Goal: Feedback & Contribution: Leave review/rating

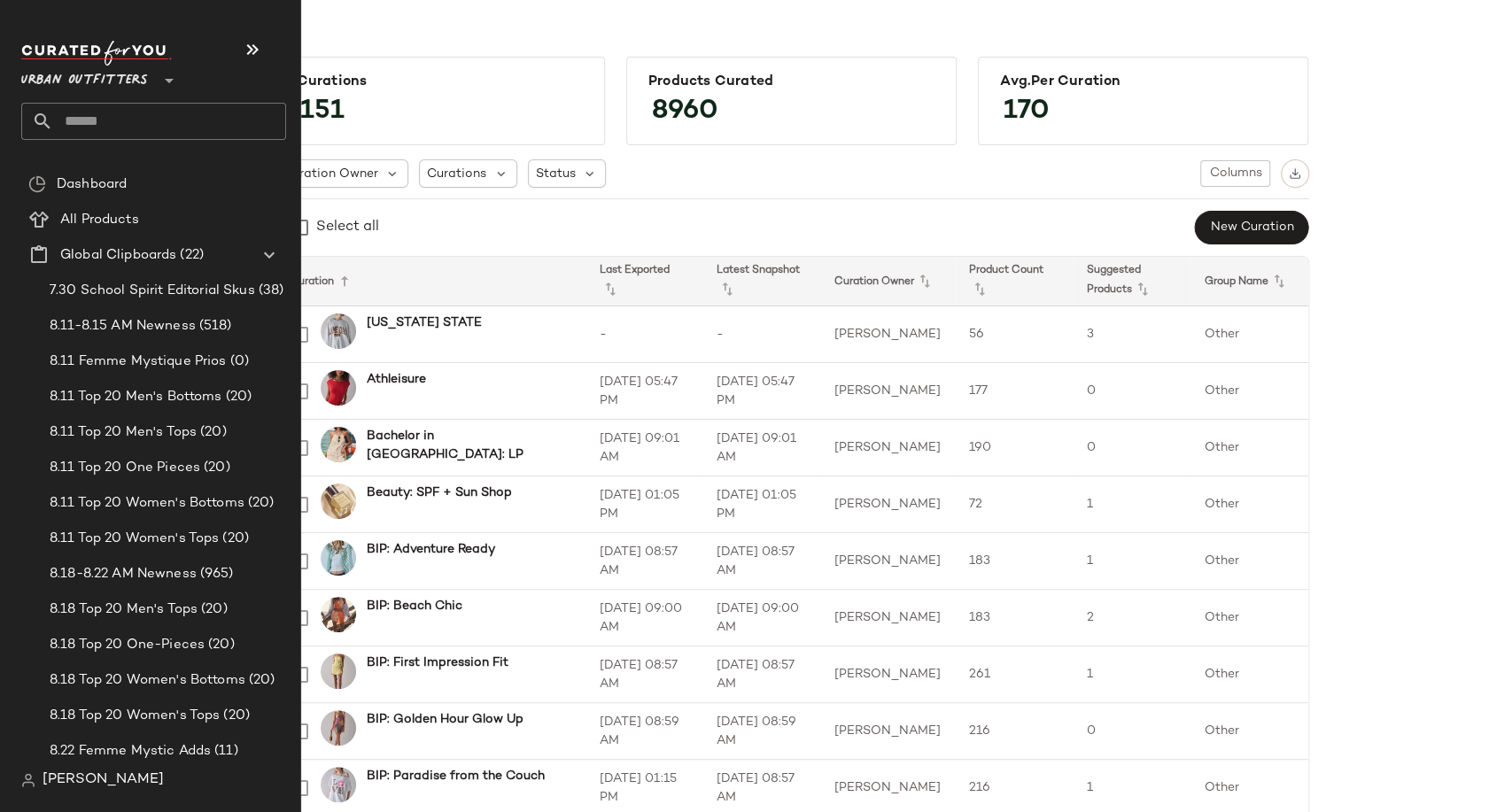
click at [159, 84] on icon at bounding box center [169, 81] width 21 height 21
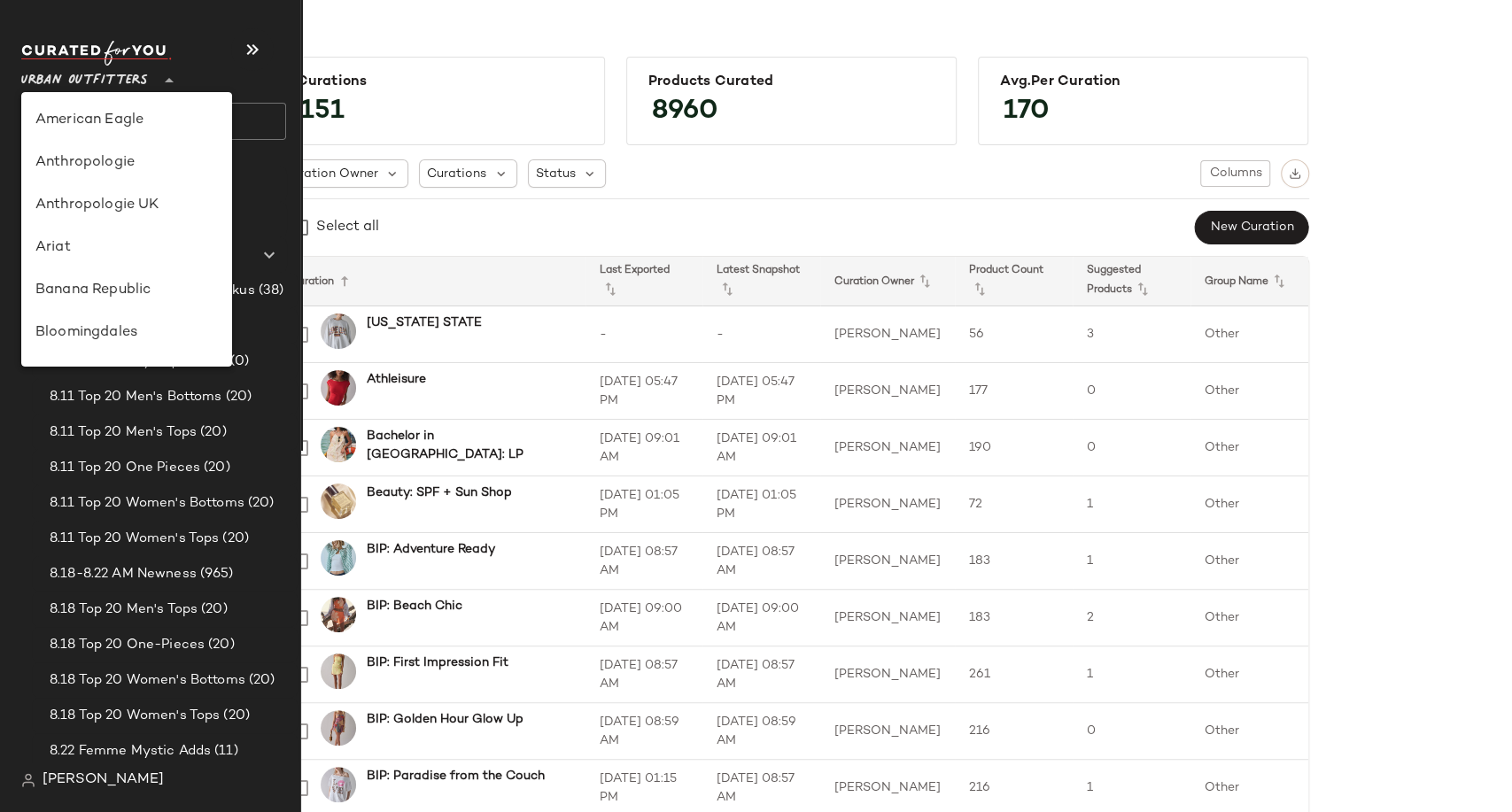
scroll to position [1014, 0]
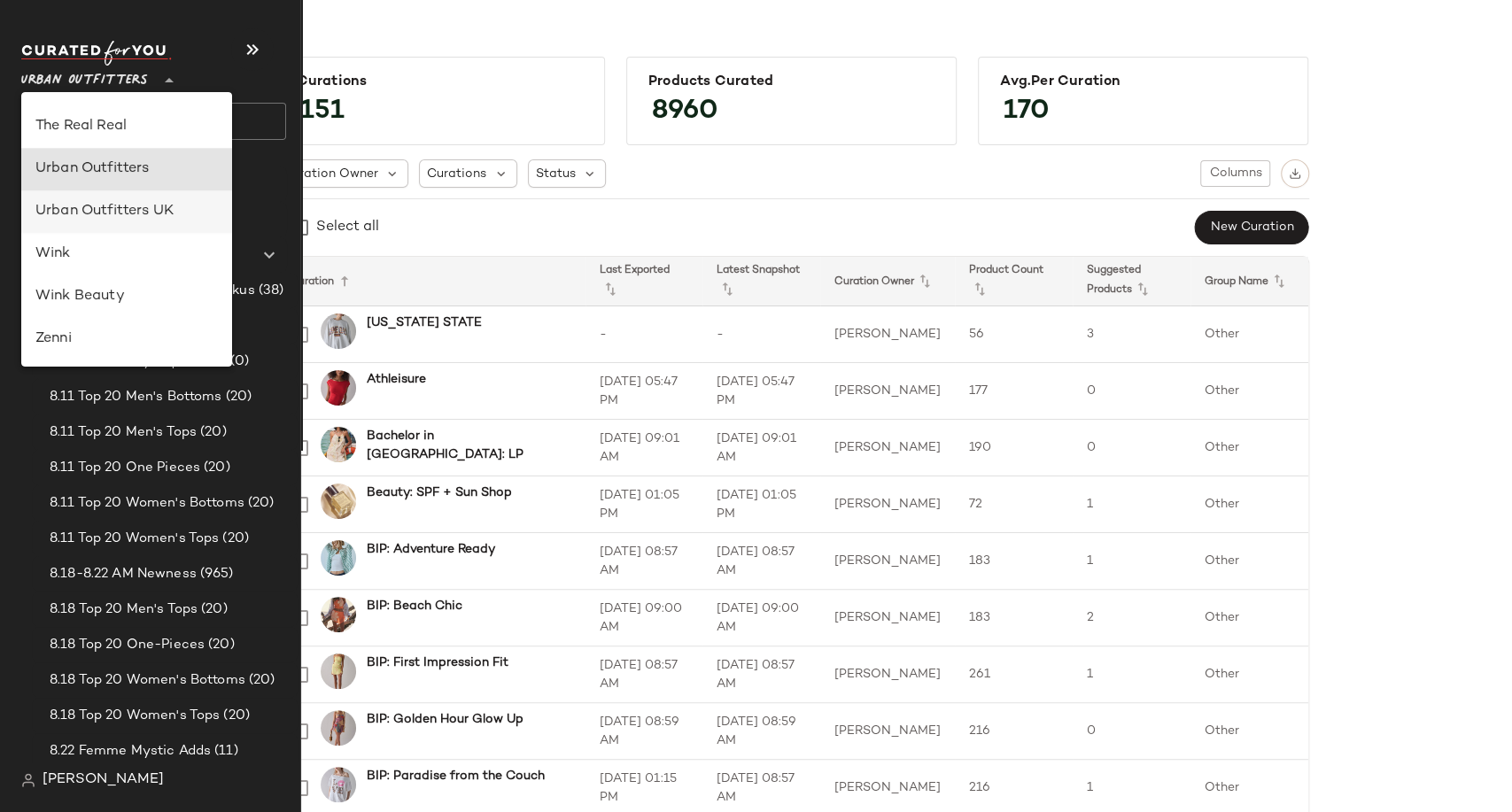
click at [141, 201] on div "Urban Outfitters UK" at bounding box center [126, 211] width 183 height 21
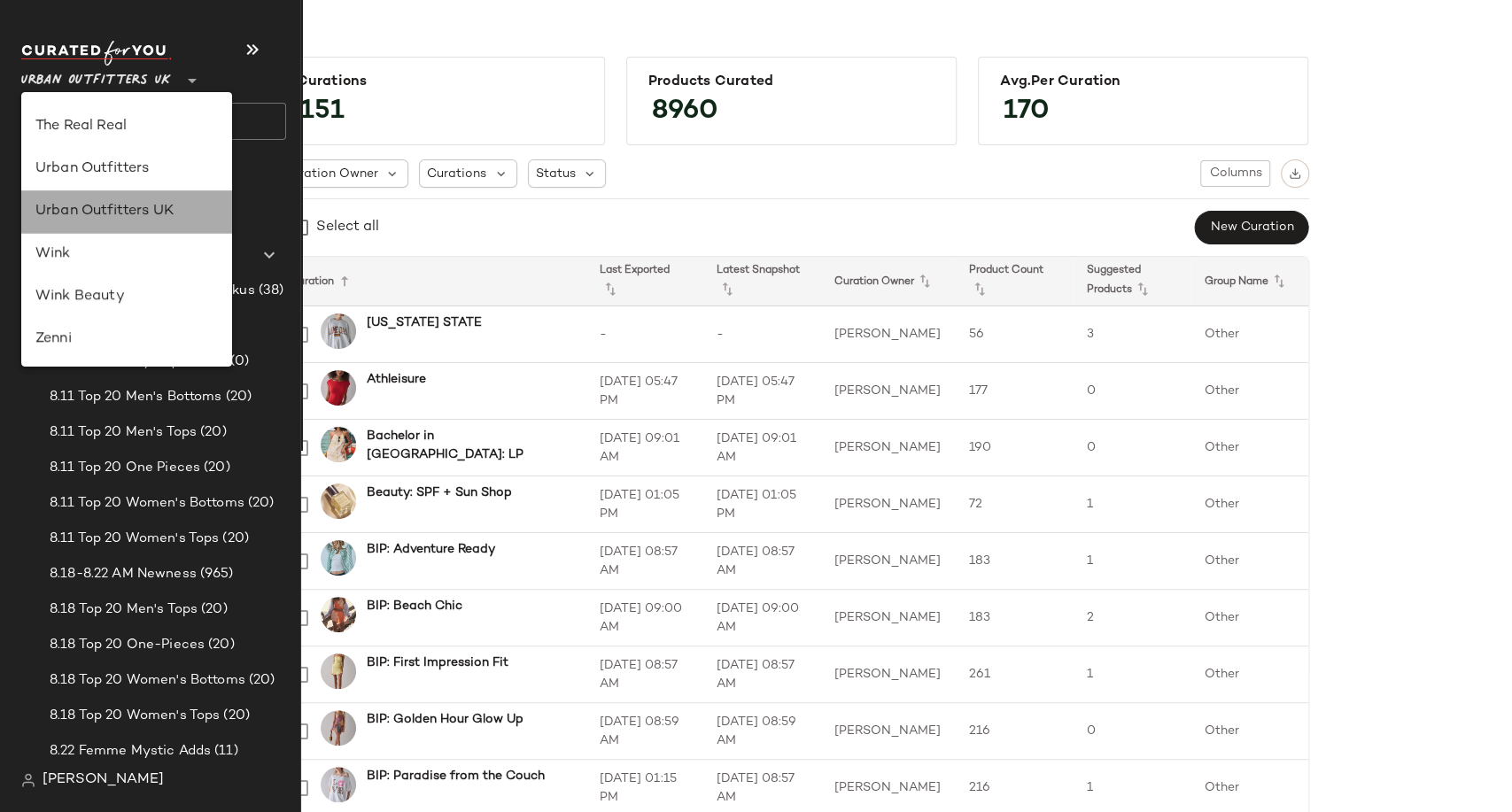
type input "**"
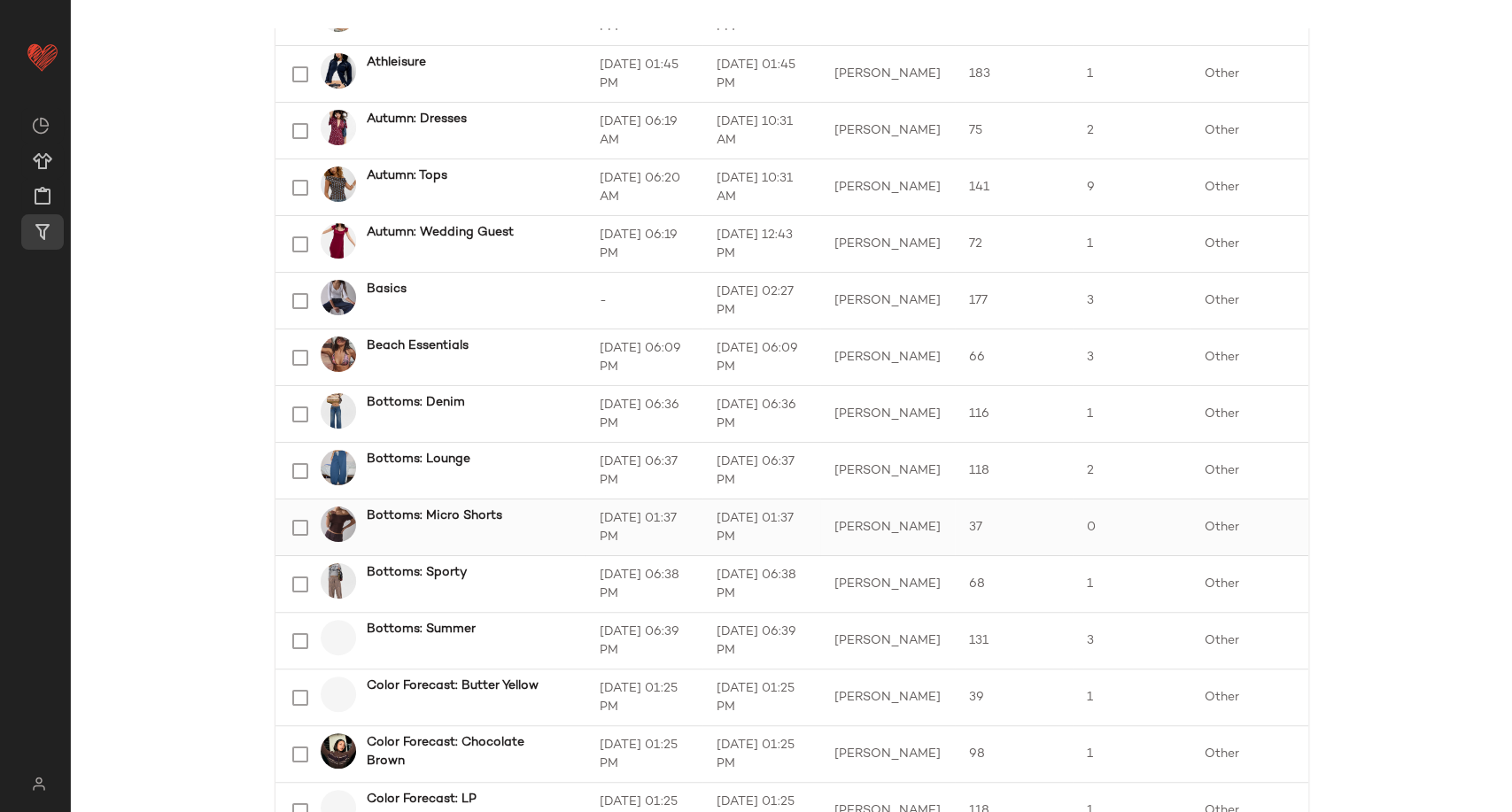
scroll to position [393, 0]
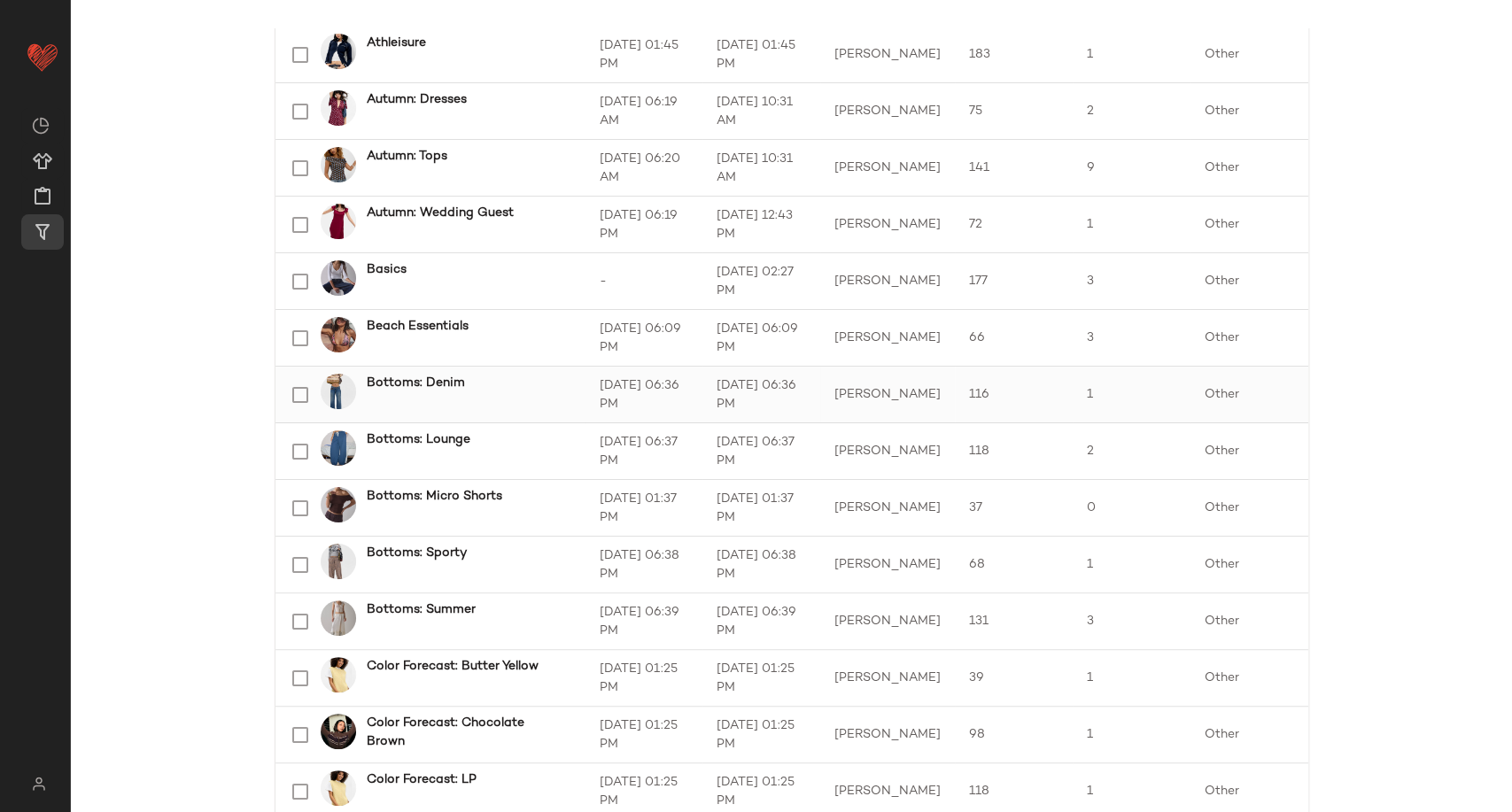
click at [418, 387] on b "Bottoms: Denim" at bounding box center [416, 383] width 98 height 19
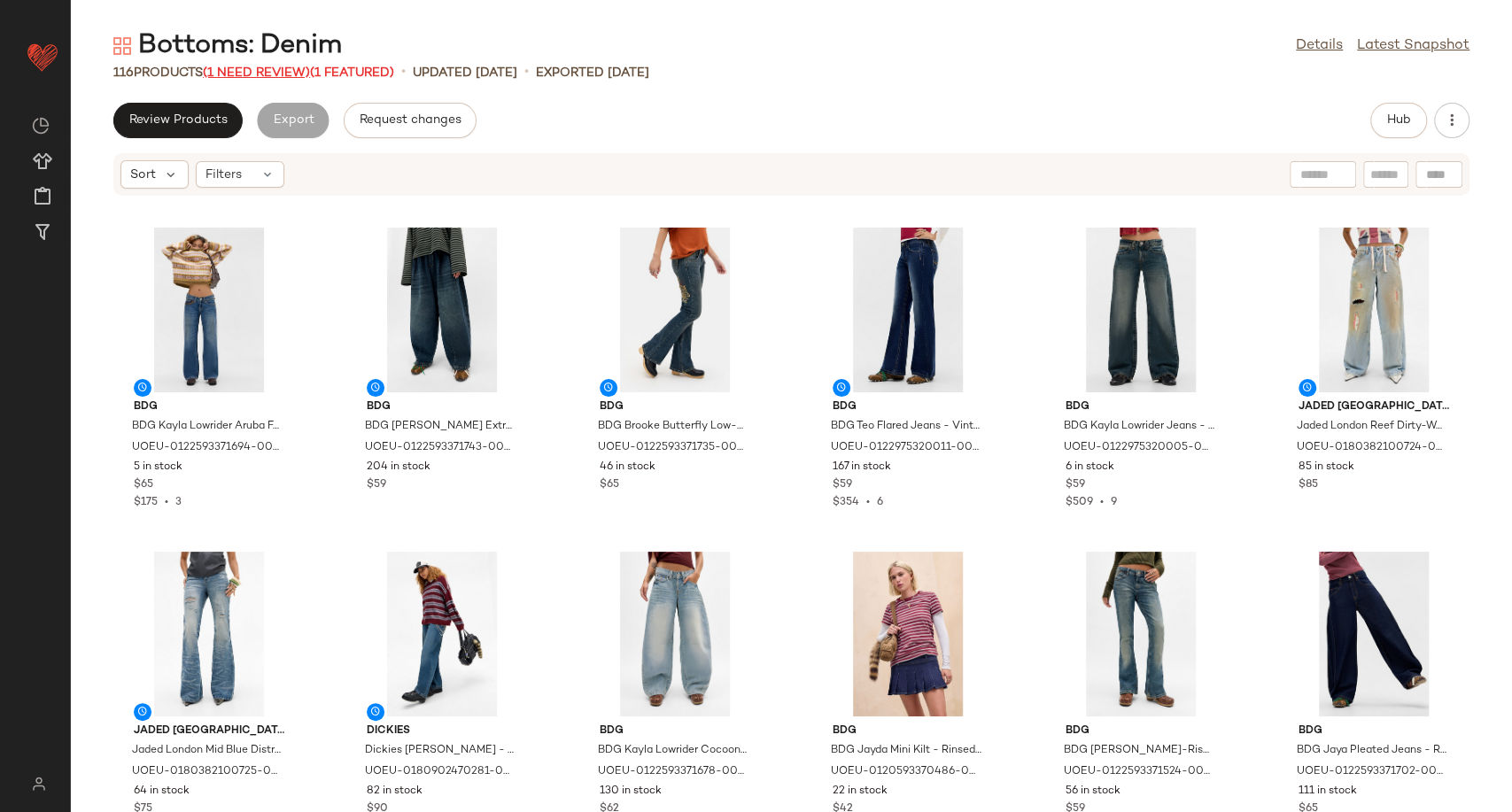
click at [252, 76] on span "(1 Need Review)" at bounding box center [257, 73] width 107 height 13
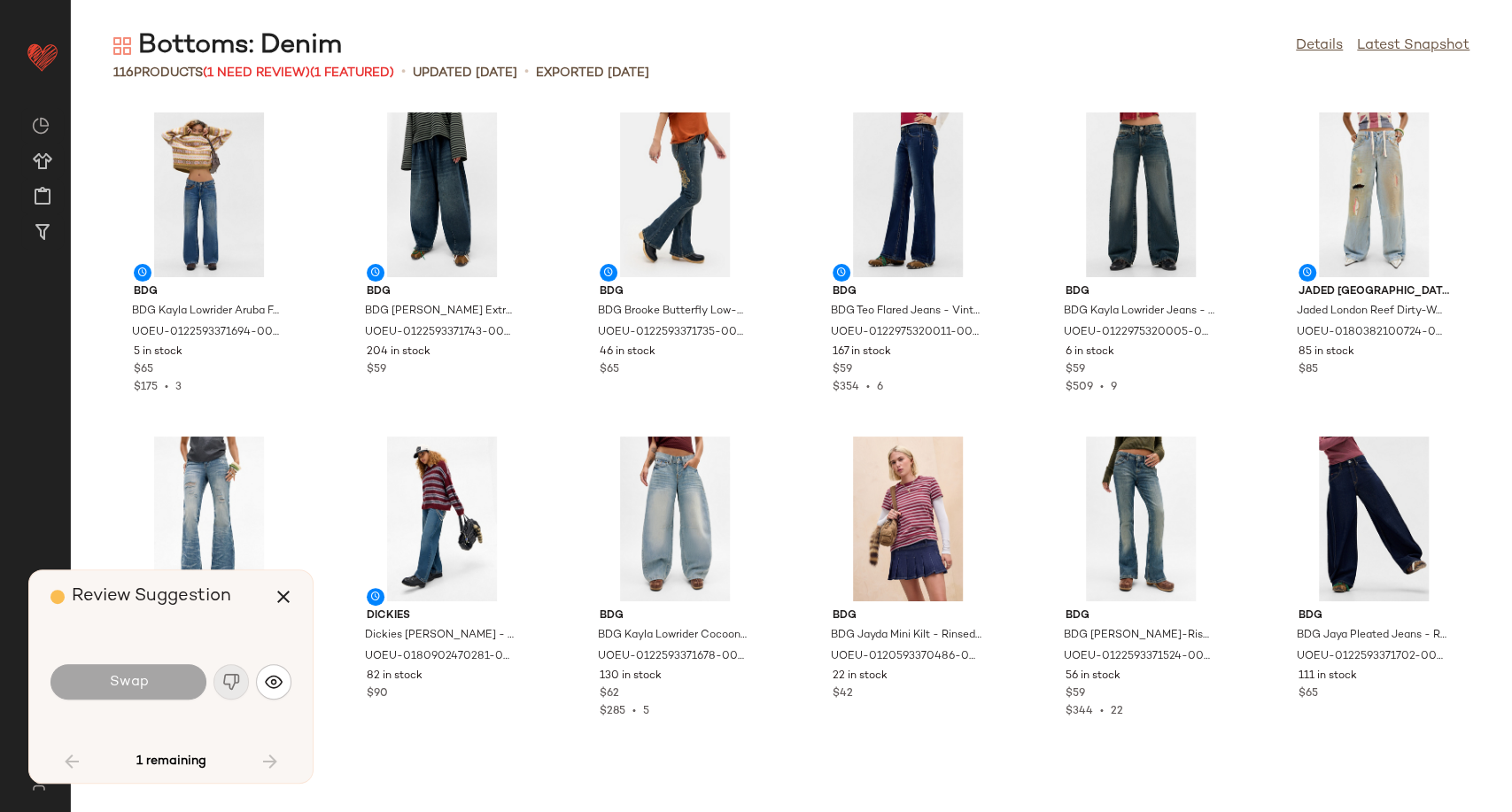
scroll to position [2595, 0]
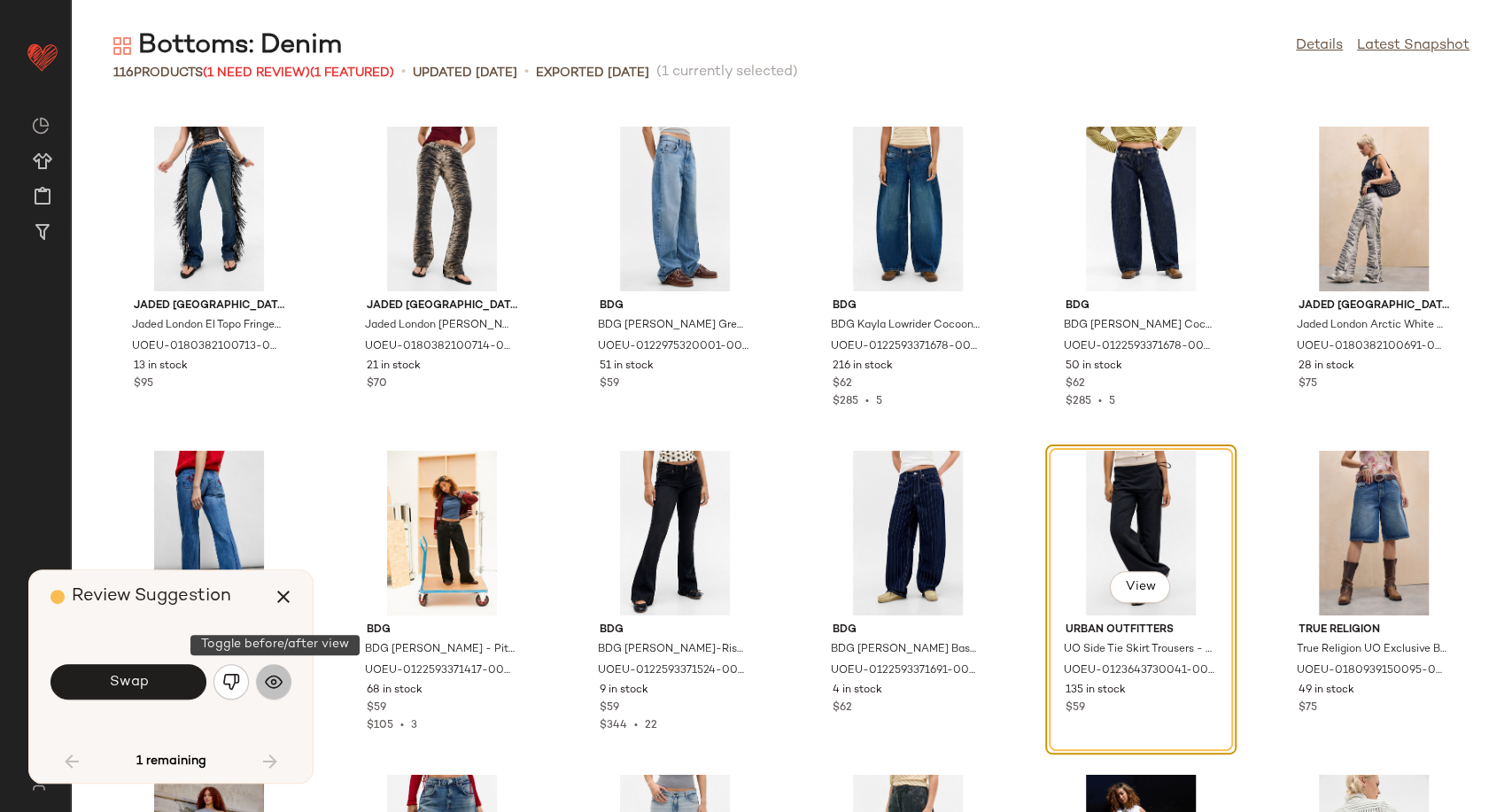
click at [270, 679] on img "button" at bounding box center [273, 681] width 18 height 18
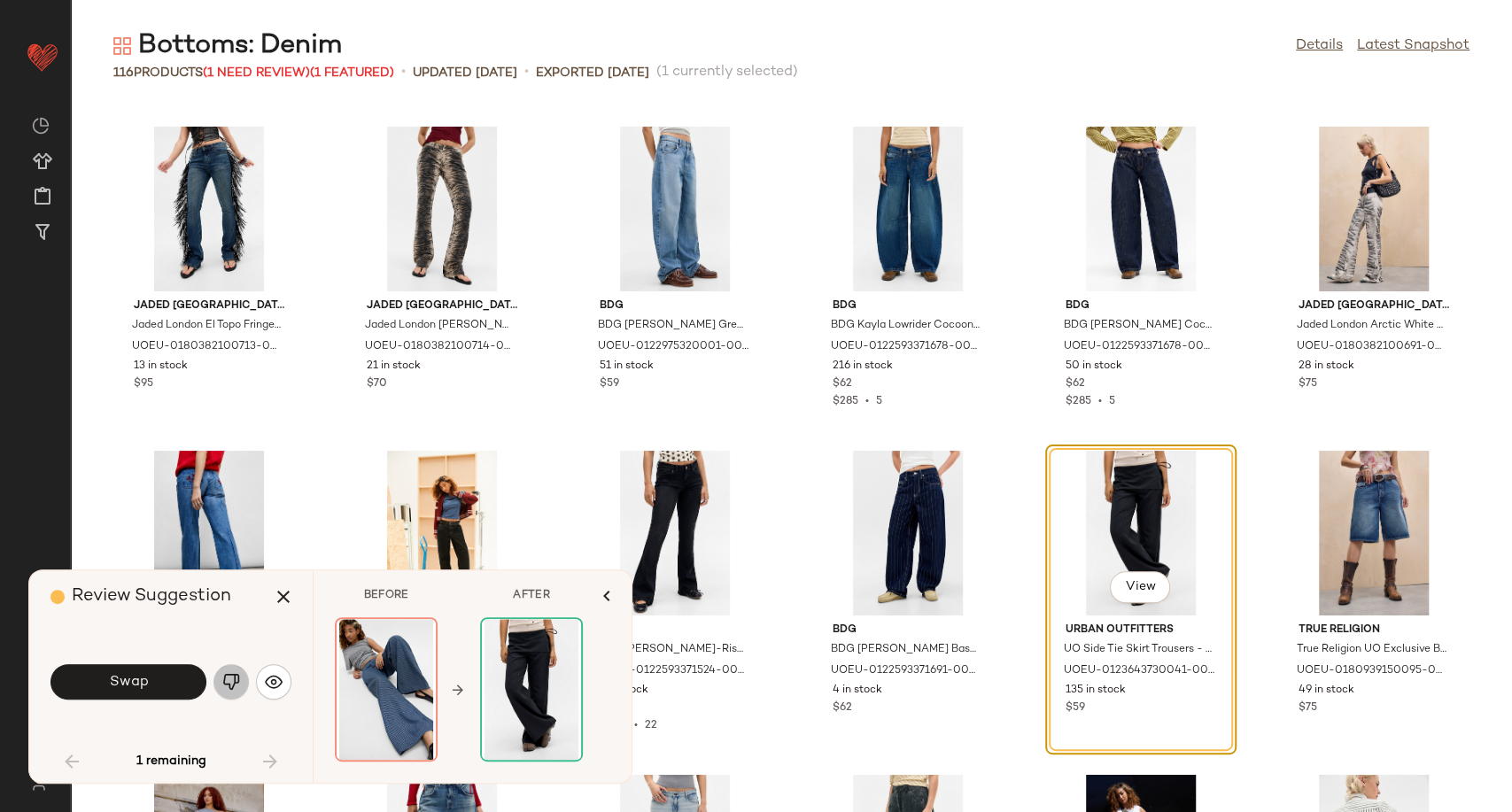
click at [233, 679] on img "button" at bounding box center [231, 681] width 18 height 18
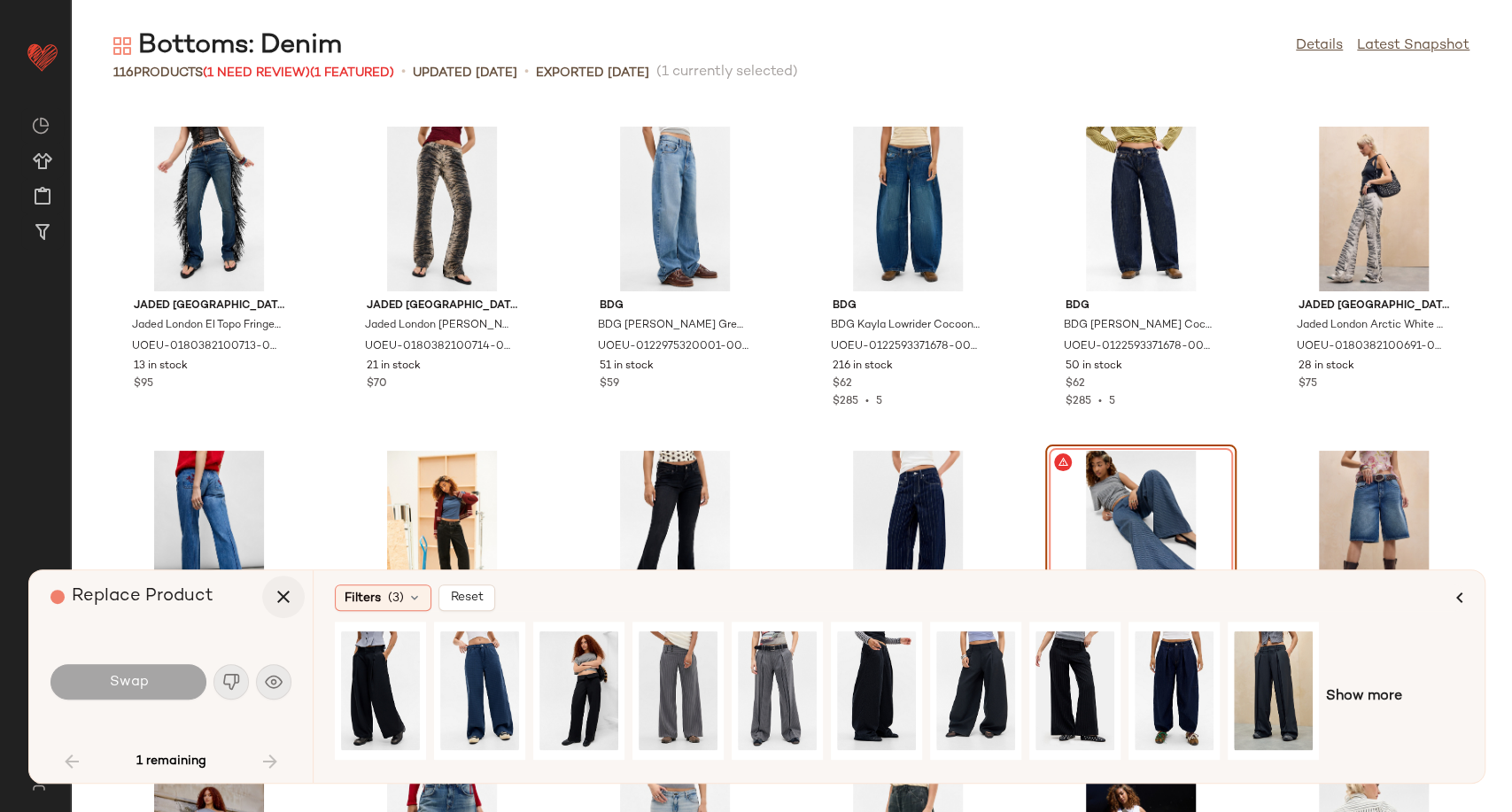
click at [284, 603] on icon "button" at bounding box center [283, 597] width 21 height 21
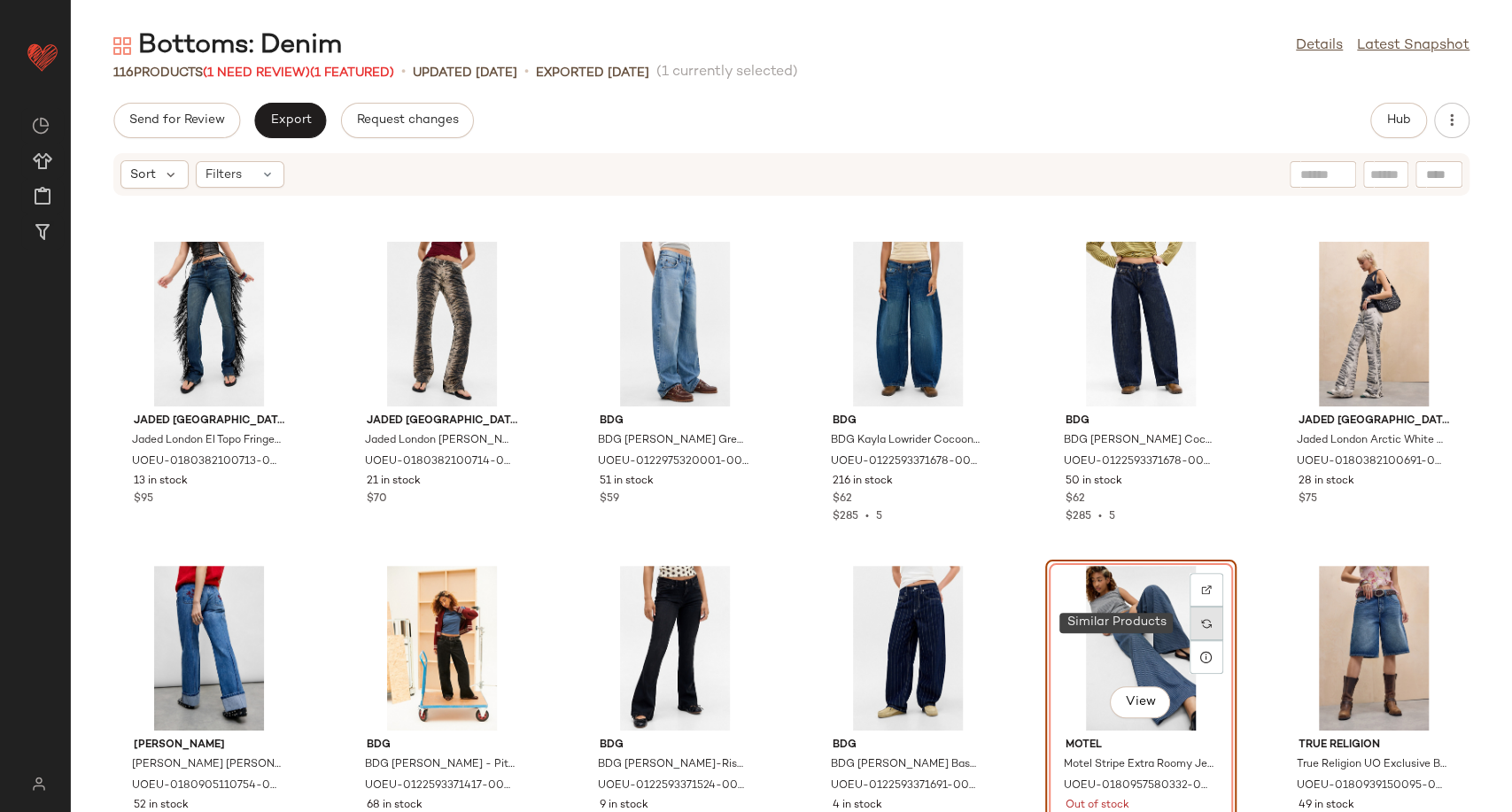
click at [1201, 627] on img at bounding box center [1205, 623] width 10 height 10
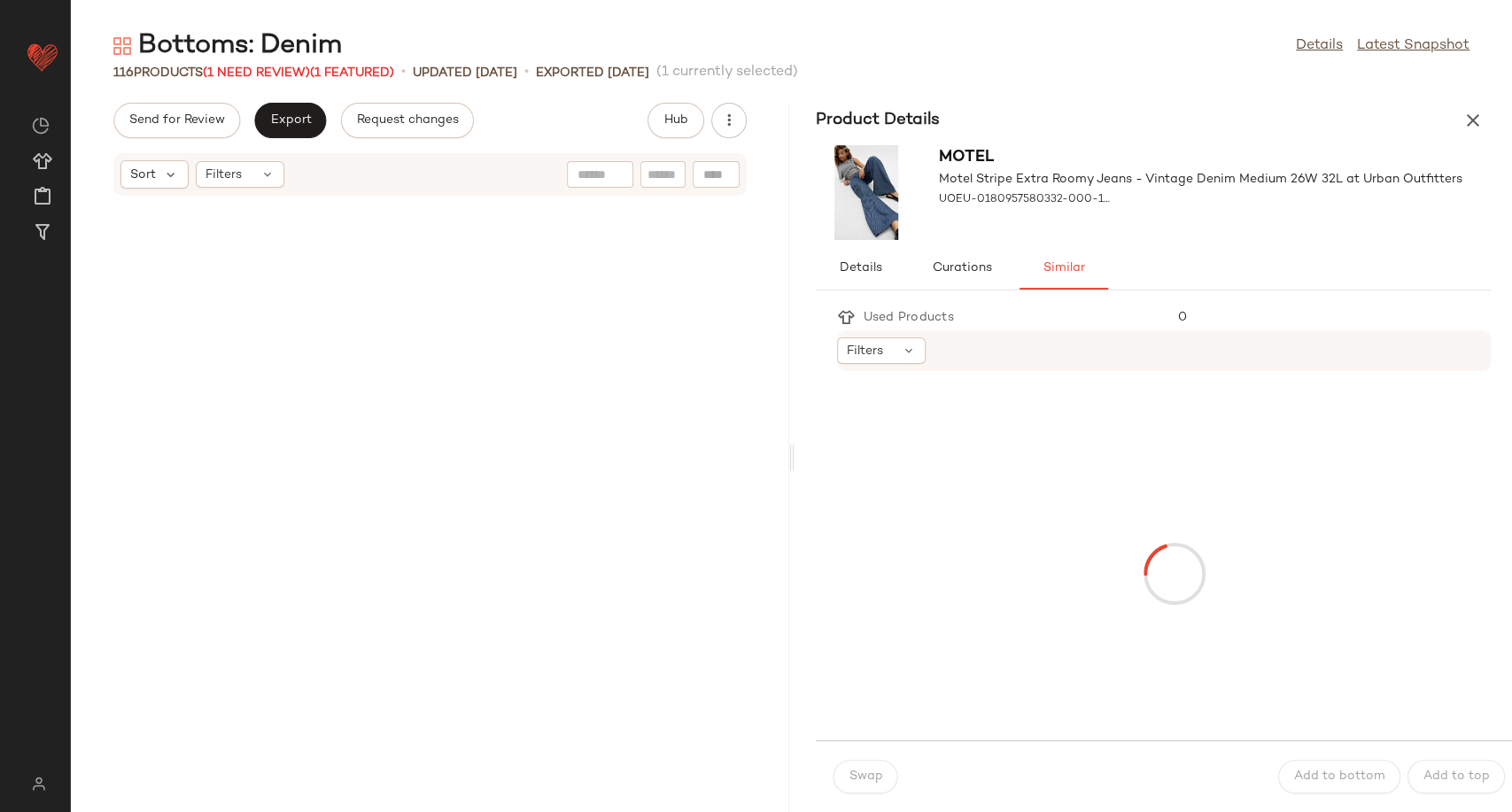
scroll to position [6160, 0]
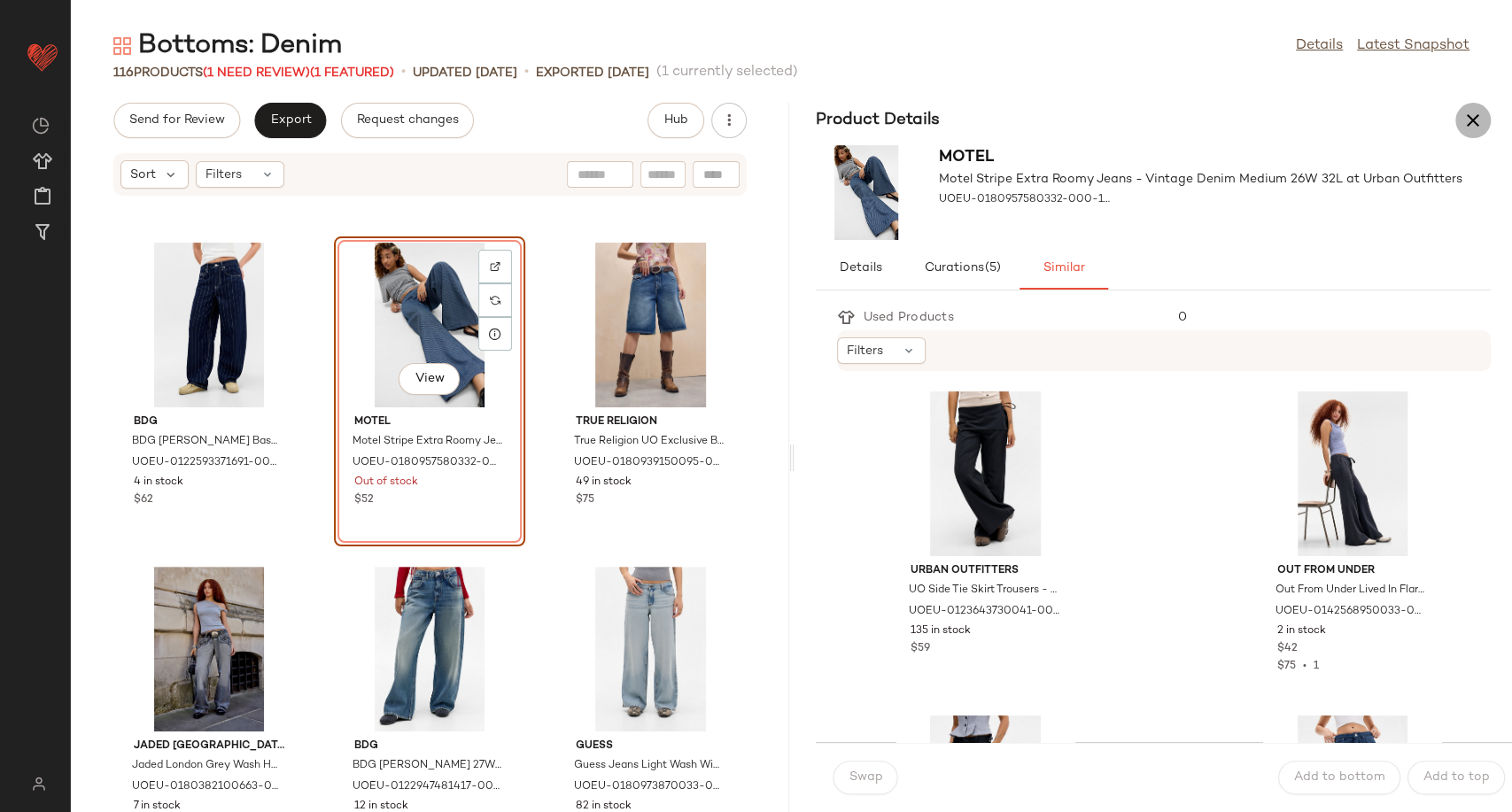
click at [1475, 135] on button "button" at bounding box center [1472, 121] width 35 height 35
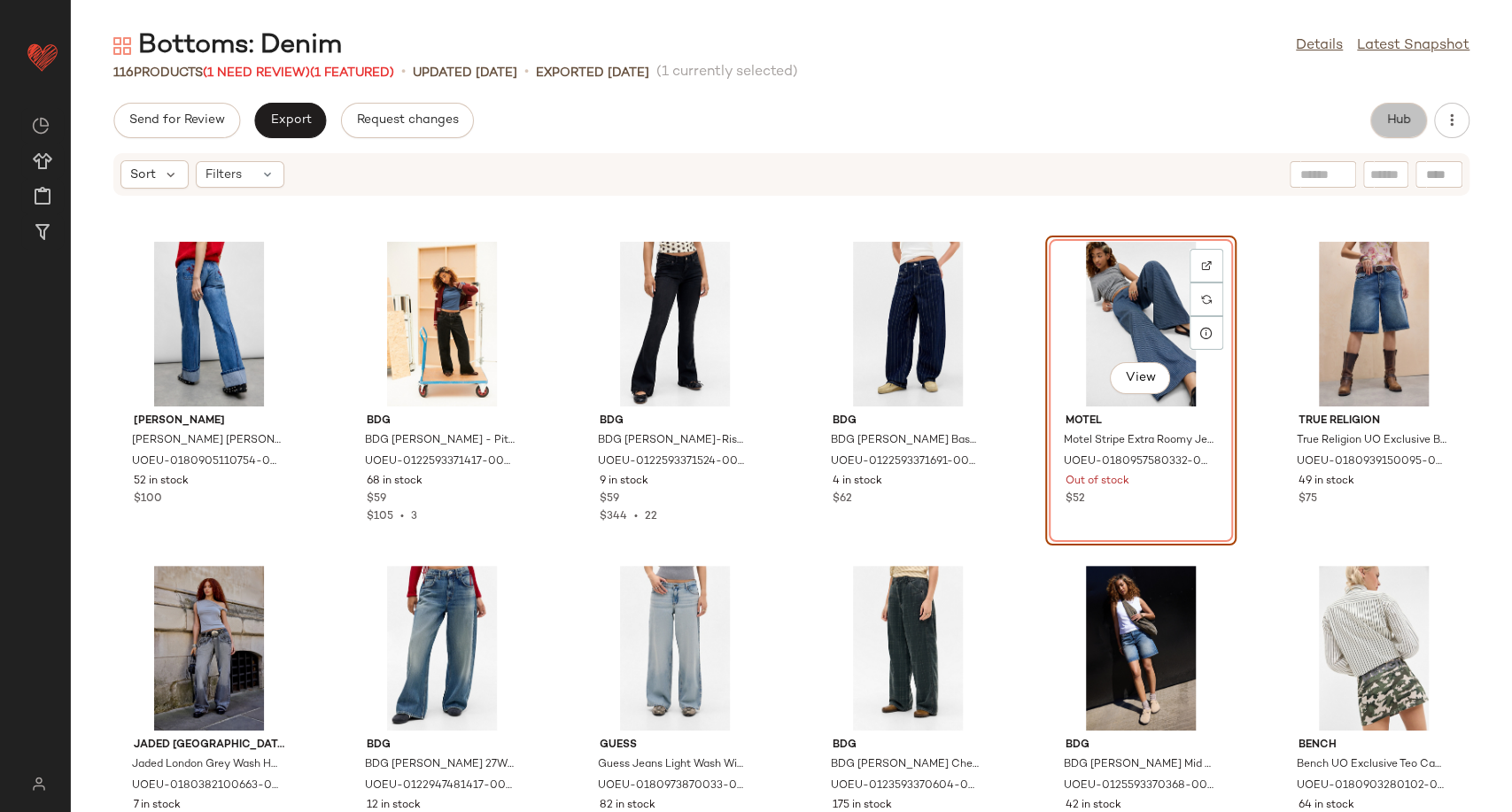
click at [1408, 121] on span "Hub" at bounding box center [1398, 120] width 25 height 14
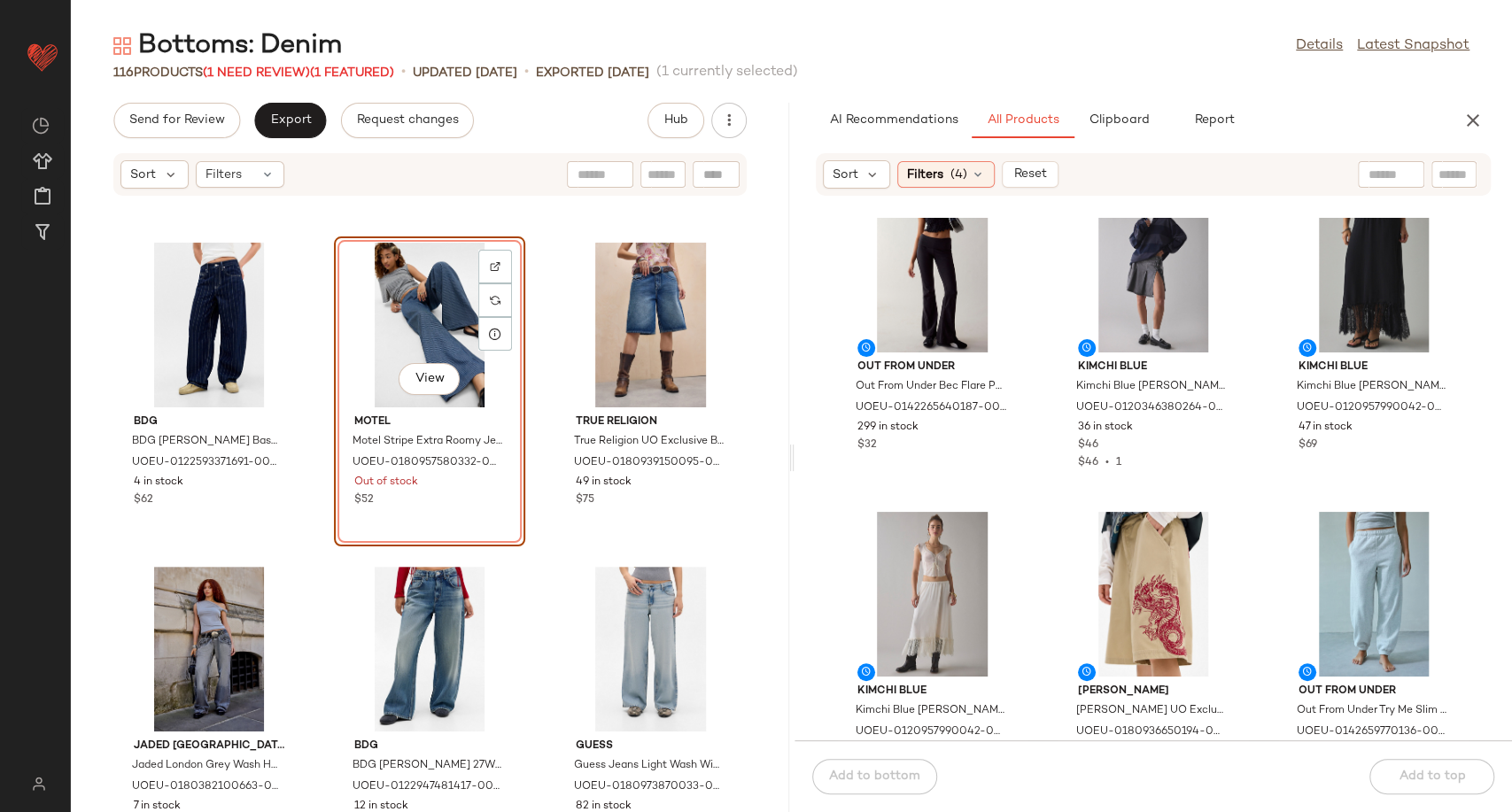
scroll to position [900, 0]
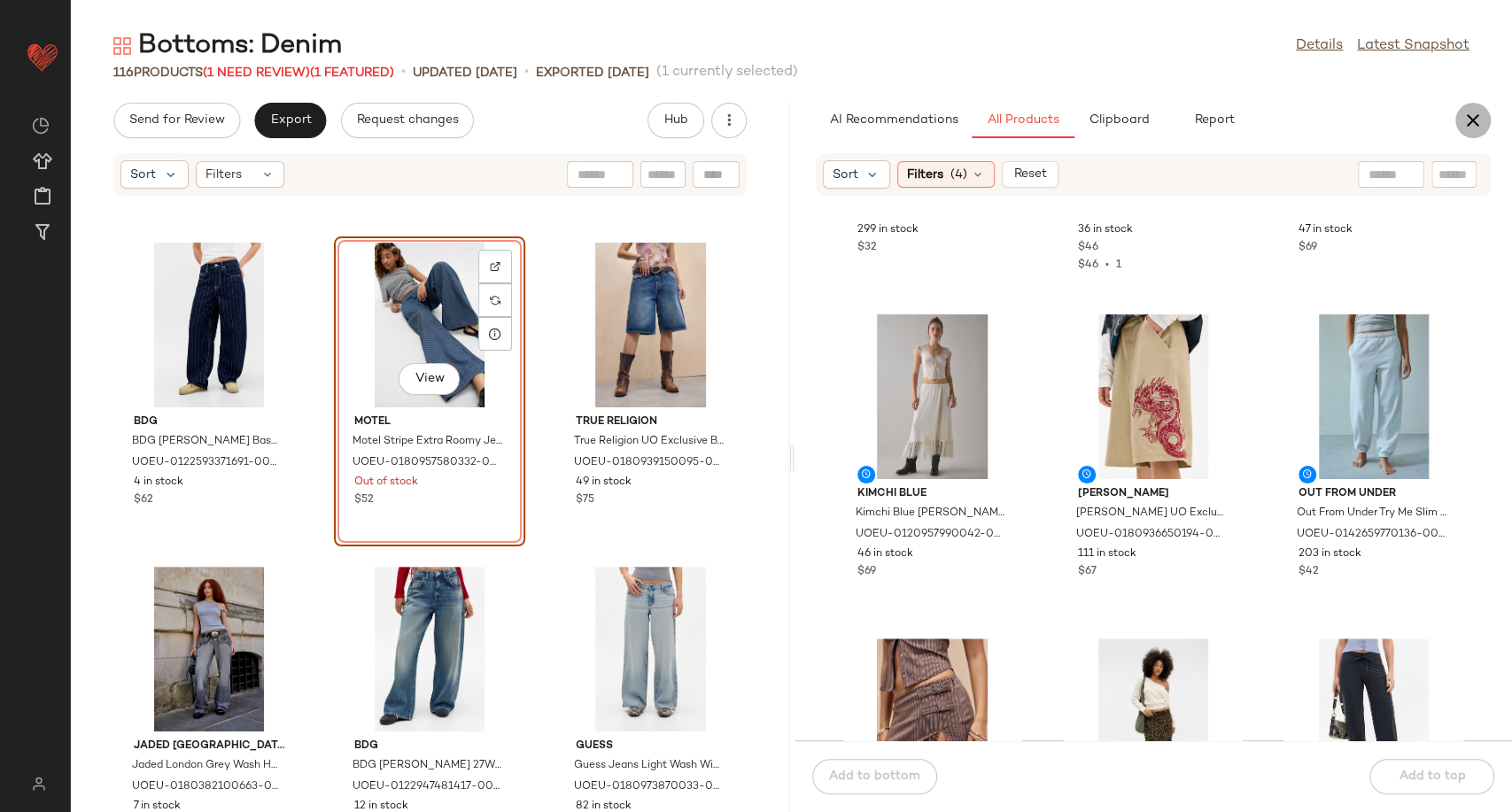
click at [1477, 122] on icon "button" at bounding box center [1472, 121] width 21 height 21
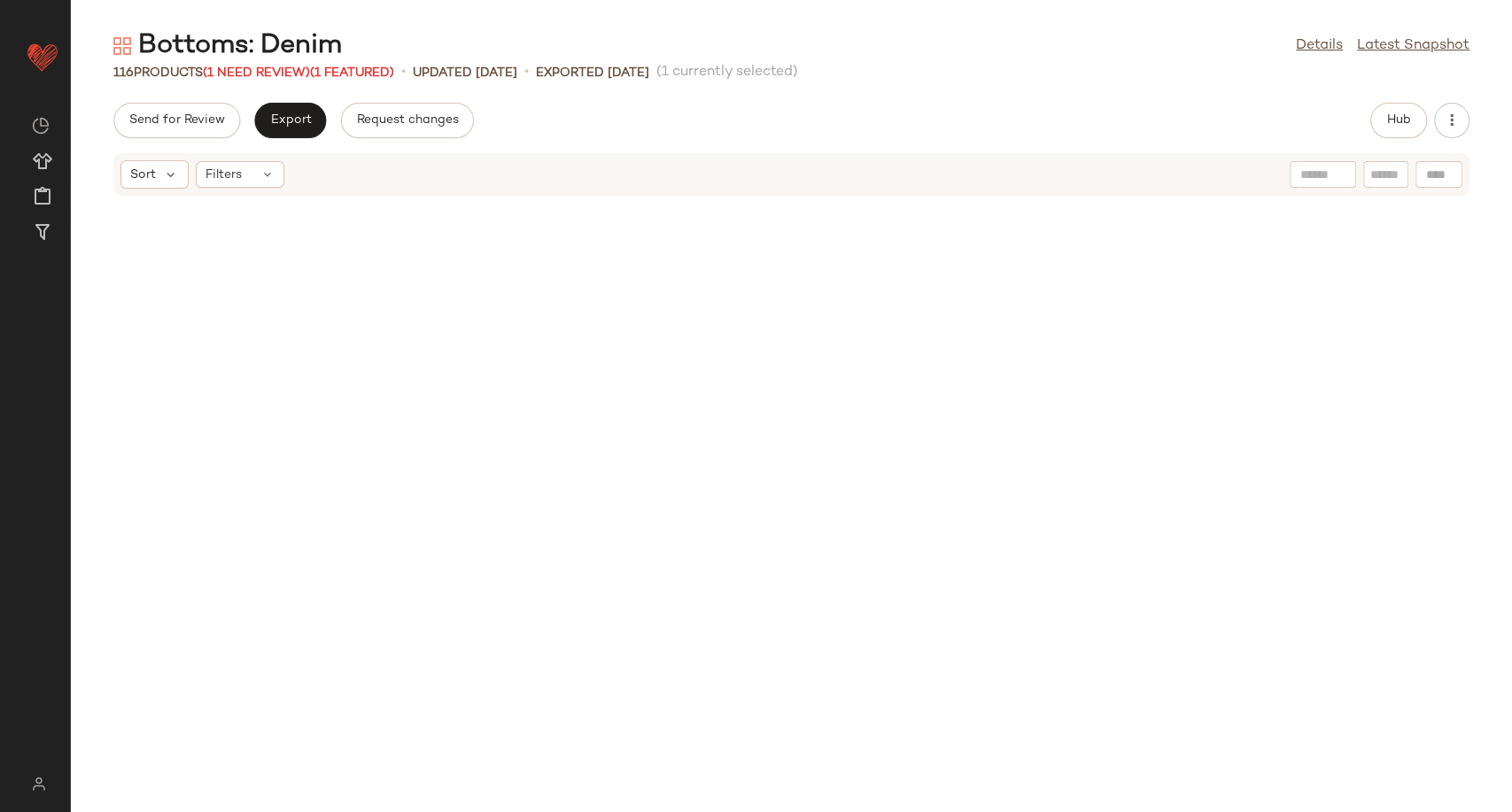
scroll to position [2918, 0]
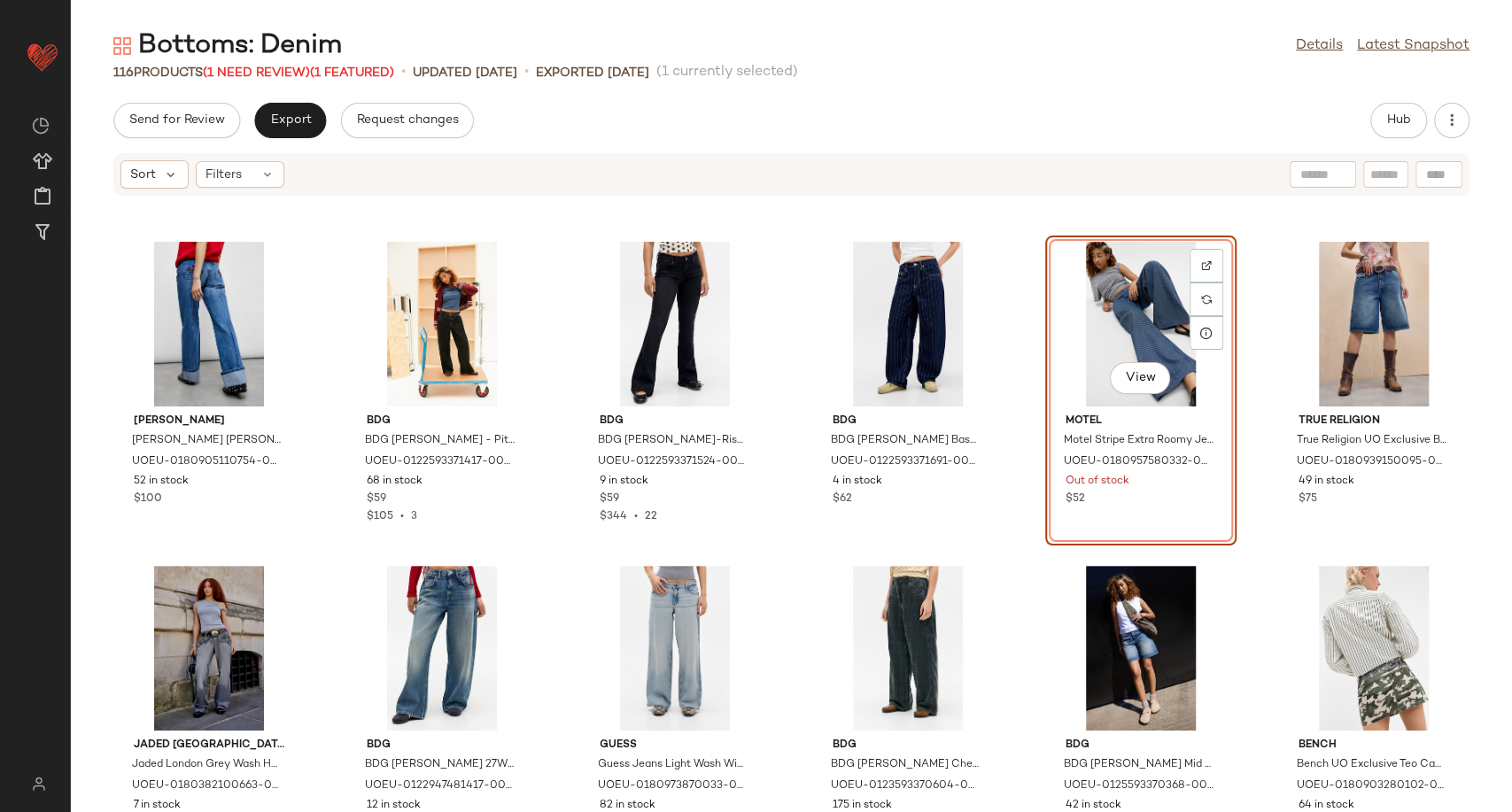
click at [1103, 325] on div "View" at bounding box center [1140, 324] width 179 height 165
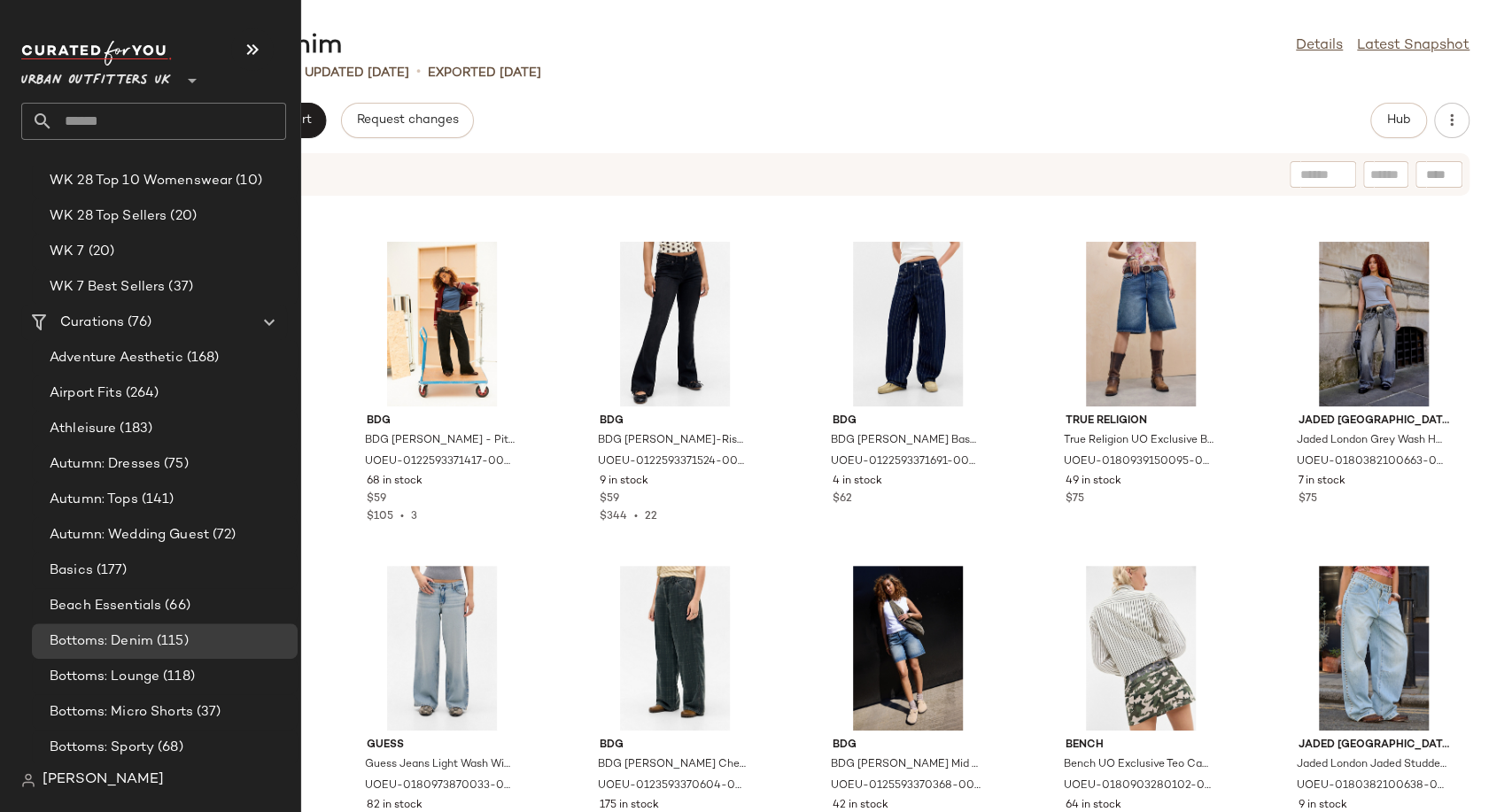
scroll to position [3150, 0]
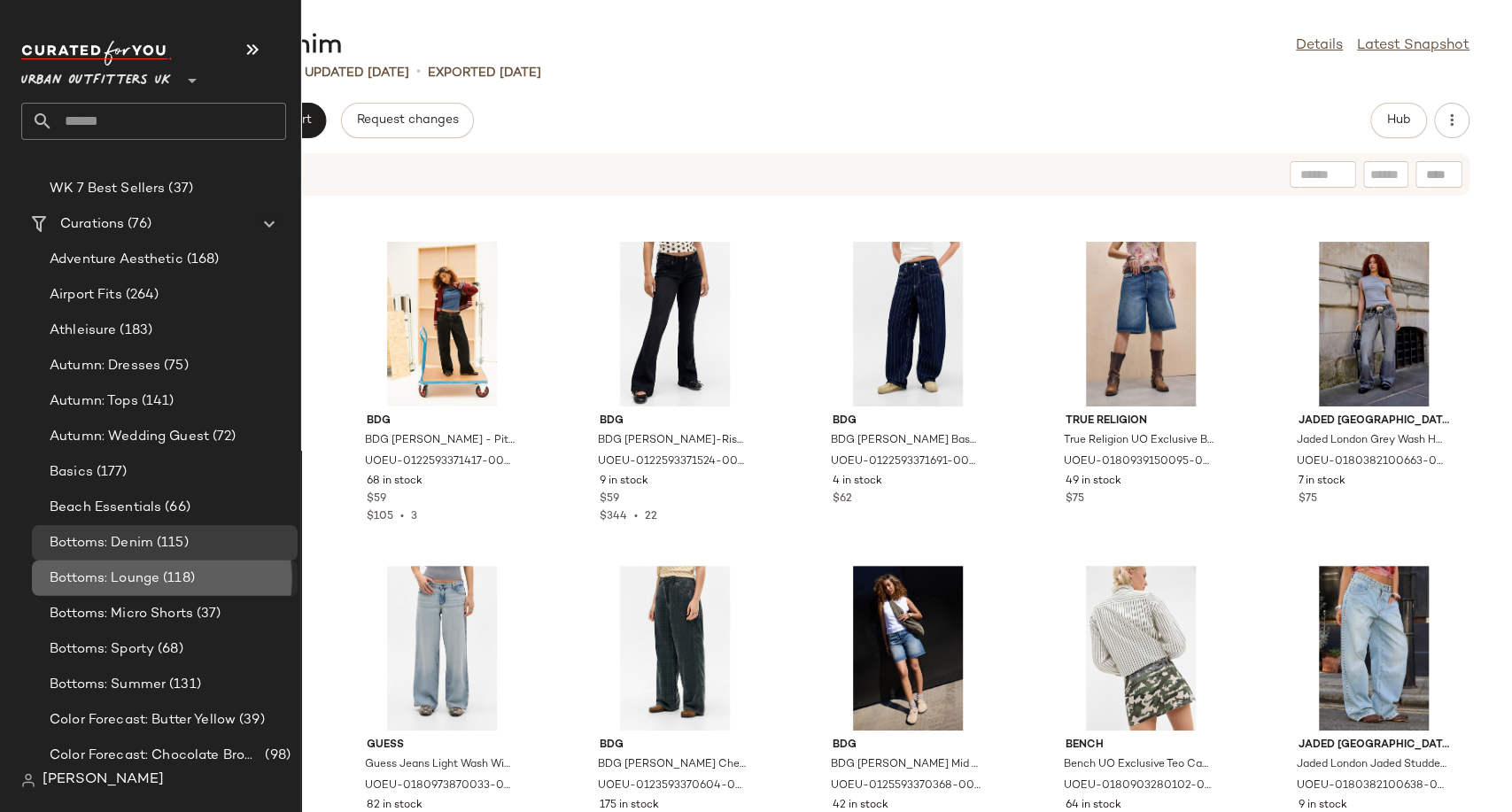
click at [120, 571] on span "Bottoms: Lounge" at bounding box center [105, 579] width 110 height 20
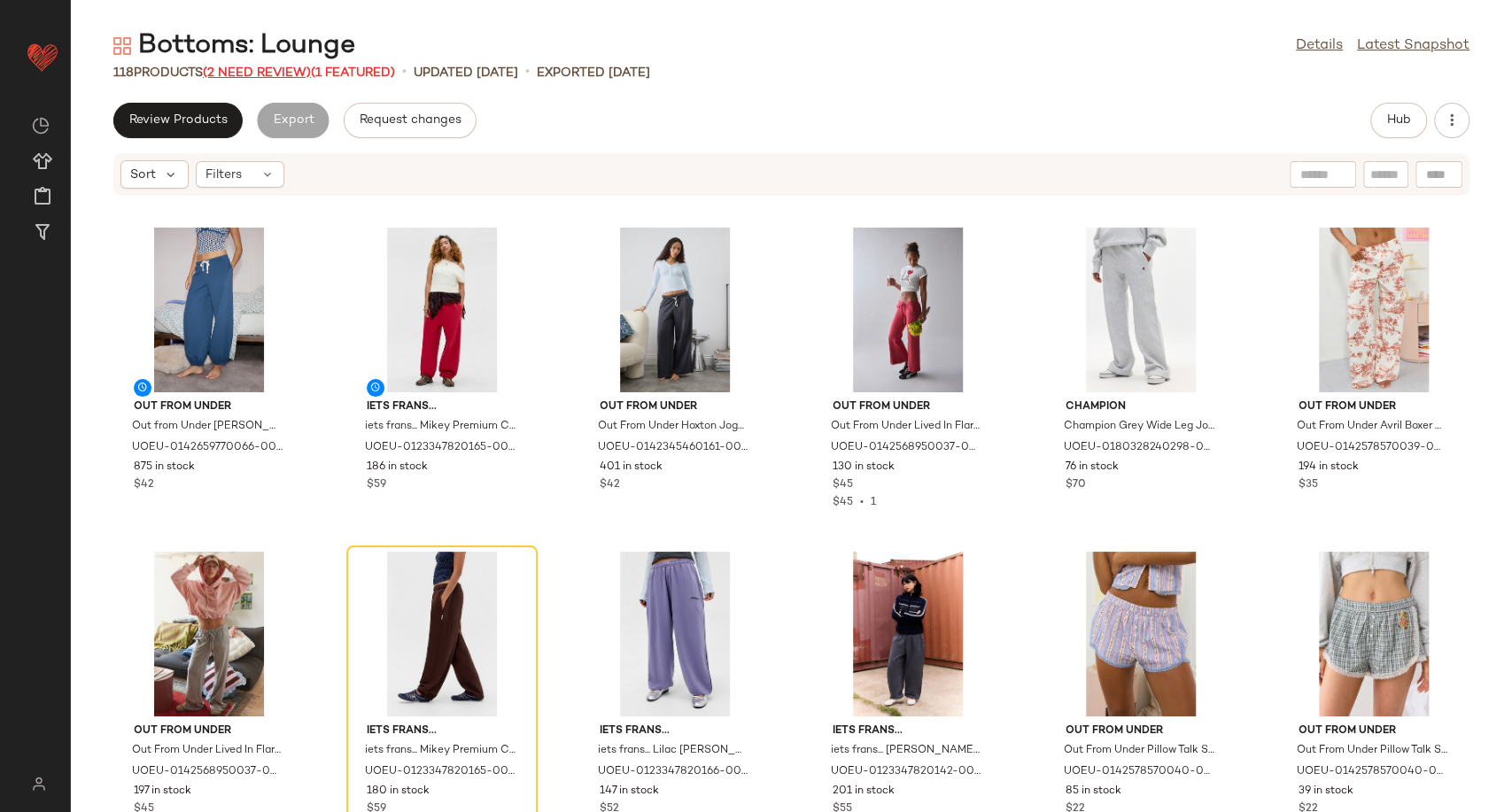
click at [266, 67] on span "(2 Need Review)" at bounding box center [257, 73] width 108 height 13
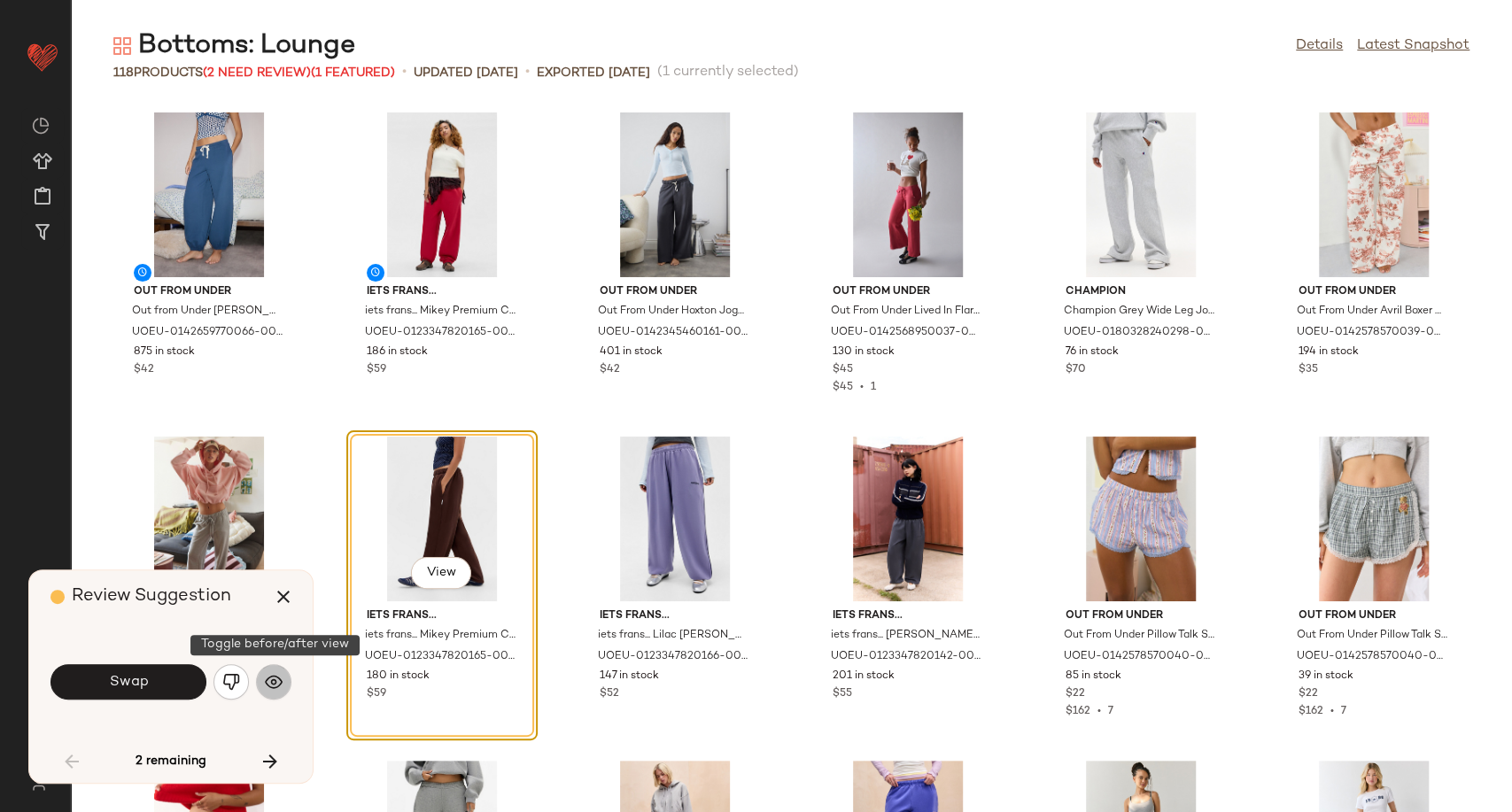
click at [278, 687] on img "button" at bounding box center [273, 681] width 18 height 18
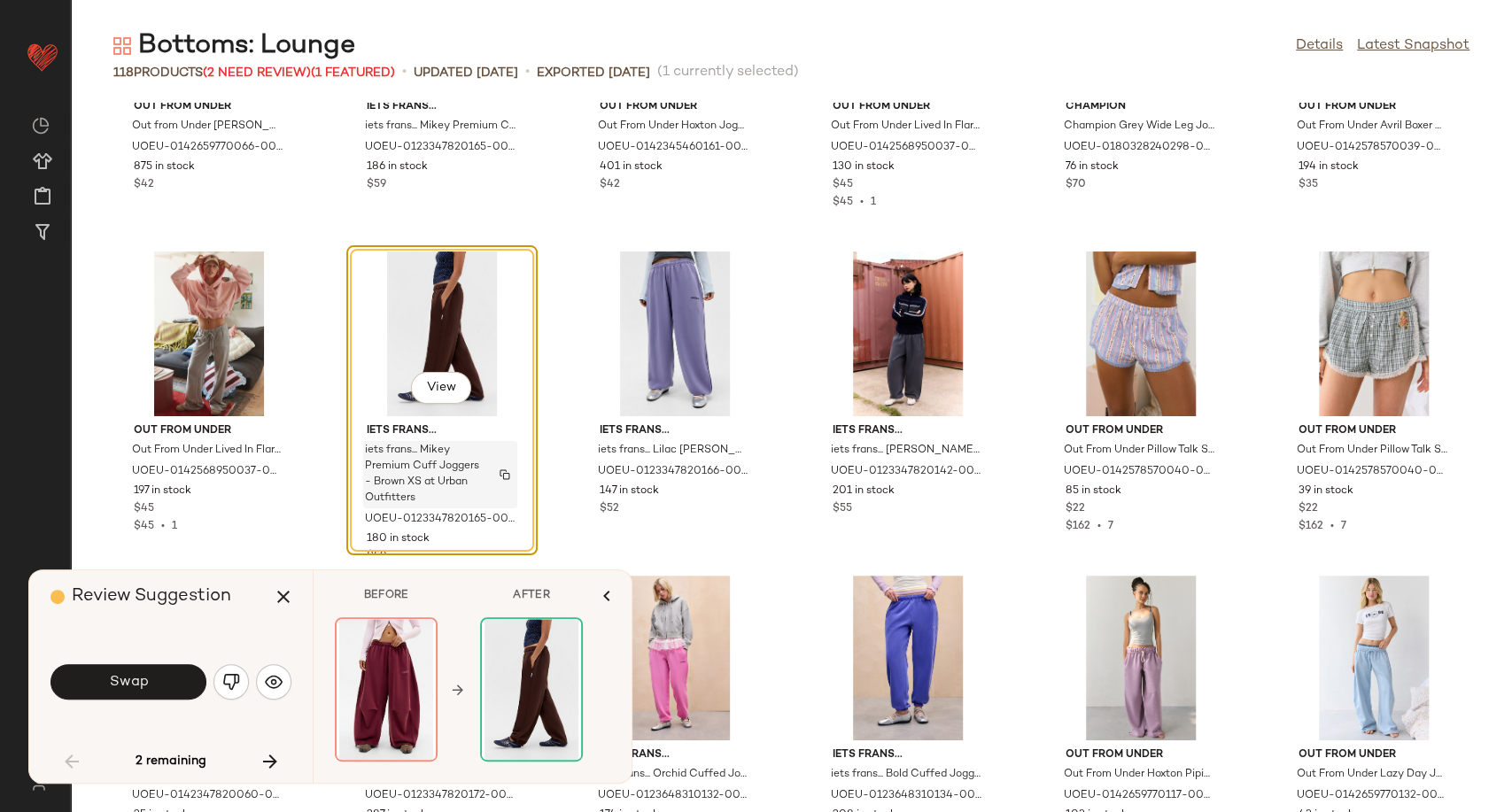
scroll to position [197, 0]
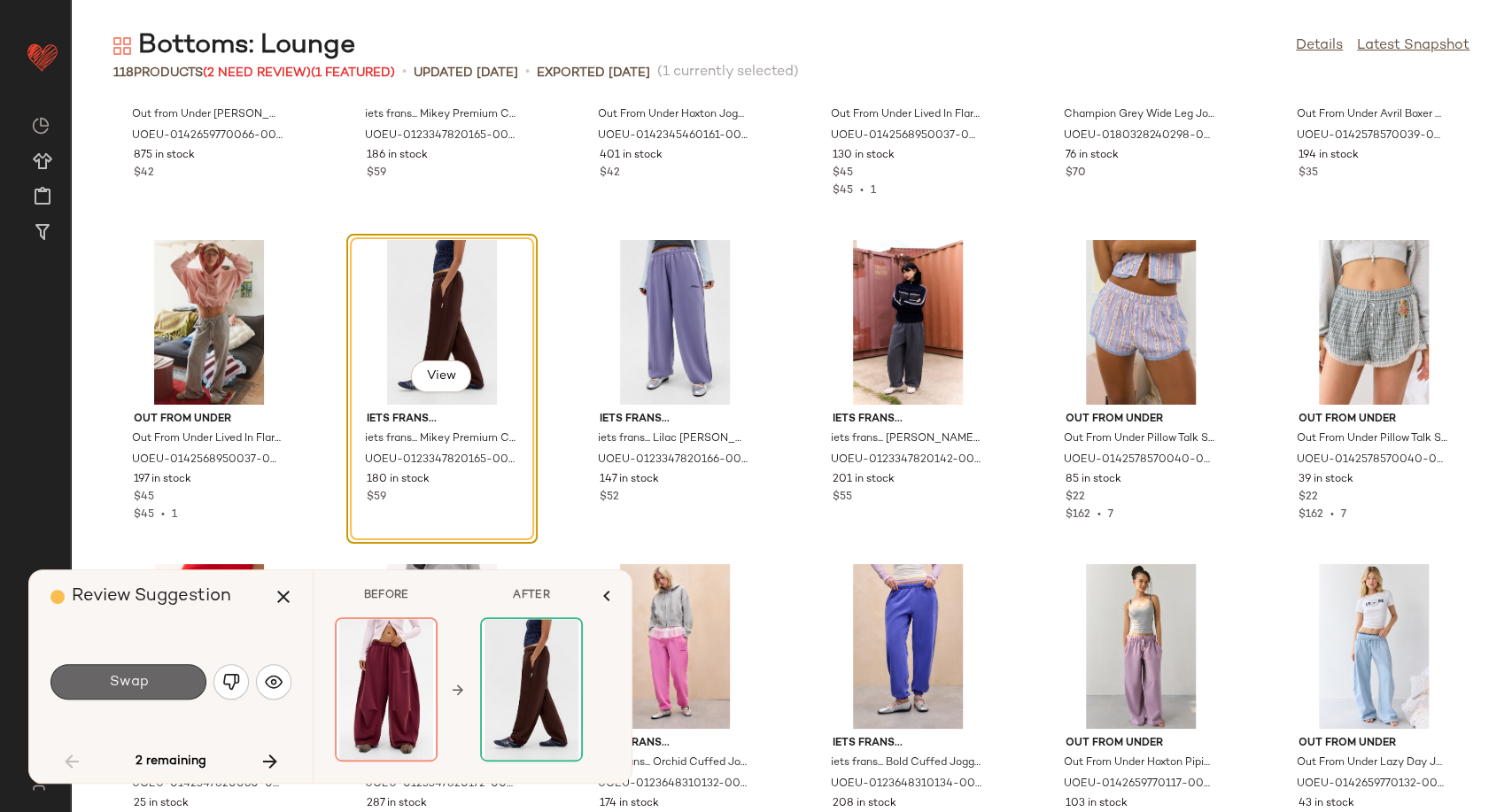
click at [154, 691] on button "Swap" at bounding box center [128, 682] width 156 height 35
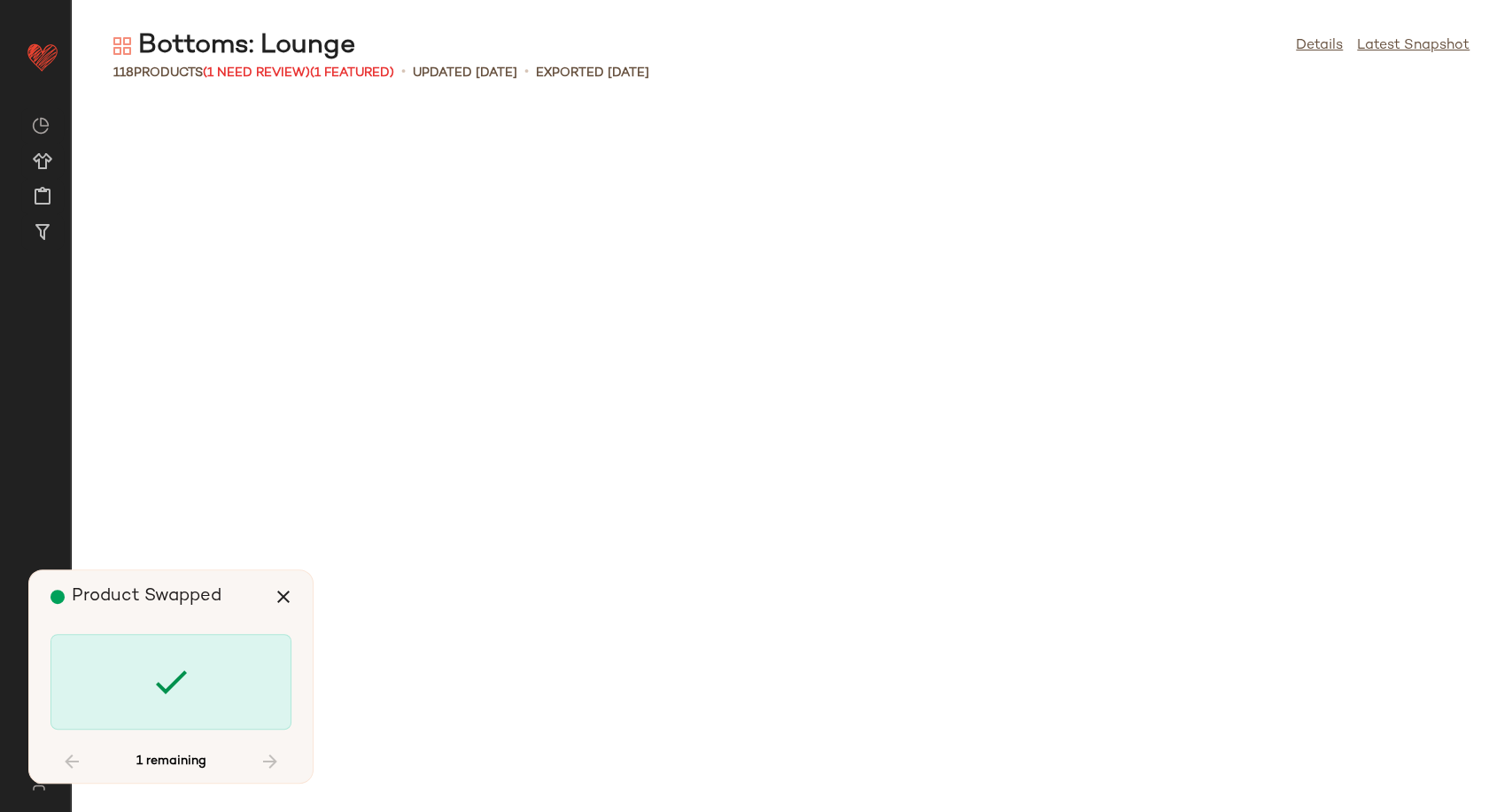
scroll to position [3891, 0]
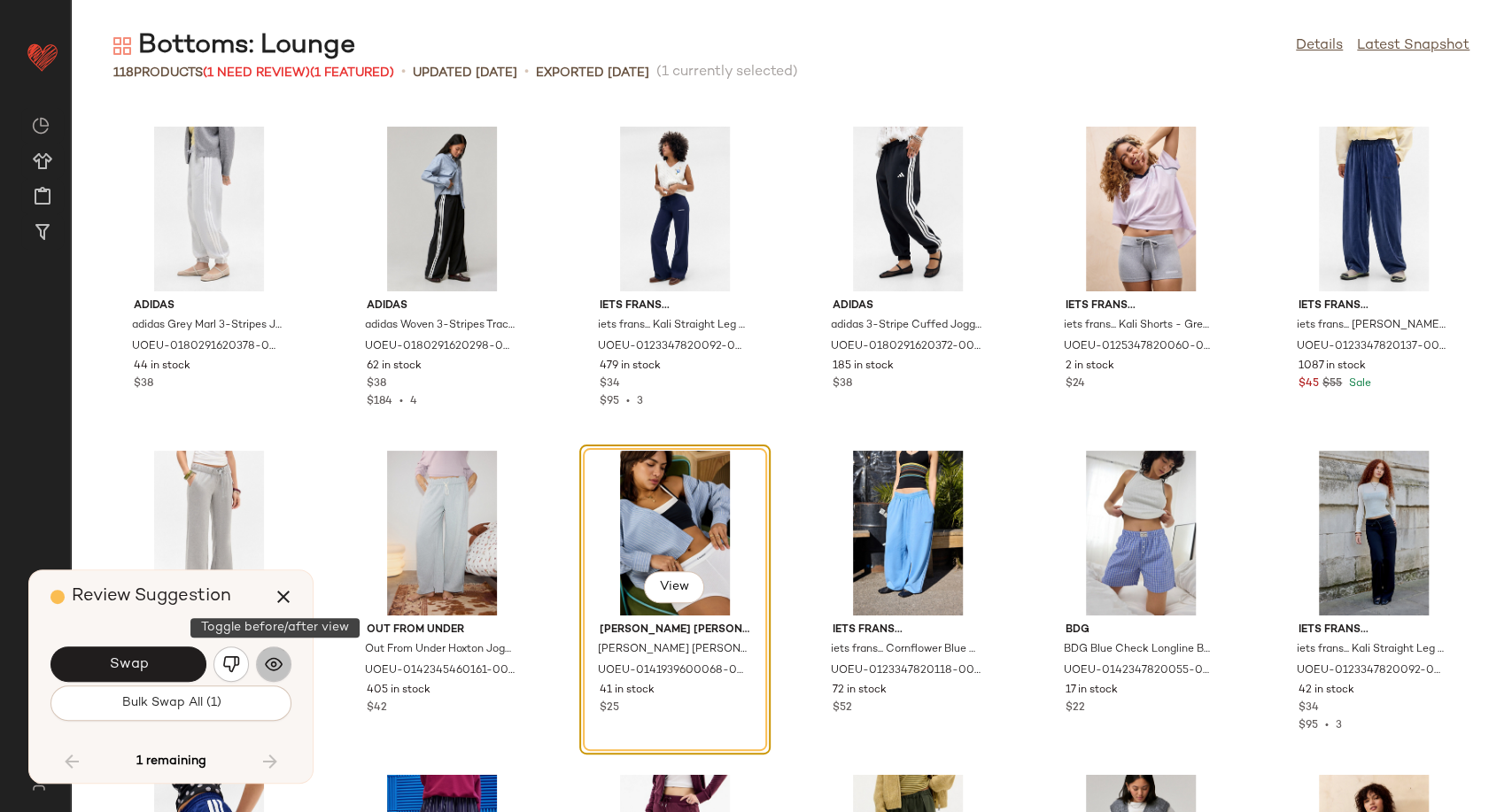
click at [272, 655] on img "button" at bounding box center [273, 664] width 18 height 18
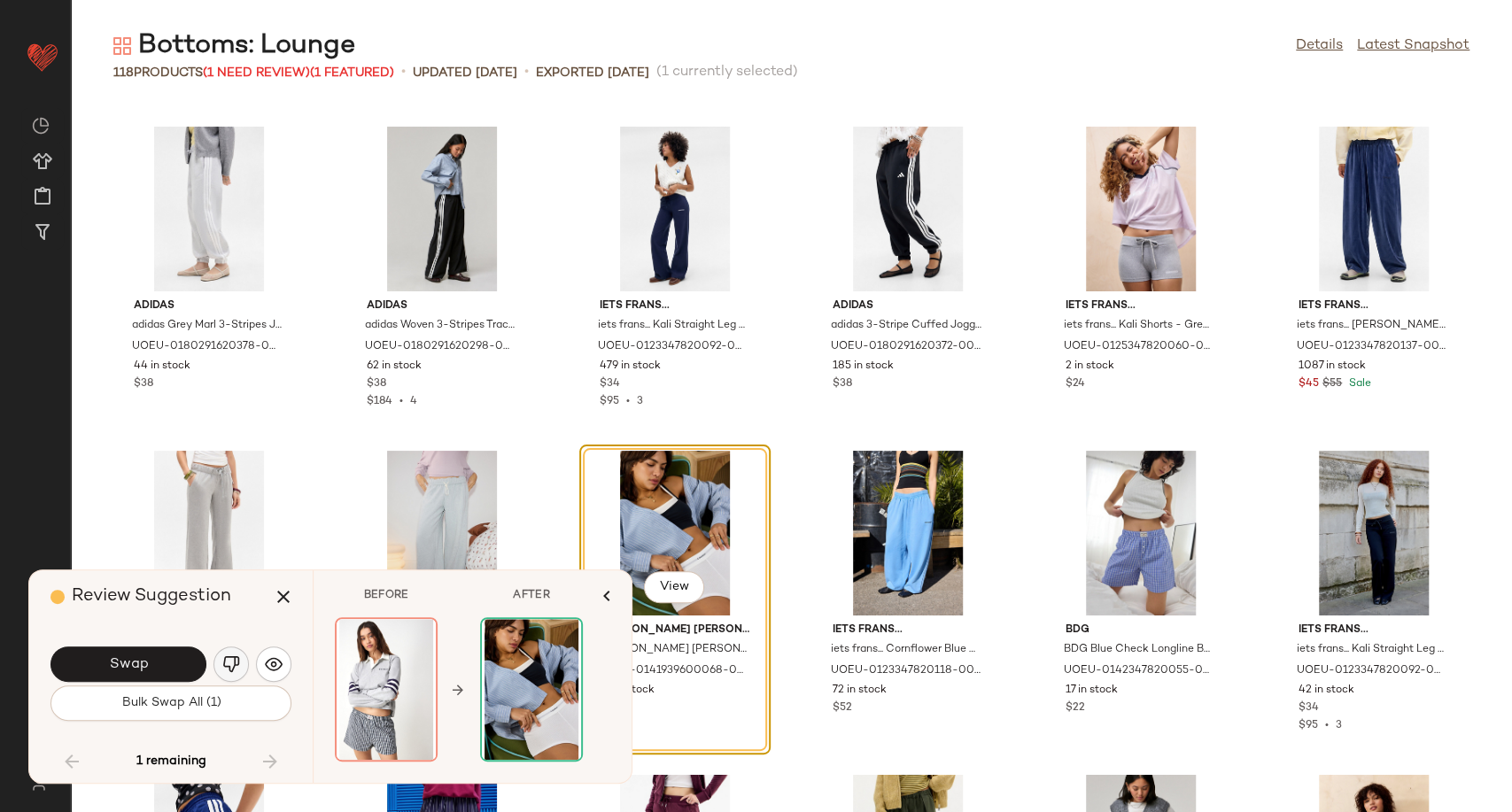
click at [239, 669] on img "button" at bounding box center [231, 664] width 18 height 18
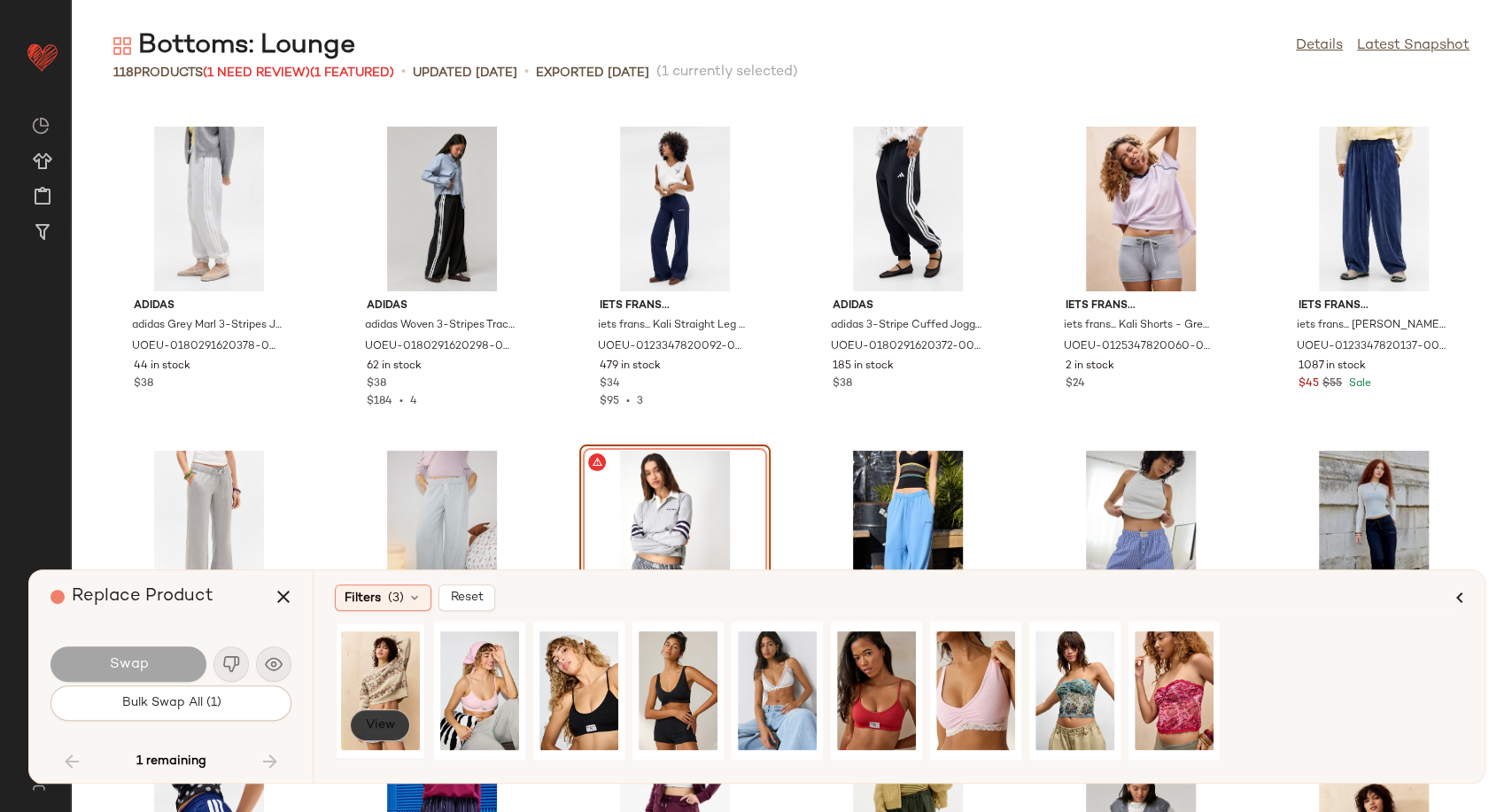
click at [392, 721] on span "View" at bounding box center [380, 725] width 30 height 14
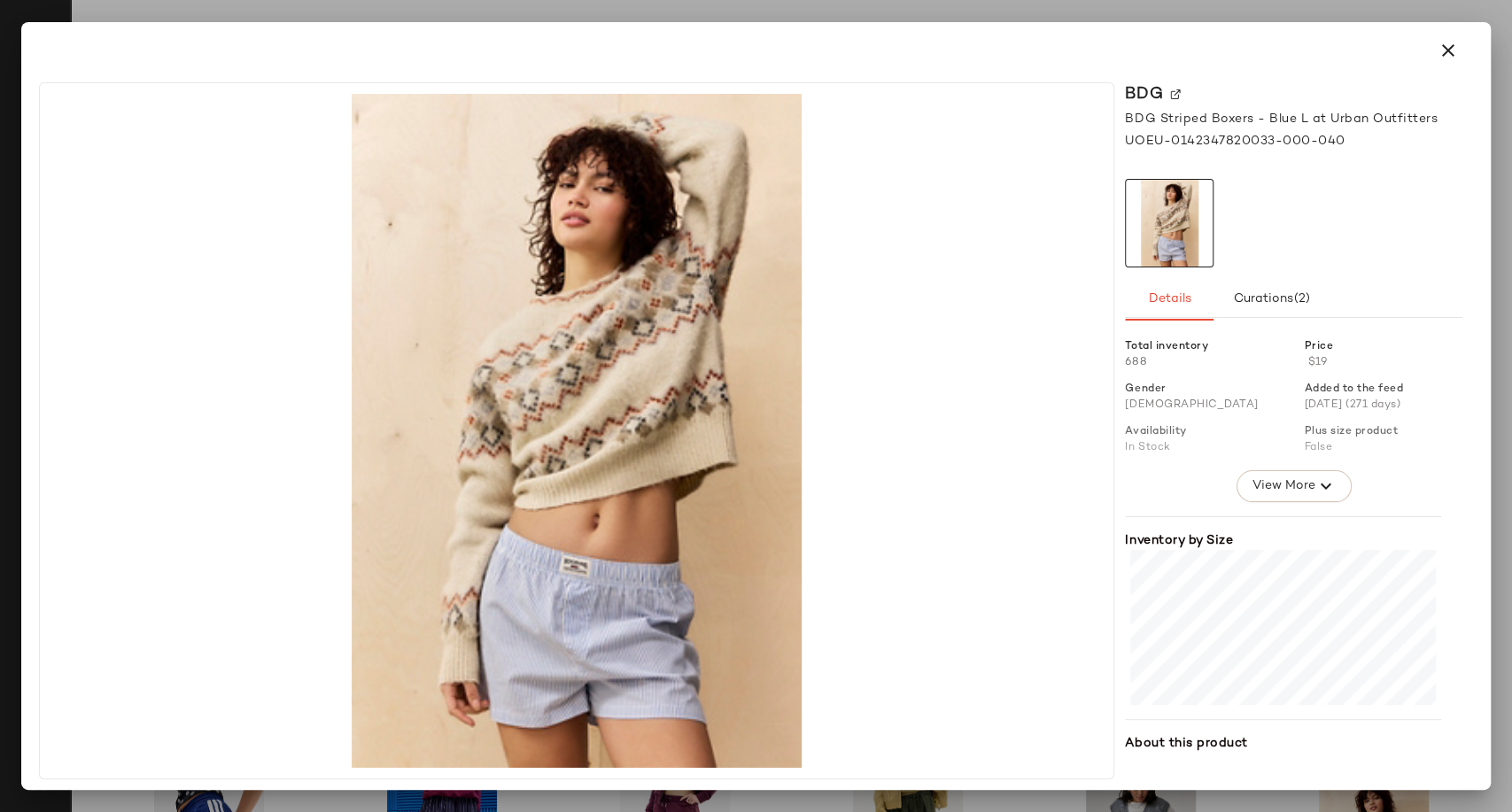
click at [1454, 37] on button "button" at bounding box center [1448, 51] width 43 height 43
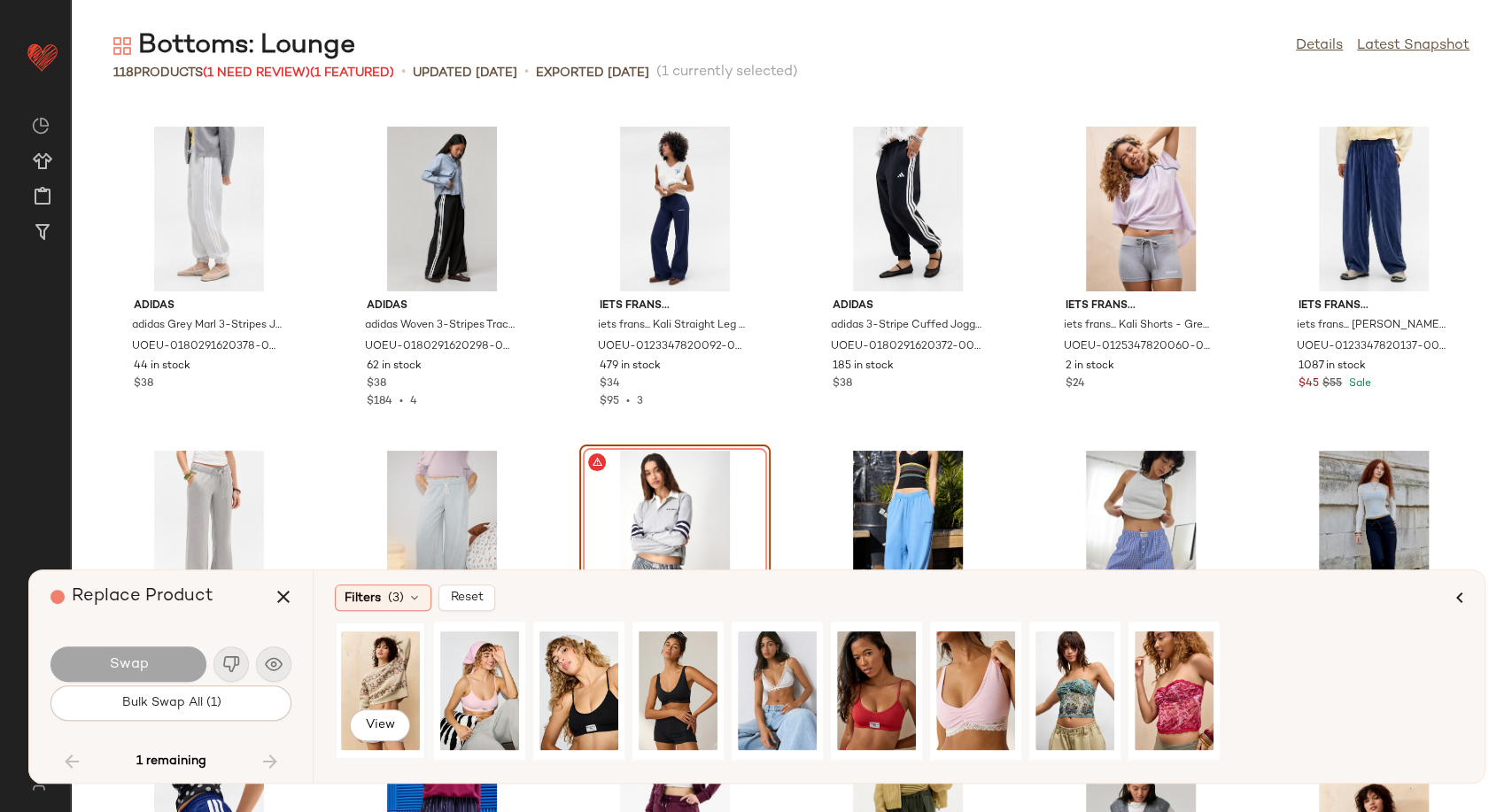
click at [386, 679] on div "View" at bounding box center [380, 691] width 79 height 126
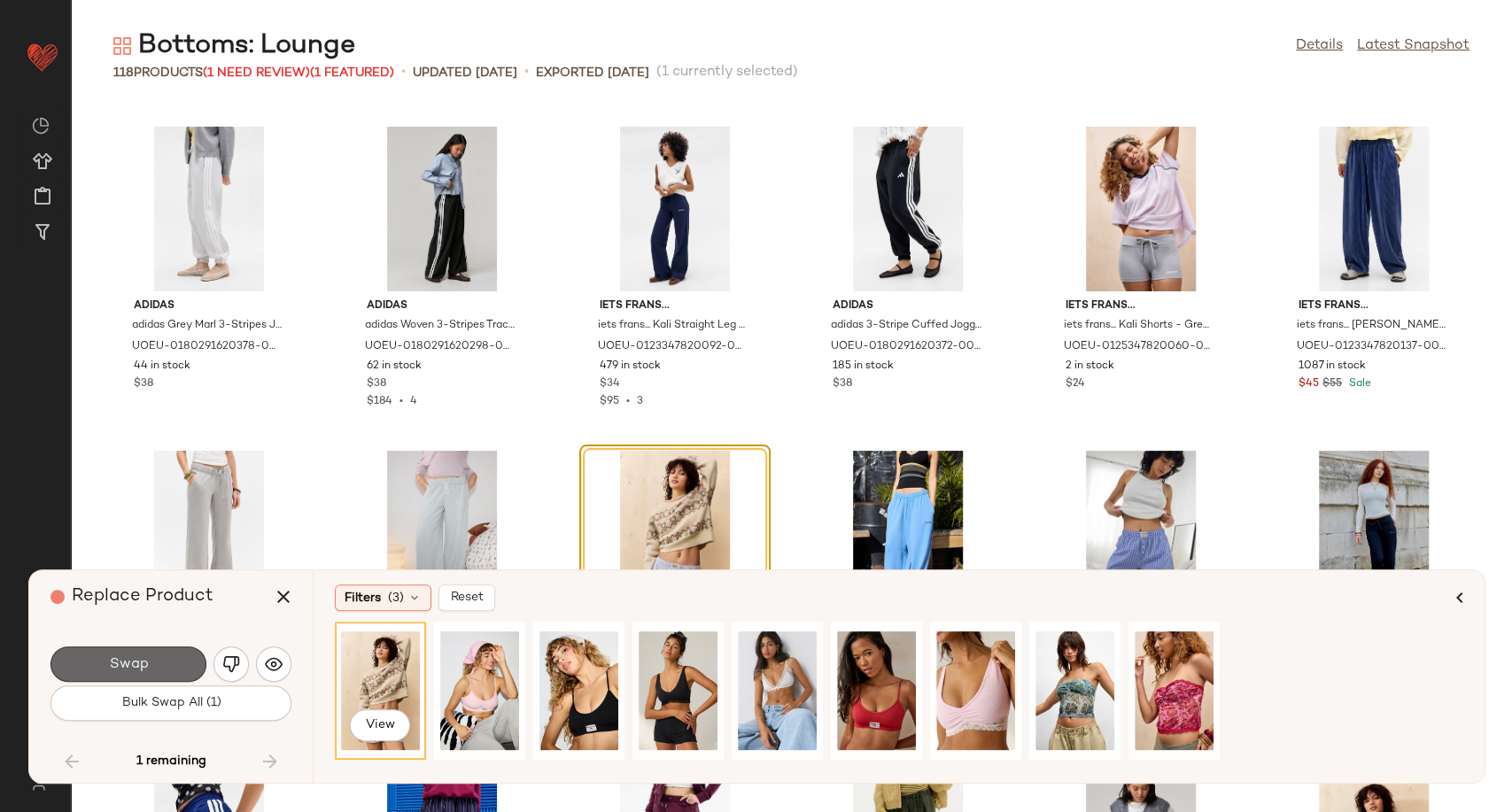
click at [163, 667] on button "Swap" at bounding box center [128, 665] width 156 height 35
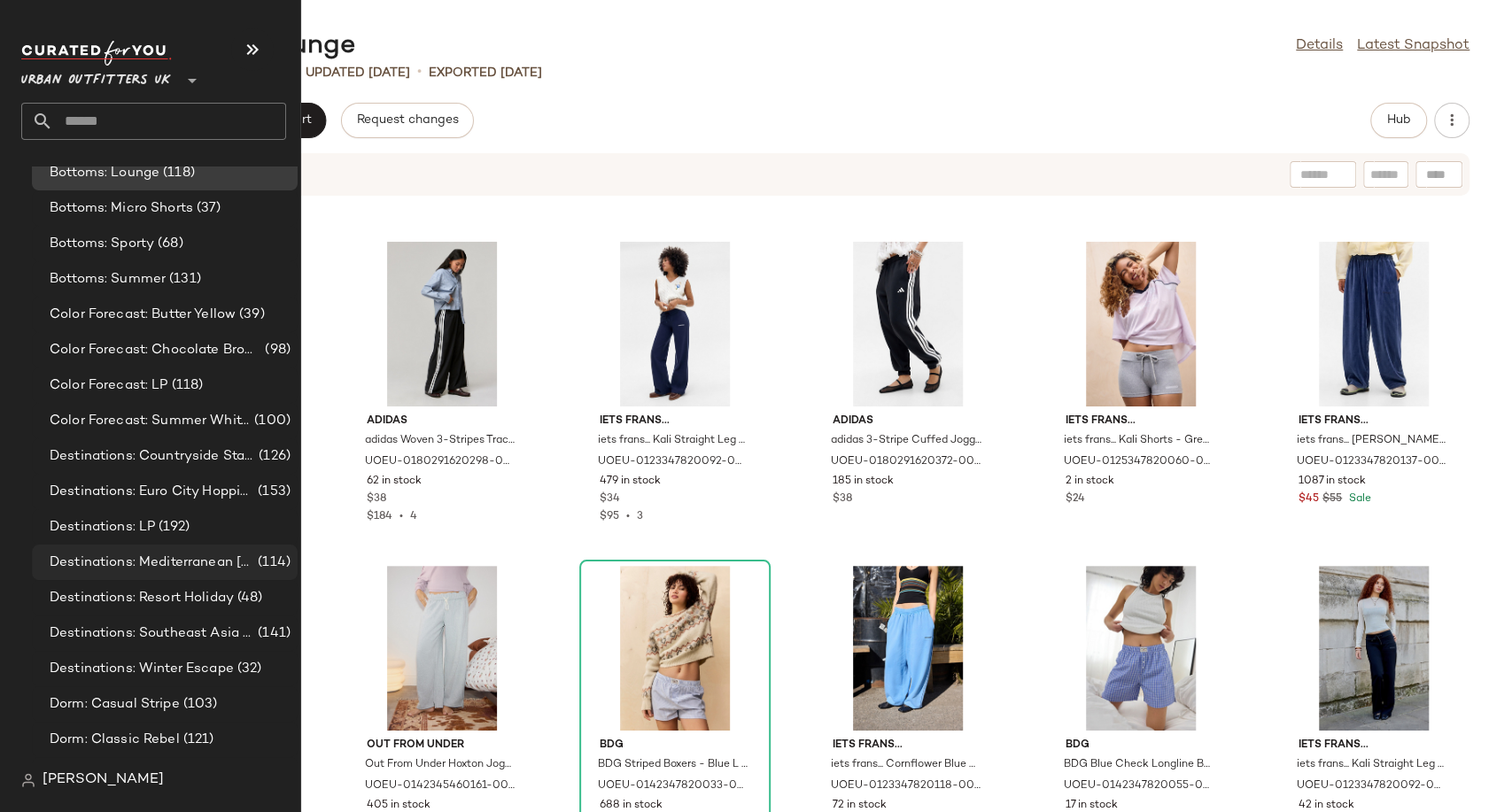
scroll to position [3346, 0]
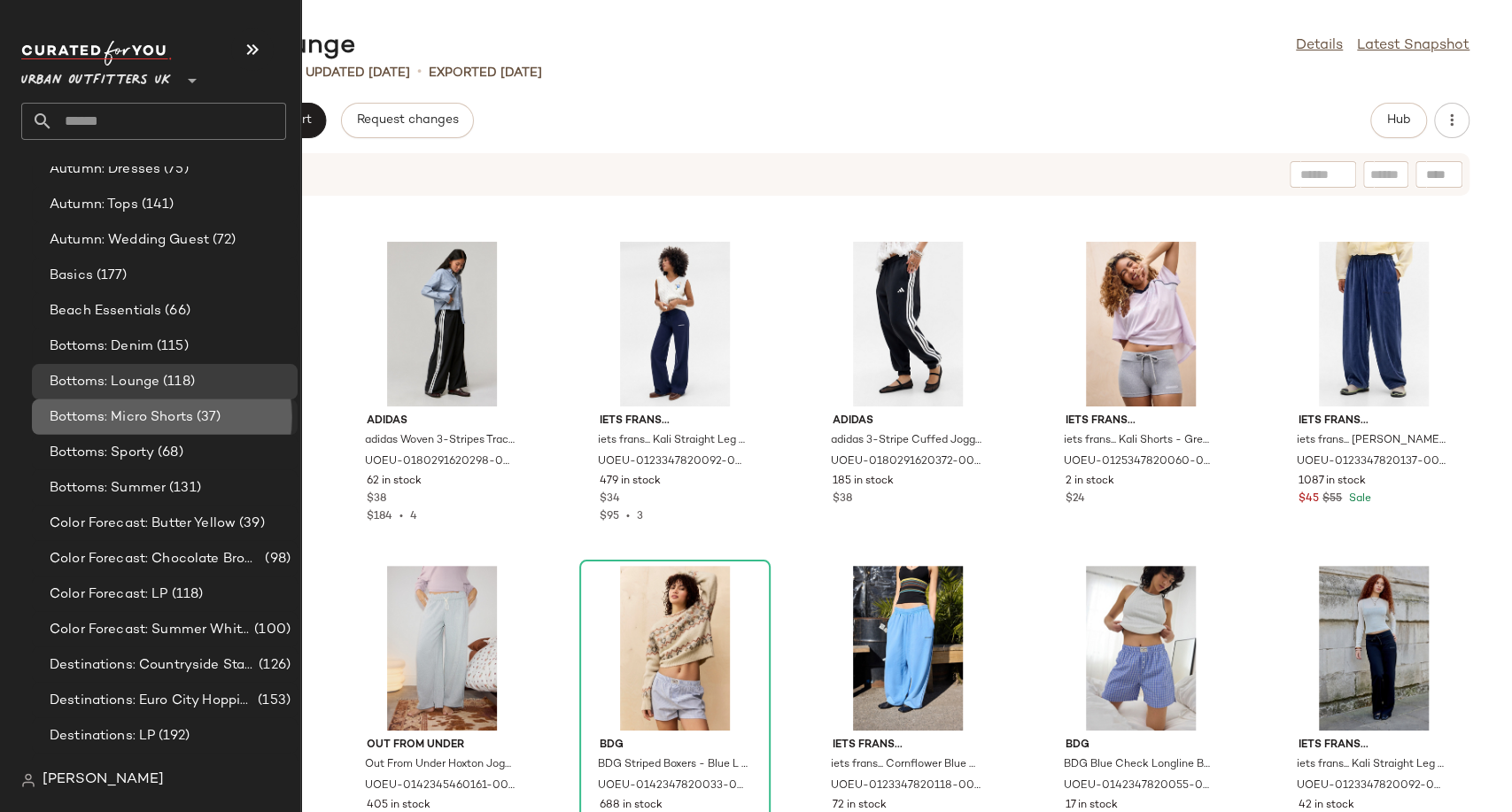
click at [122, 424] on span "Bottoms: Micro Shorts" at bounding box center [121, 418] width 144 height 20
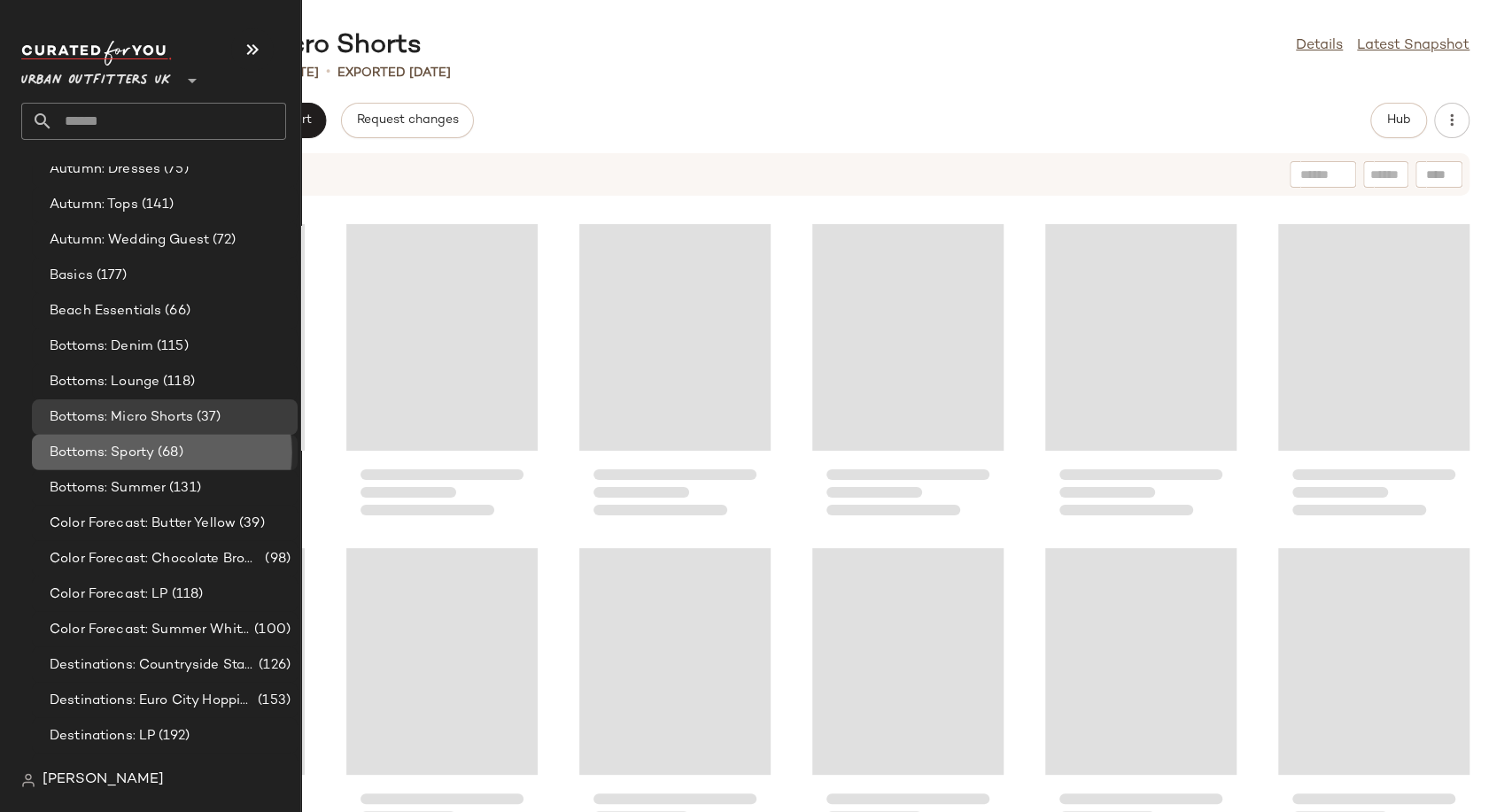
click at [123, 446] on span "Bottoms: Sporty" at bounding box center [102, 453] width 105 height 20
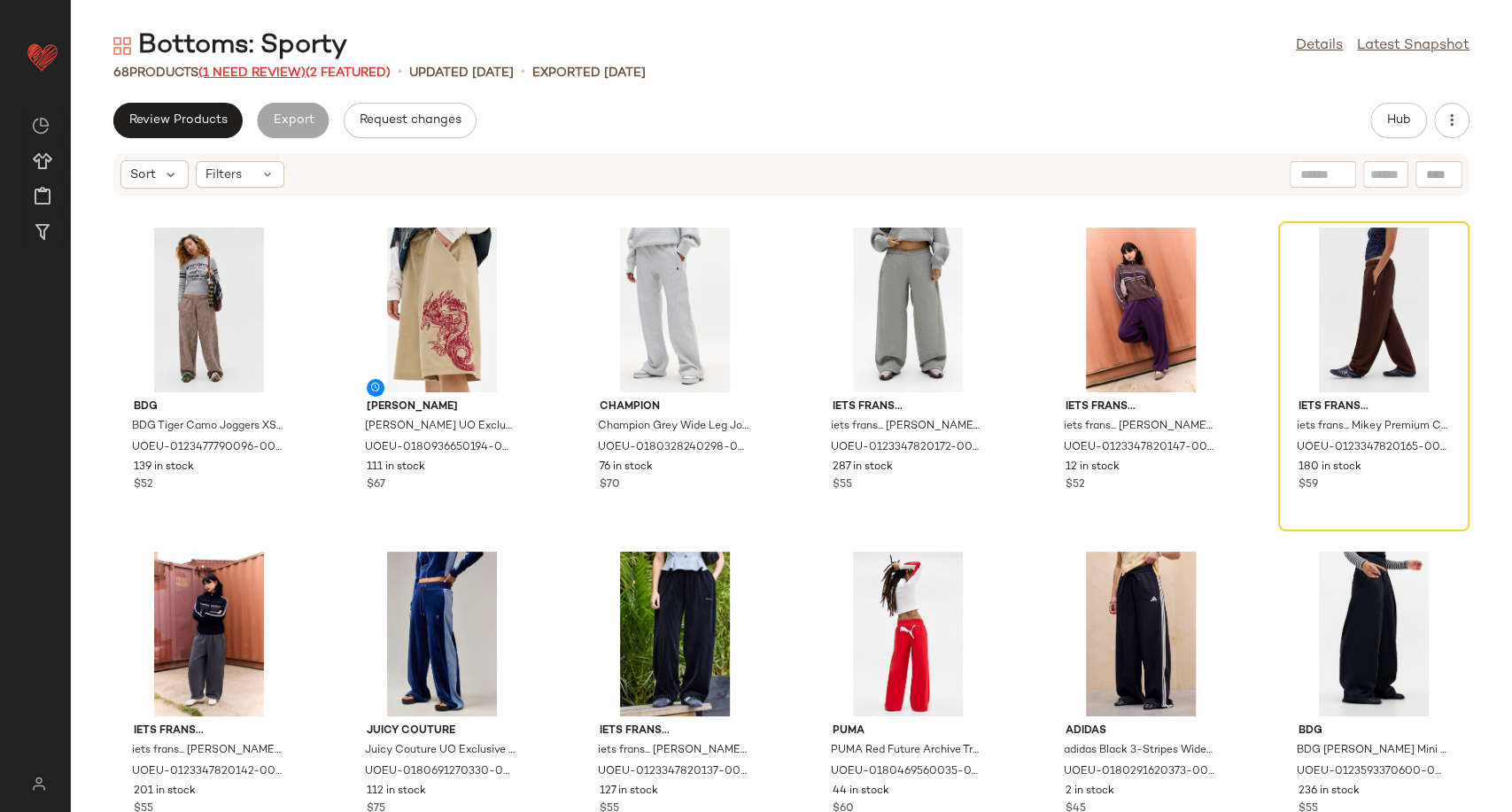
click at [250, 74] on span "(1 Need Review)" at bounding box center [252, 73] width 107 height 13
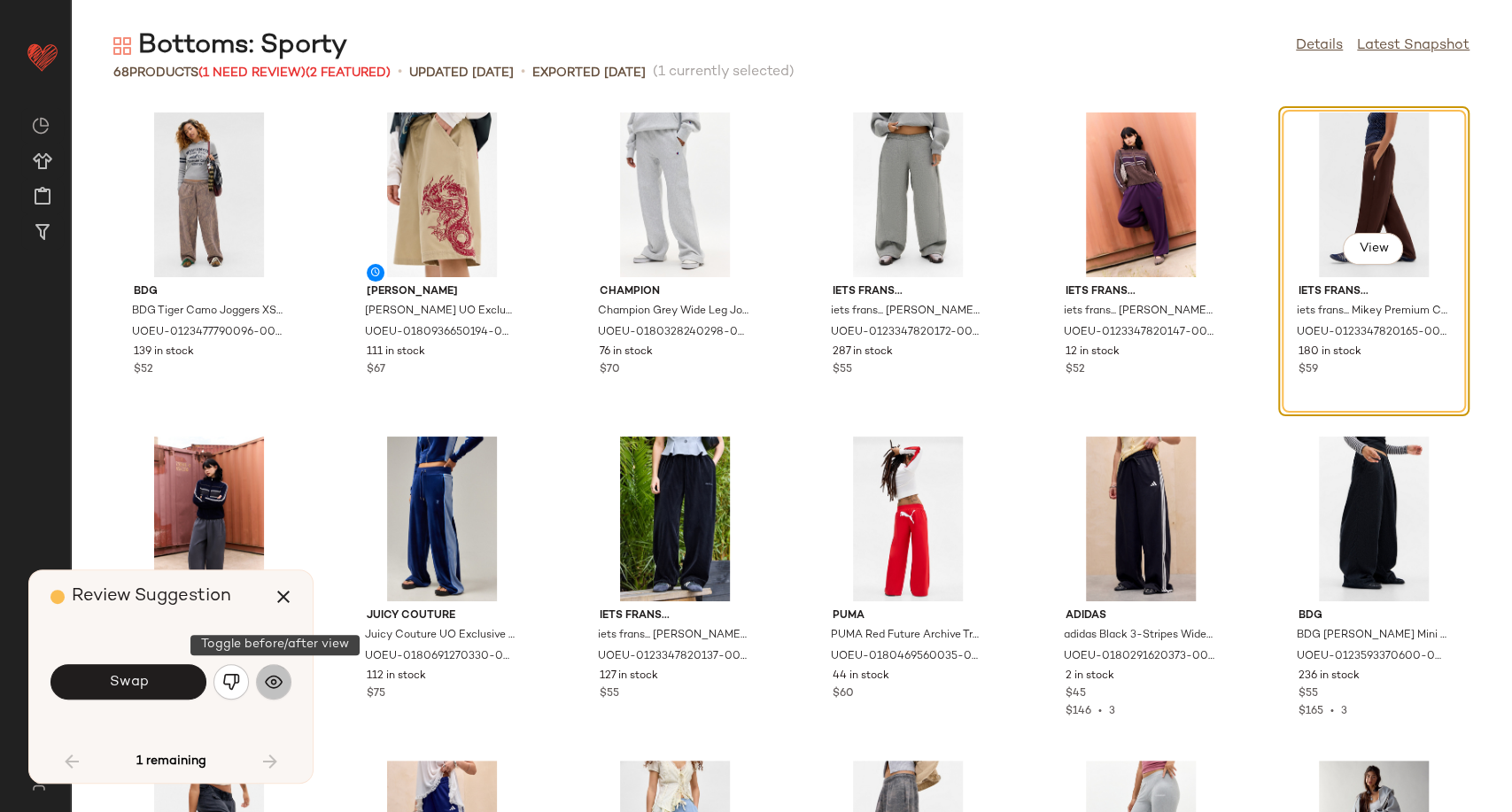
click at [268, 690] on img "button" at bounding box center [273, 681] width 18 height 18
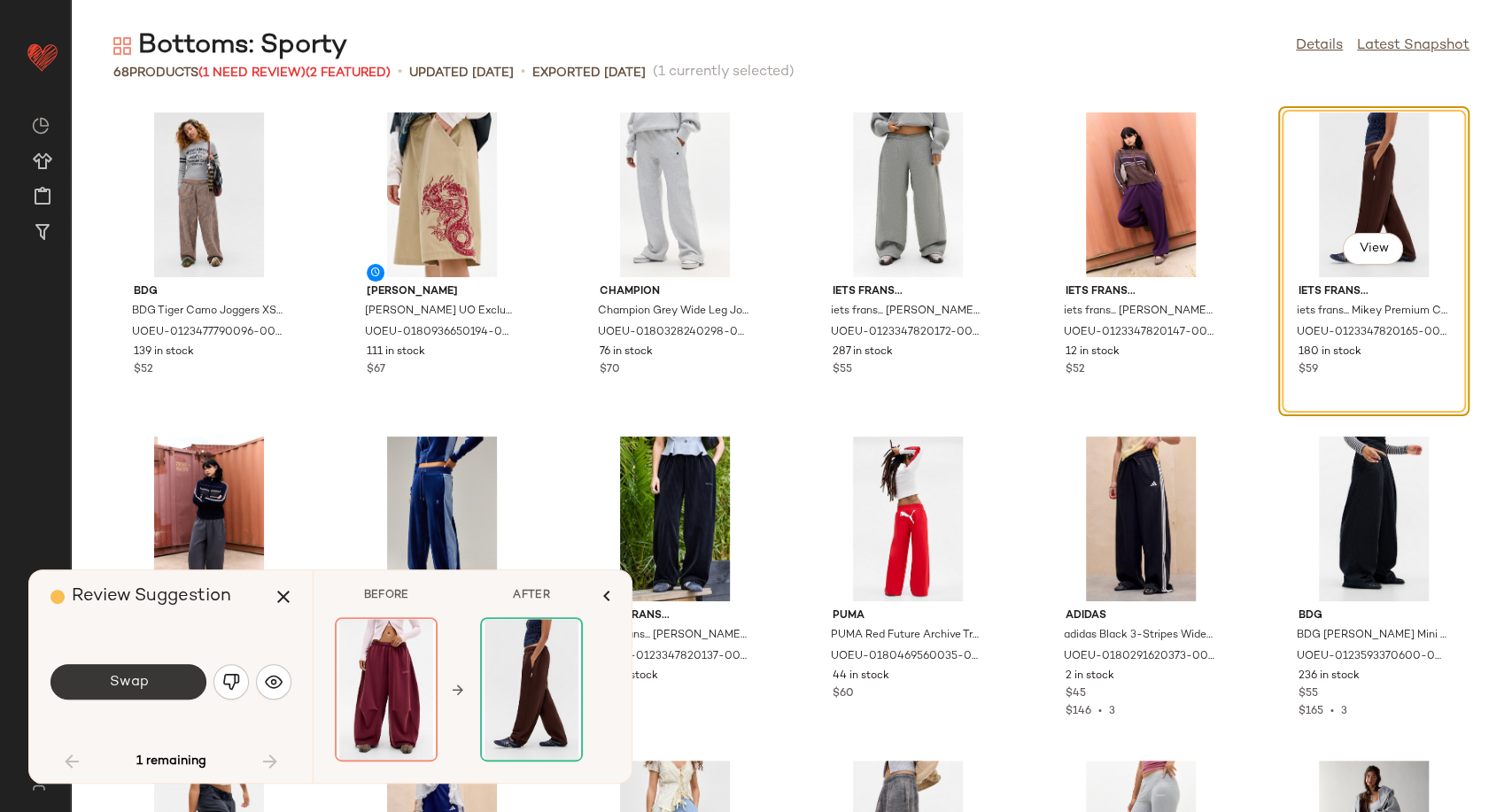
click at [160, 682] on button "Swap" at bounding box center [128, 682] width 156 height 35
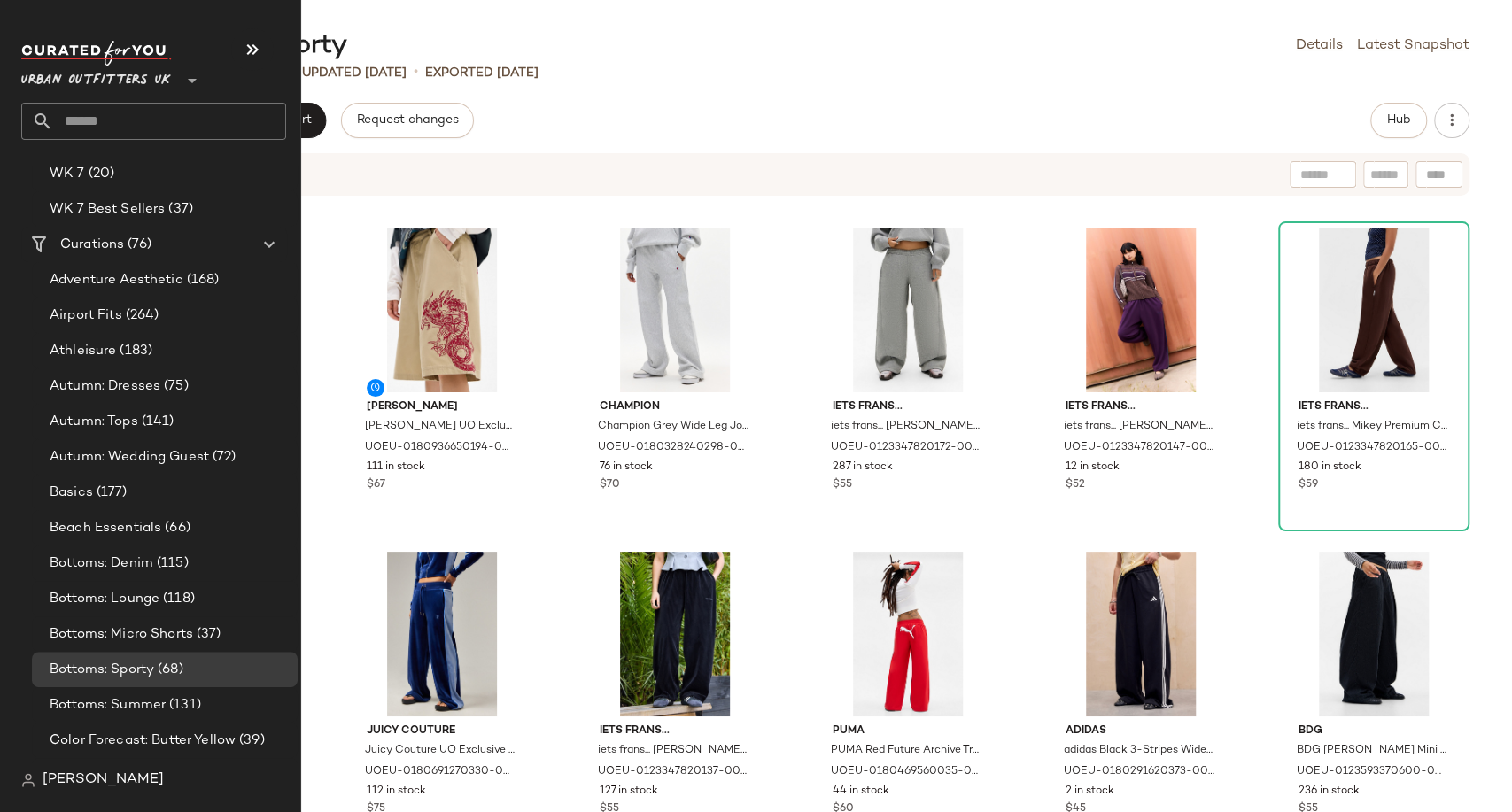
scroll to position [3150, 0]
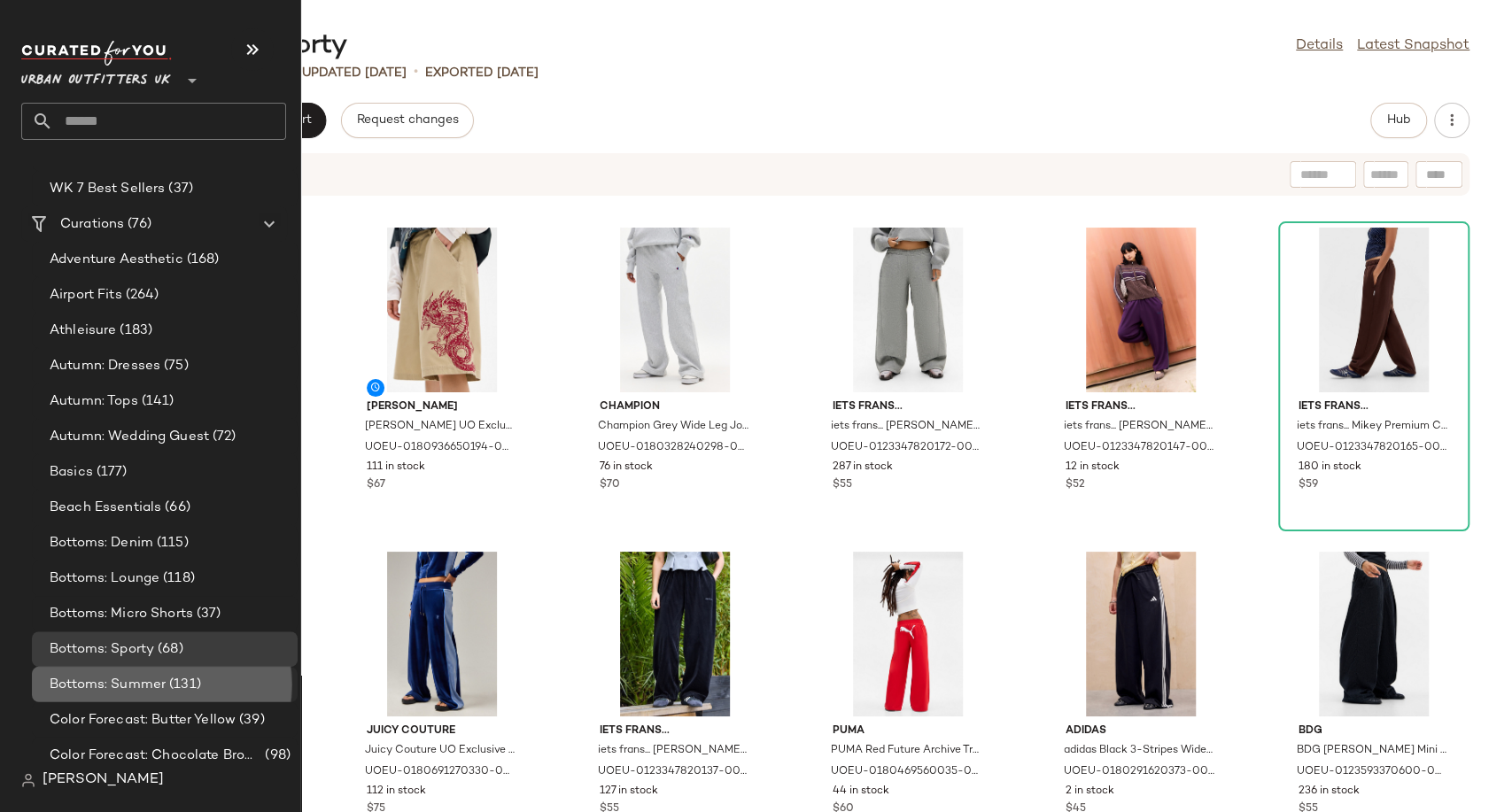
click at [155, 699] on div "Bottoms: Summer (131)" at bounding box center [164, 685] width 266 height 35
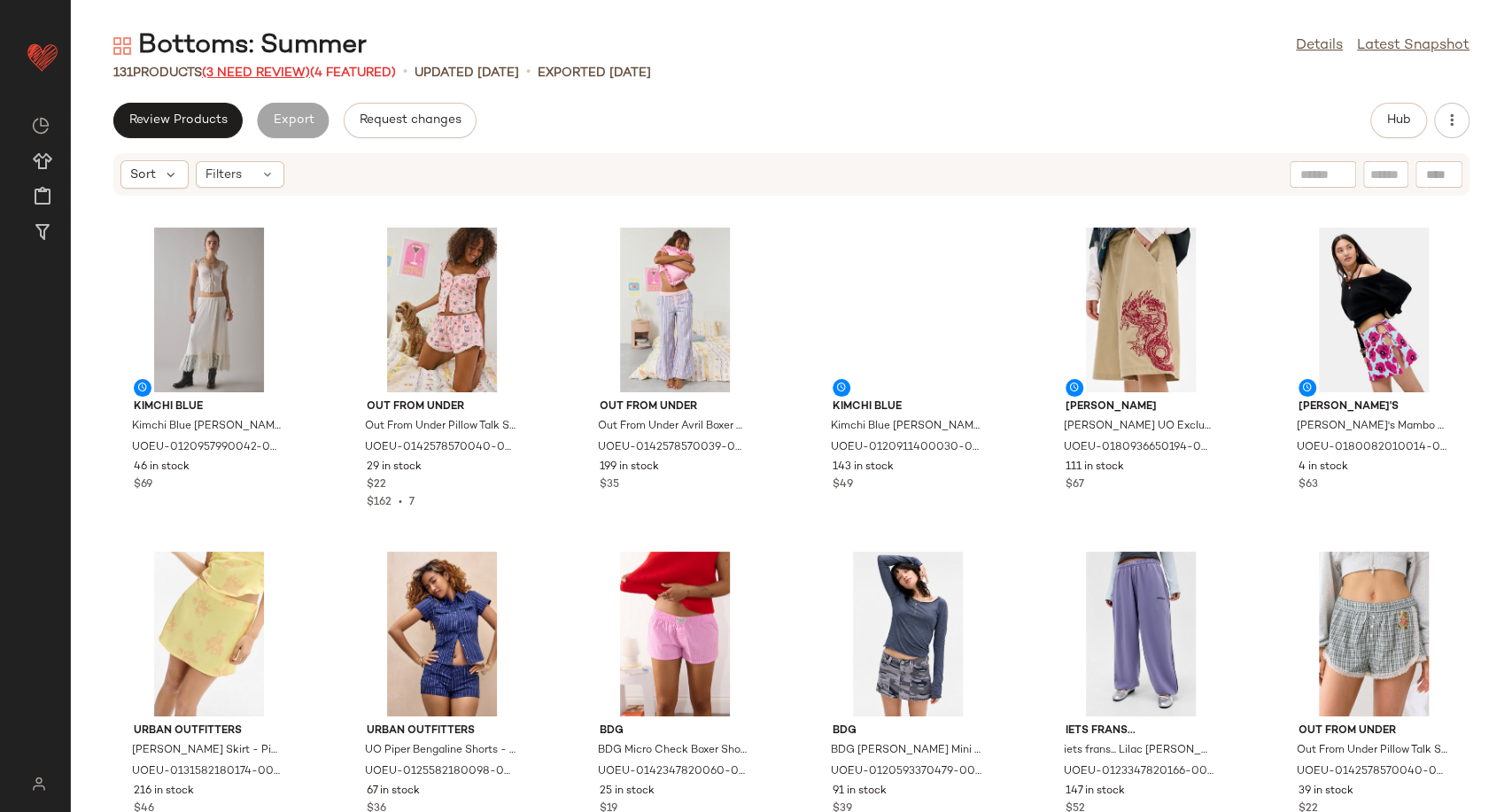
click at [265, 73] on span "(3 Need Review)" at bounding box center [256, 73] width 108 height 13
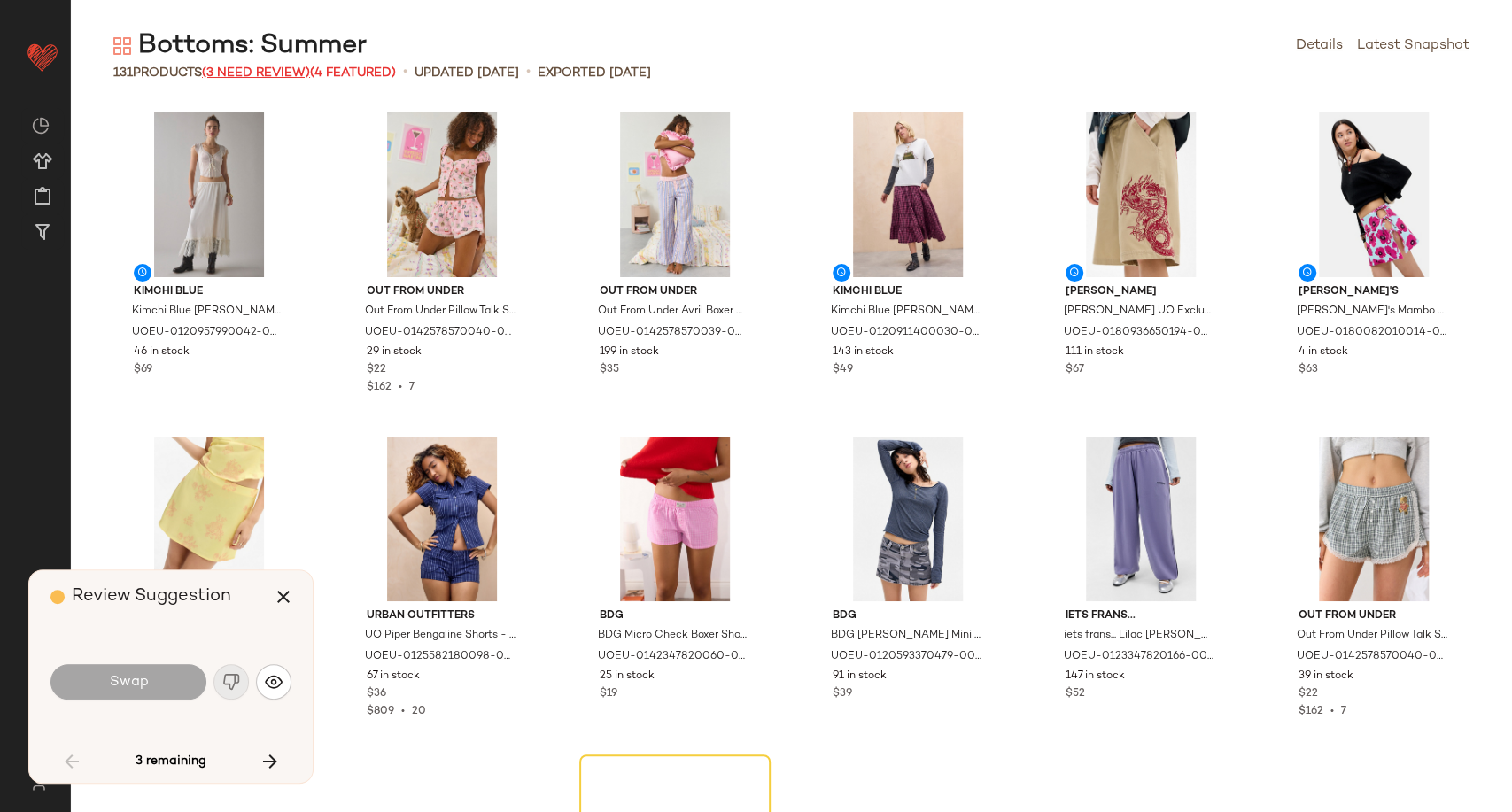
scroll to position [338, 0]
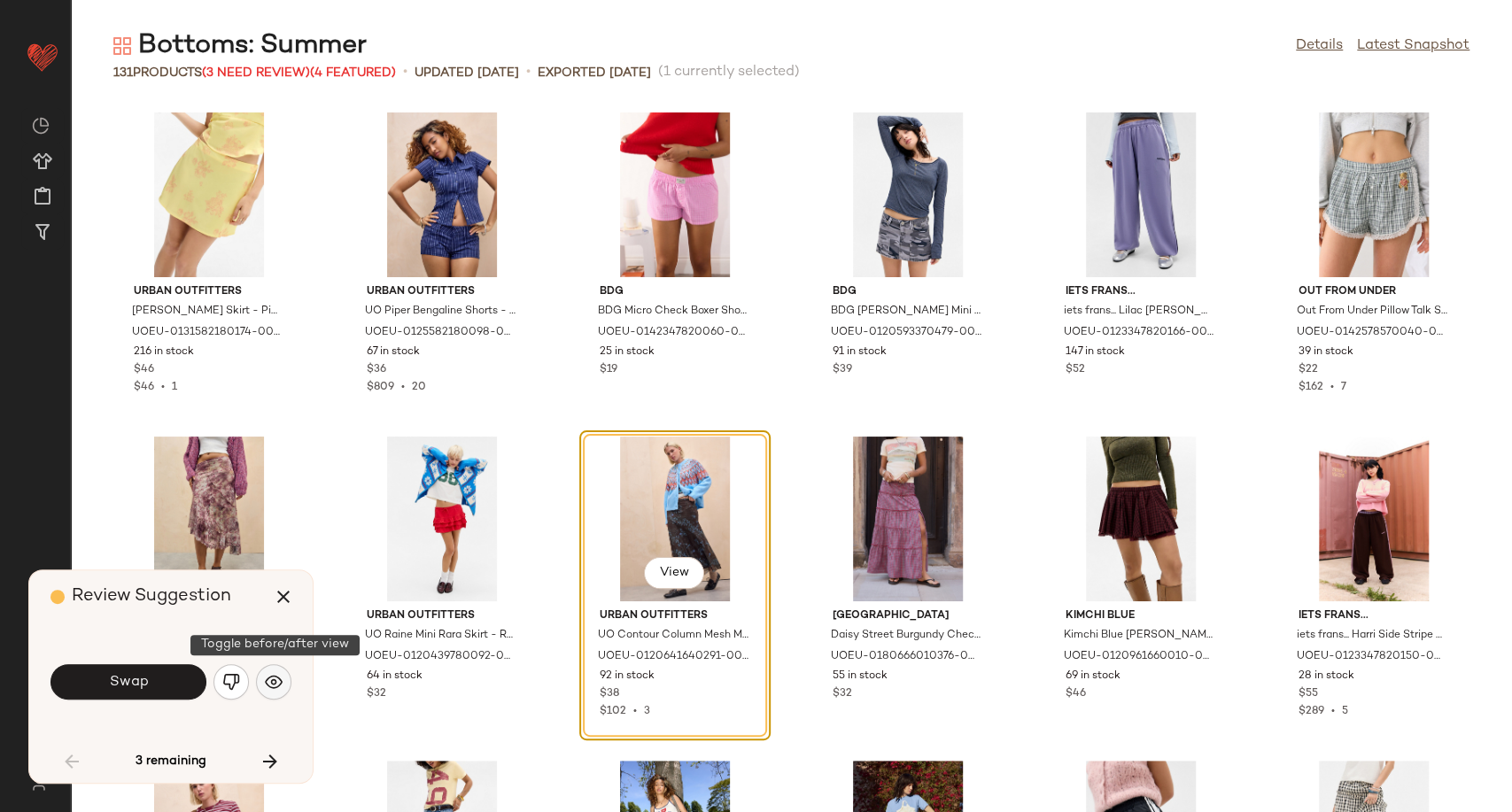
click at [279, 680] on img "button" at bounding box center [273, 681] width 18 height 18
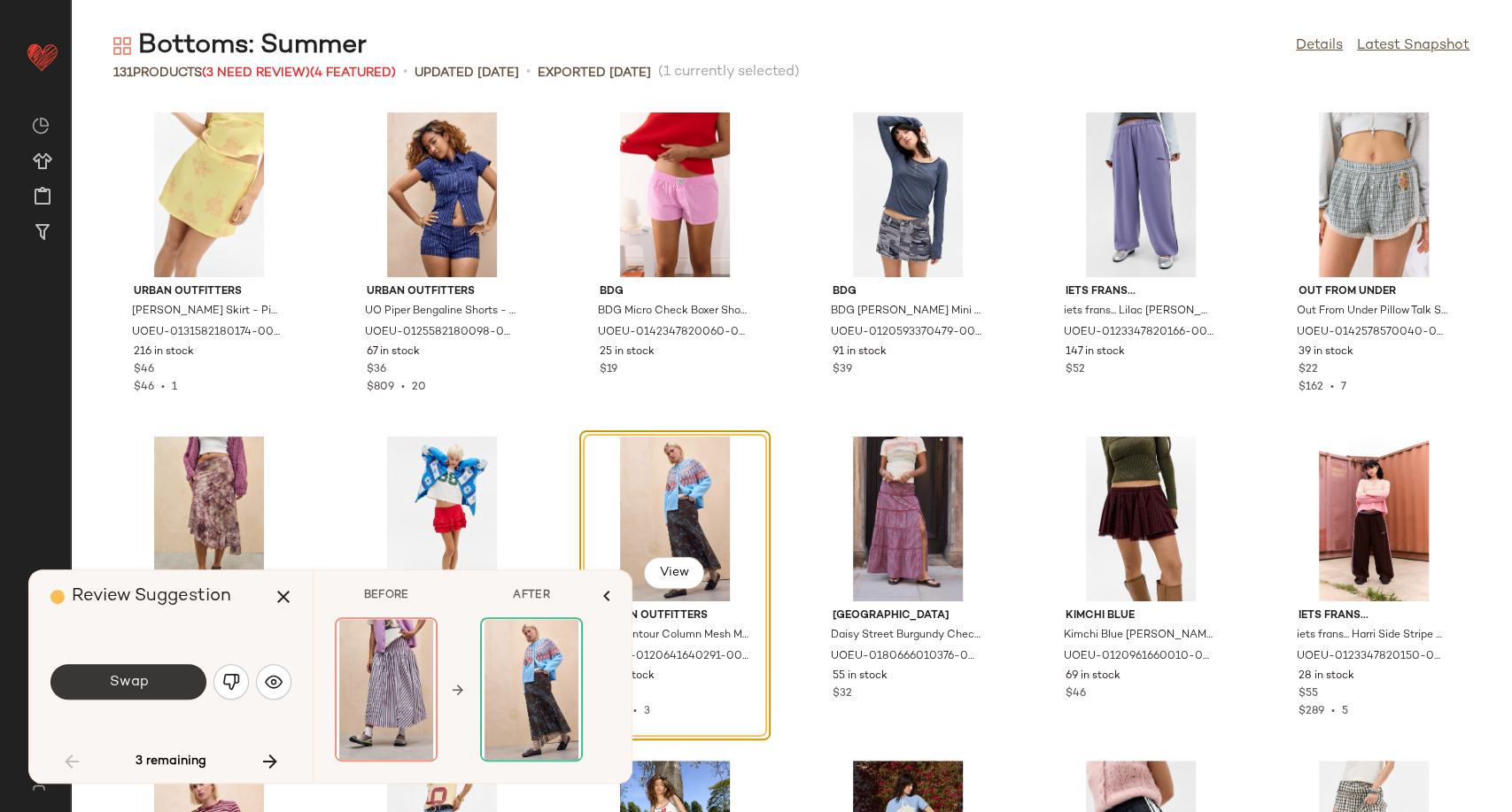
click at [170, 681] on button "Swap" at bounding box center [128, 682] width 156 height 35
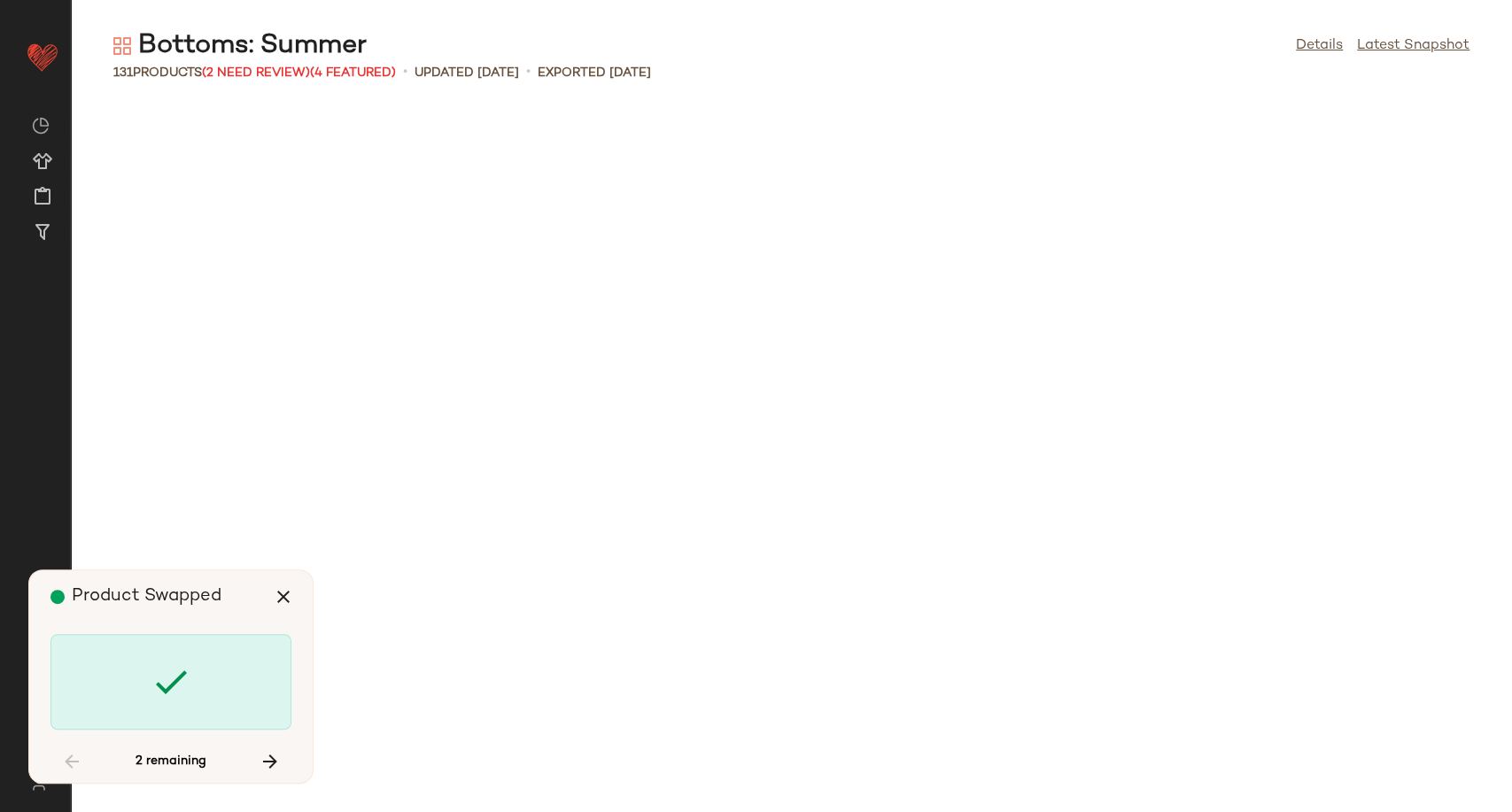
scroll to position [4216, 0]
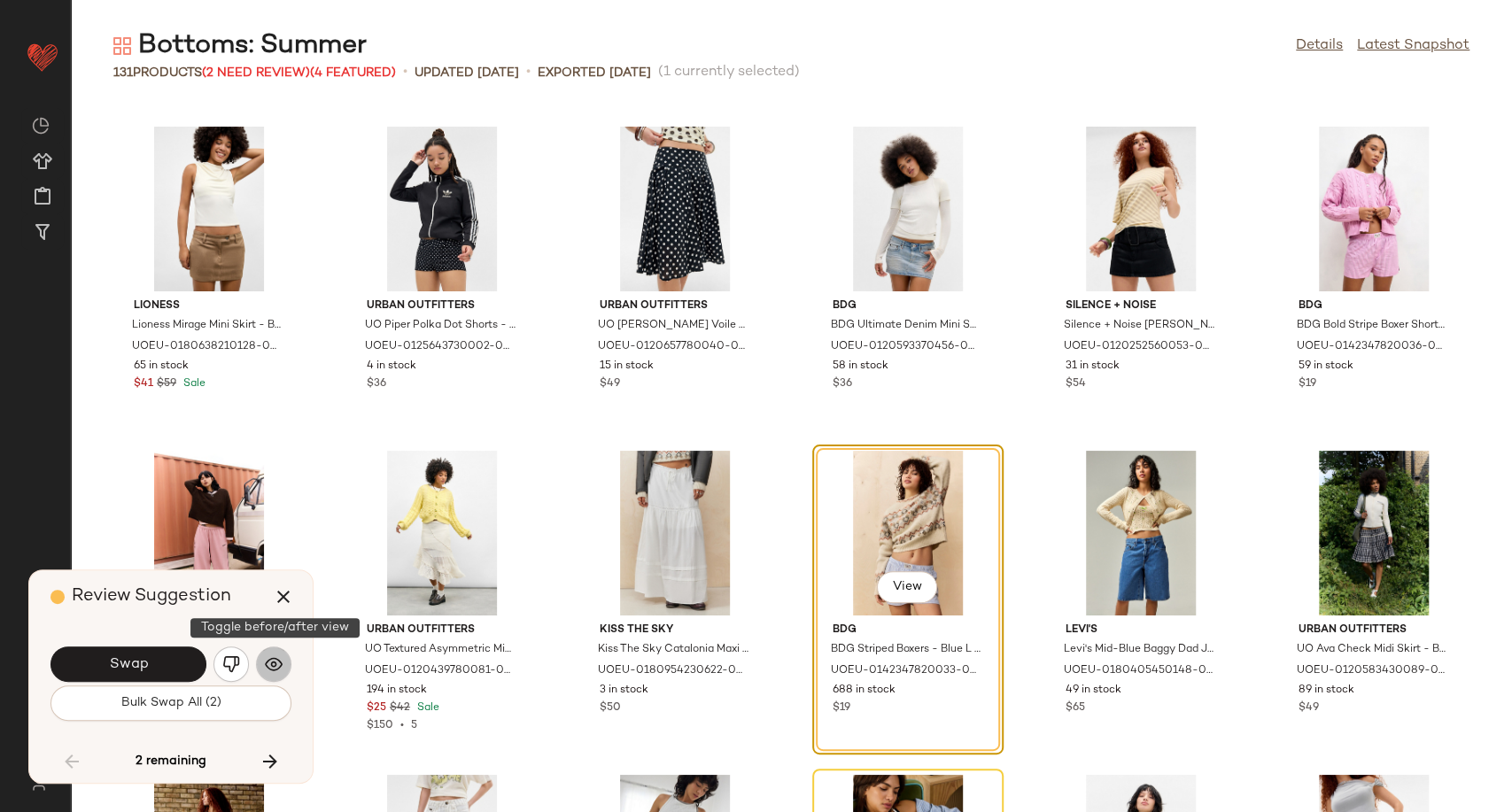
click at [274, 674] on button "button" at bounding box center [273, 665] width 35 height 35
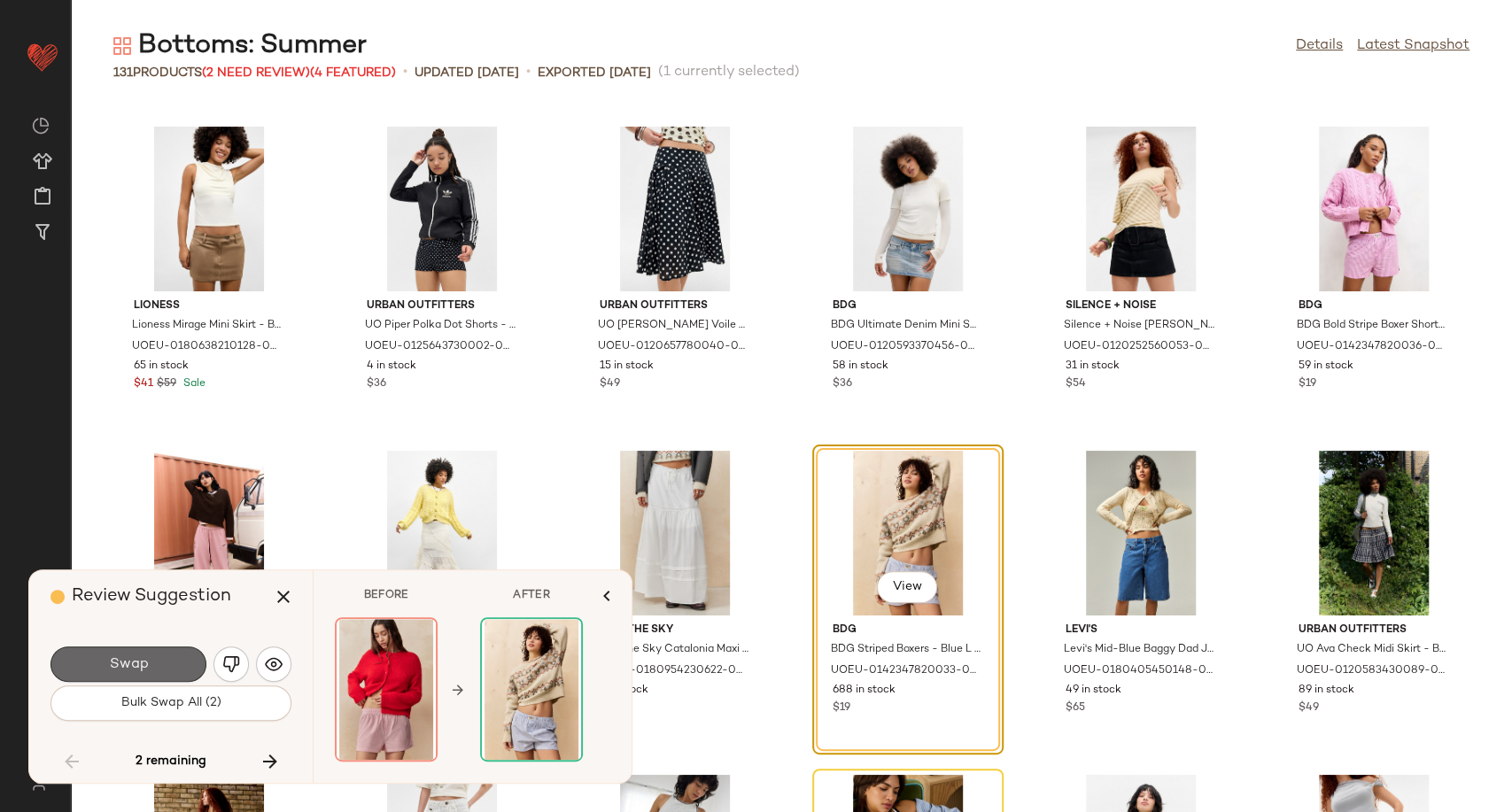
click at [179, 668] on button "Swap" at bounding box center [128, 665] width 156 height 35
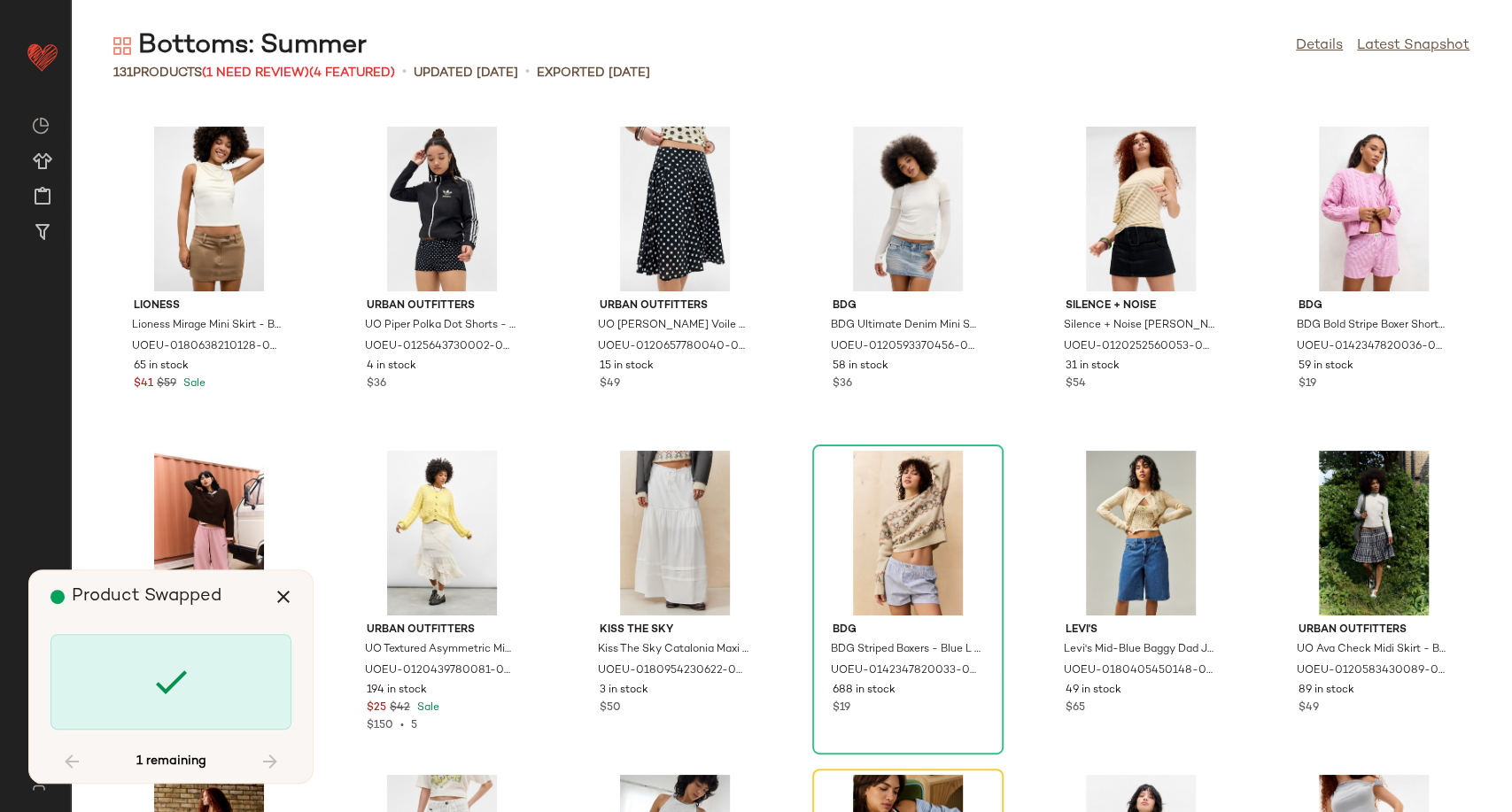
scroll to position [4540, 0]
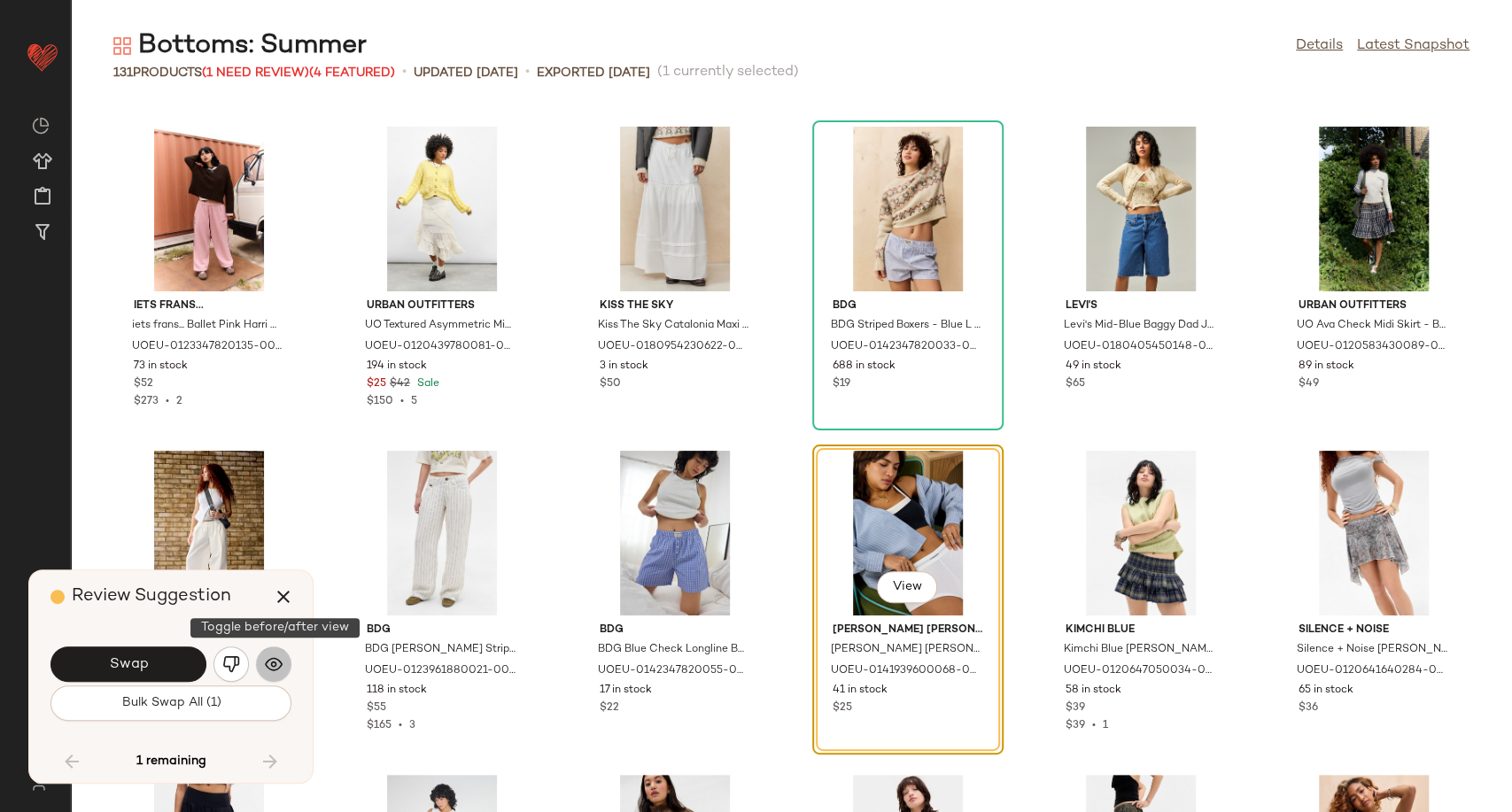
click at [284, 672] on button "button" at bounding box center [273, 665] width 35 height 35
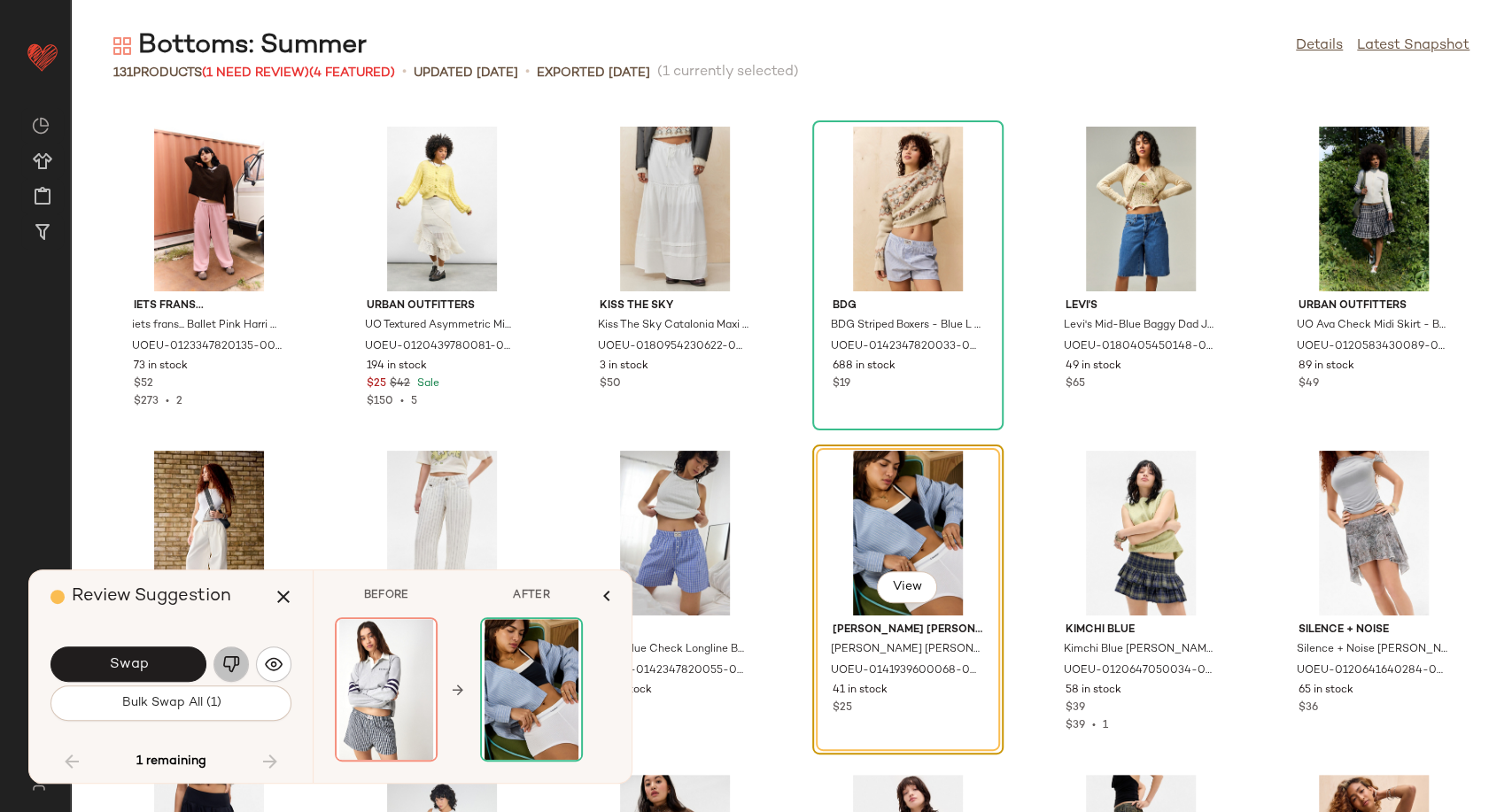
click at [229, 672] on img "button" at bounding box center [231, 664] width 18 height 18
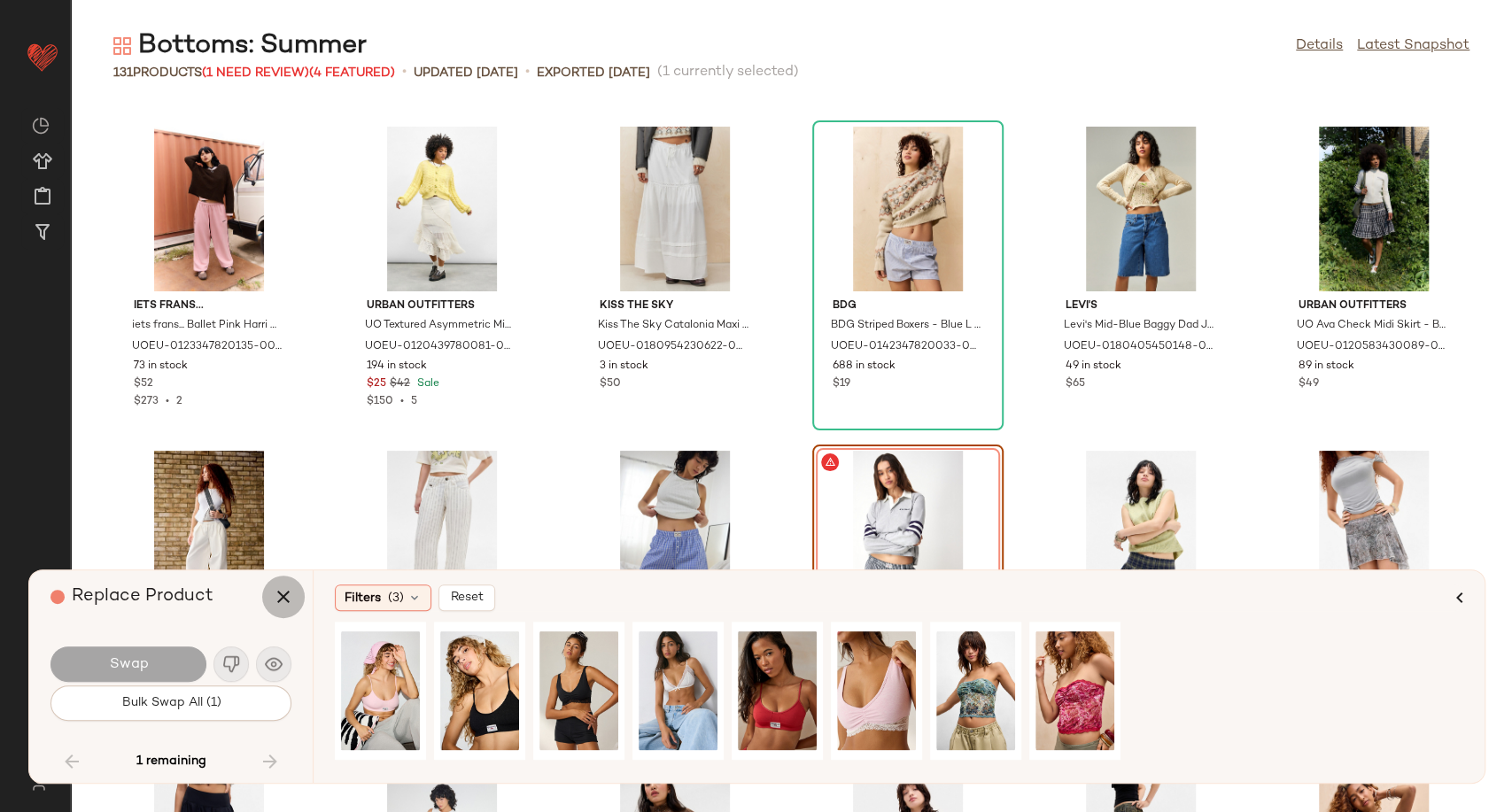
click at [293, 594] on icon "button" at bounding box center [283, 597] width 21 height 21
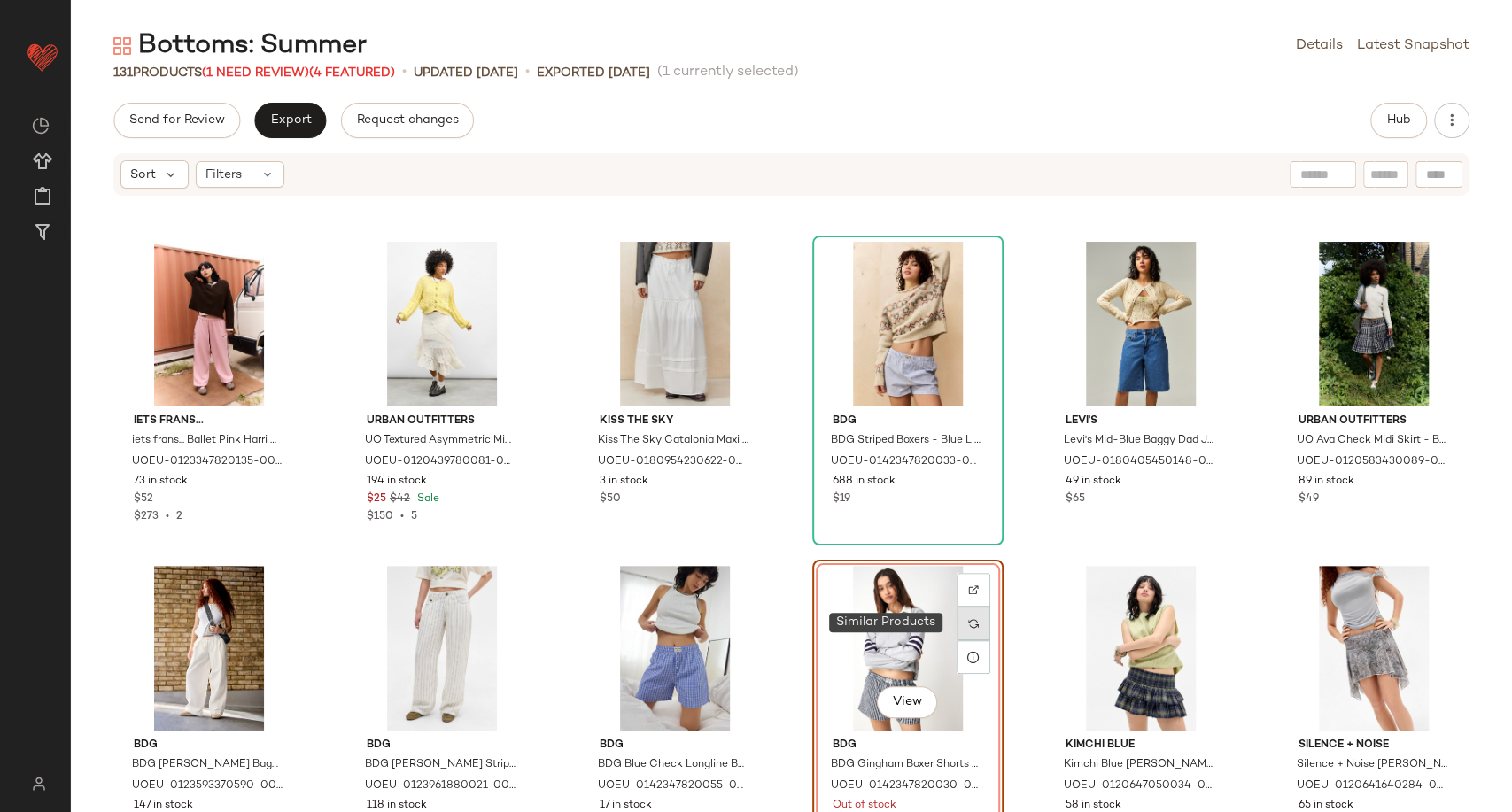
click at [971, 624] on img at bounding box center [973, 623] width 10 height 10
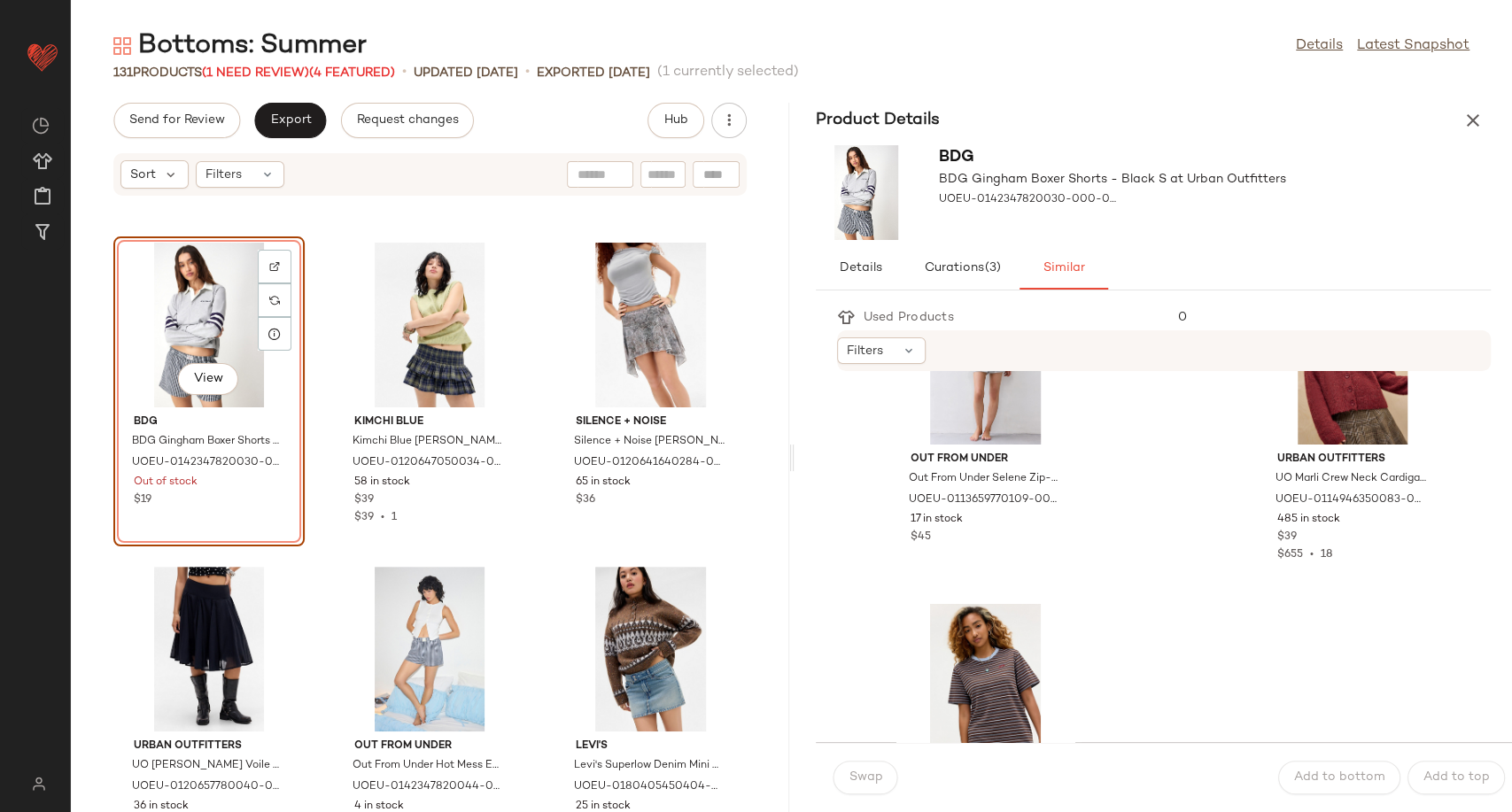
scroll to position [3843, 0]
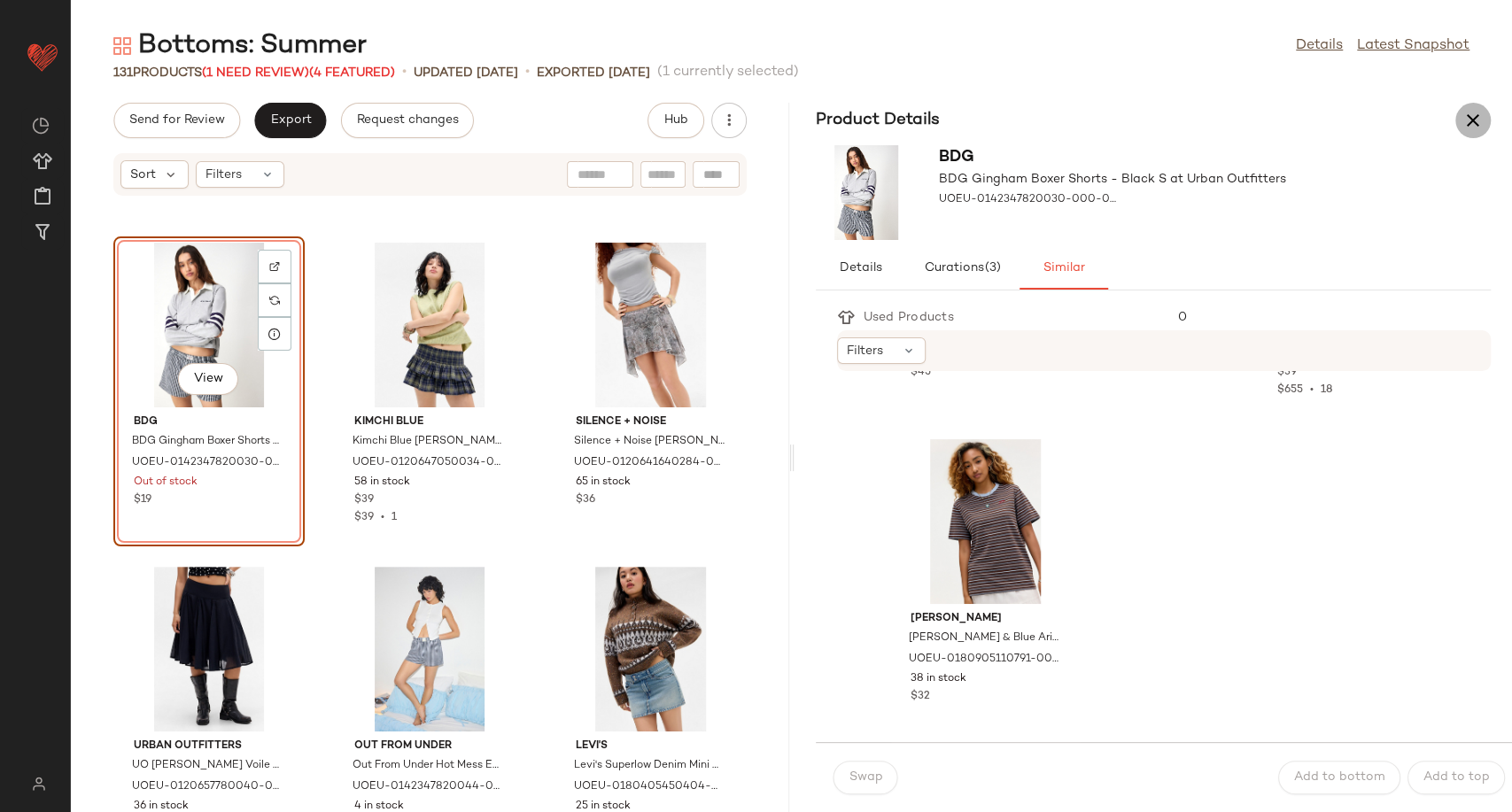
click at [1465, 114] on icon "button" at bounding box center [1472, 121] width 21 height 21
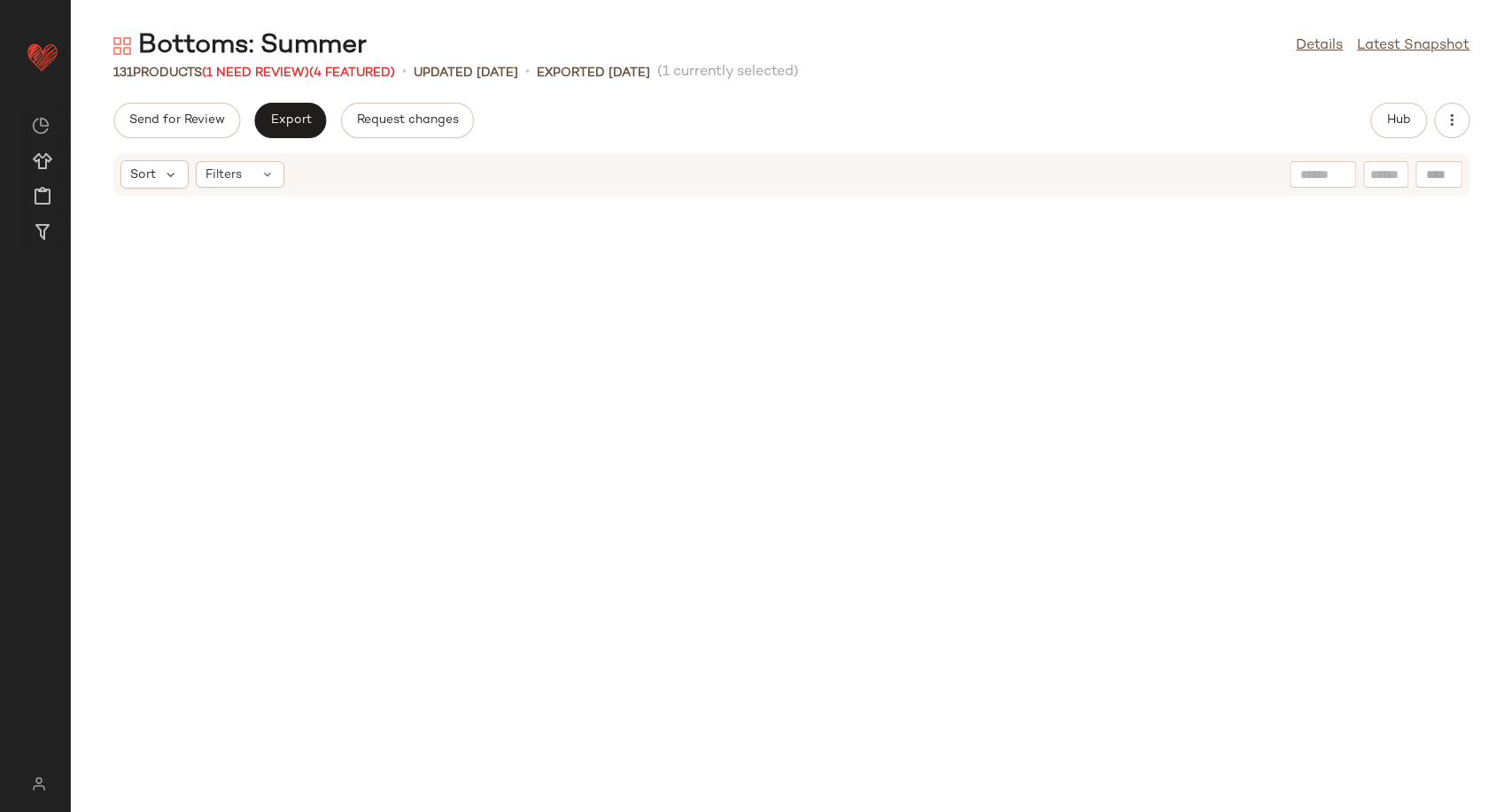
scroll to position [4863, 0]
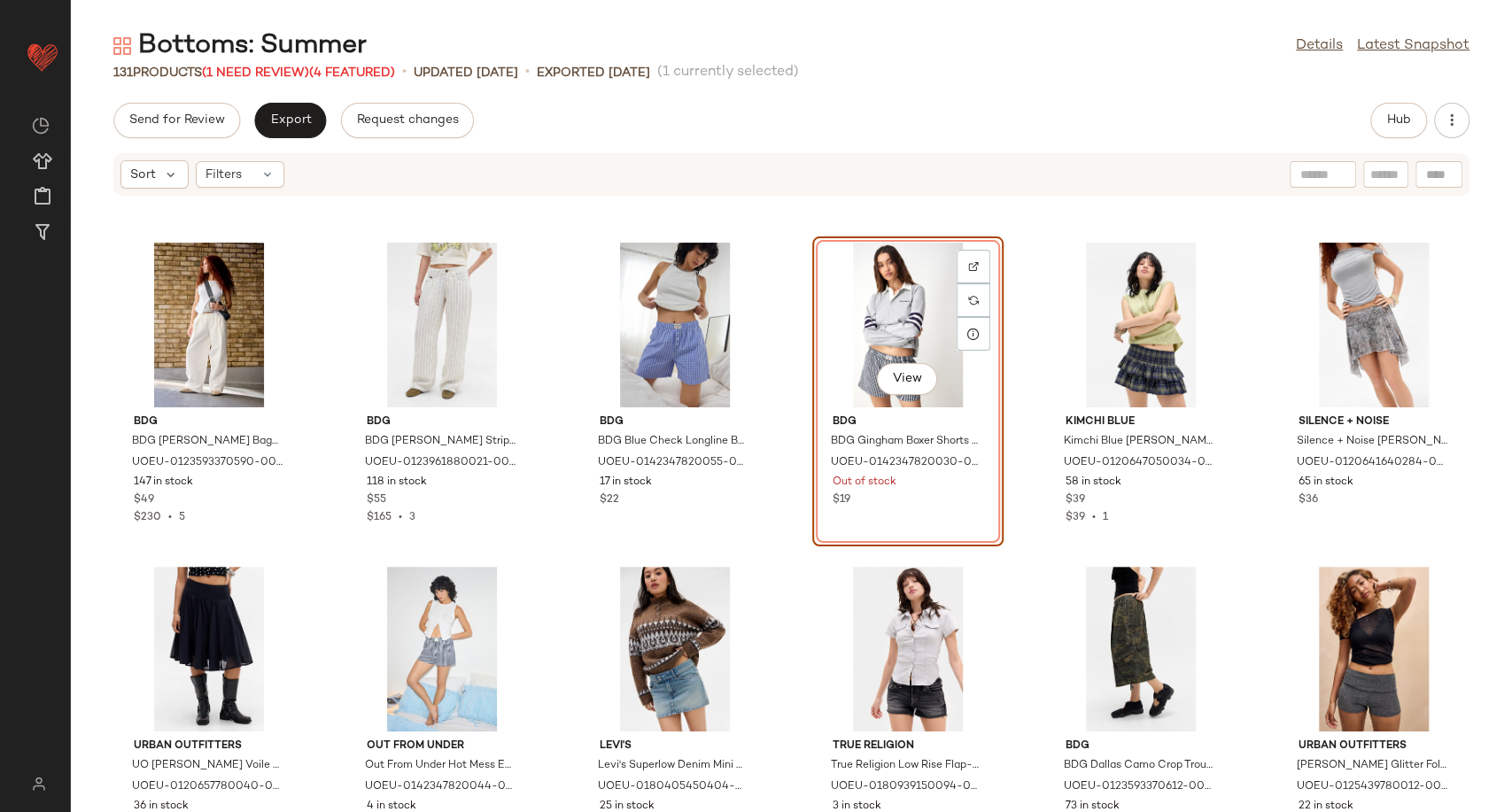
click at [914, 304] on div "View" at bounding box center [907, 325] width 179 height 165
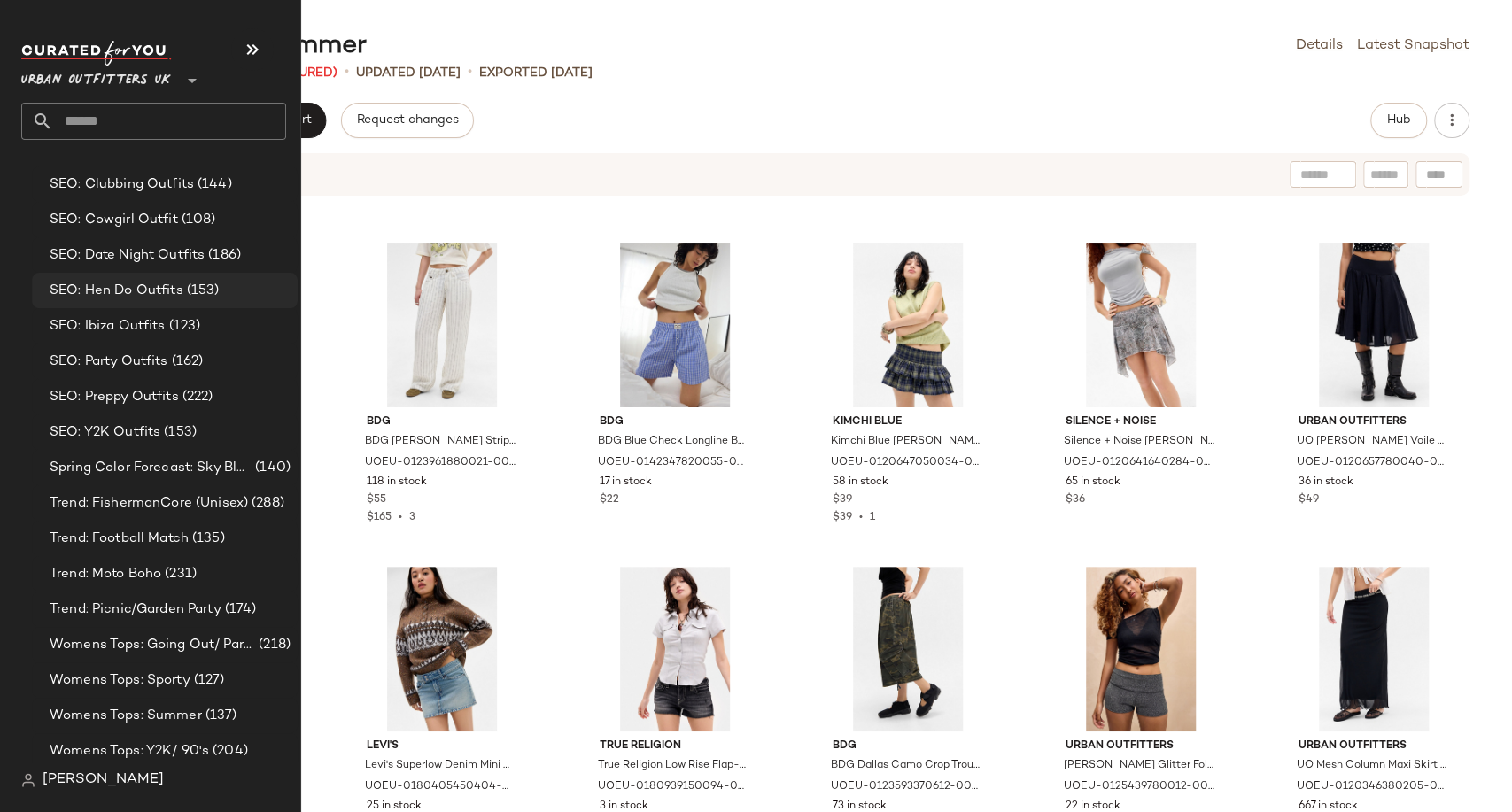
scroll to position [5322, 0]
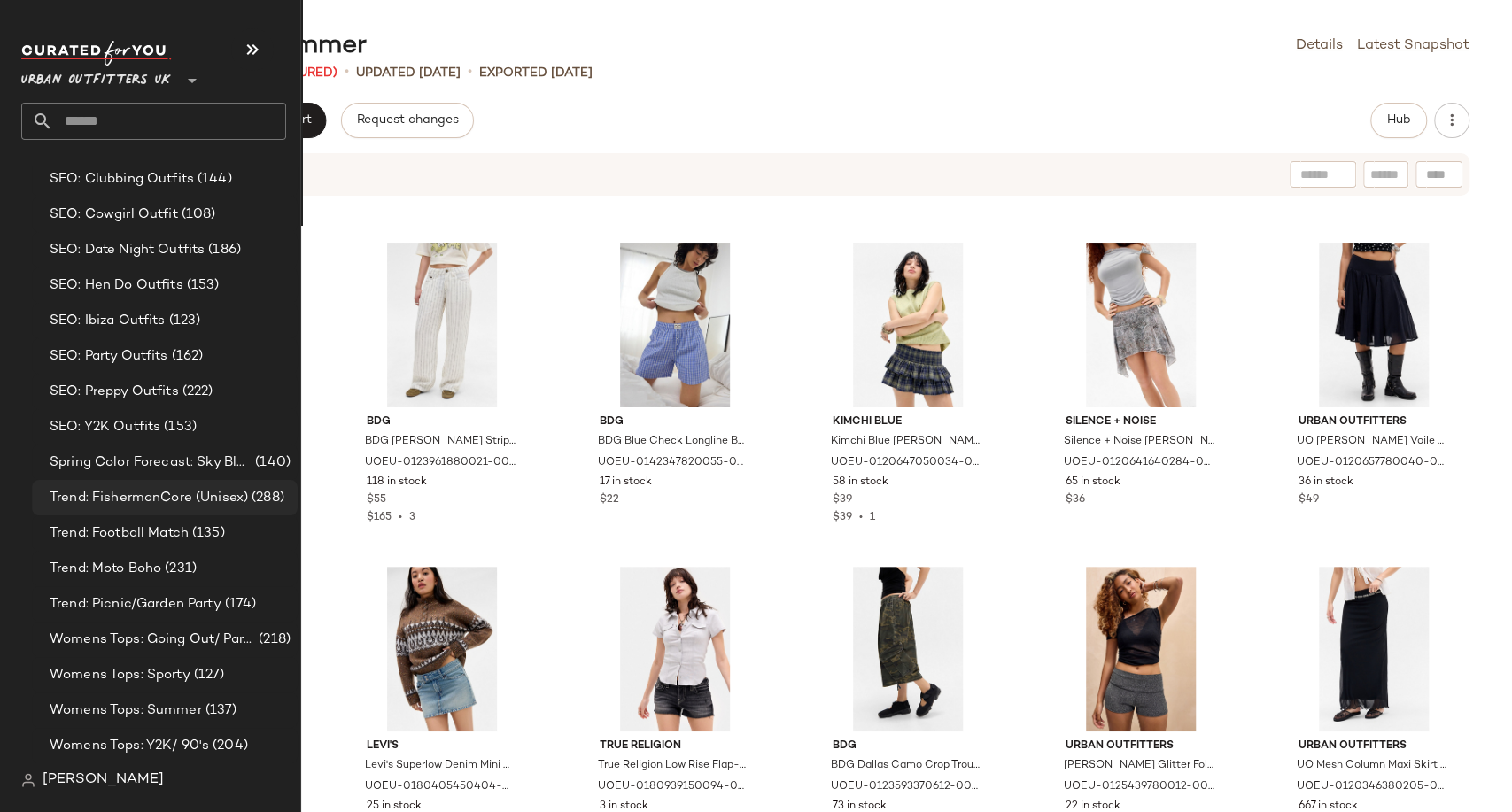
click at [116, 505] on span "Trend: FishermanCore (Unisex)" at bounding box center [149, 499] width 198 height 20
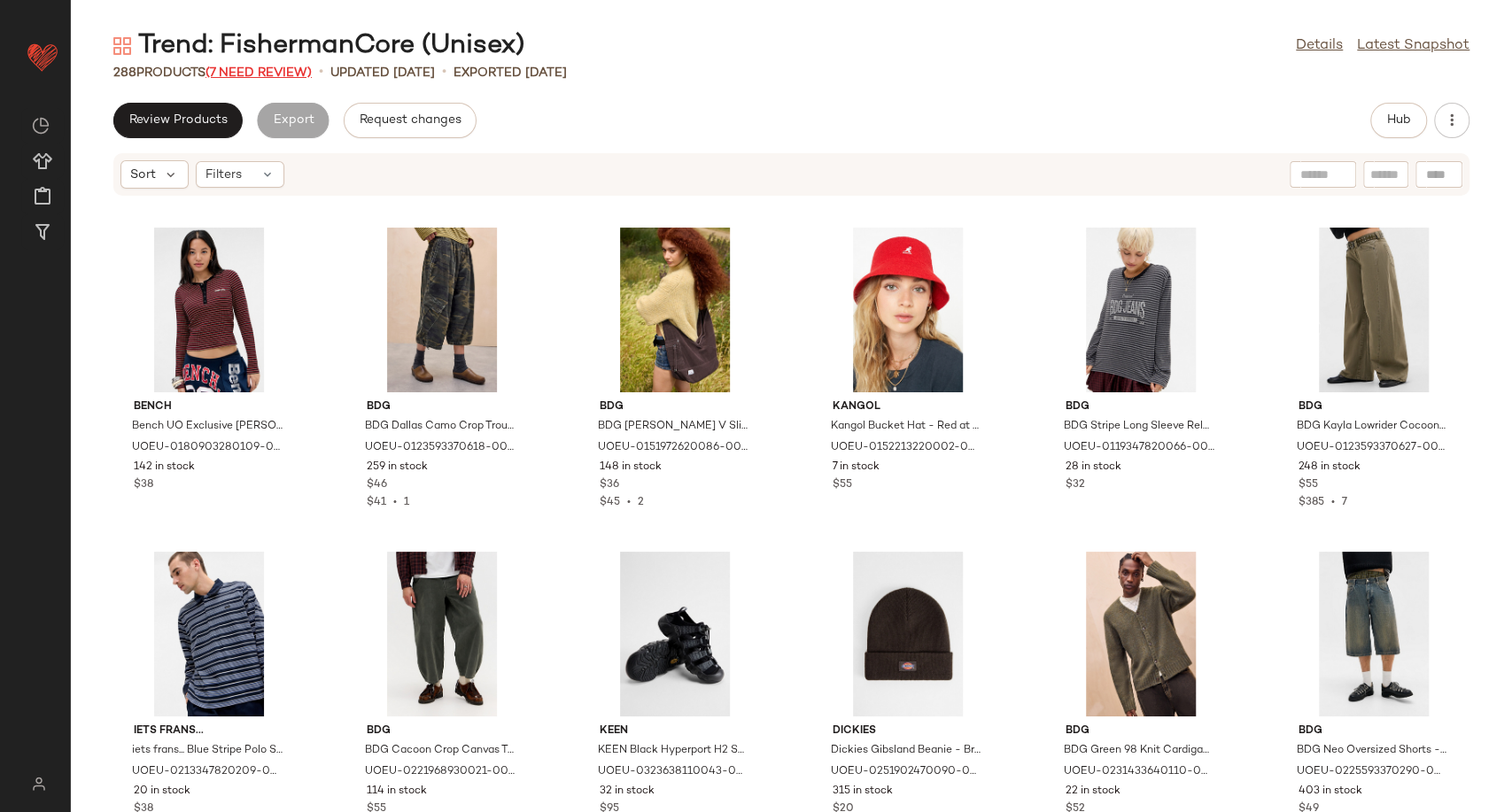
click at [251, 67] on span "(7 Need Review)" at bounding box center [258, 73] width 107 height 13
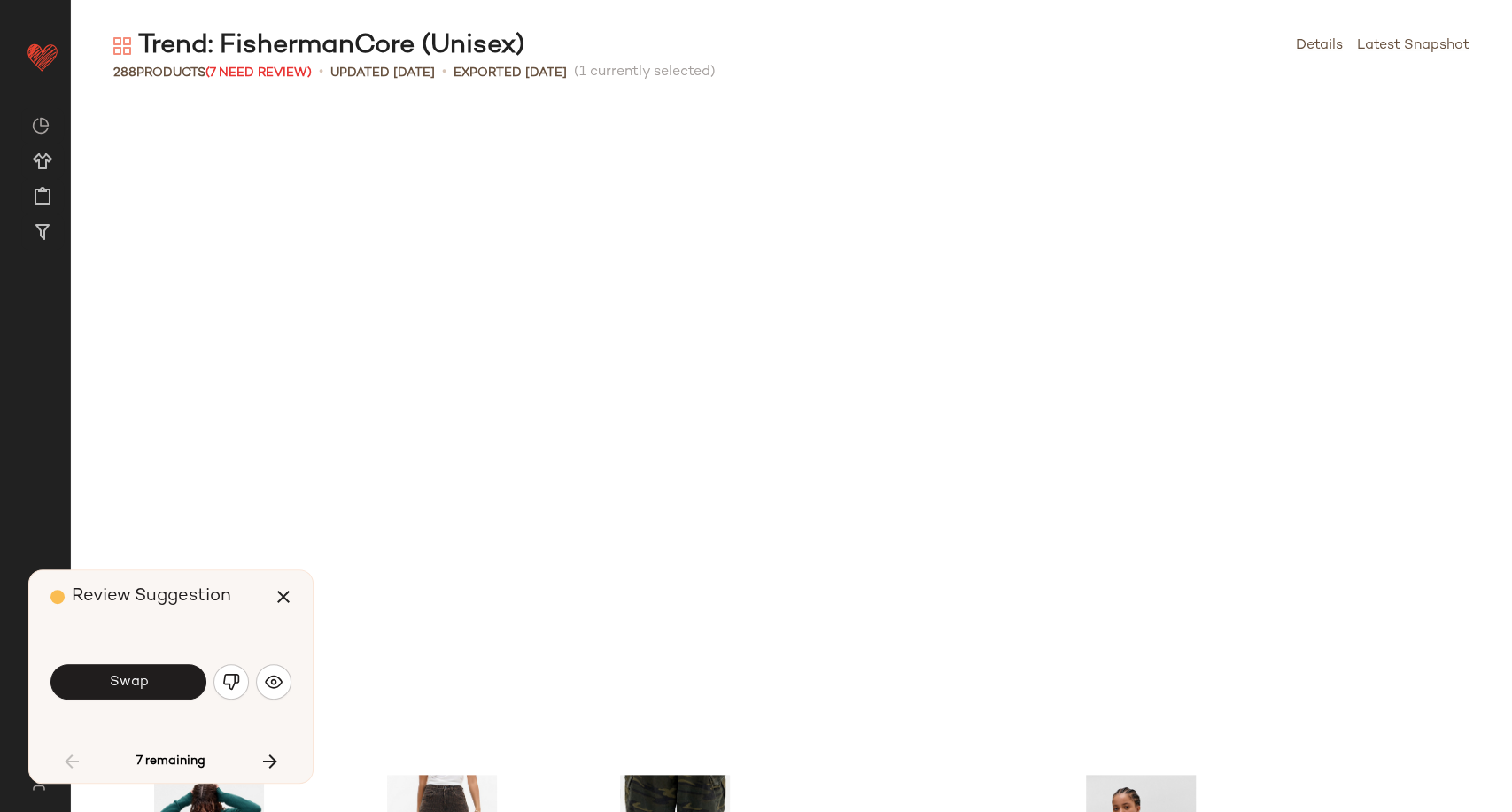
scroll to position [663, 0]
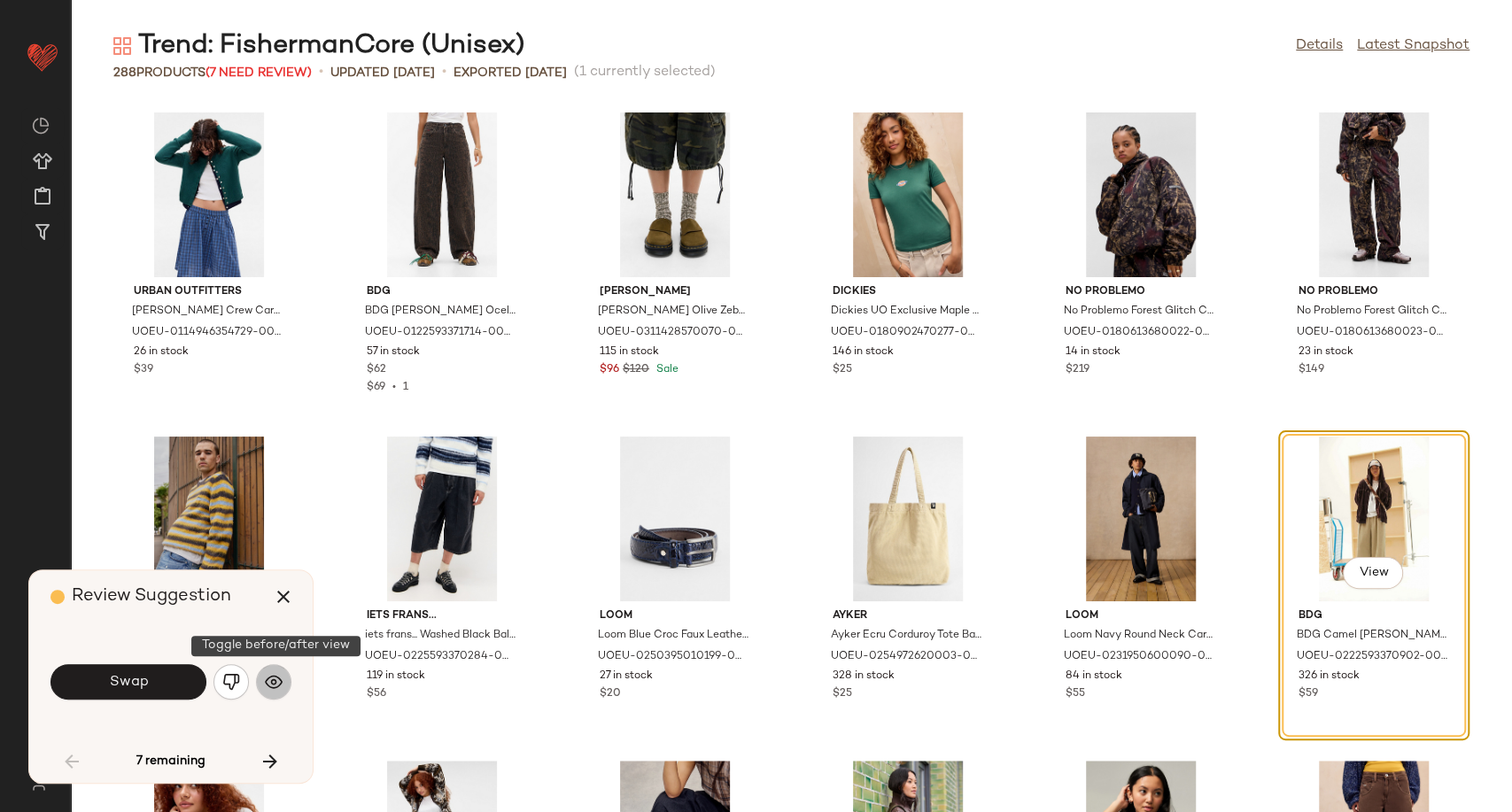
click at [271, 684] on img "button" at bounding box center [273, 681] width 18 height 18
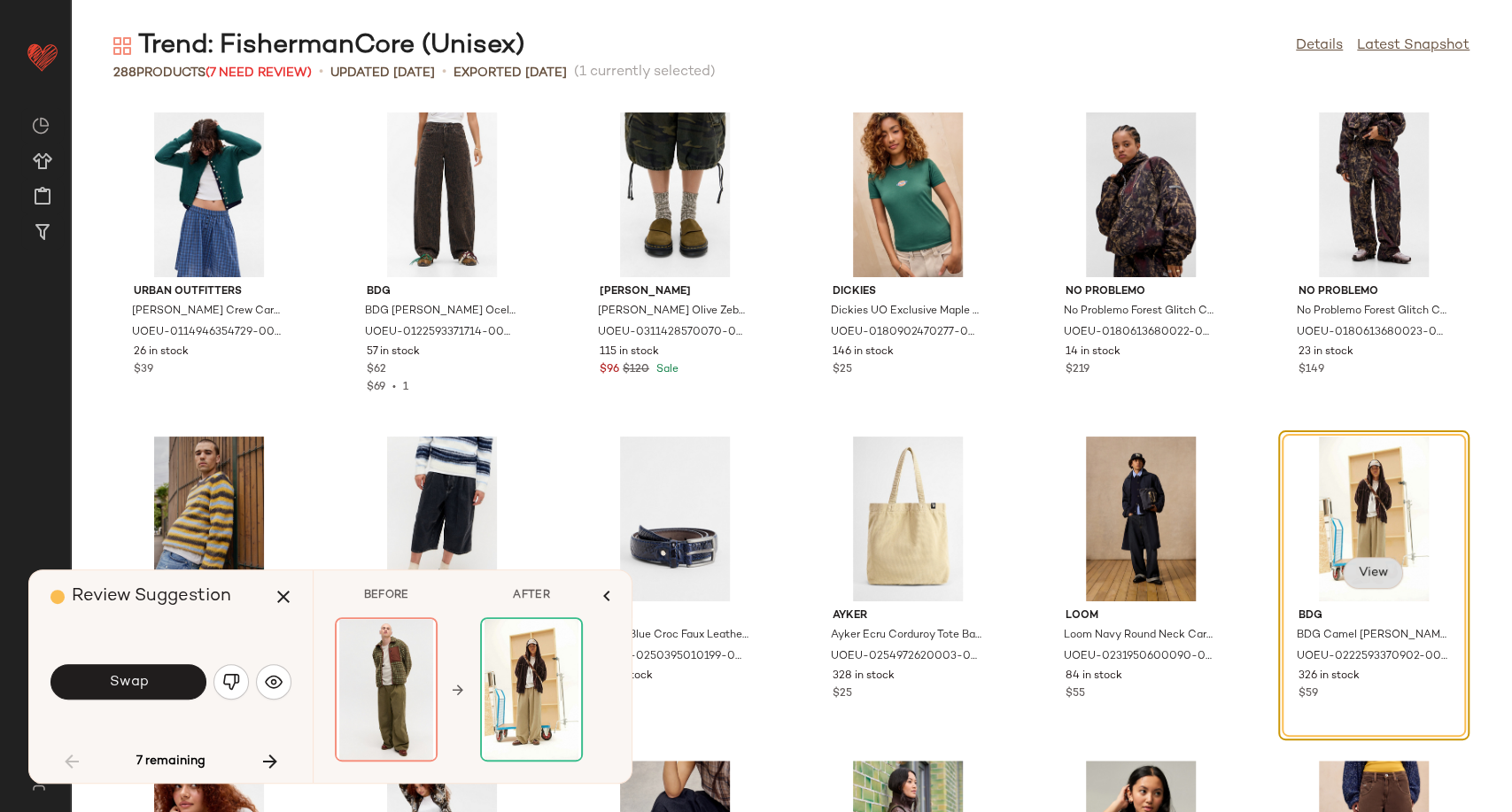
click at [1357, 566] on span "View" at bounding box center [1372, 573] width 30 height 14
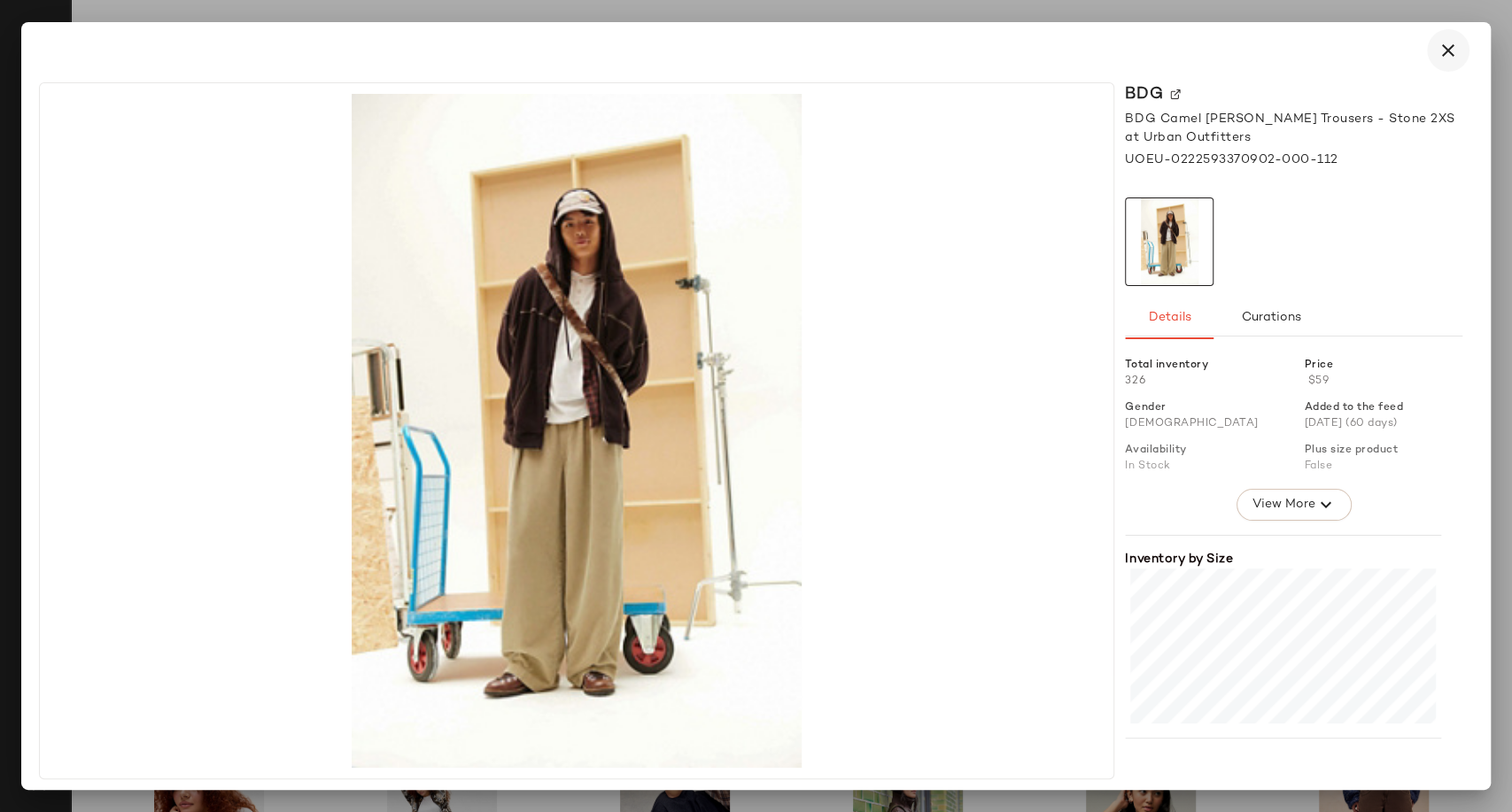
click at [1438, 48] on icon "button" at bounding box center [1447, 50] width 21 height 21
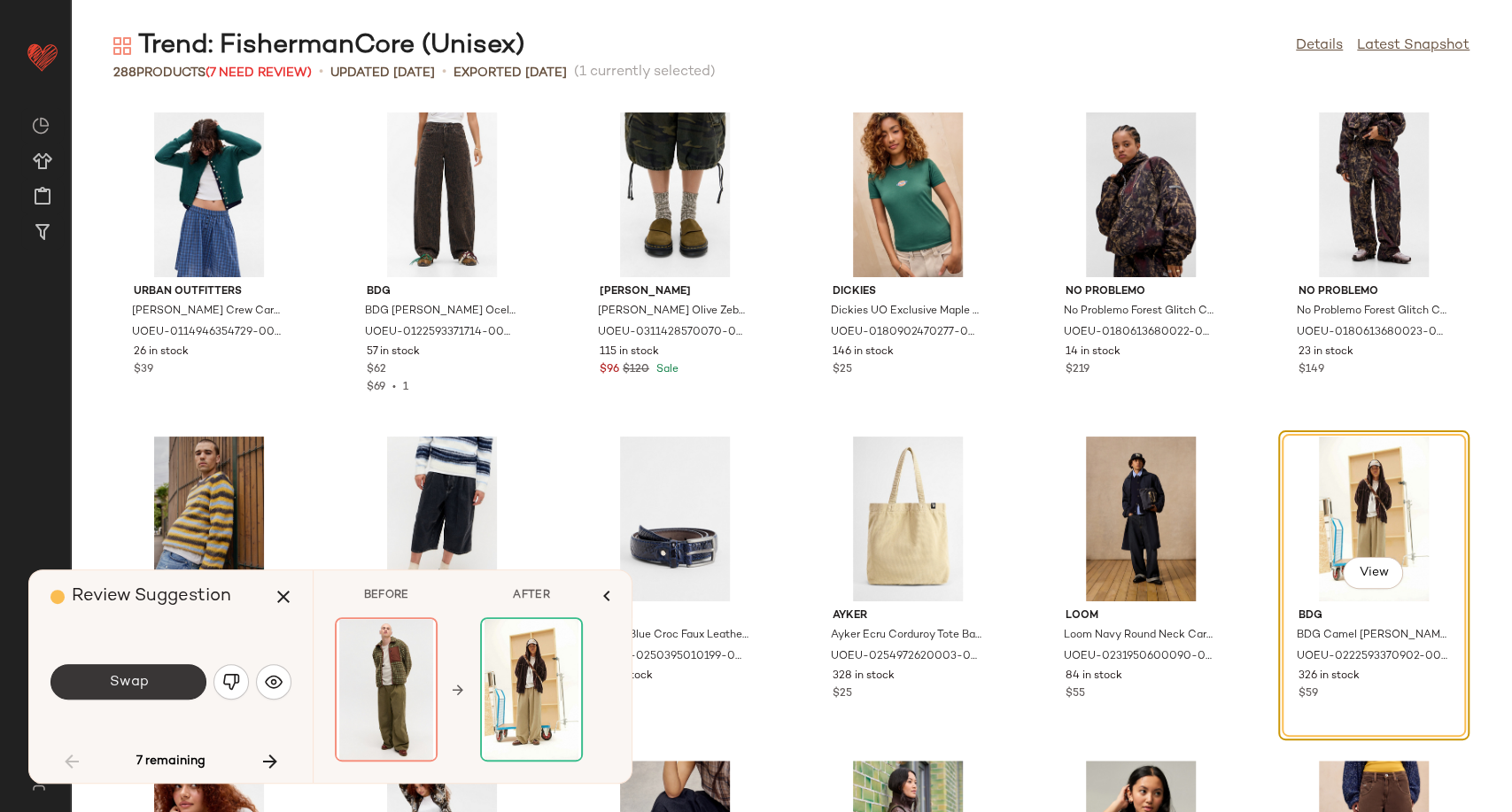
click at [186, 678] on button "Swap" at bounding box center [128, 682] width 156 height 35
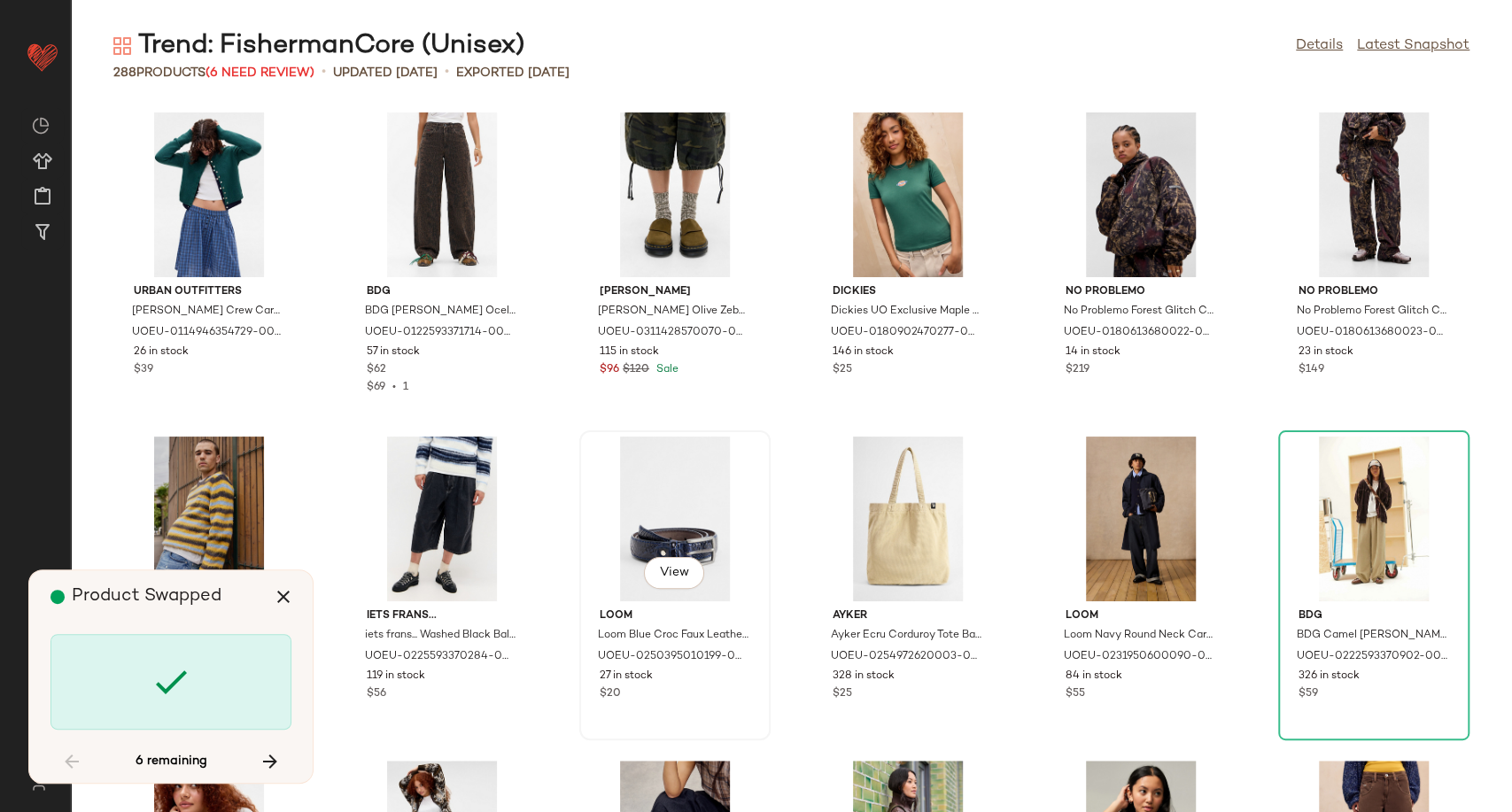
scroll to position [4540, 0]
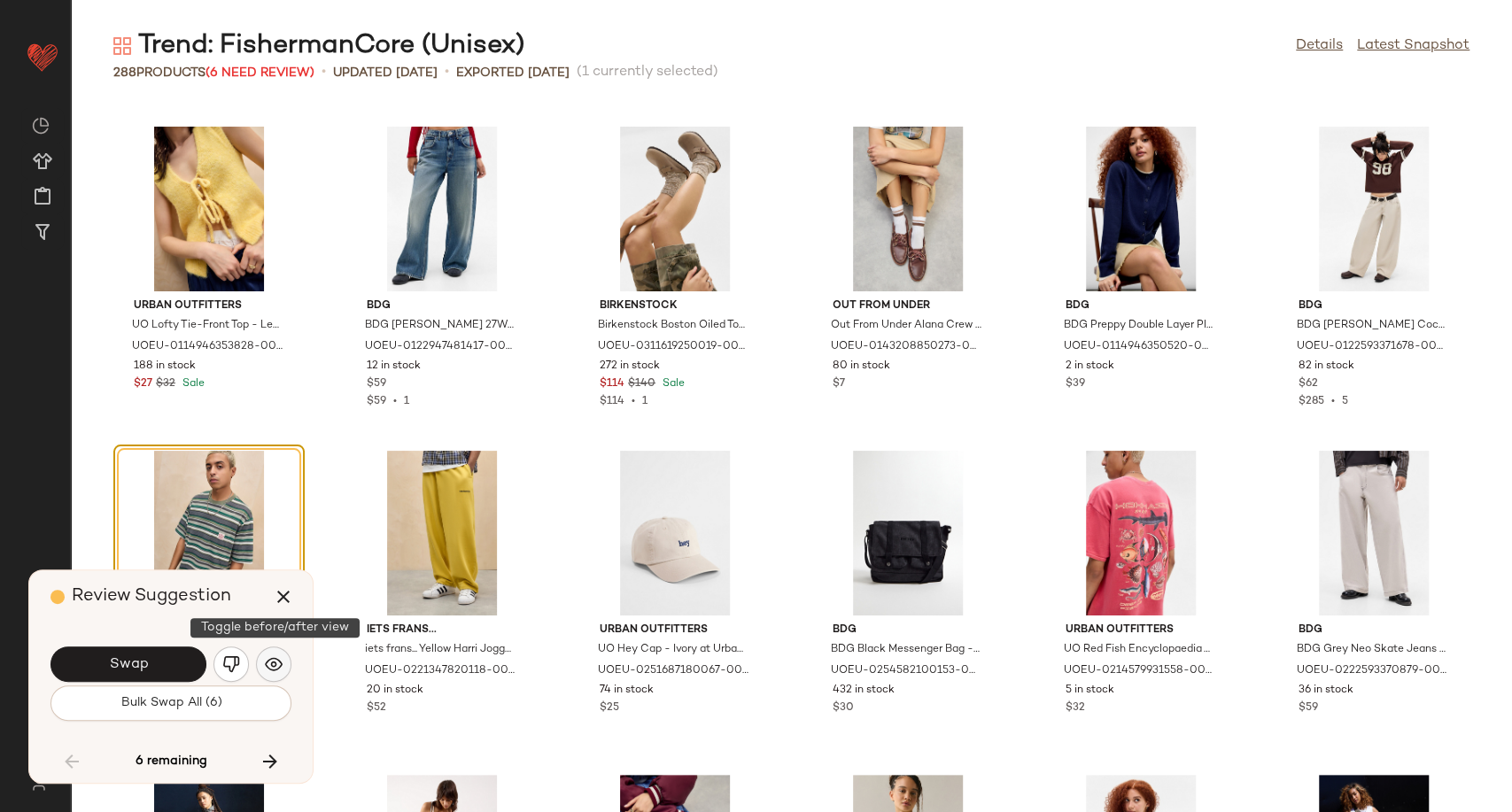
click at [278, 659] on img "button" at bounding box center [273, 664] width 18 height 18
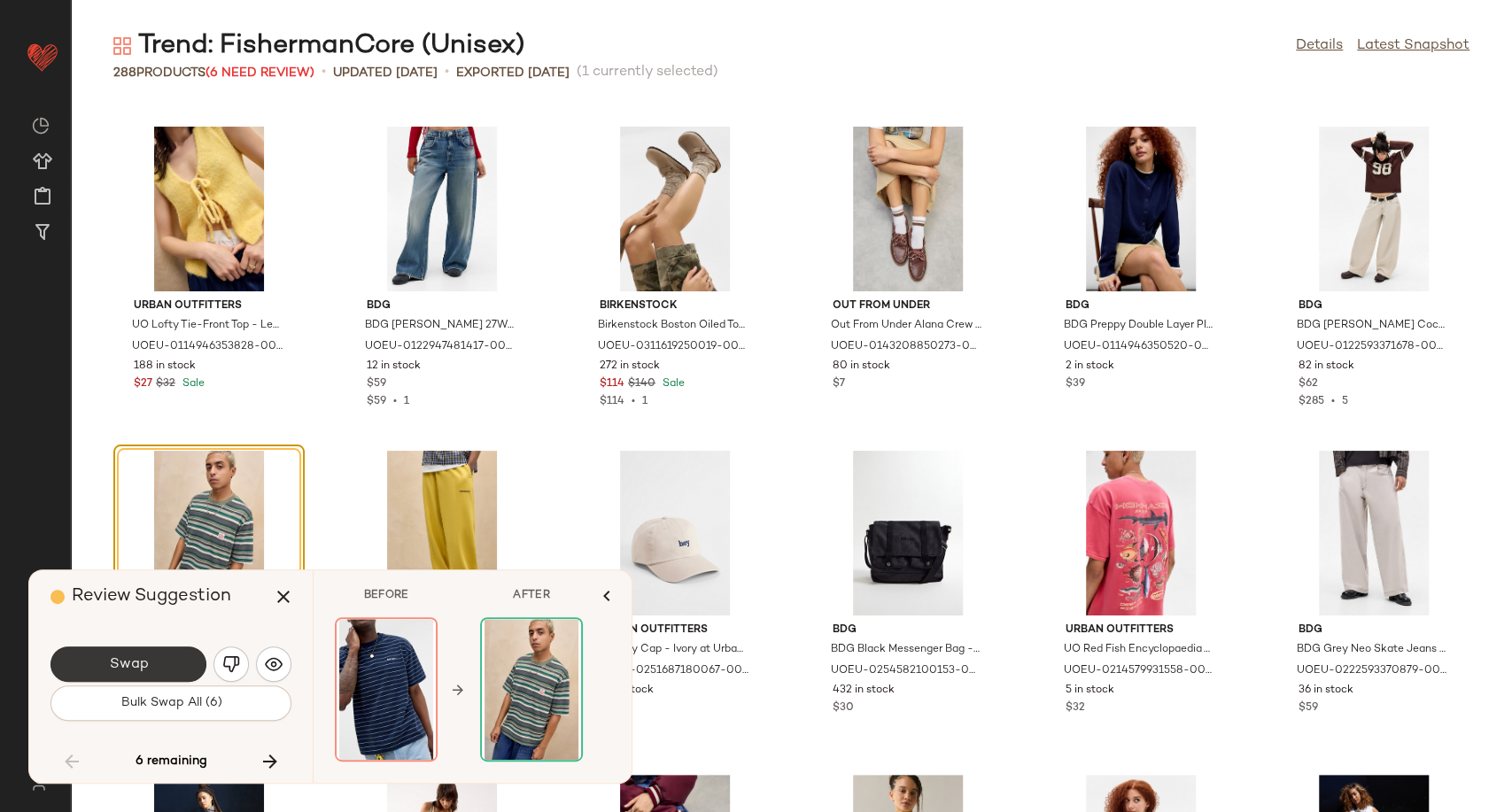
click at [183, 664] on button "Swap" at bounding box center [128, 665] width 156 height 35
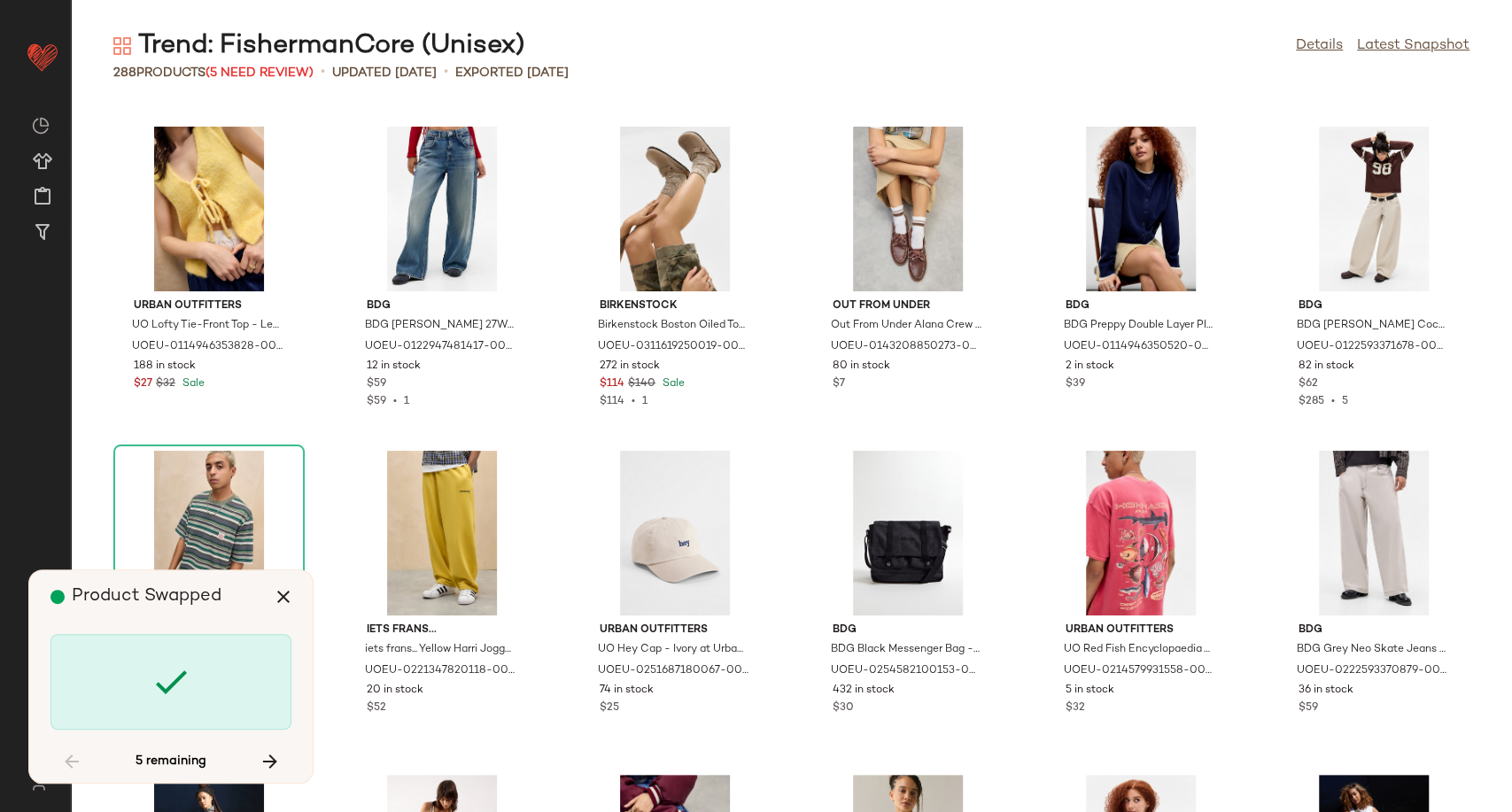
scroll to position [7783, 0]
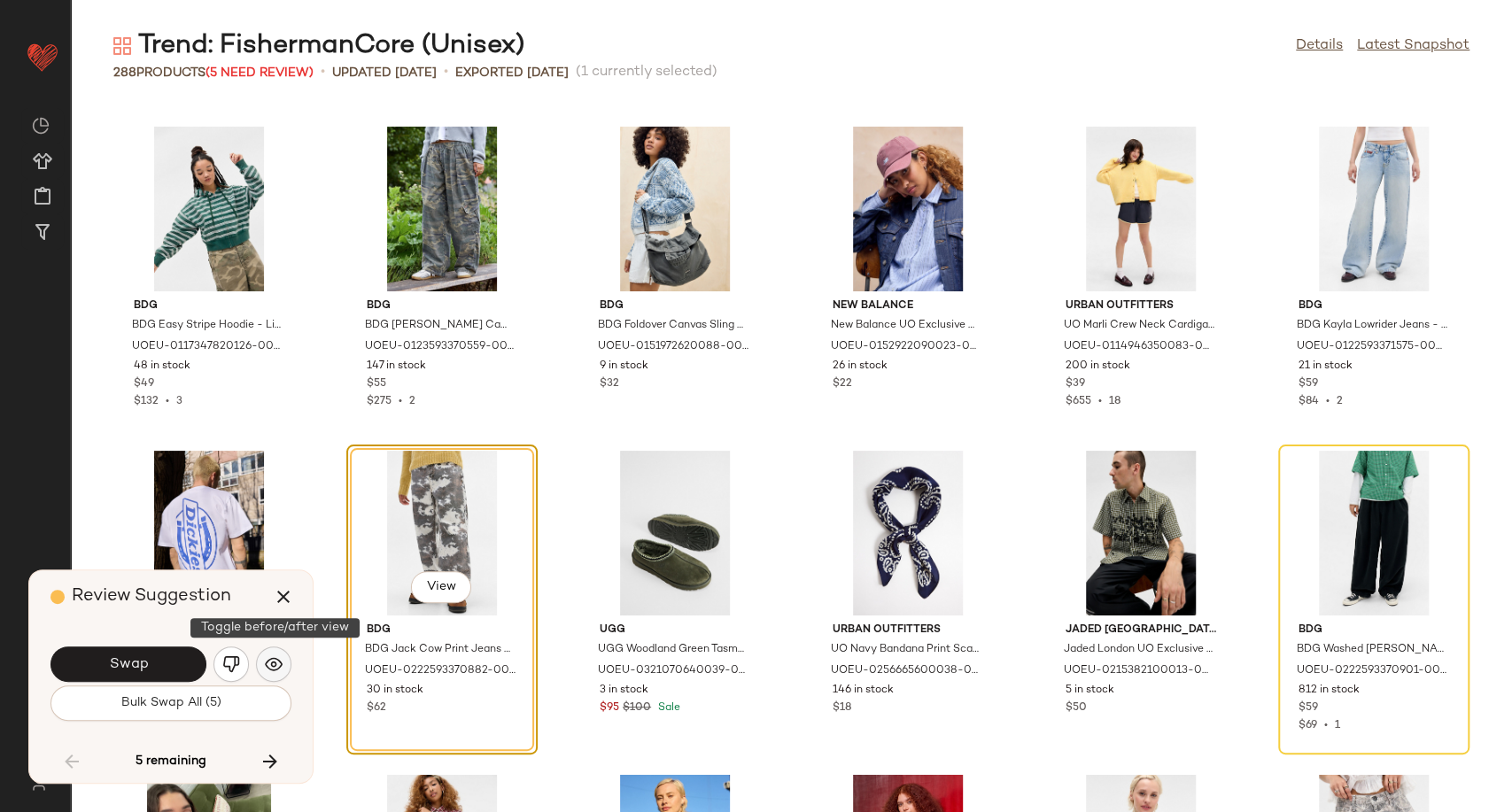
click at [268, 663] on img "button" at bounding box center [273, 664] width 18 height 18
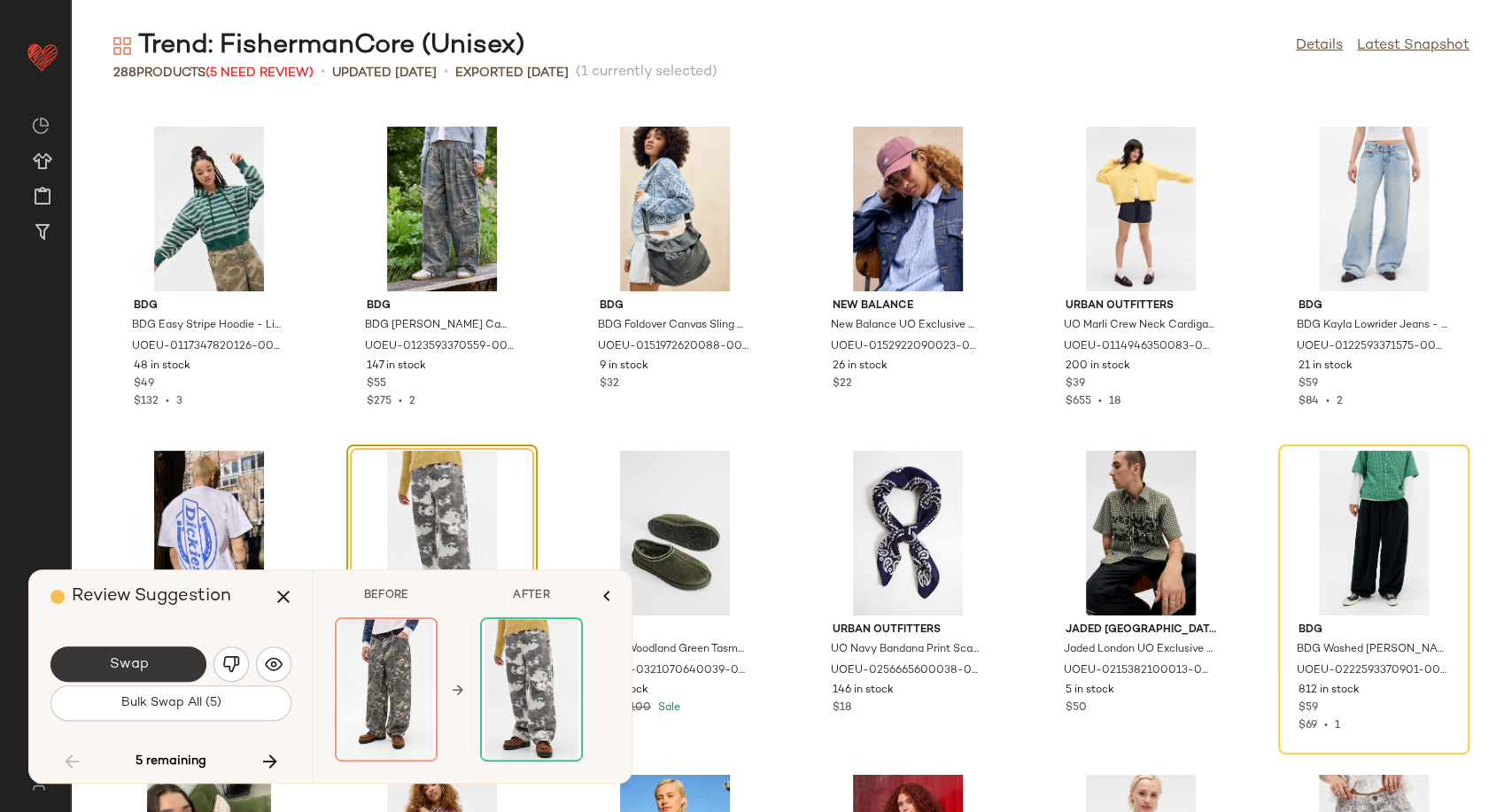
click at [185, 664] on button "Swap" at bounding box center [128, 665] width 156 height 35
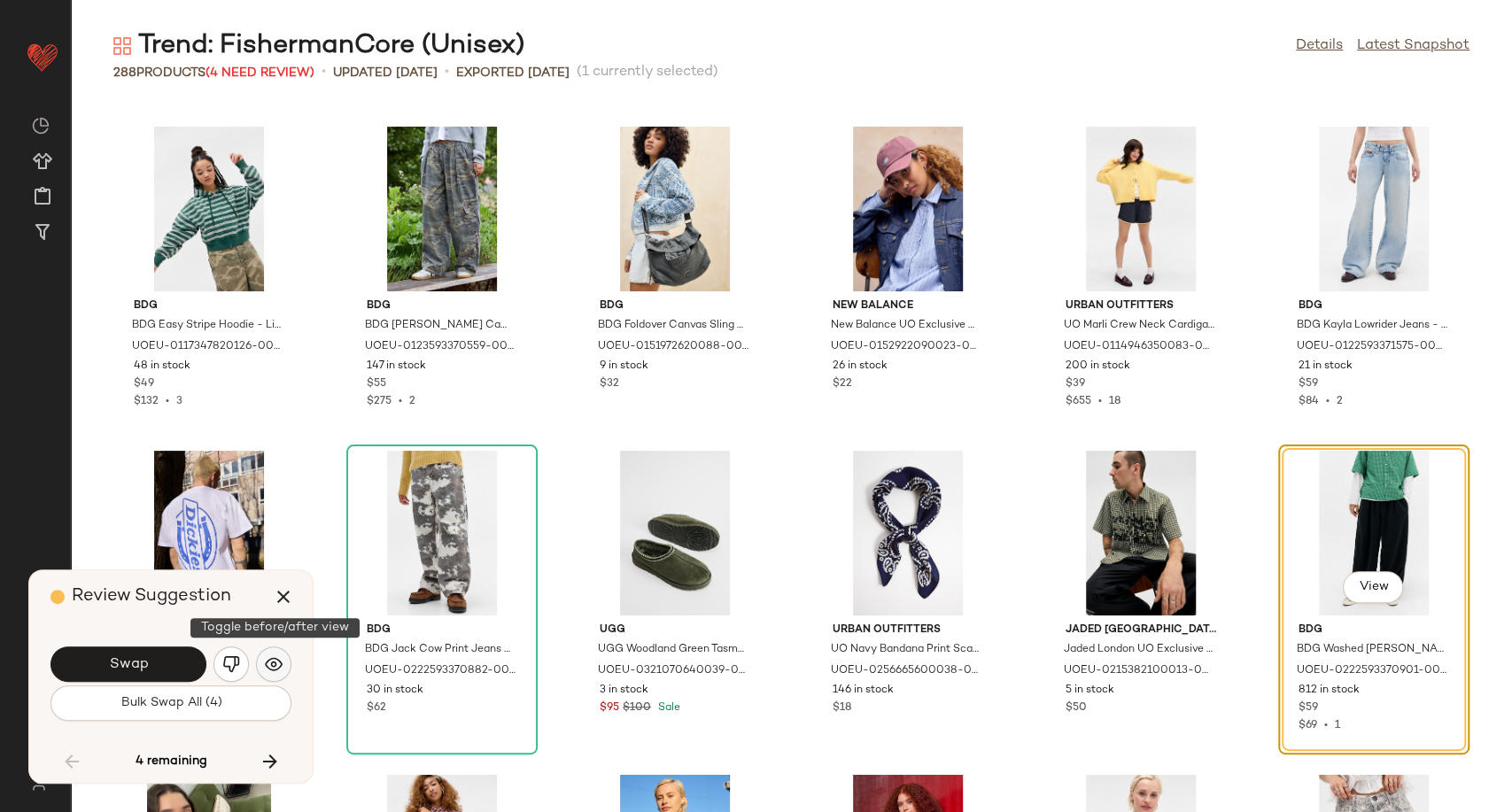
click at [281, 666] on img "button" at bounding box center [273, 664] width 18 height 18
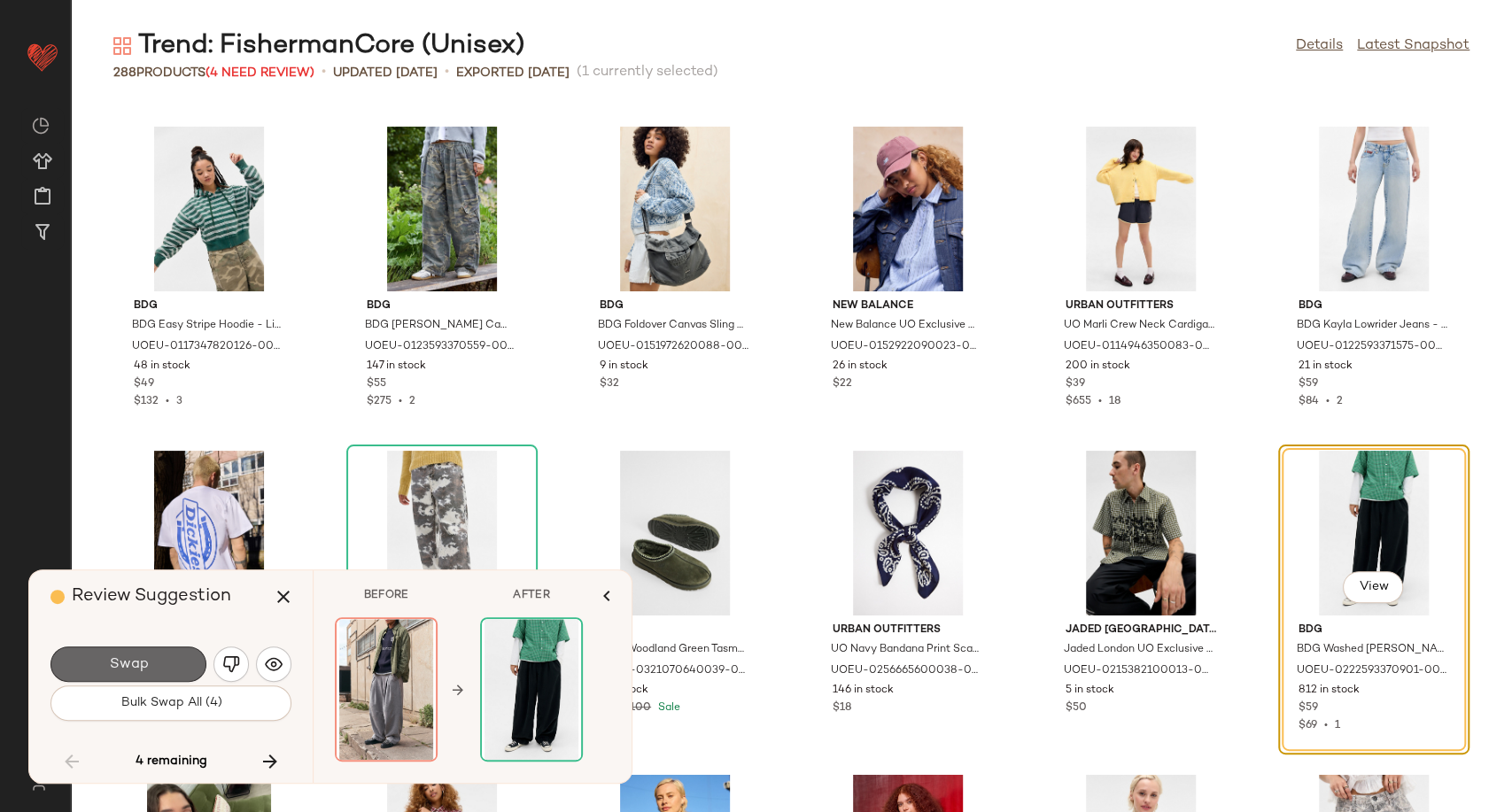
click at [182, 652] on button "Swap" at bounding box center [128, 665] width 156 height 35
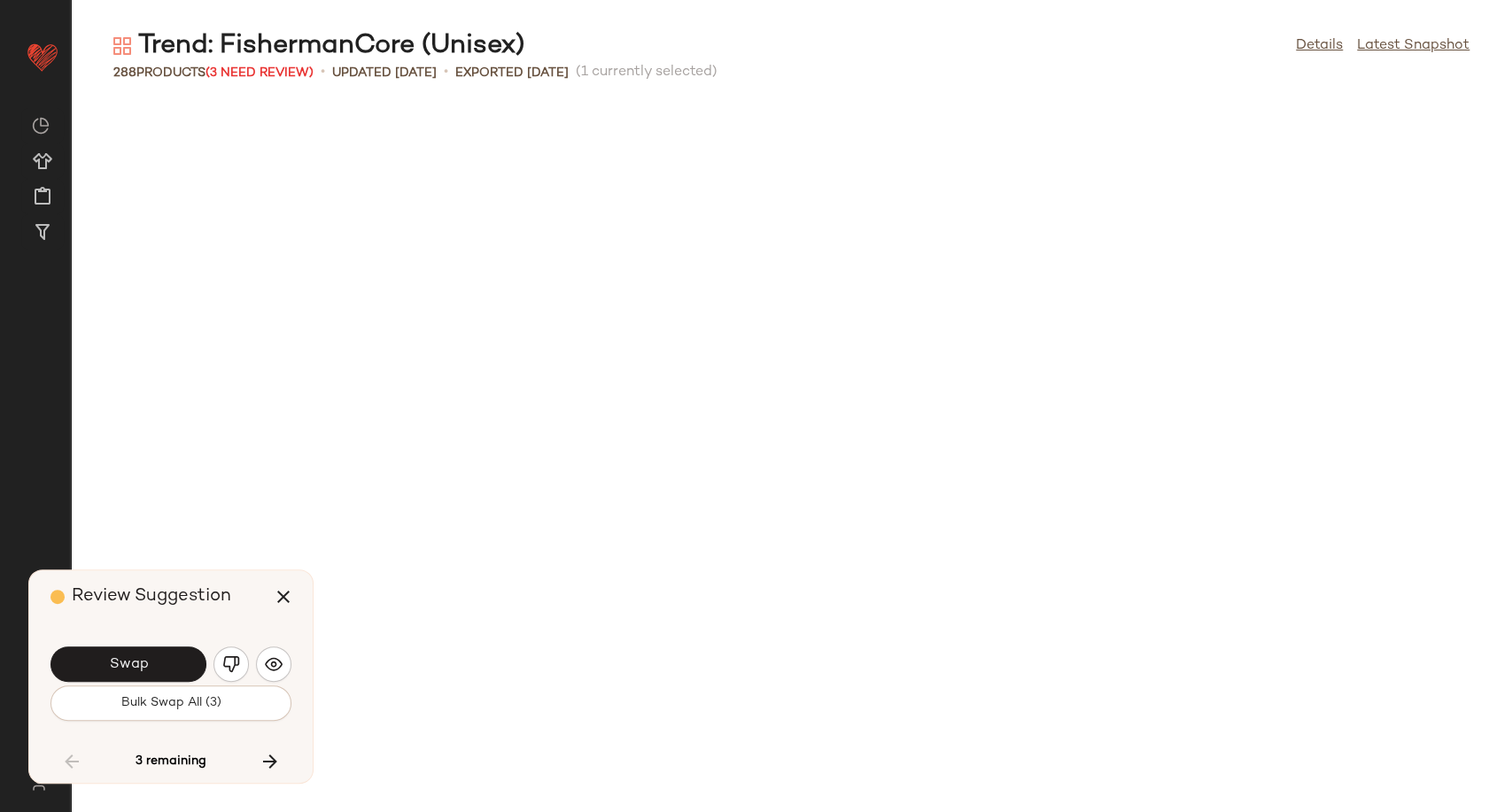
scroll to position [8754, 0]
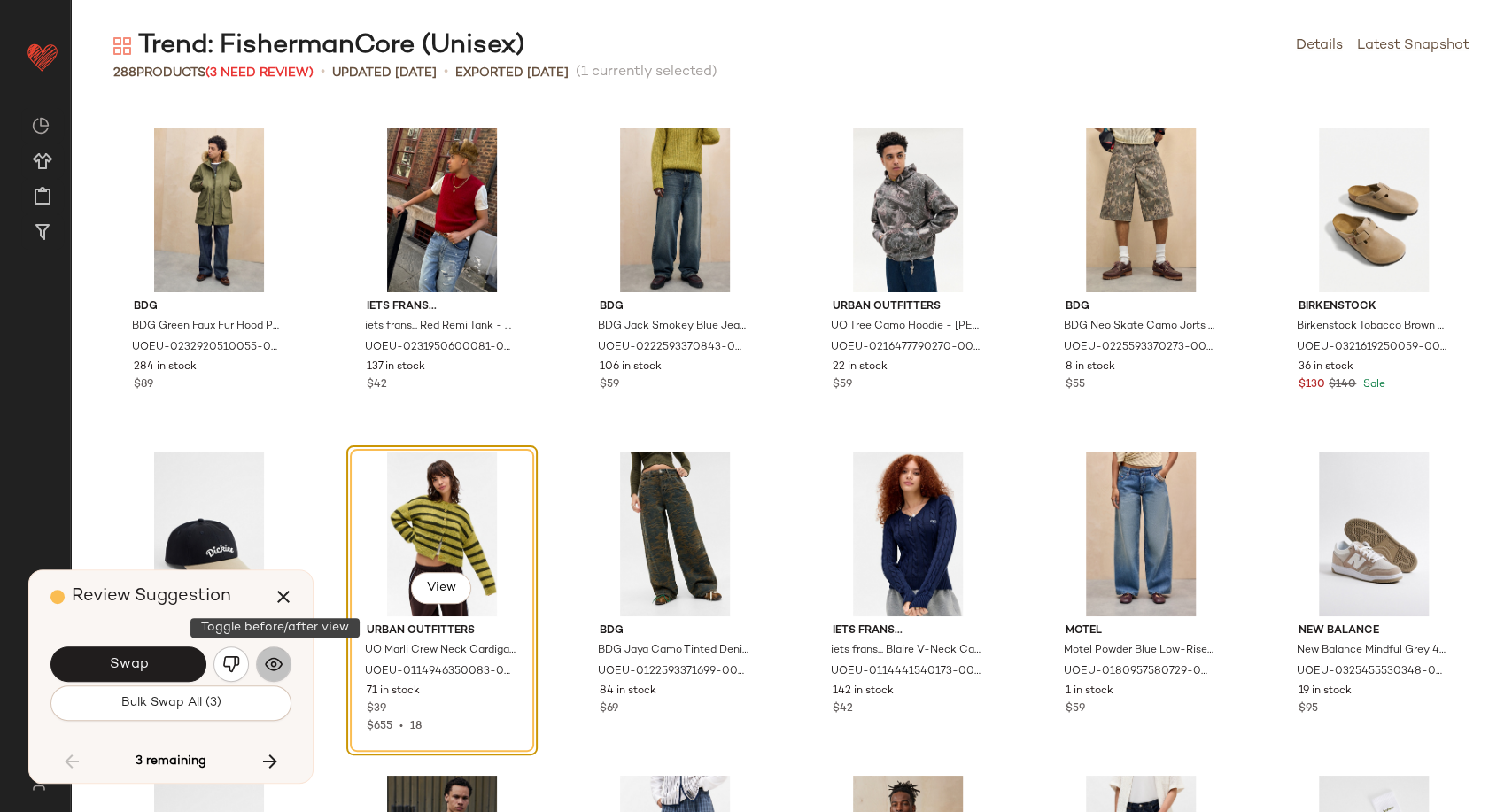
click at [277, 664] on img "button" at bounding box center [273, 664] width 18 height 18
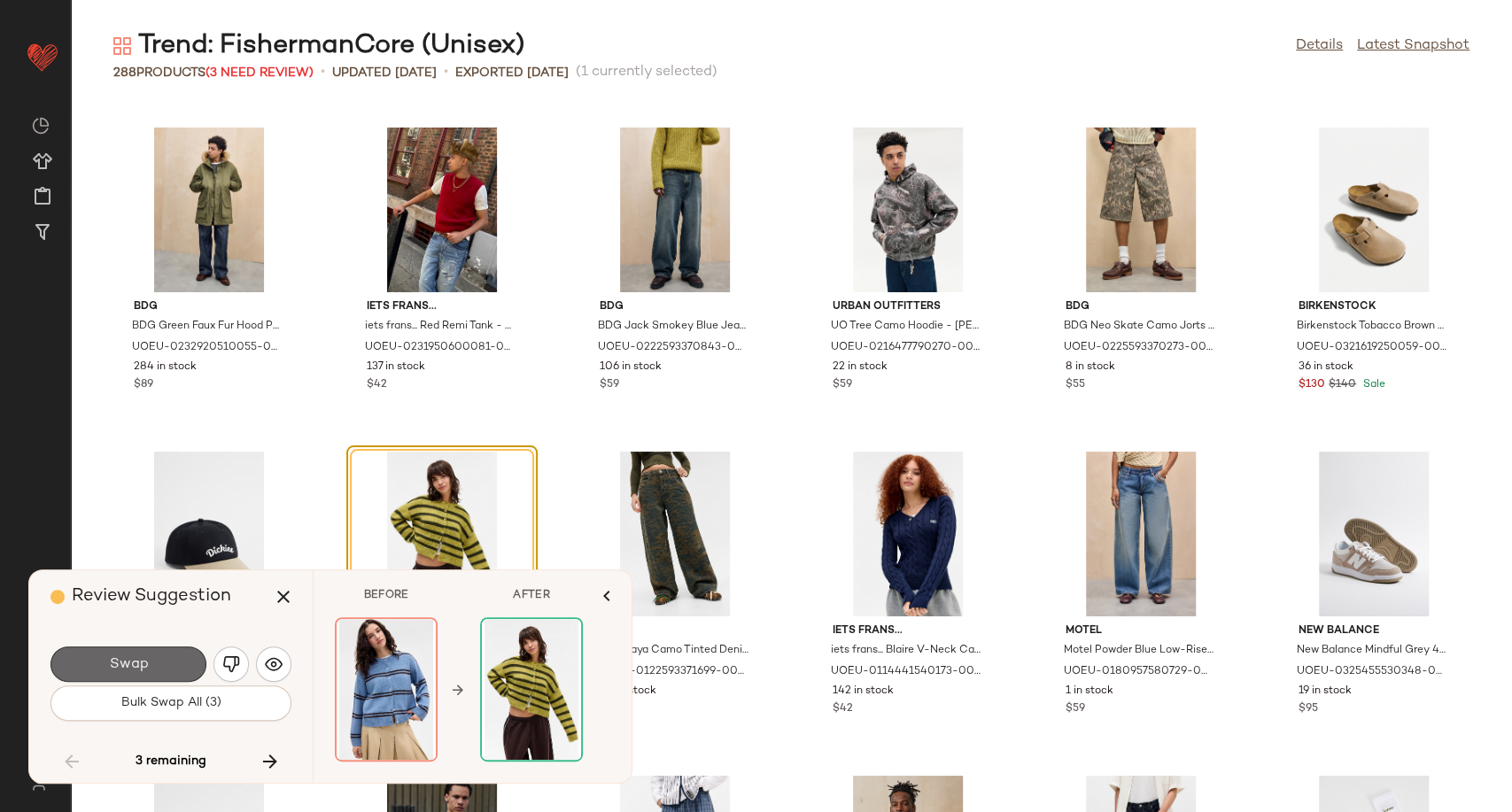
click at [150, 681] on button "Swap" at bounding box center [128, 665] width 156 height 35
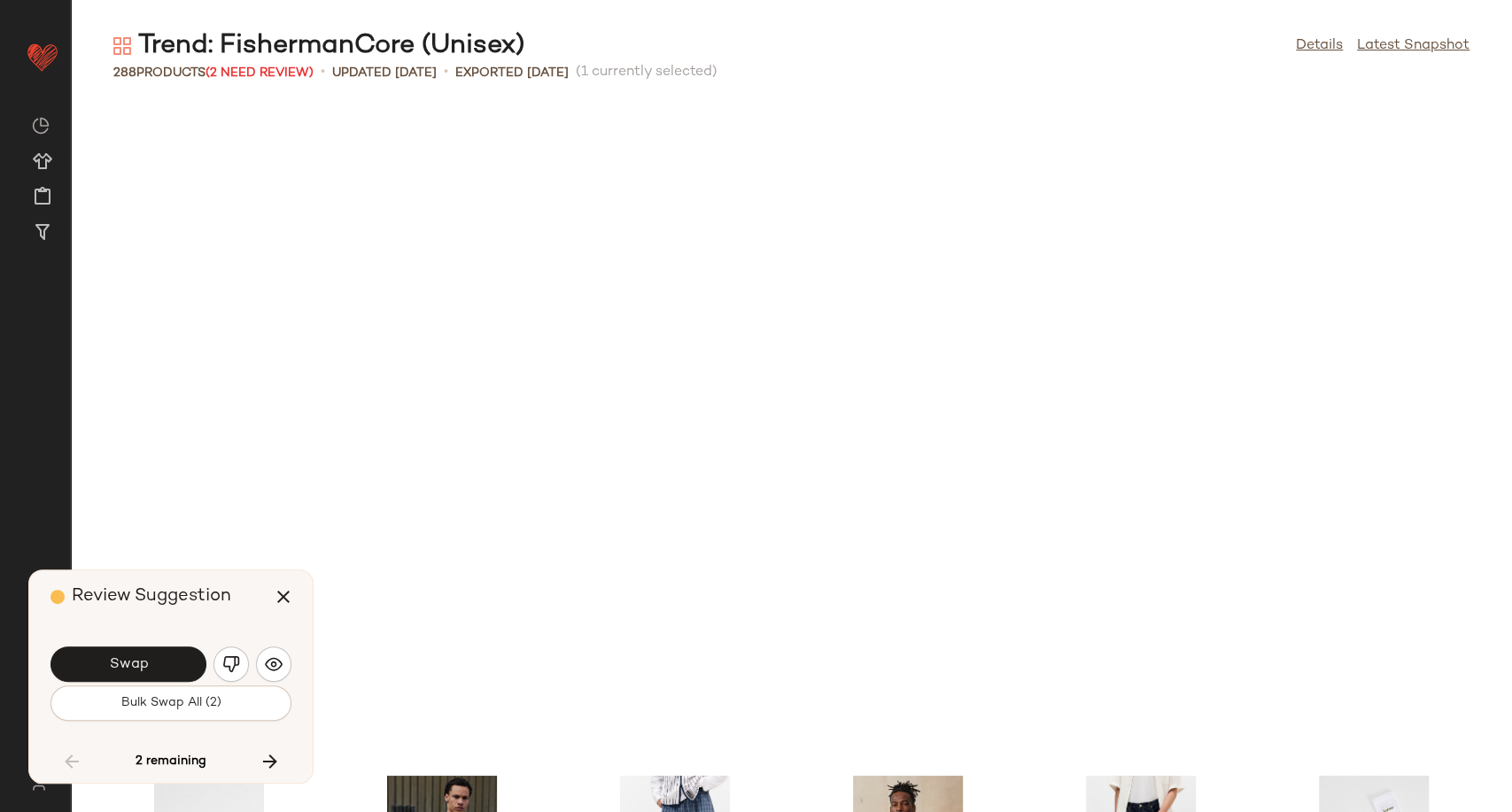
scroll to position [9404, 0]
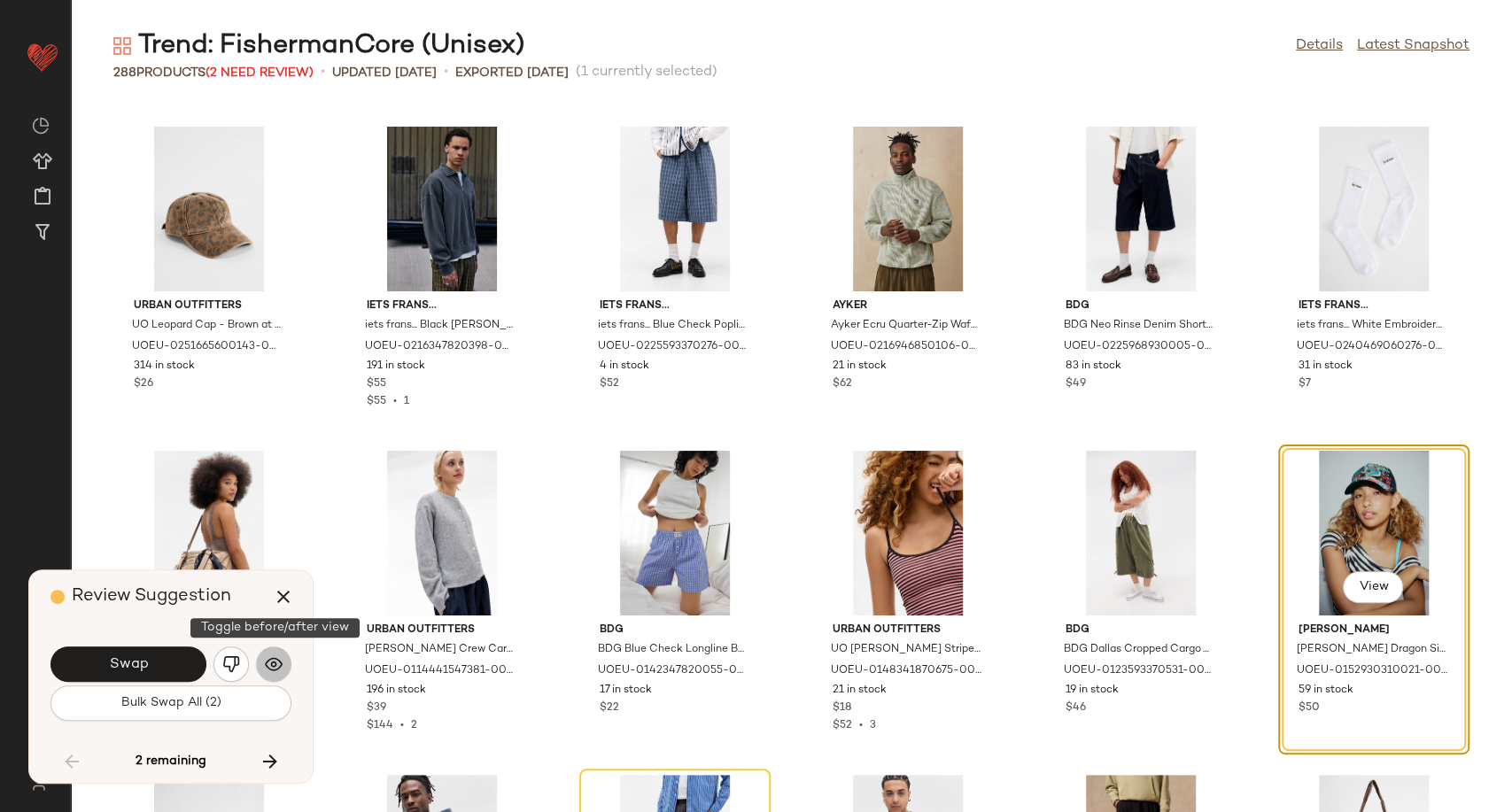
click at [271, 672] on img "button" at bounding box center [273, 664] width 18 height 18
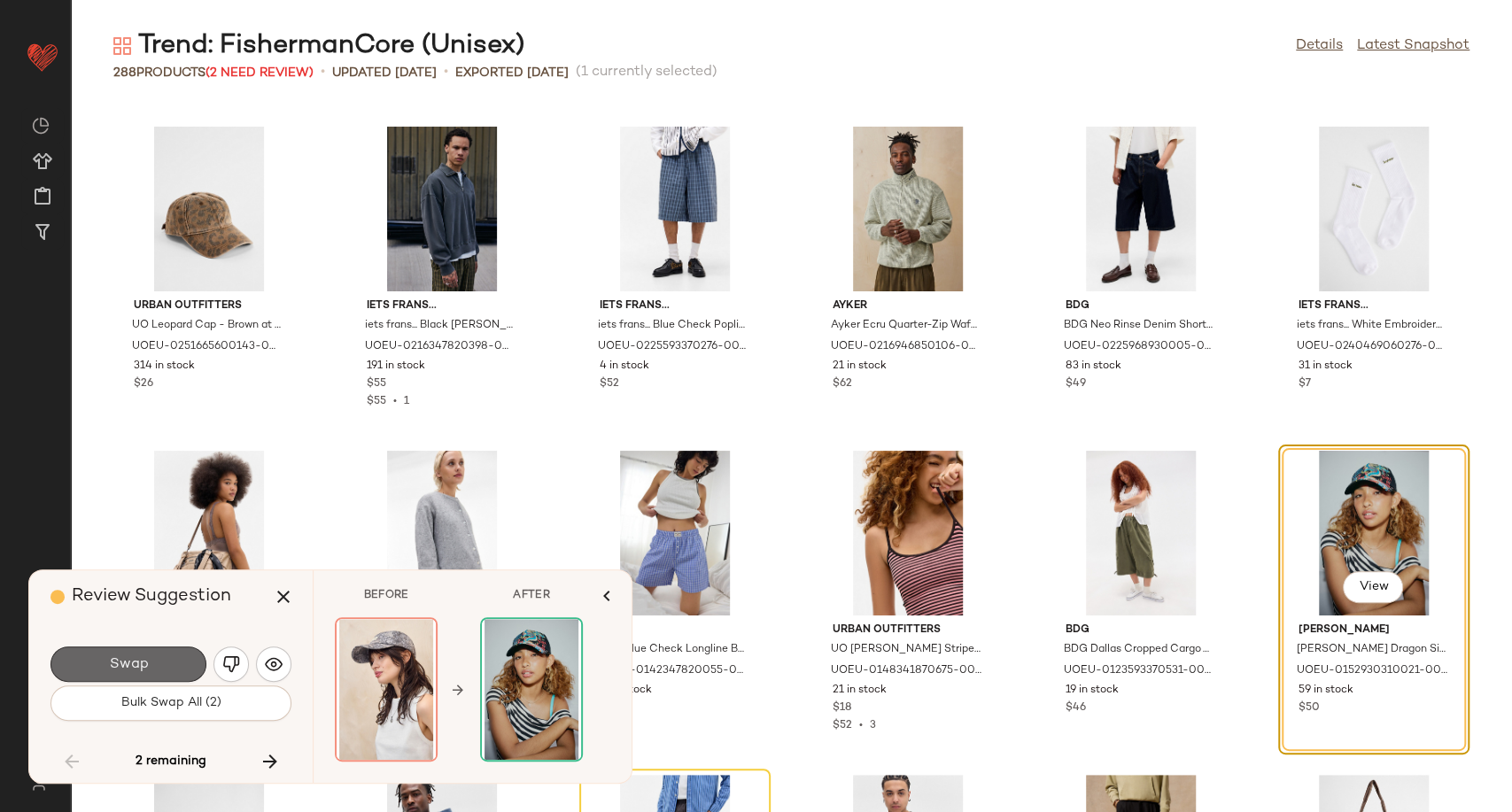
click at [147, 675] on button "Swap" at bounding box center [128, 665] width 156 height 35
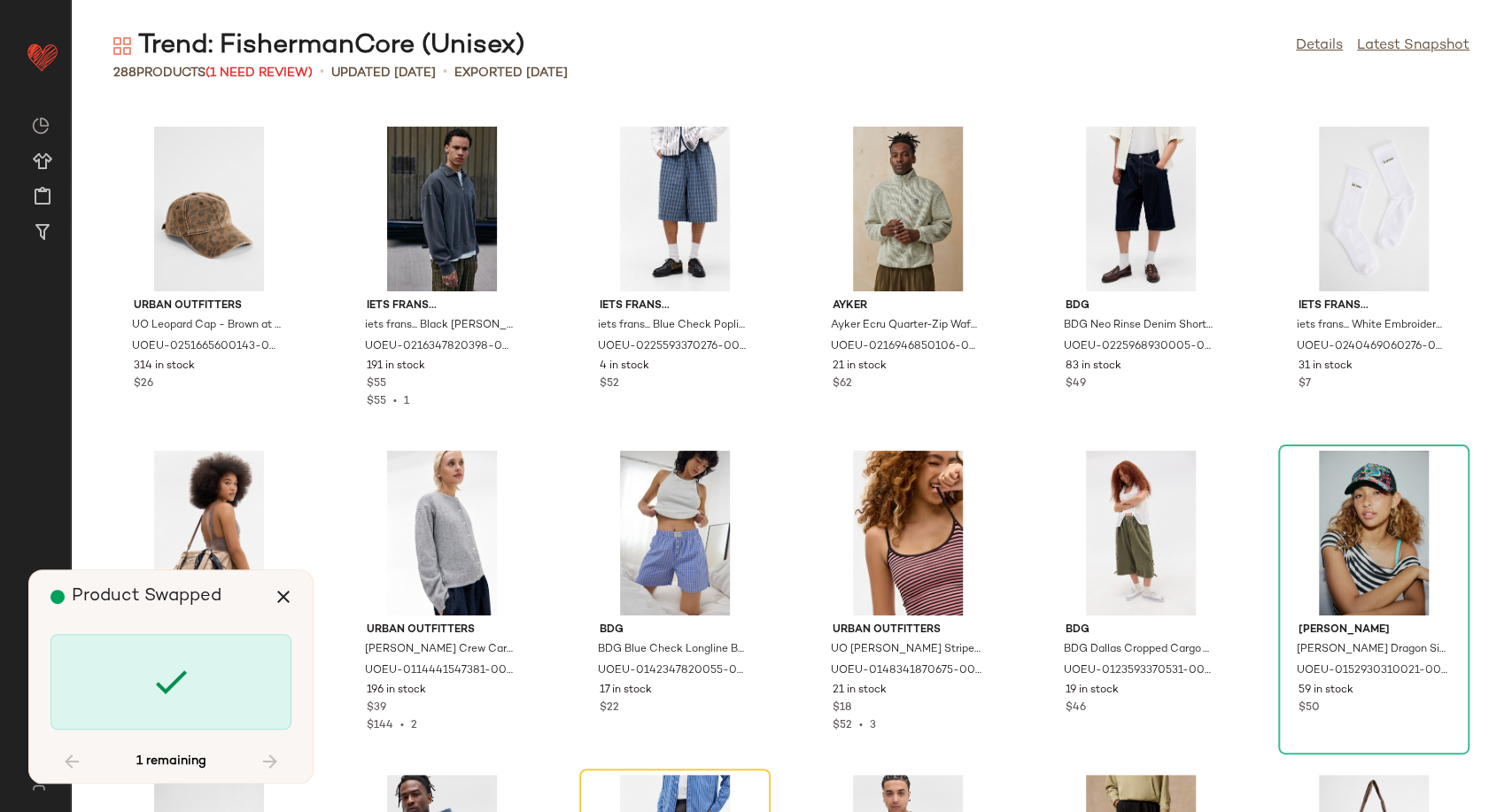
scroll to position [9728, 0]
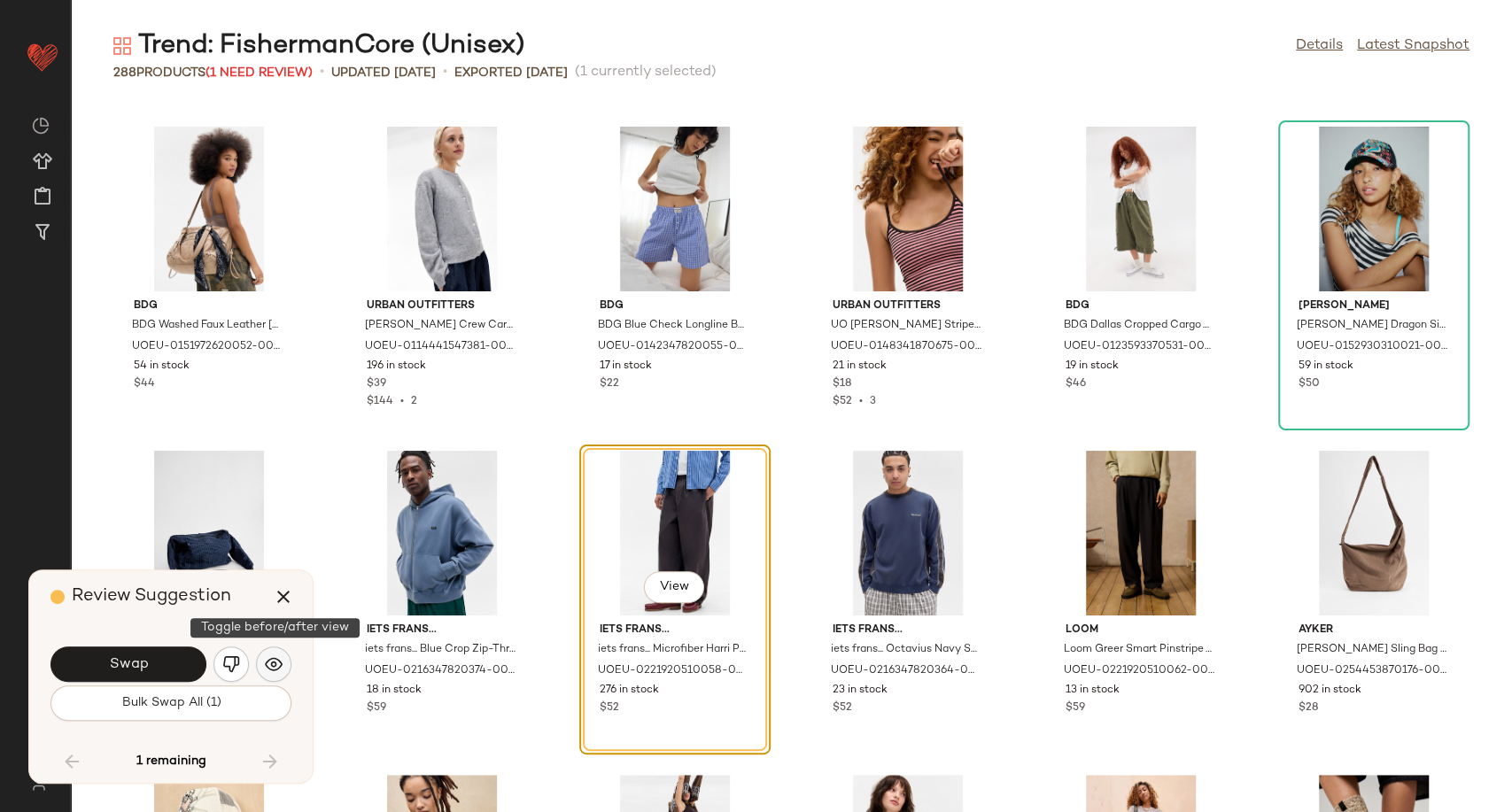
click at [261, 669] on button "button" at bounding box center [273, 665] width 35 height 35
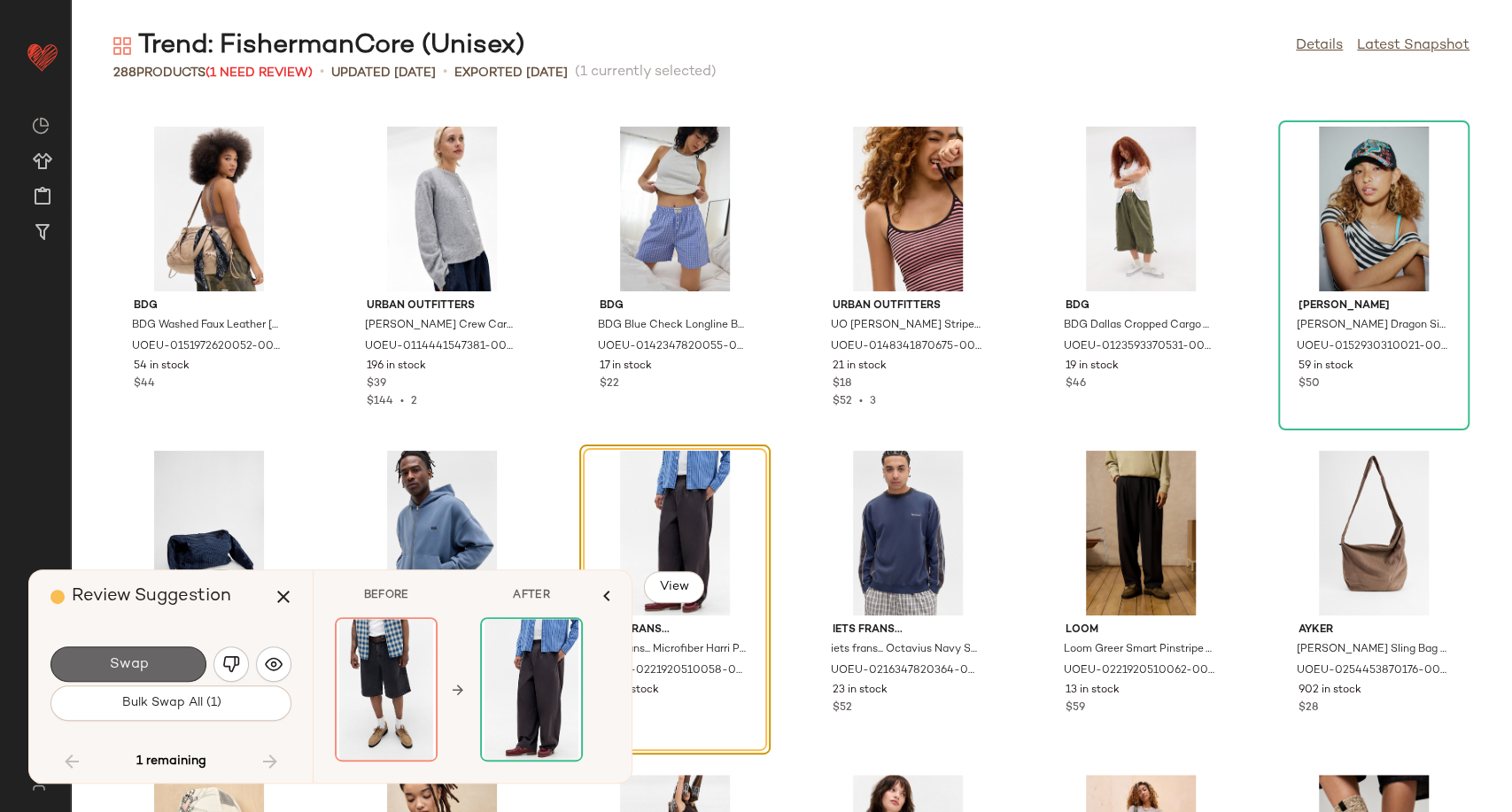
click at [126, 672] on span "Swap" at bounding box center [128, 665] width 40 height 17
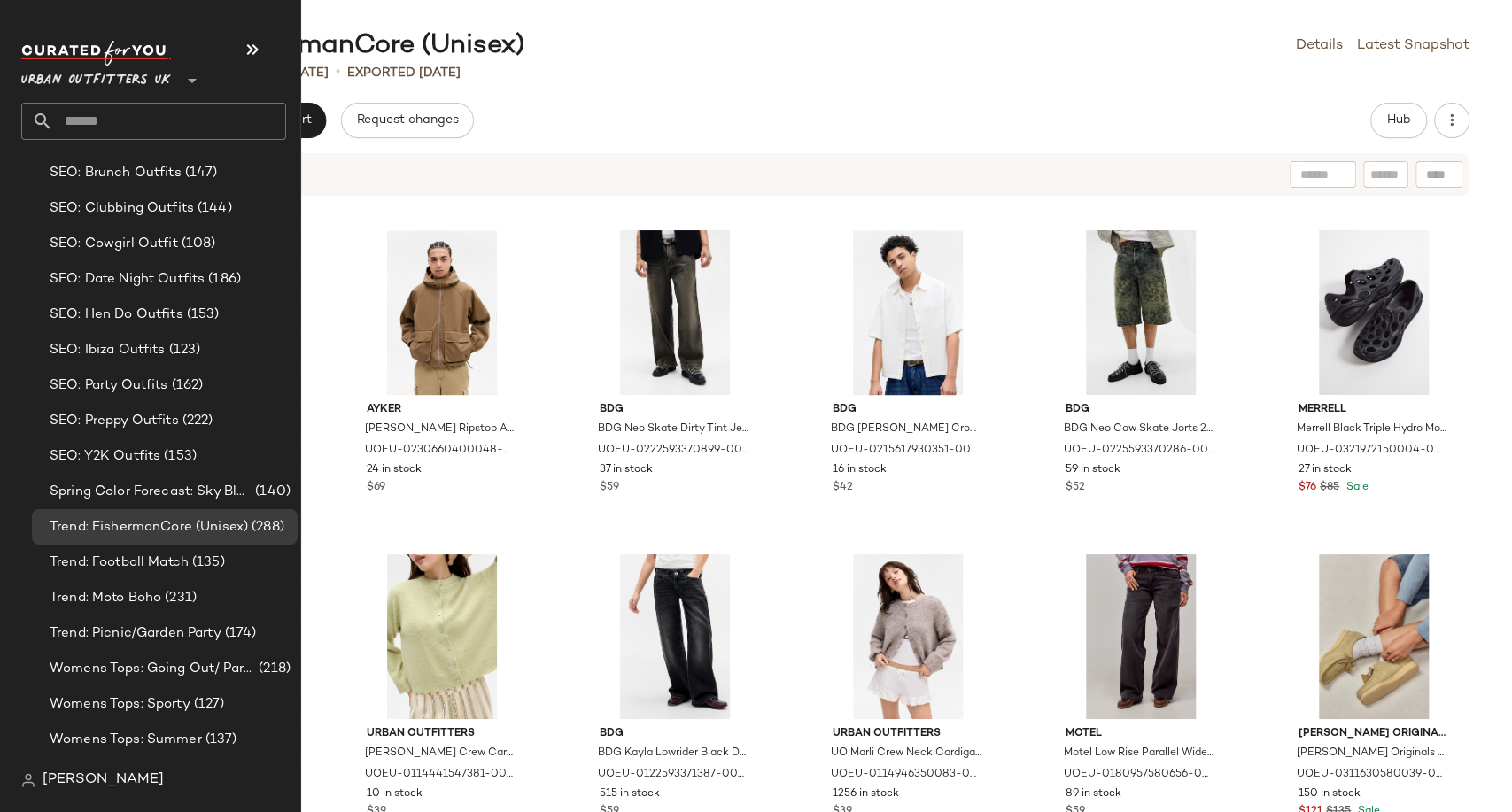
scroll to position [5322, 0]
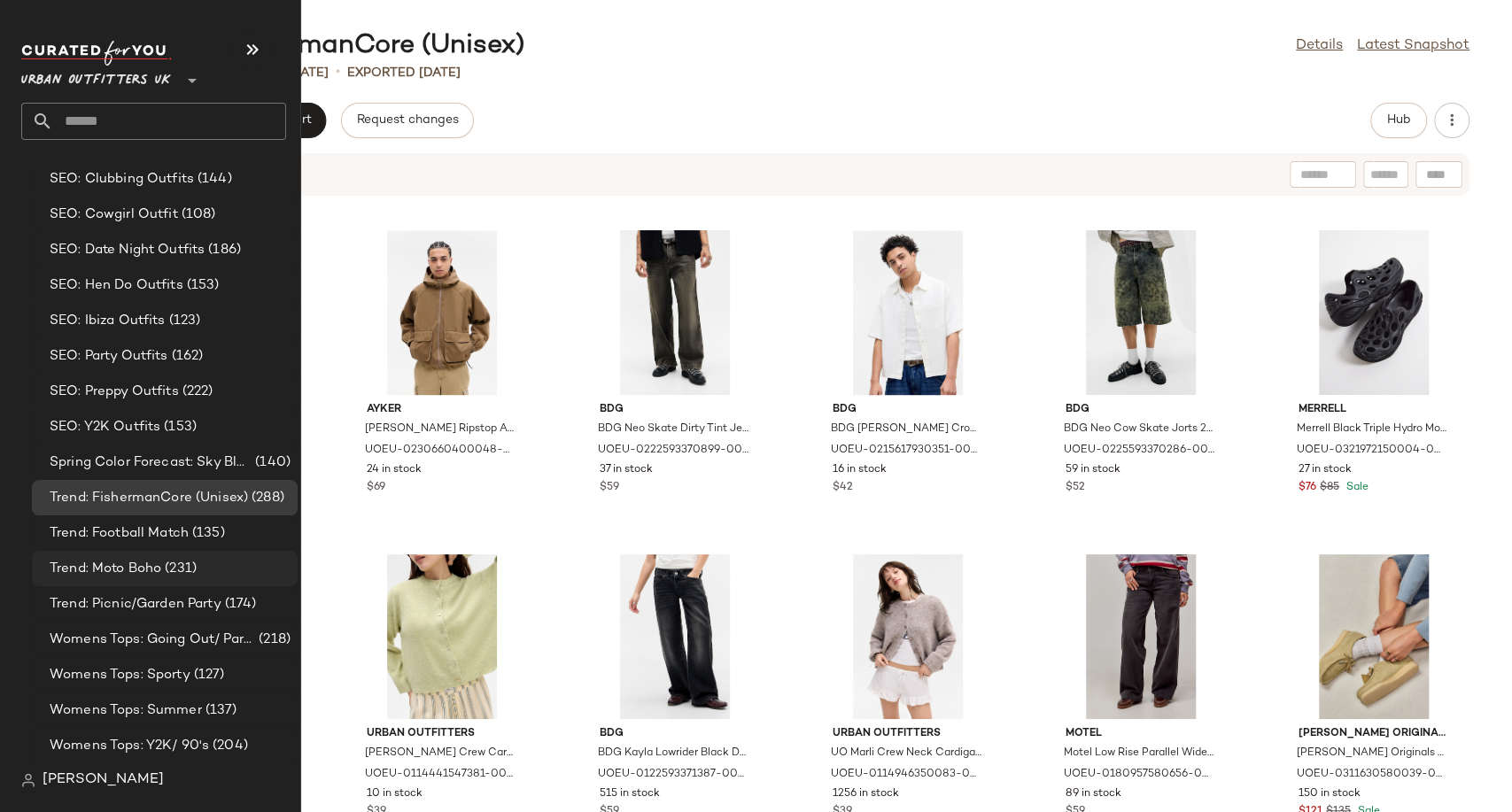
click at [149, 568] on span "Trend: Moto Boho" at bounding box center [106, 569] width 111 height 20
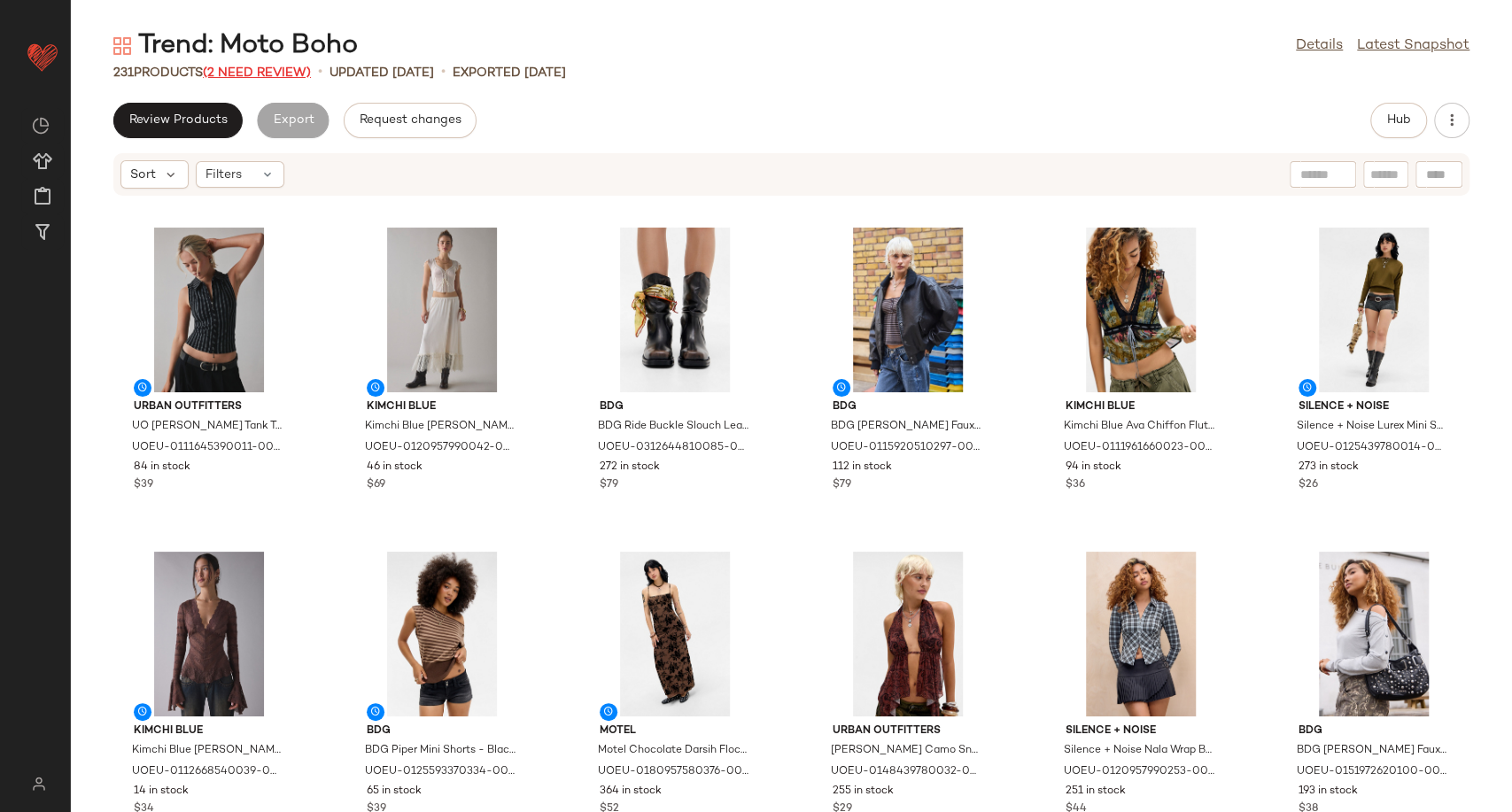
click at [262, 71] on span "(2 Need Review)" at bounding box center [257, 73] width 108 height 13
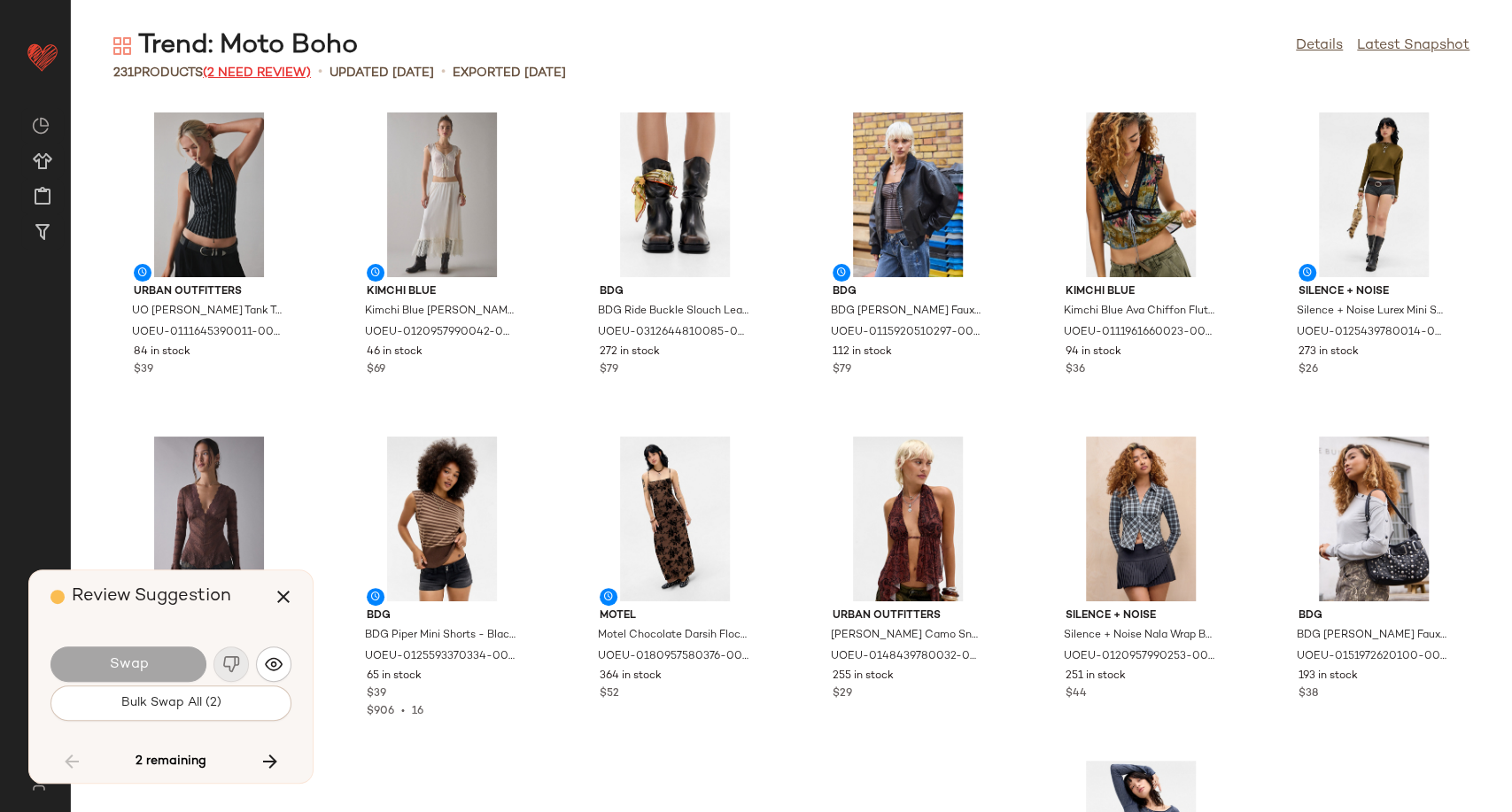
scroll to position [4863, 0]
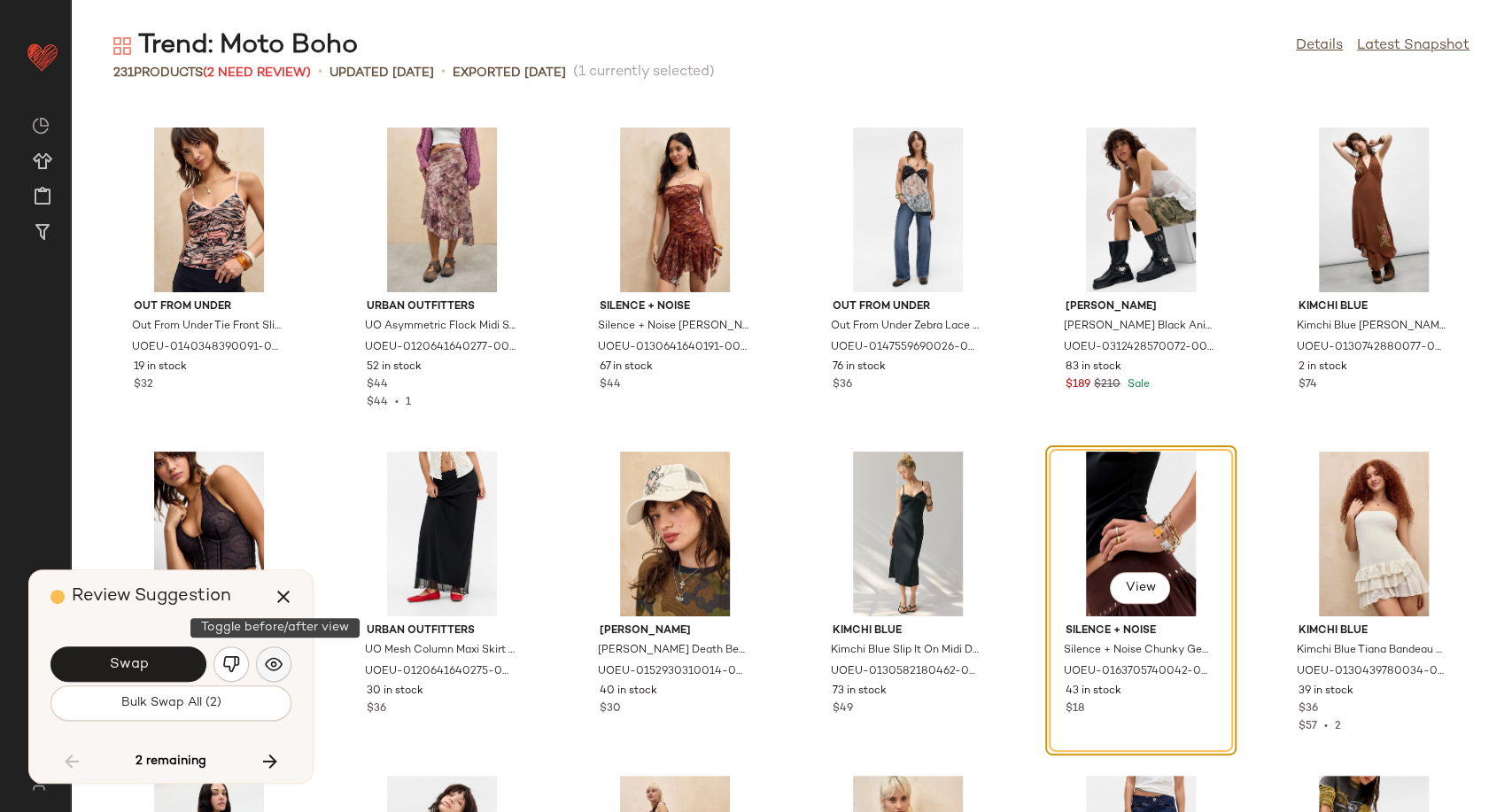
click at [272, 661] on img "button" at bounding box center [273, 664] width 18 height 18
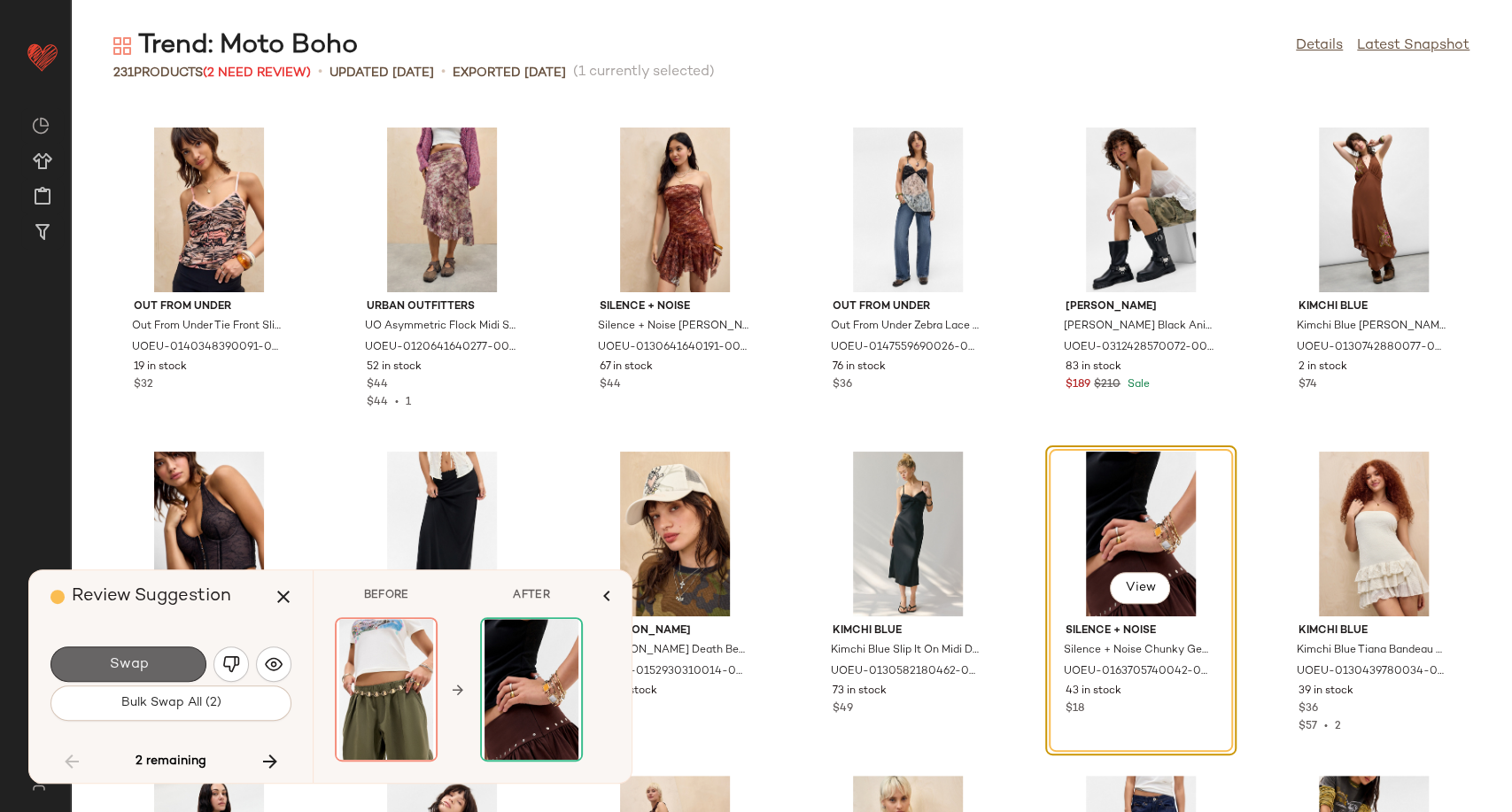
click at [149, 671] on button "Swap" at bounding box center [128, 665] width 156 height 35
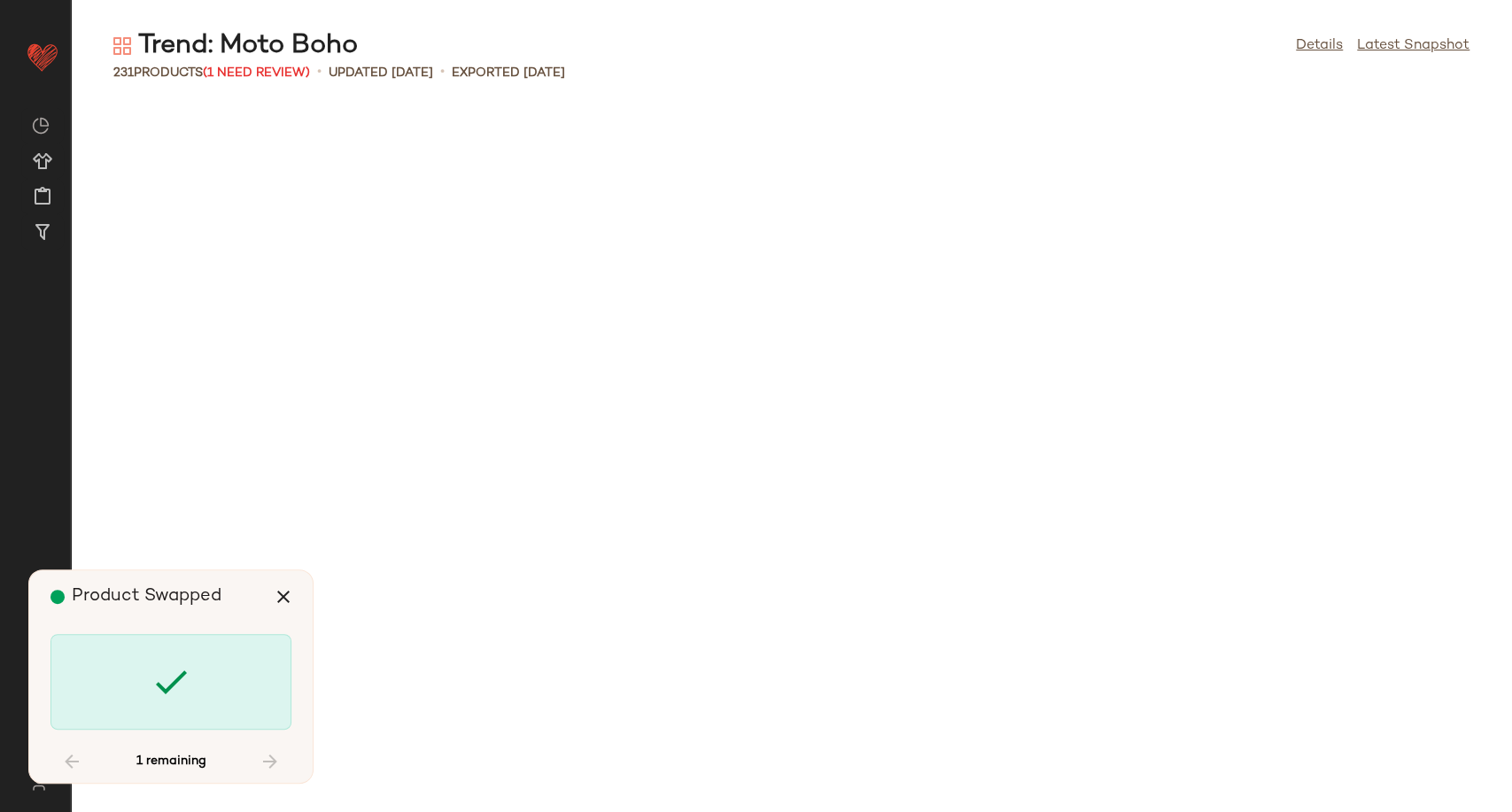
scroll to position [10377, 0]
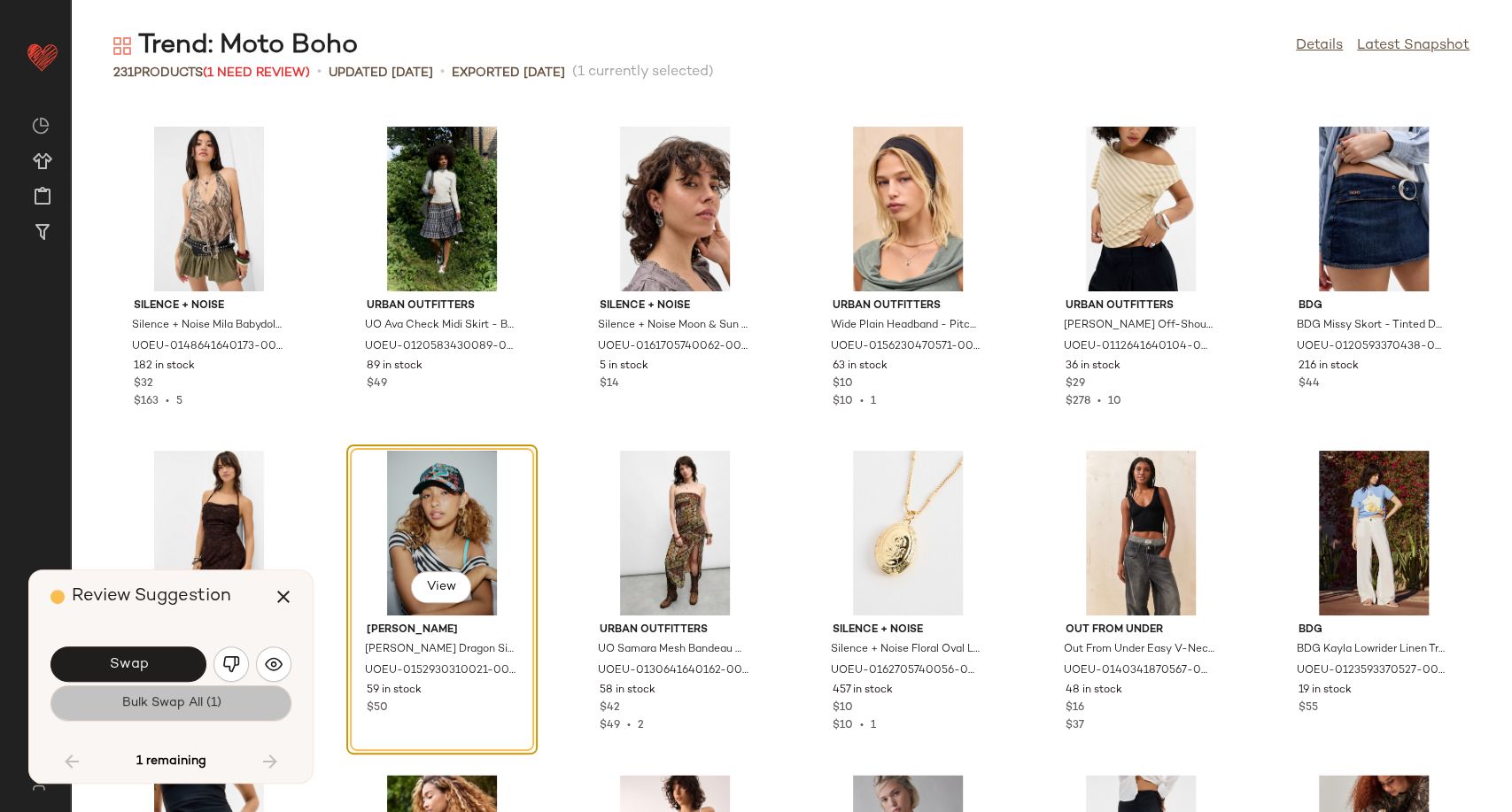
click at [270, 688] on button "Bulk Swap All (1)" at bounding box center [170, 704] width 241 height 35
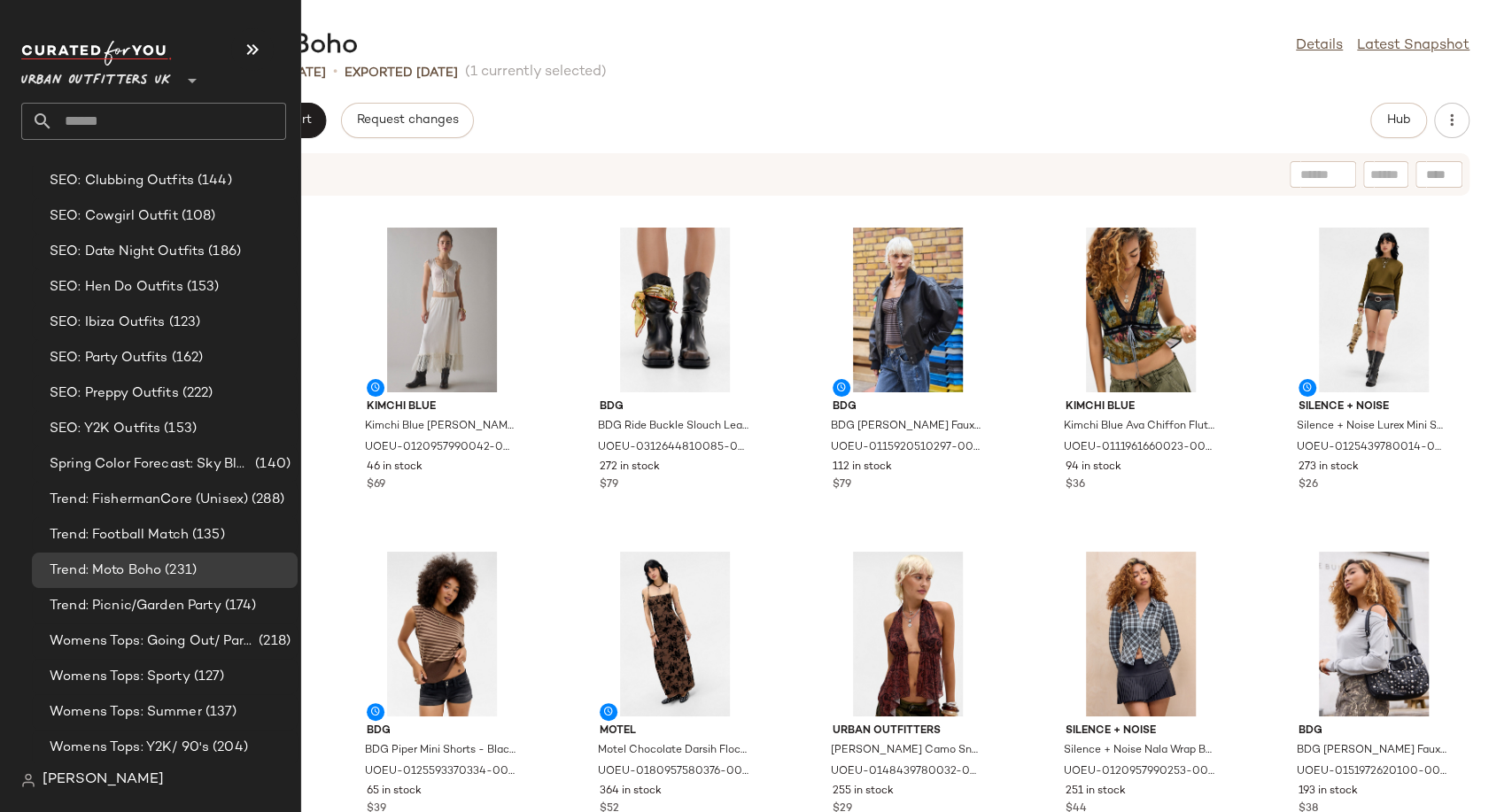
scroll to position [5322, 0]
click at [128, 449] on div "Spring Color Forecast: Sky Blue (140)" at bounding box center [164, 463] width 266 height 35
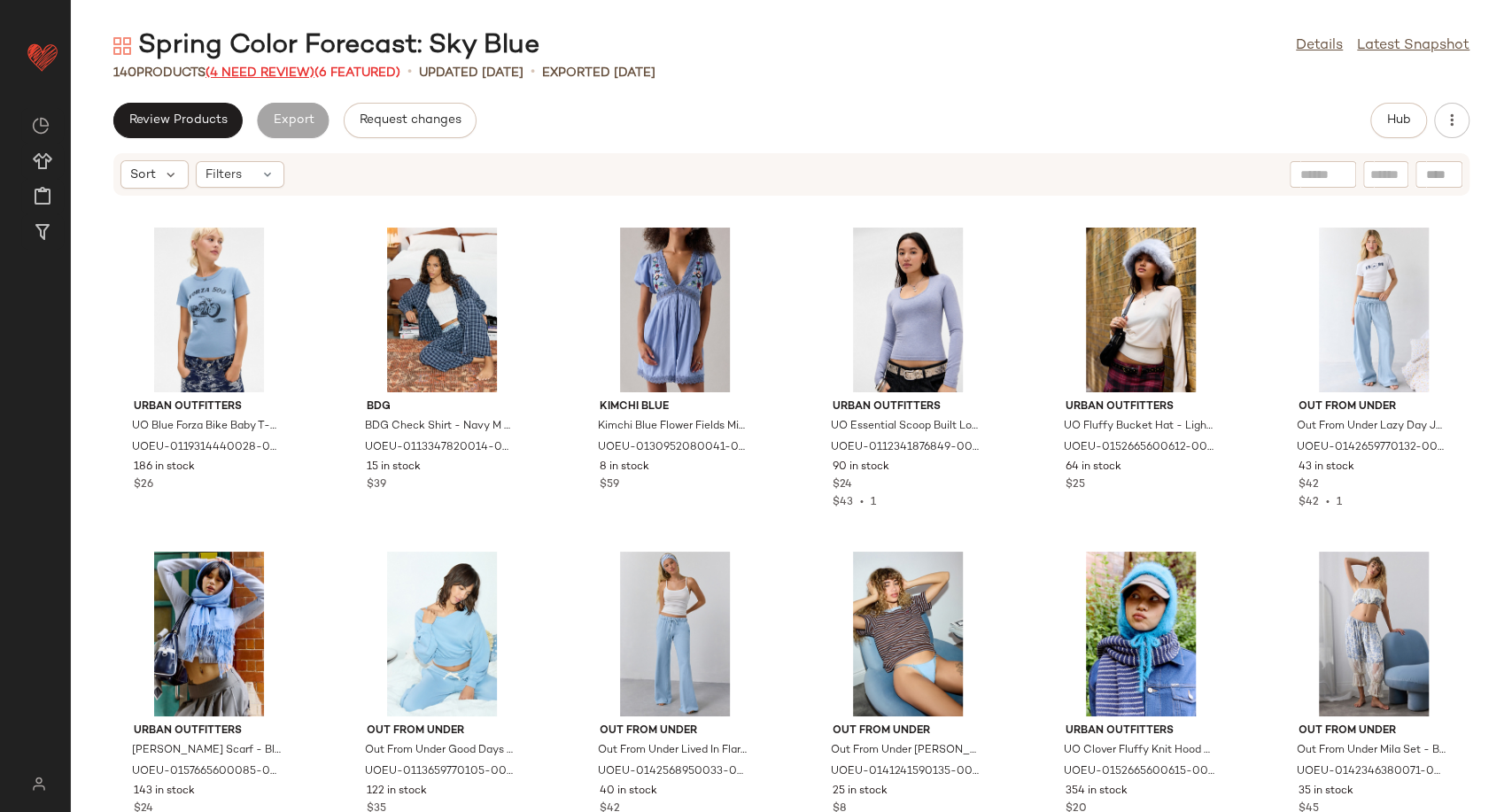
click at [289, 68] on span "(4 Need Review)" at bounding box center [260, 73] width 109 height 13
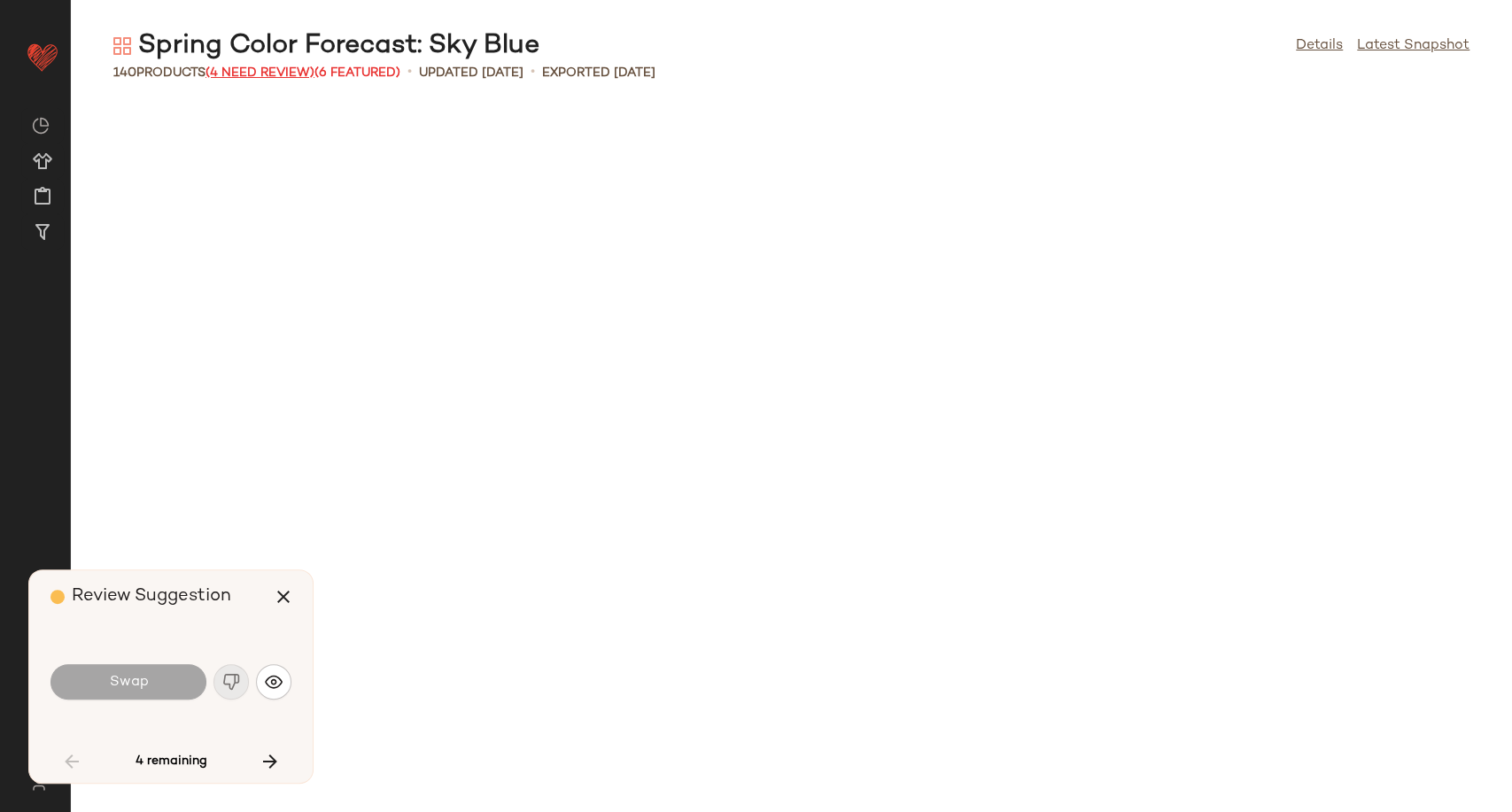
scroll to position [2918, 0]
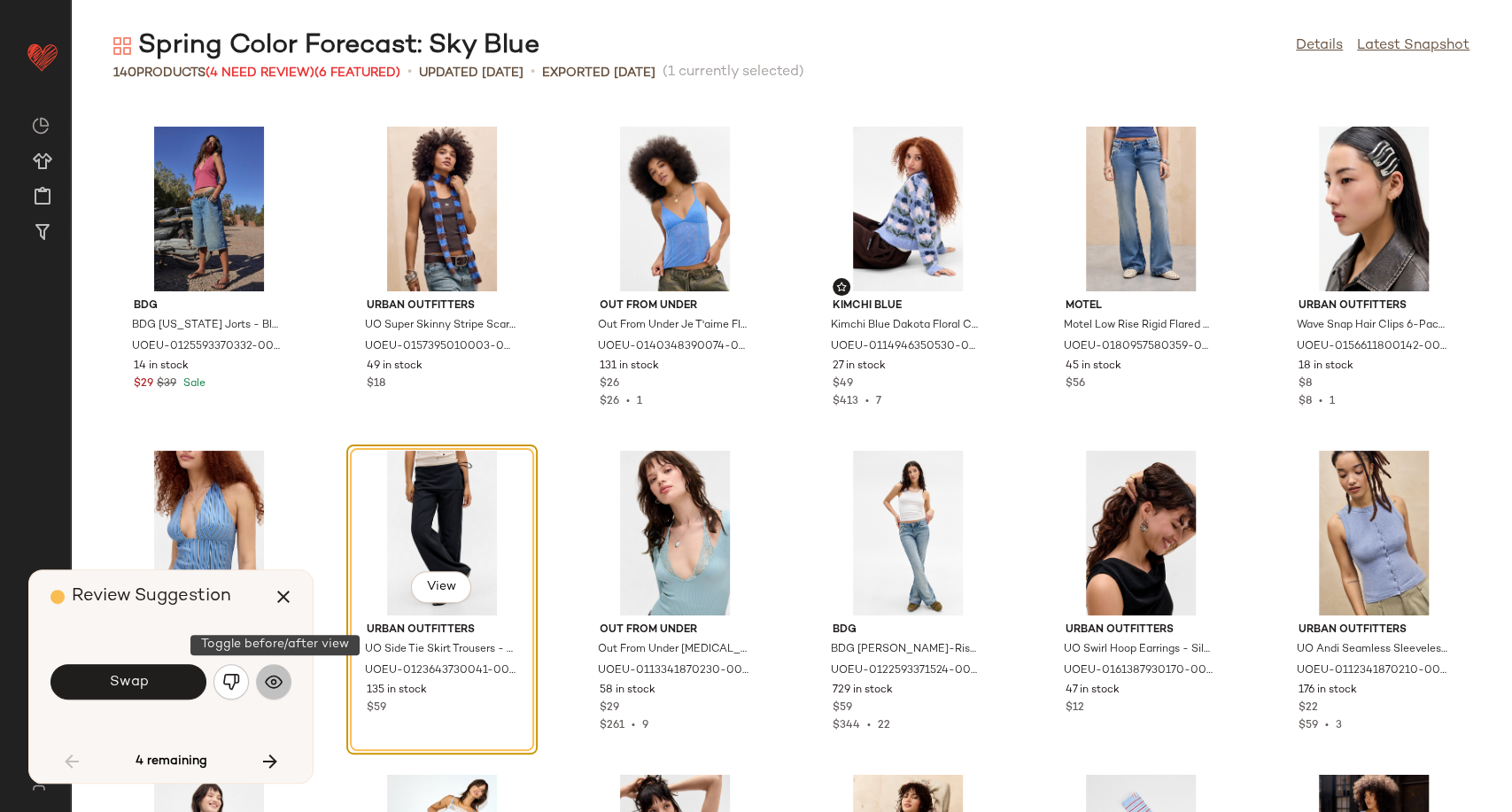
click at [265, 684] on img "button" at bounding box center [273, 681] width 18 height 18
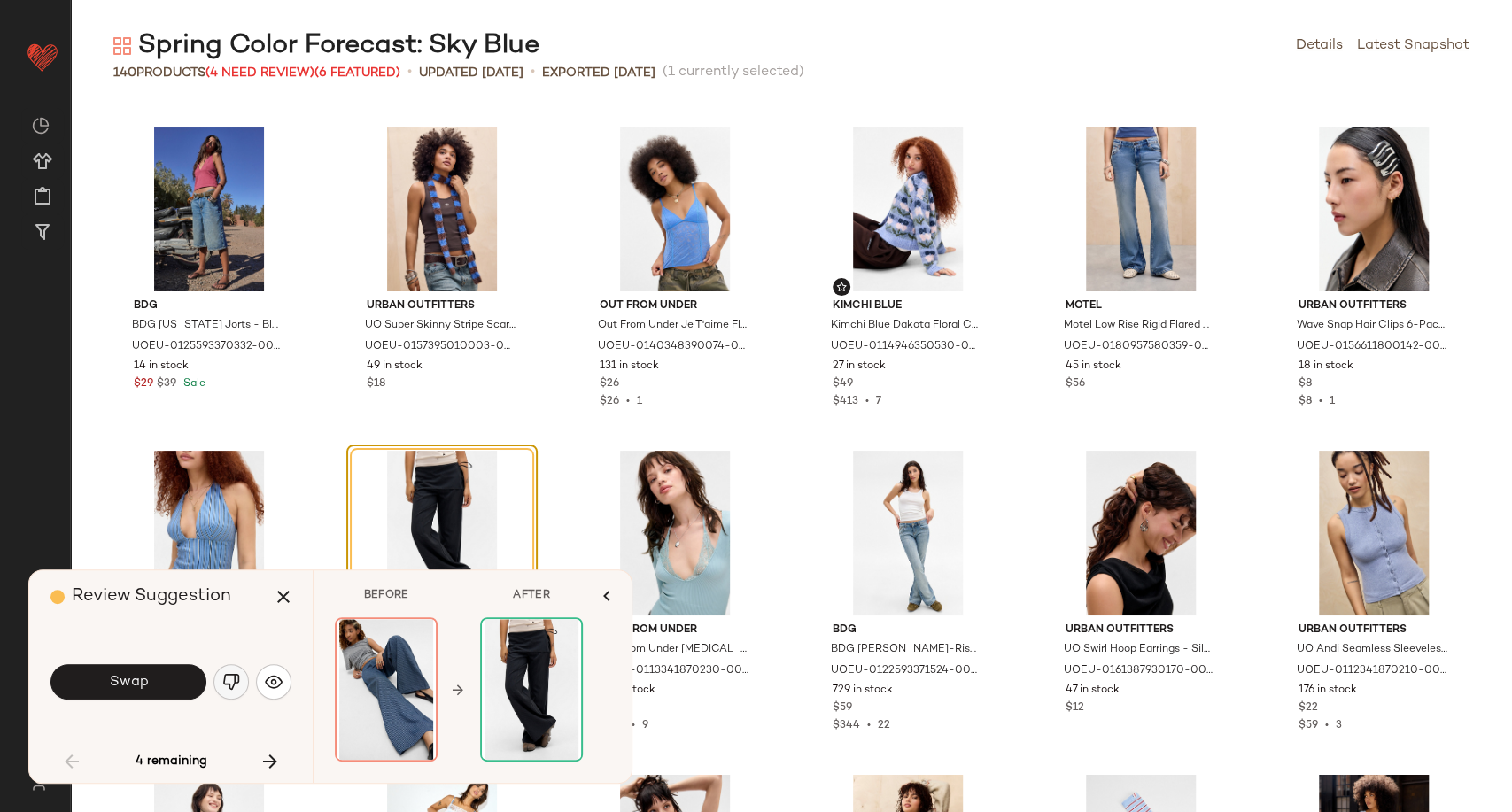
click at [236, 684] on img "button" at bounding box center [231, 681] width 18 height 18
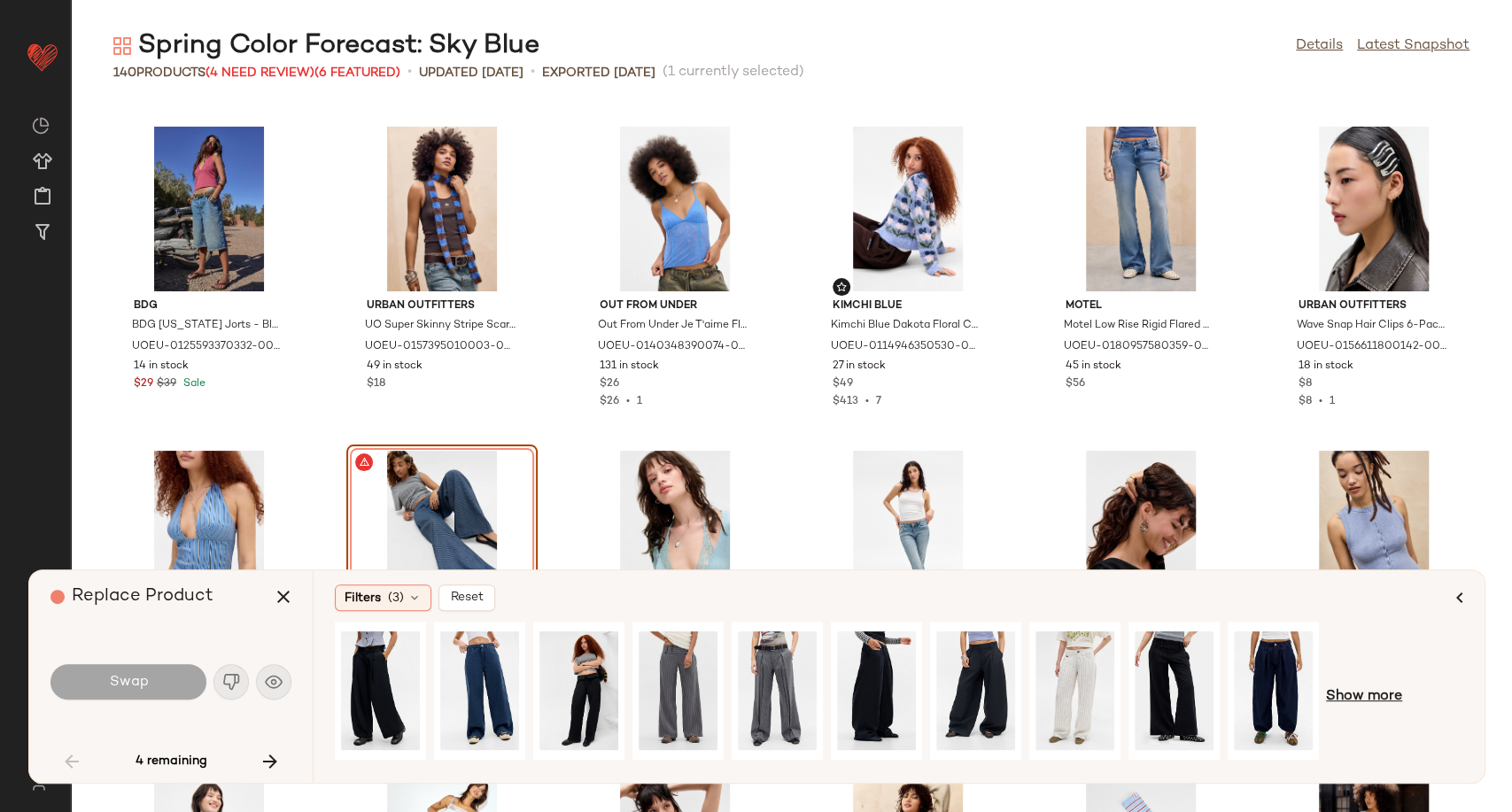
click at [1374, 696] on span "Show more" at bounding box center [1364, 697] width 76 height 21
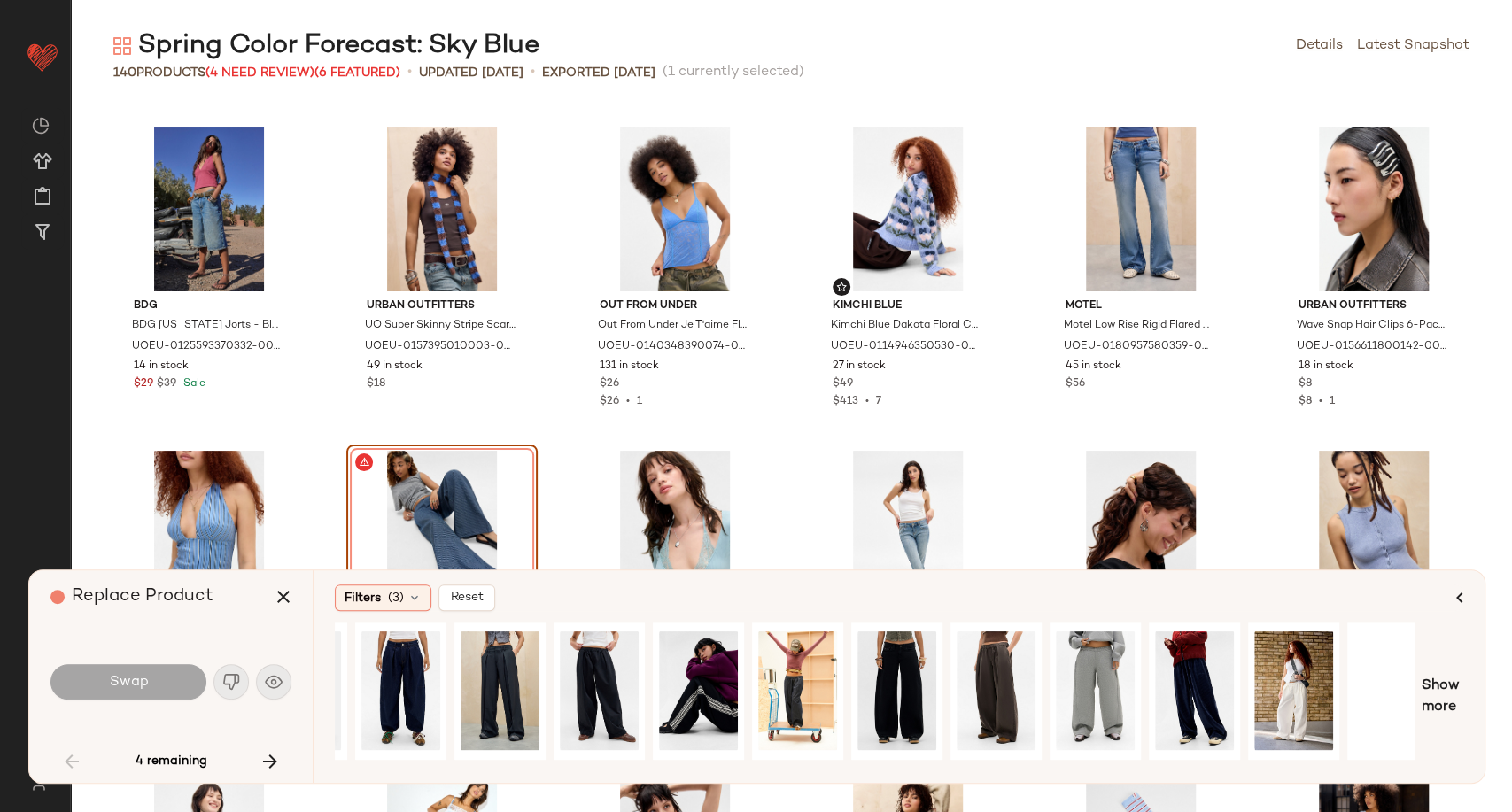
scroll to position [0, 895]
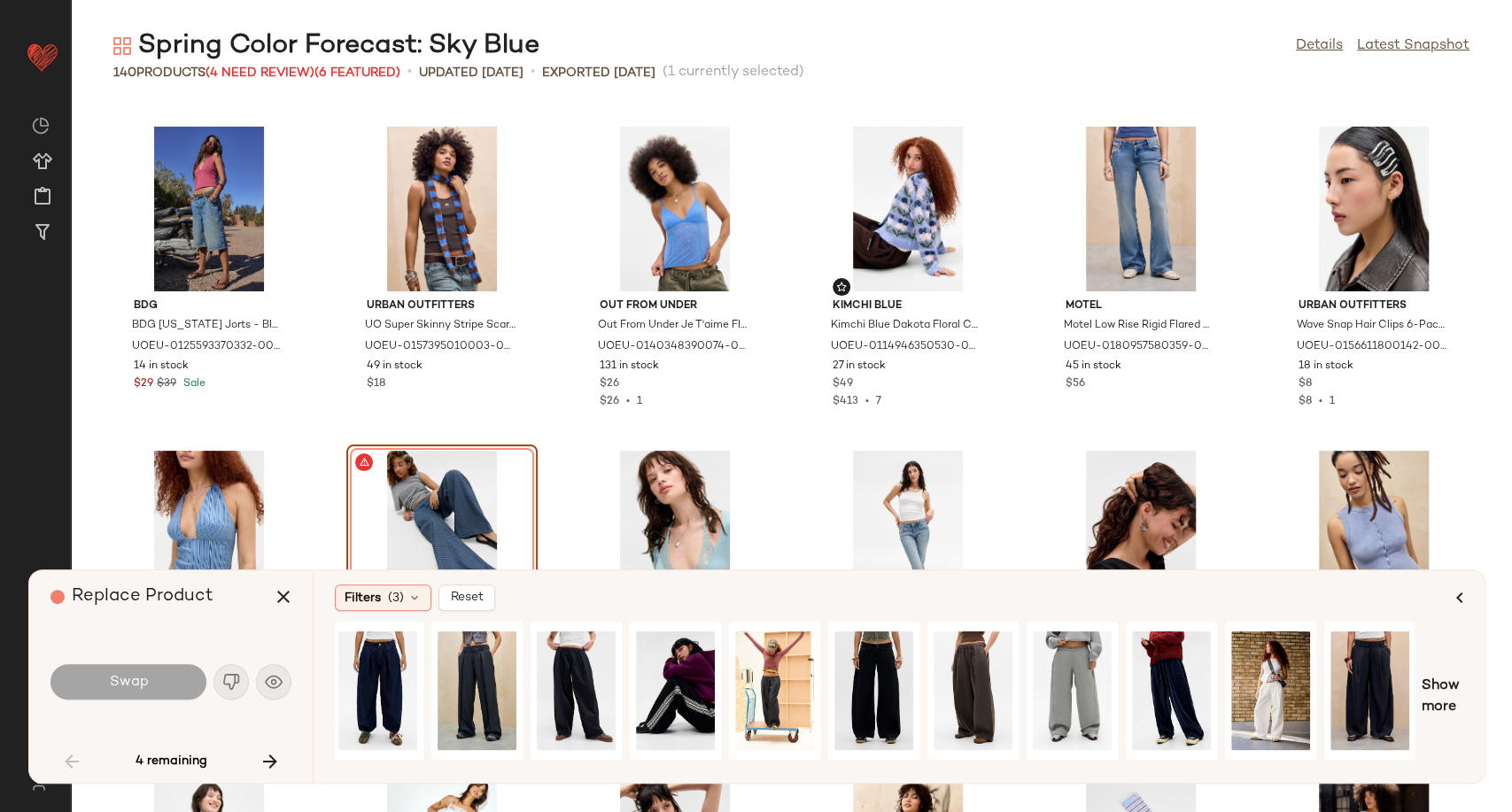
click at [569, 463] on div "BDG BDG [US_STATE] Jorts - Blue 30 at Urban Outfitters UOEU-0125593370332-000-0…" at bounding box center [790, 458] width 1441 height 710
click at [298, 603] on button "button" at bounding box center [284, 597] width 43 height 43
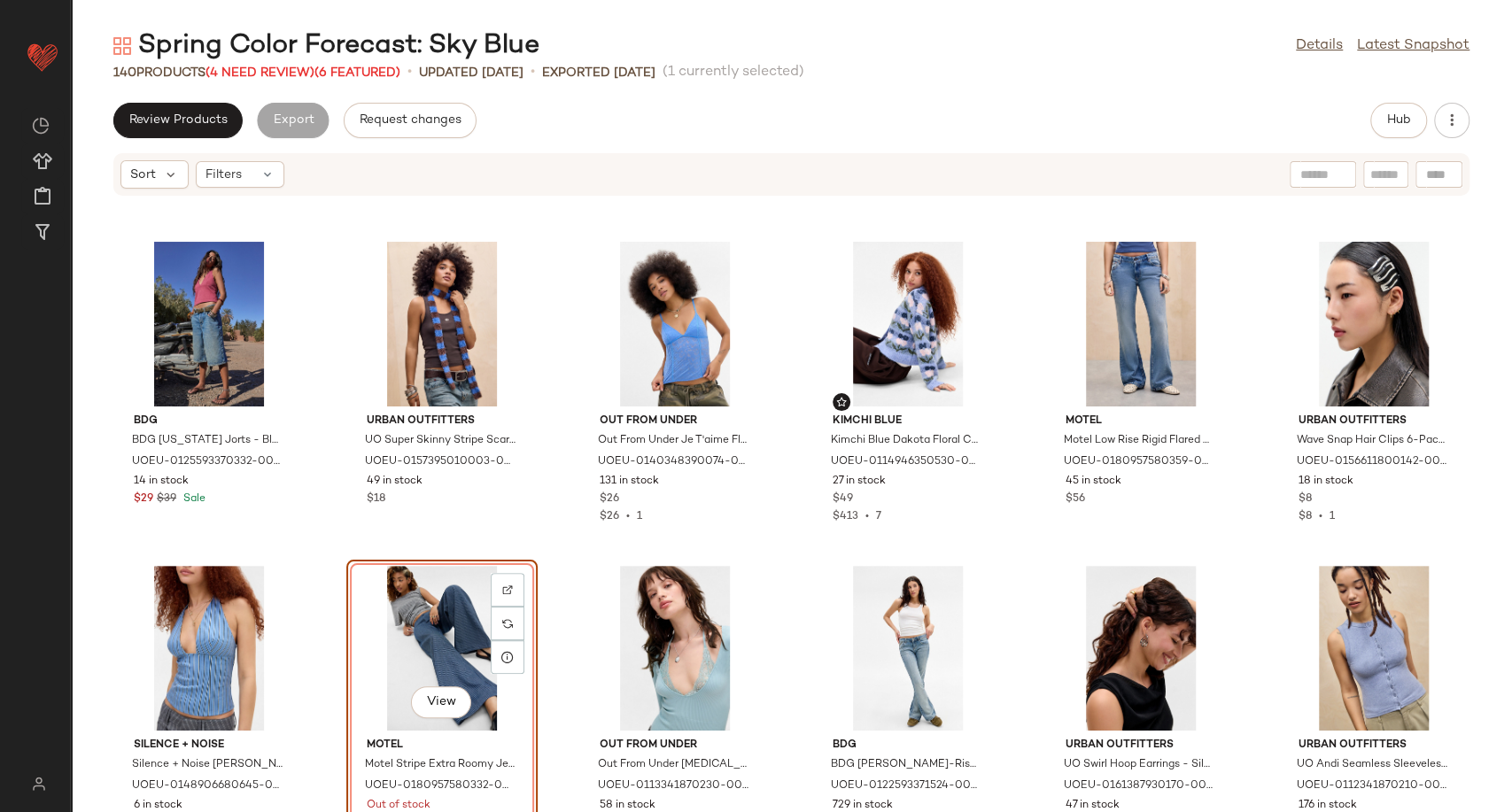
click at [439, 620] on div "View" at bounding box center [441, 649] width 179 height 165
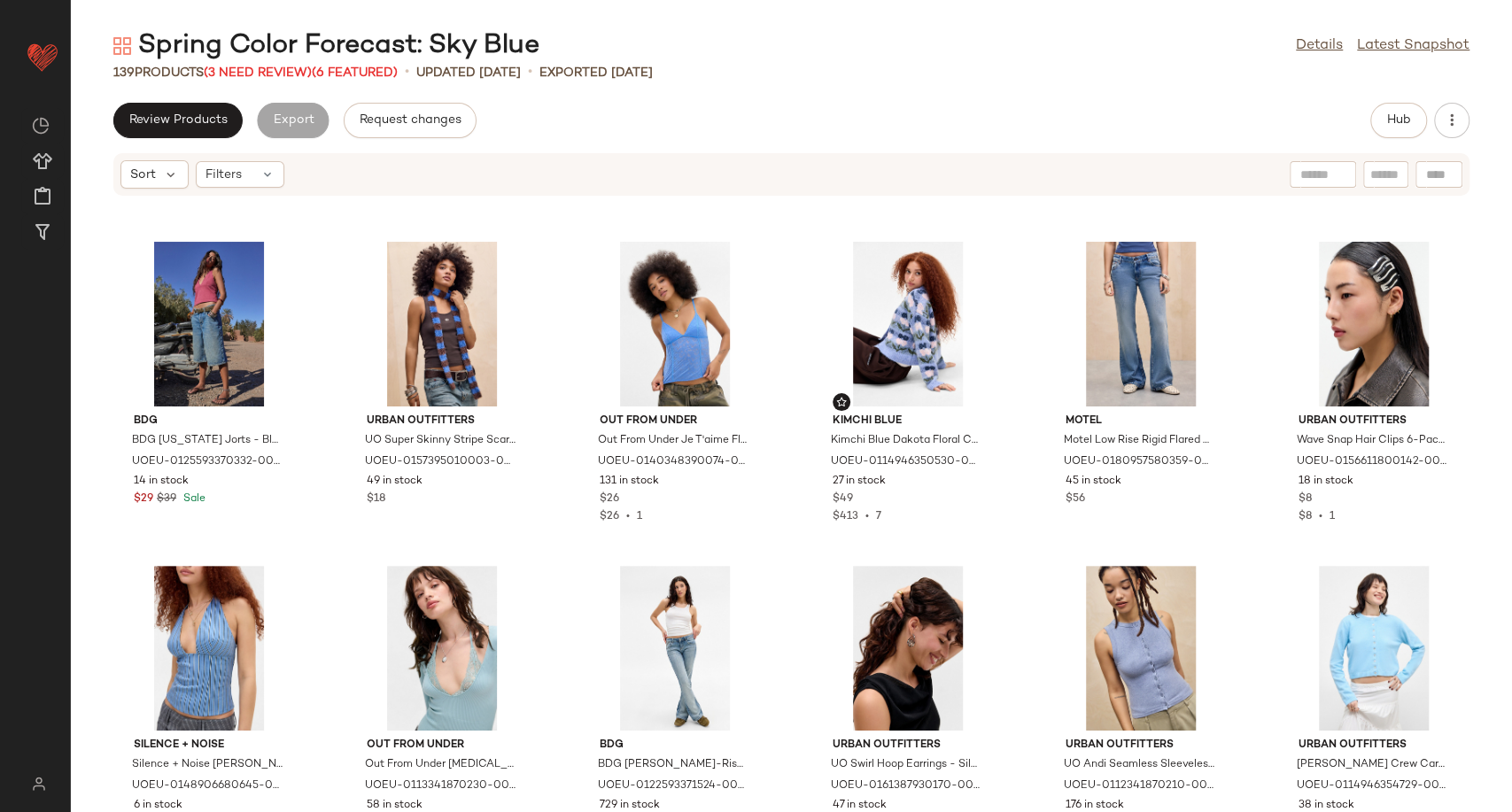
click at [271, 58] on div "Spring Color Forecast: Sky Blue" at bounding box center [326, 46] width 426 height 35
click at [276, 70] on span "(3 Need Review)" at bounding box center [258, 73] width 108 height 13
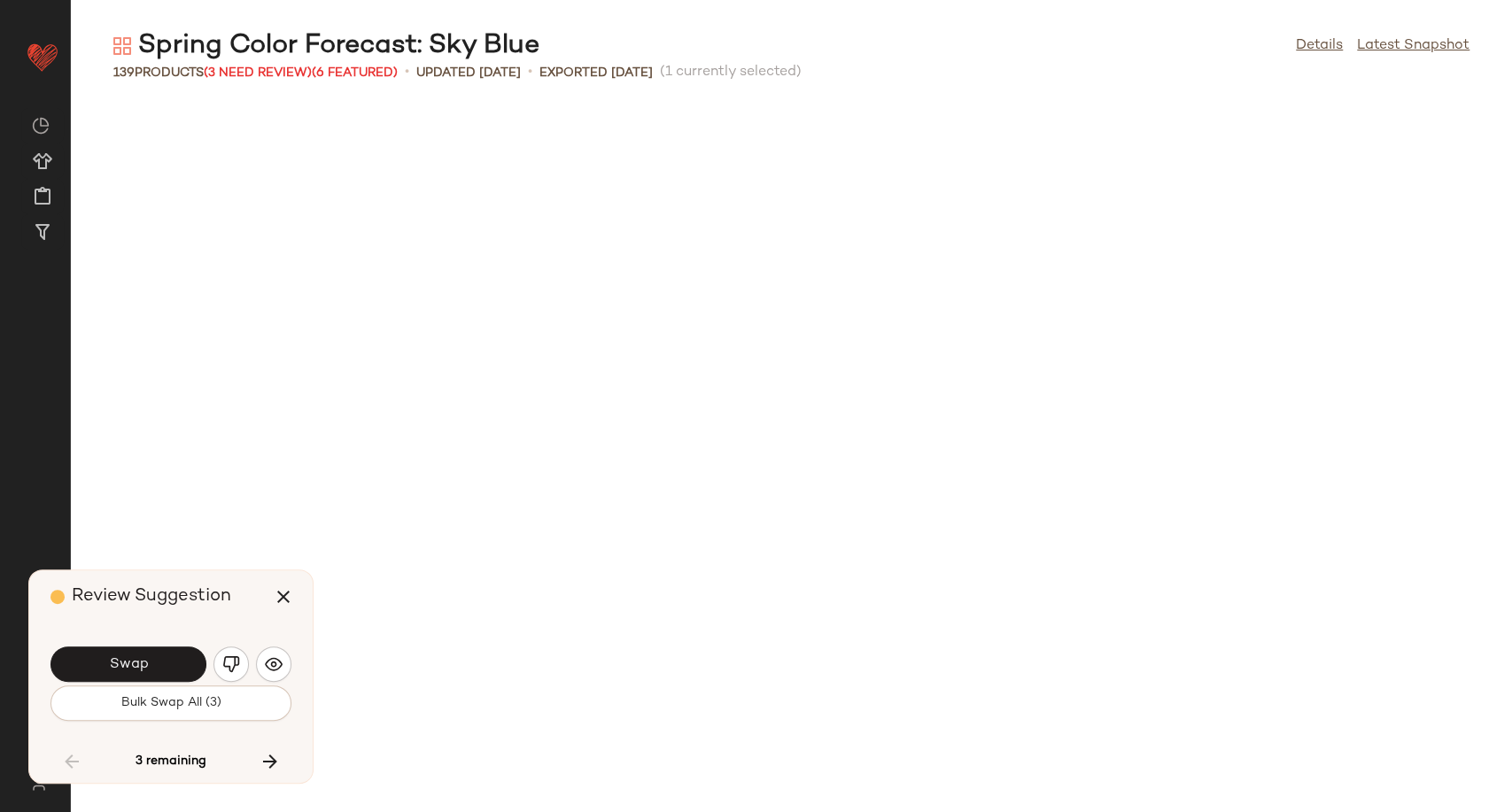
scroll to position [3891, 0]
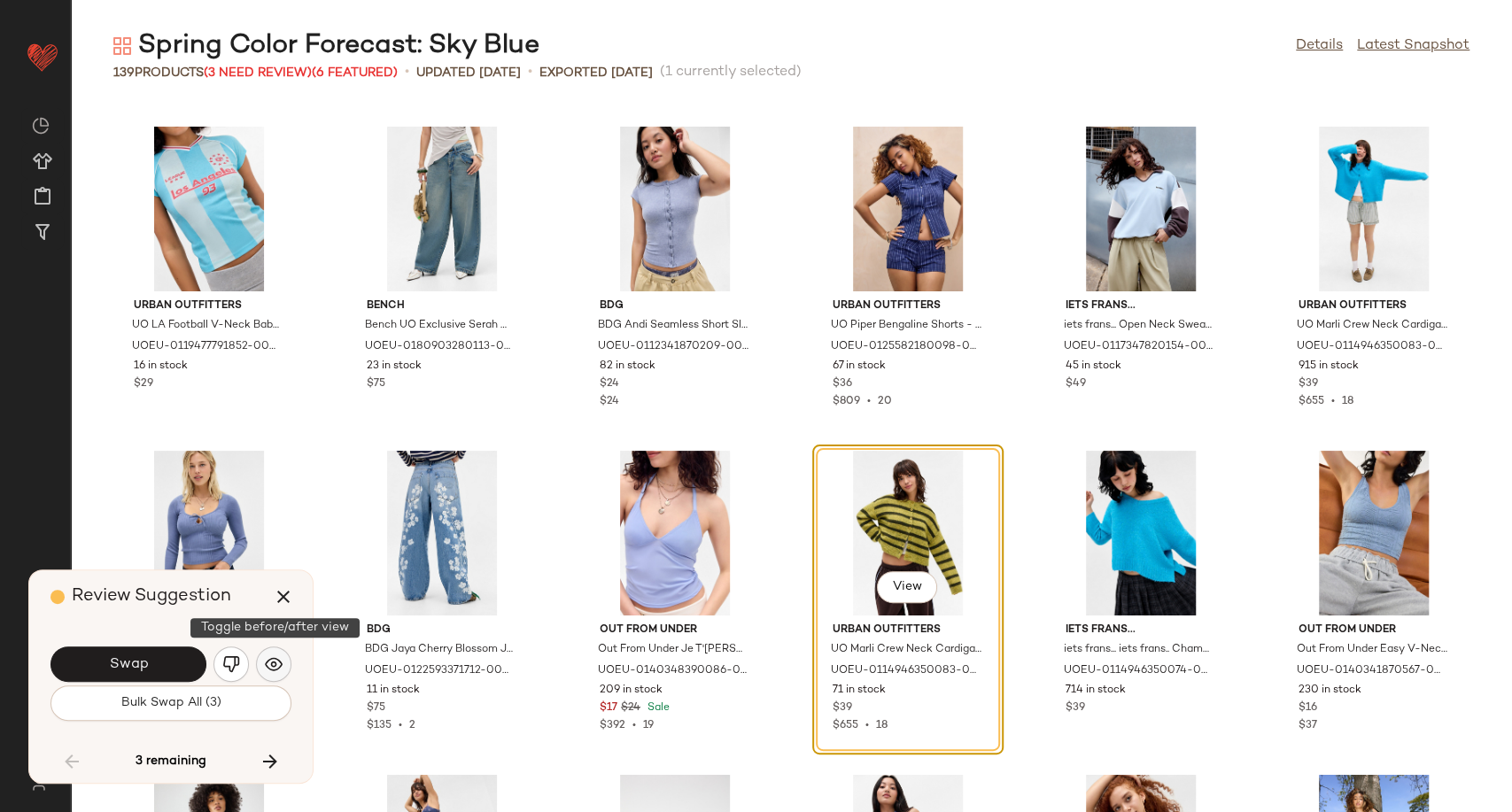
click at [273, 666] on img "button" at bounding box center [273, 664] width 18 height 18
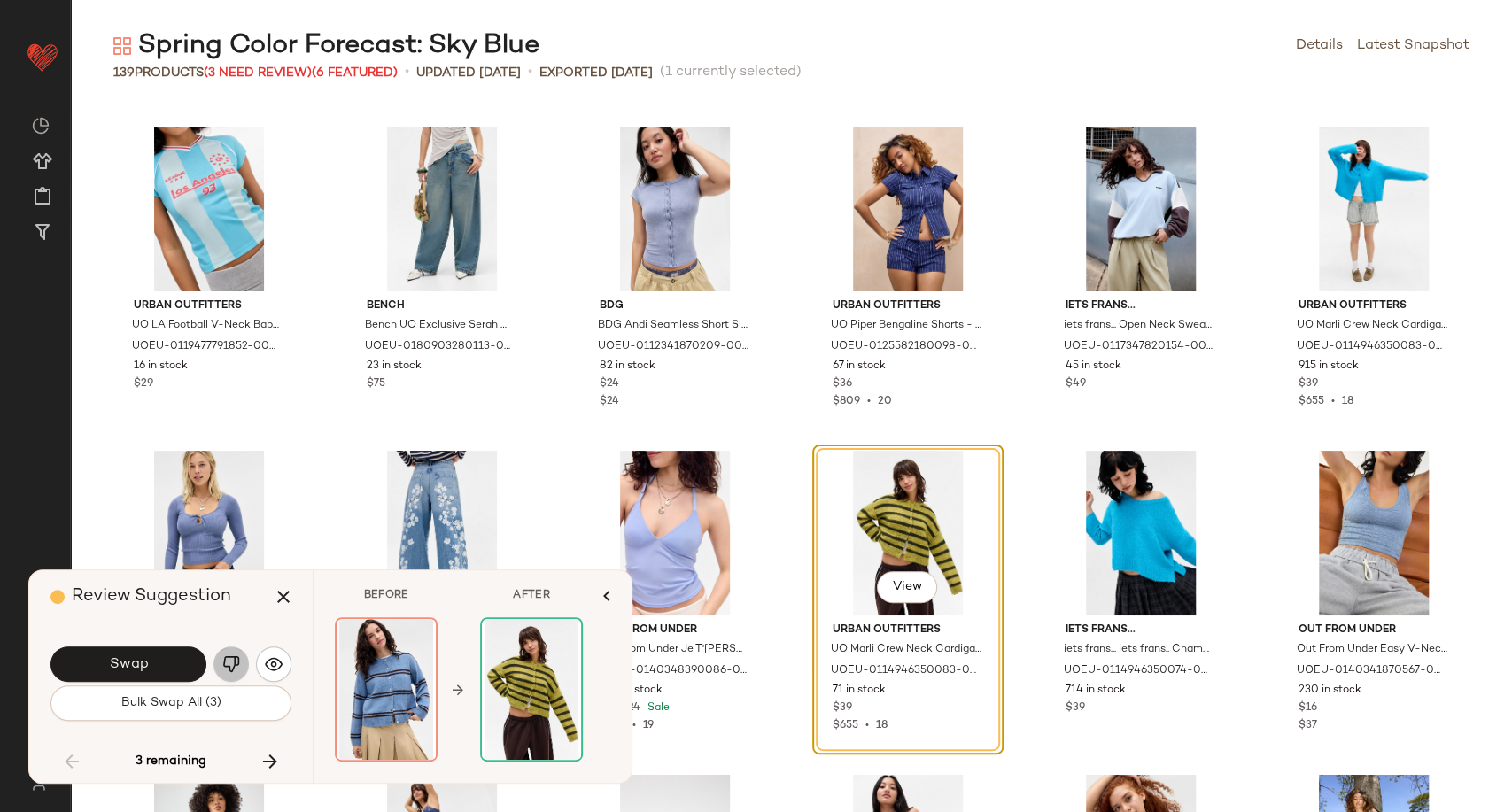
click at [228, 667] on img "button" at bounding box center [231, 664] width 18 height 18
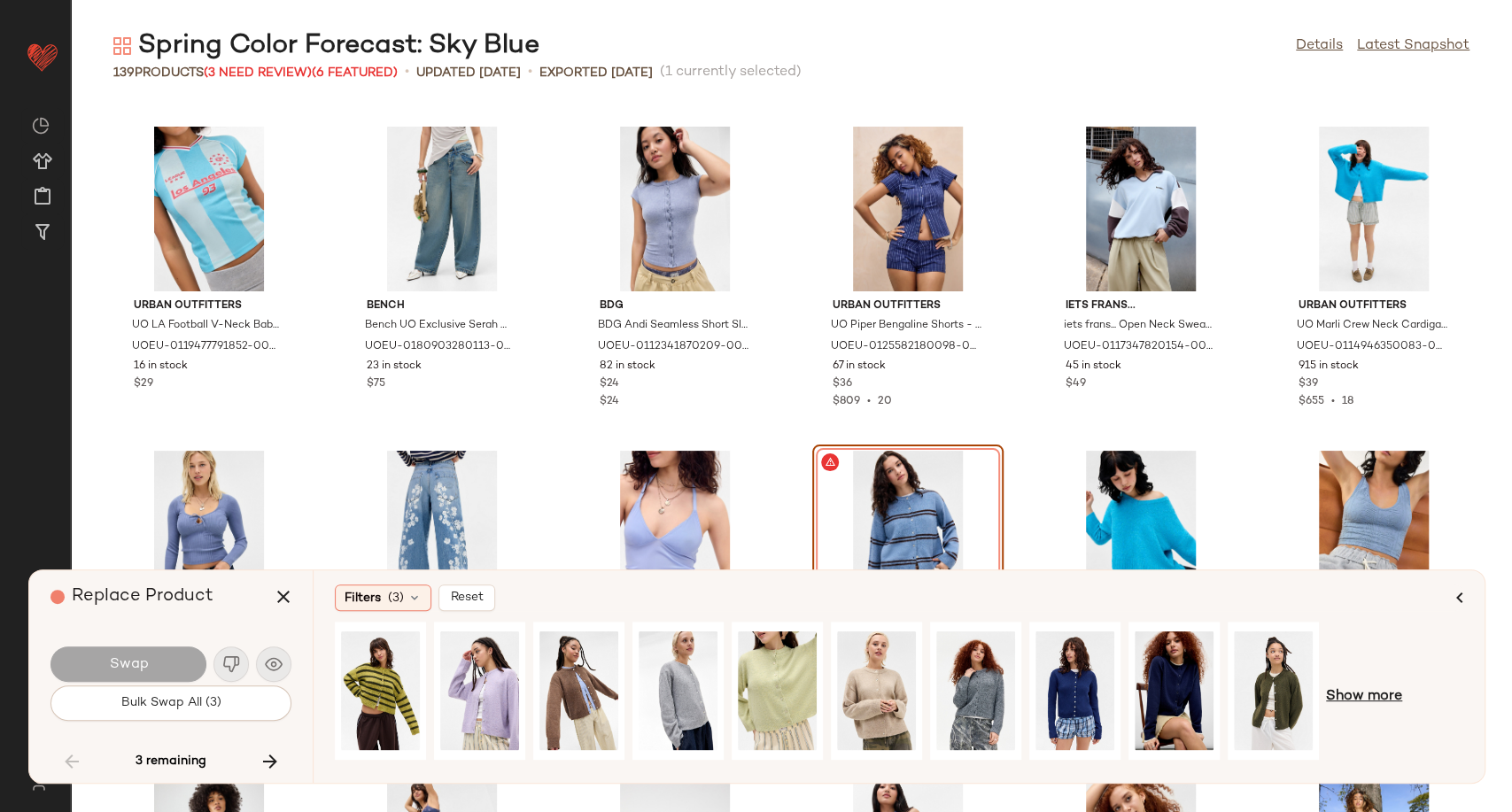
click at [1398, 693] on span "Show more" at bounding box center [1364, 697] width 76 height 21
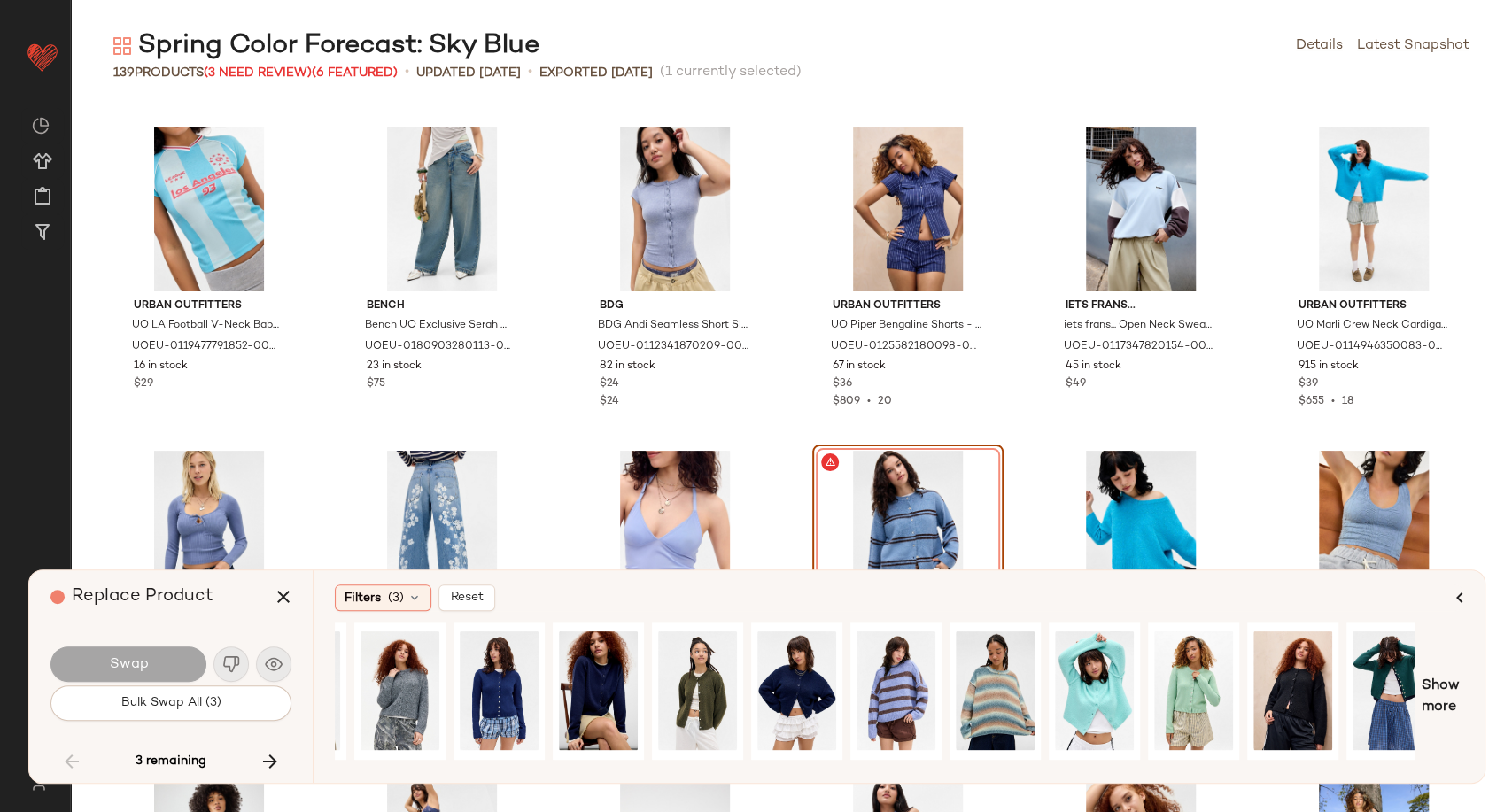
scroll to position [0, 580]
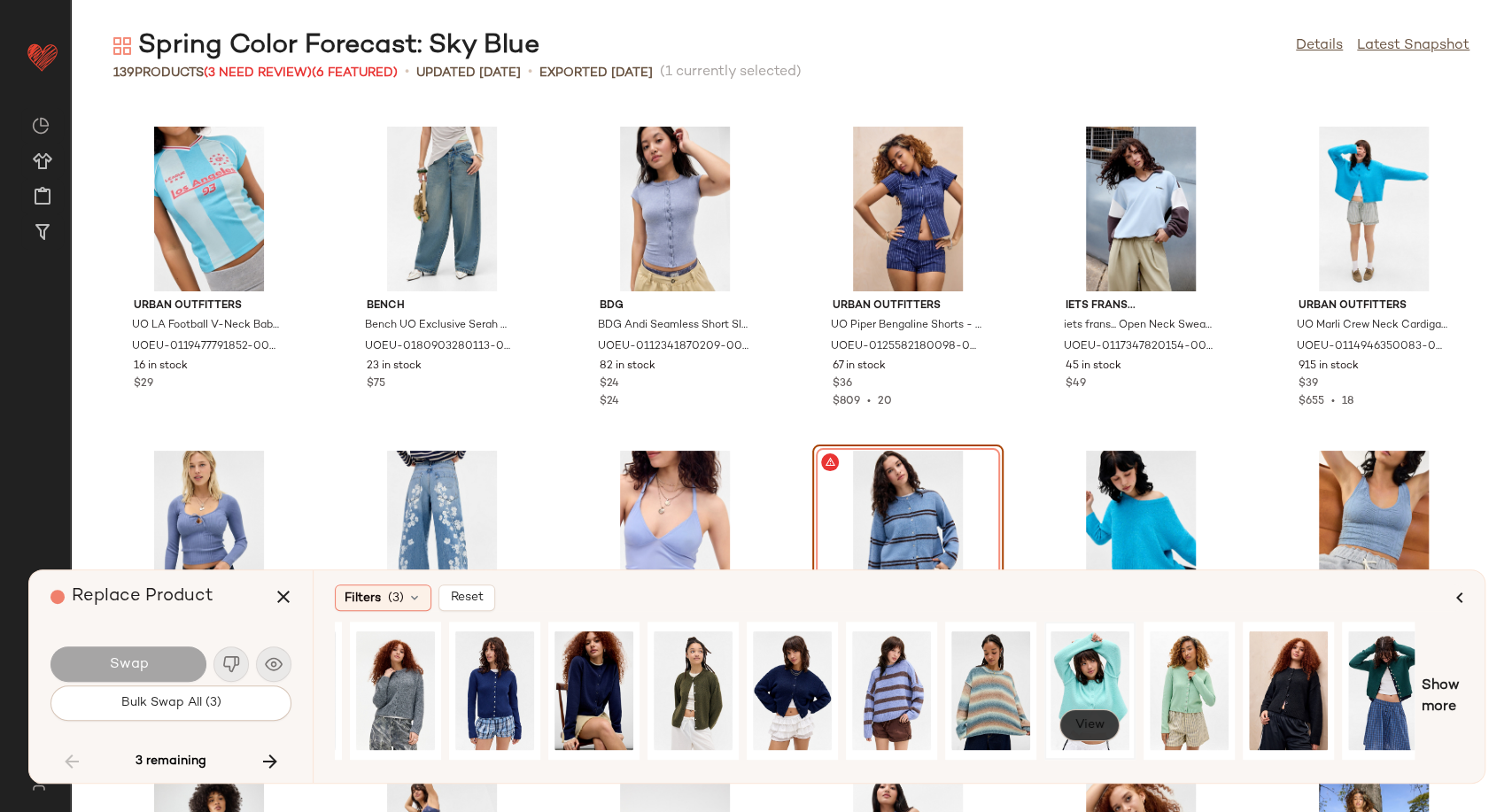
click at [1103, 728] on button "View" at bounding box center [1089, 726] width 60 height 32
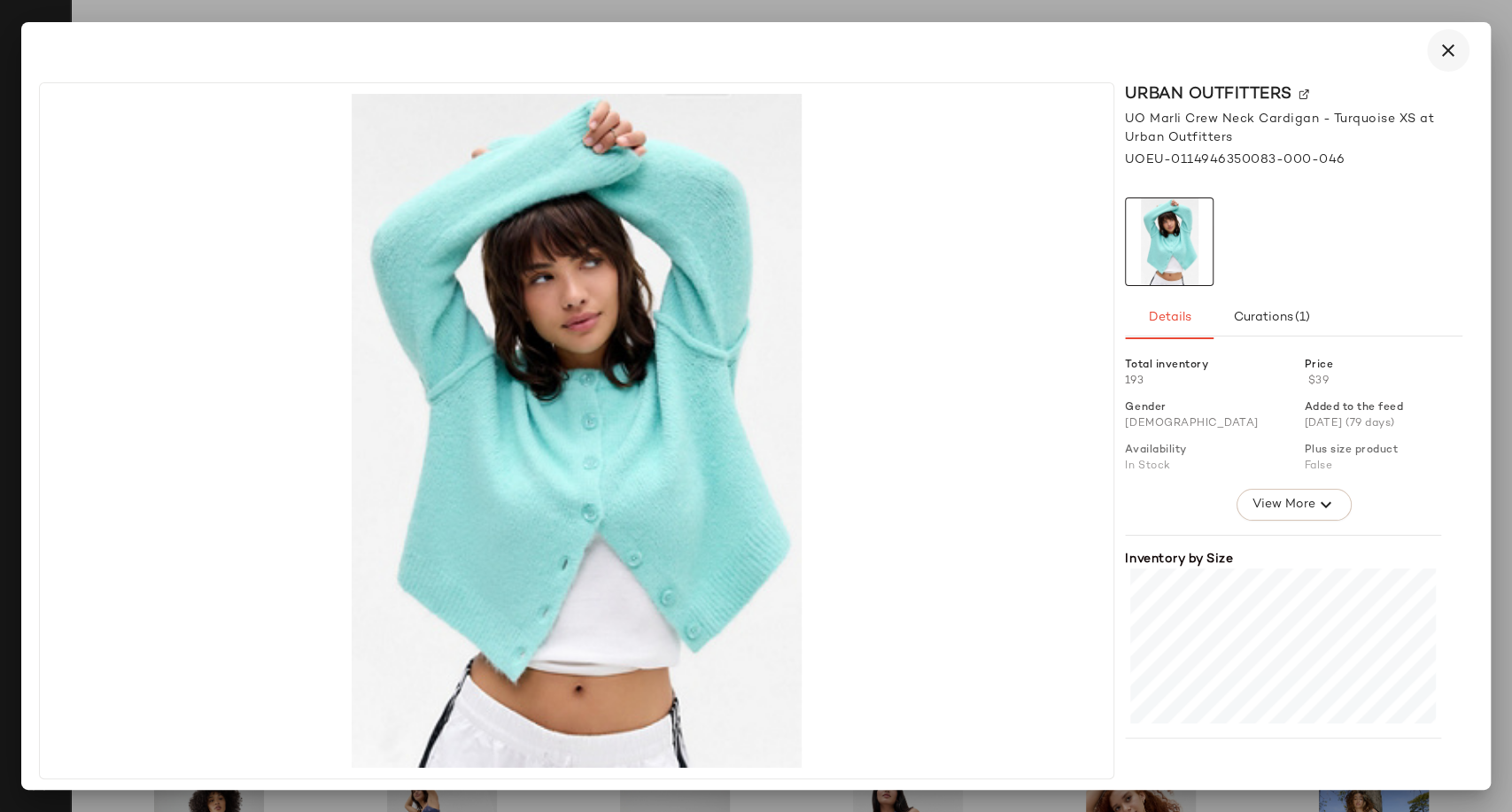
click at [1442, 59] on icon "button" at bounding box center [1447, 50] width 21 height 21
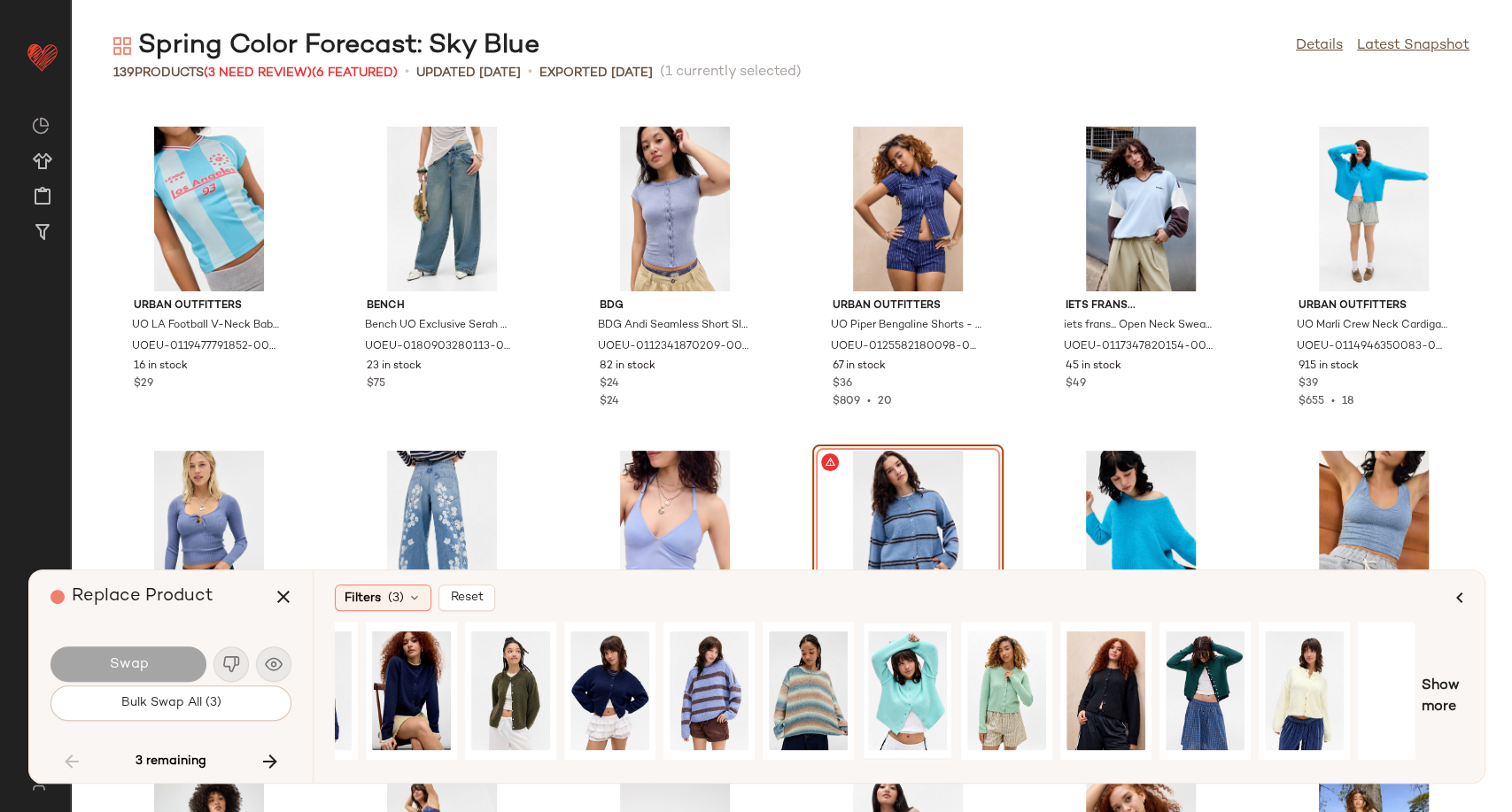
scroll to position [0, 895]
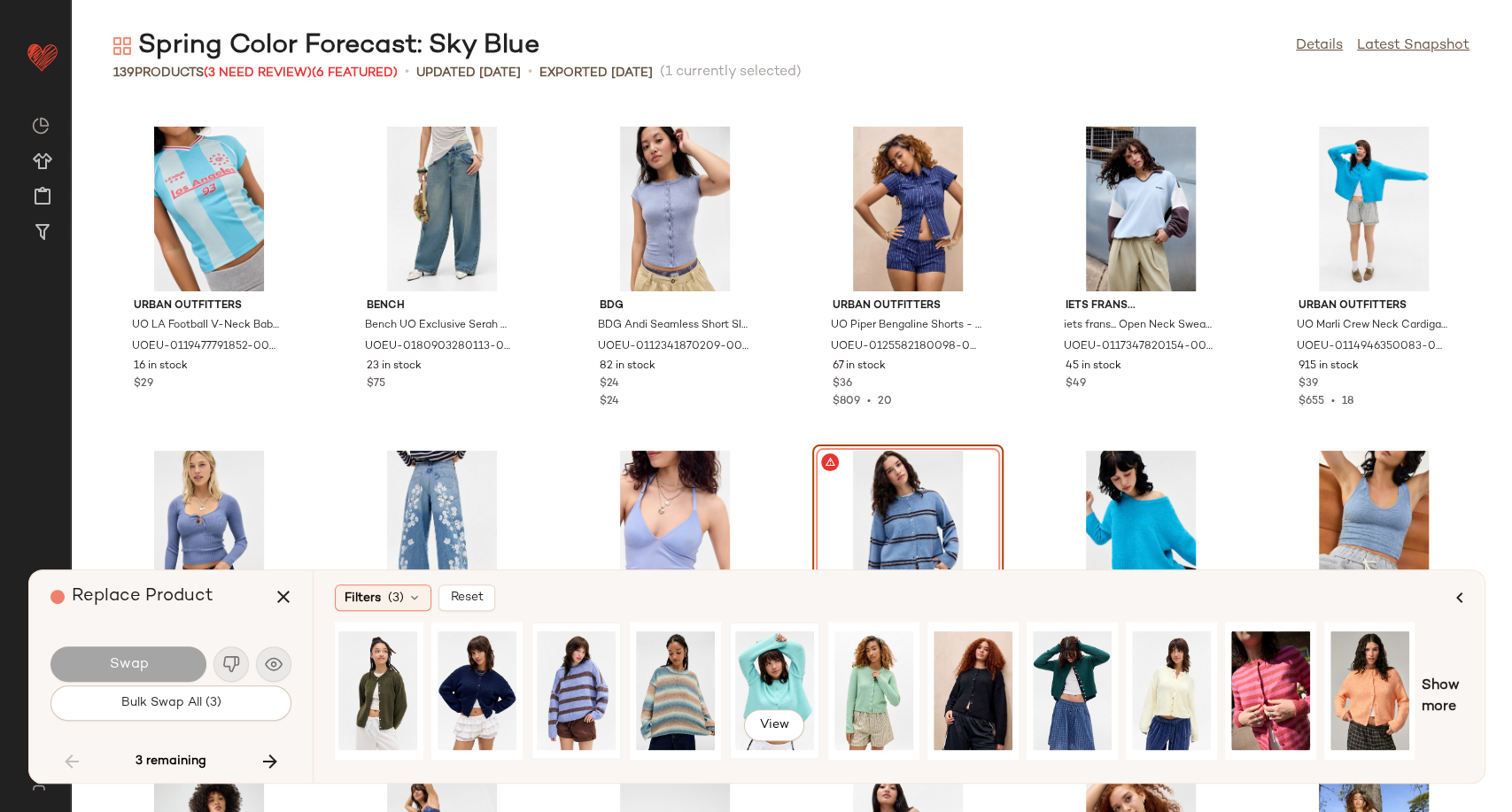
drag, startPoint x: 764, startPoint y: 678, endPoint x: 603, endPoint y: 682, distance: 161.0
click at [760, 678] on div "View" at bounding box center [774, 691] width 79 height 126
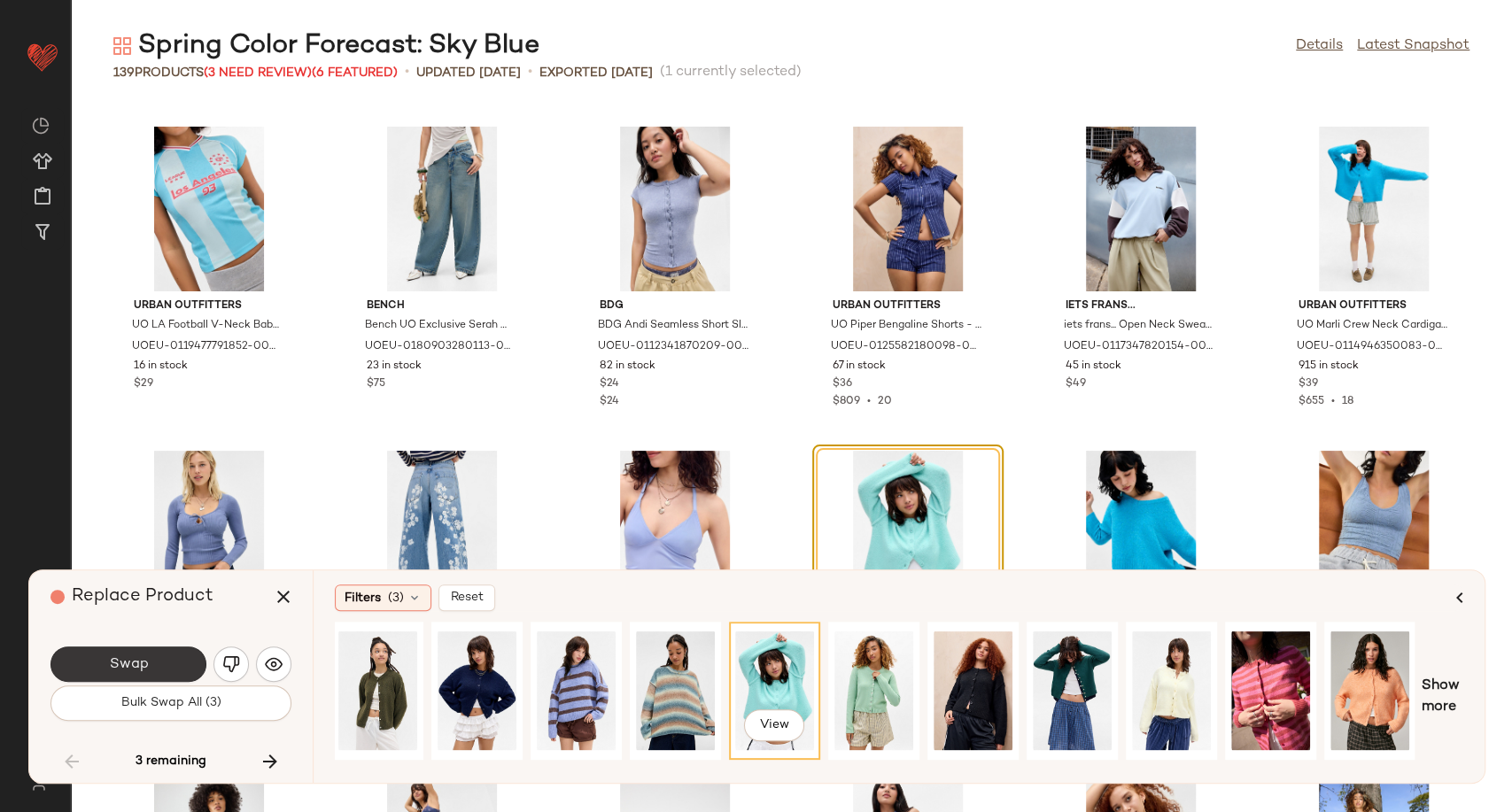
click at [174, 670] on button "Swap" at bounding box center [128, 665] width 156 height 35
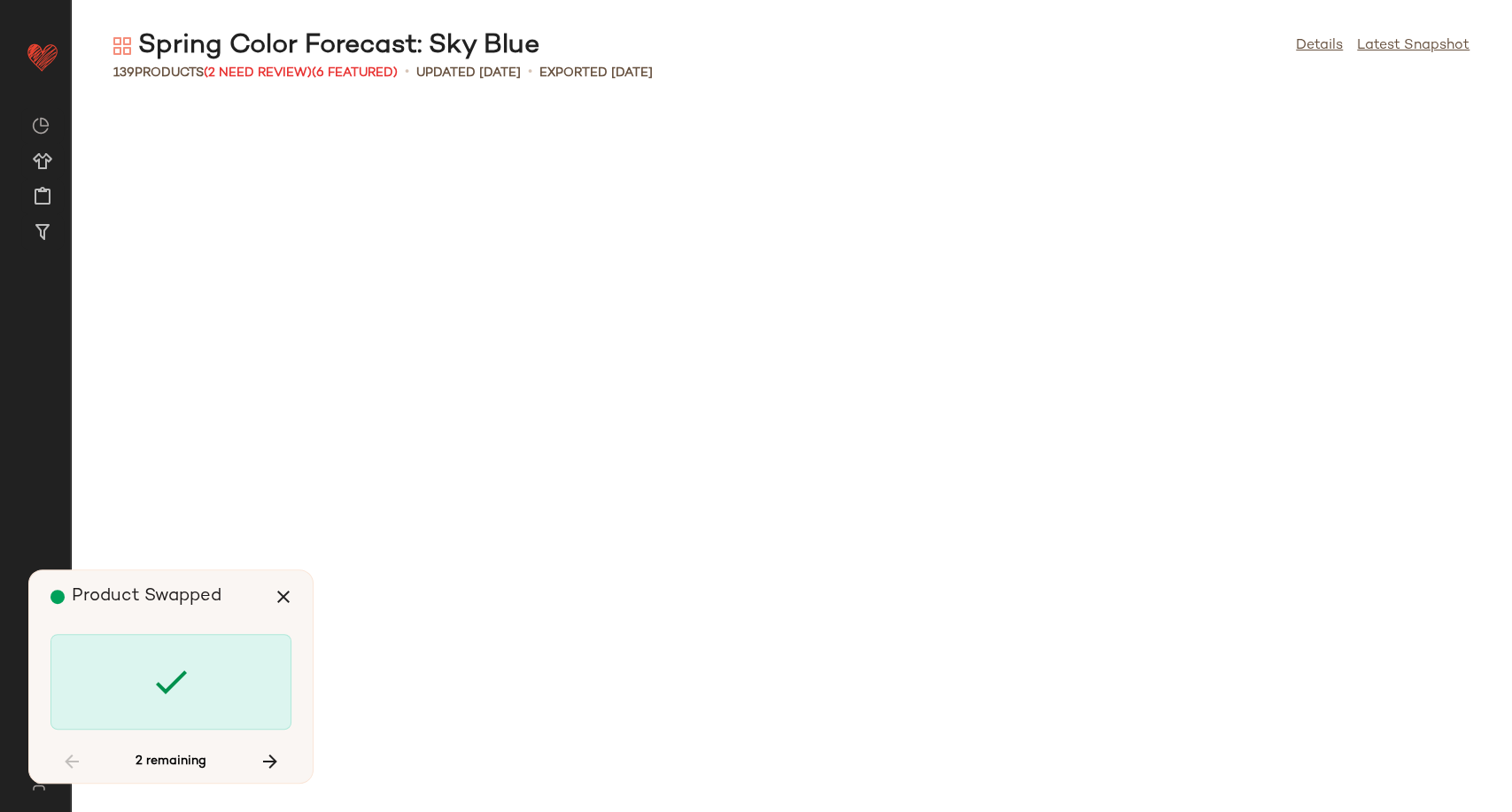
scroll to position [5837, 0]
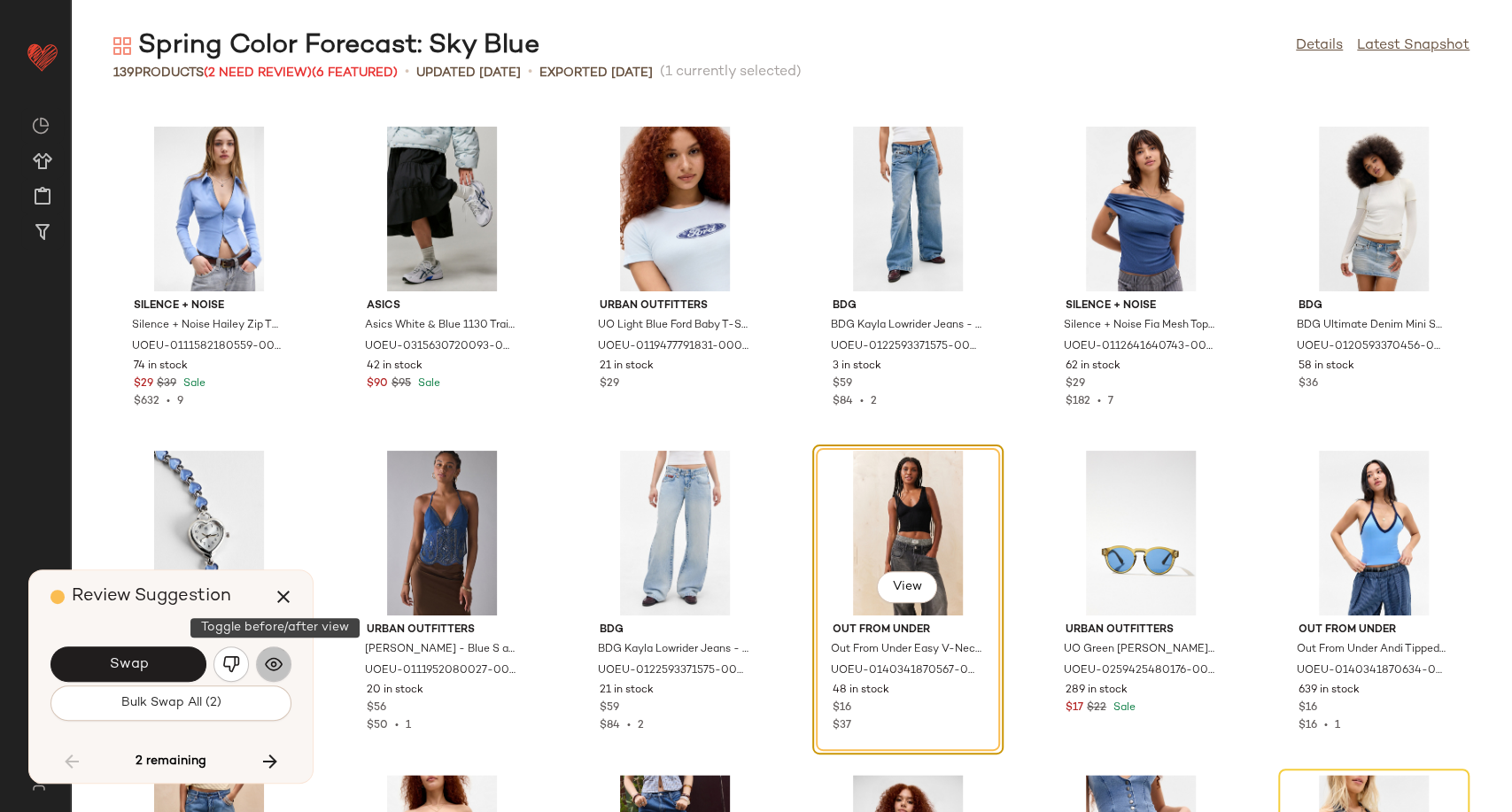
click at [271, 663] on img "button" at bounding box center [273, 664] width 18 height 18
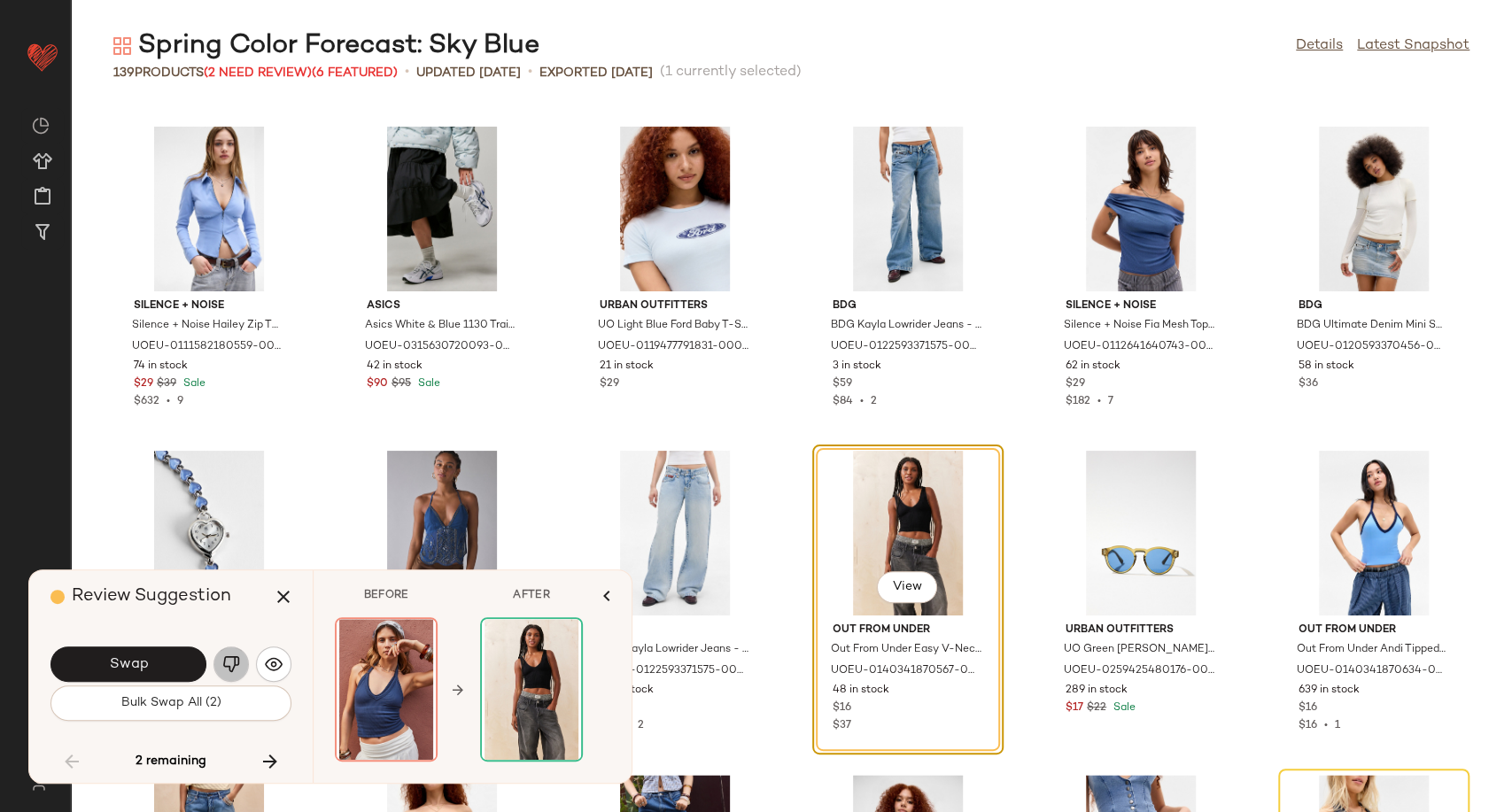
click at [228, 658] on img "button" at bounding box center [231, 664] width 18 height 18
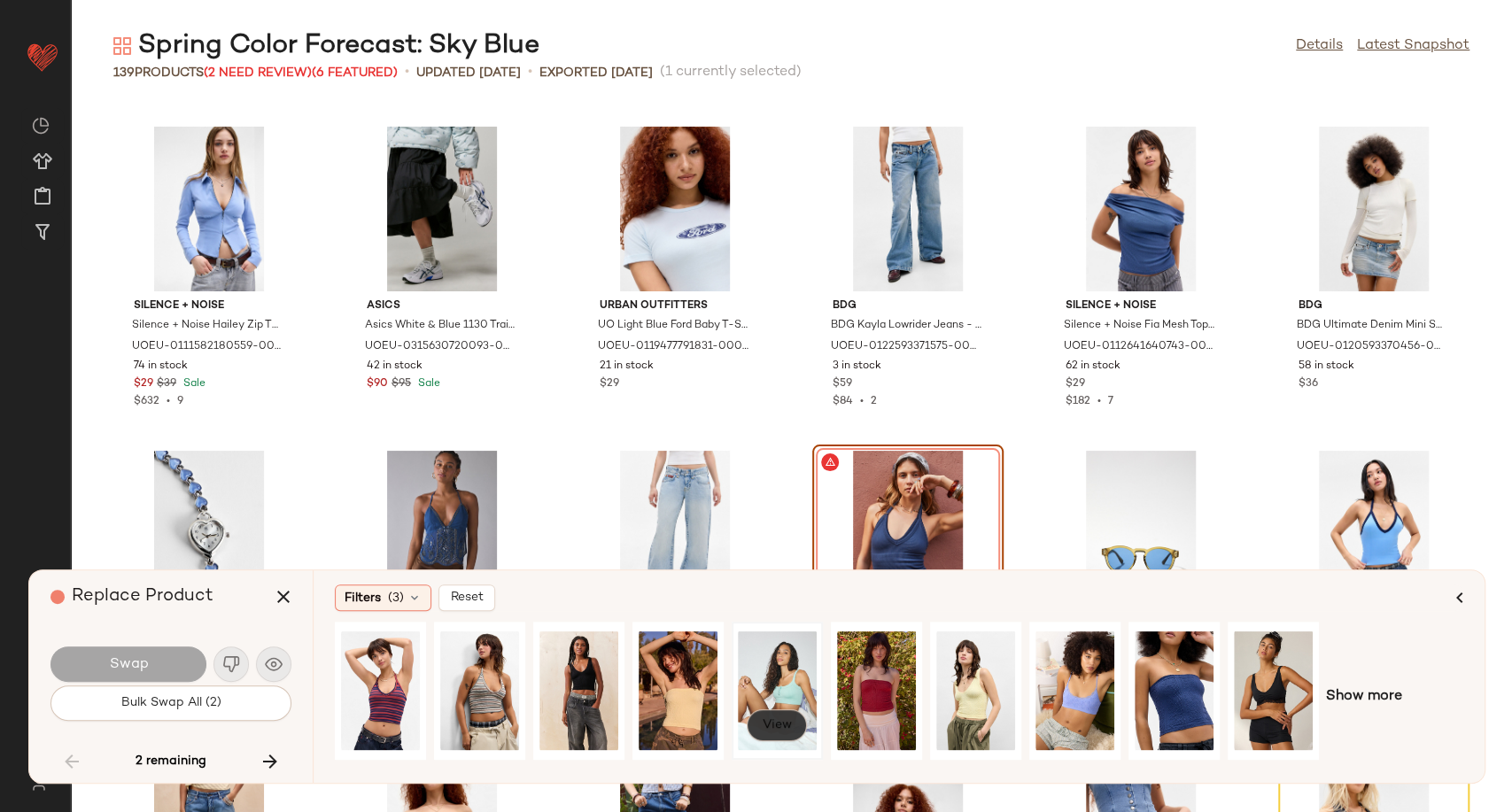
click at [776, 718] on span "View" at bounding box center [776, 725] width 30 height 14
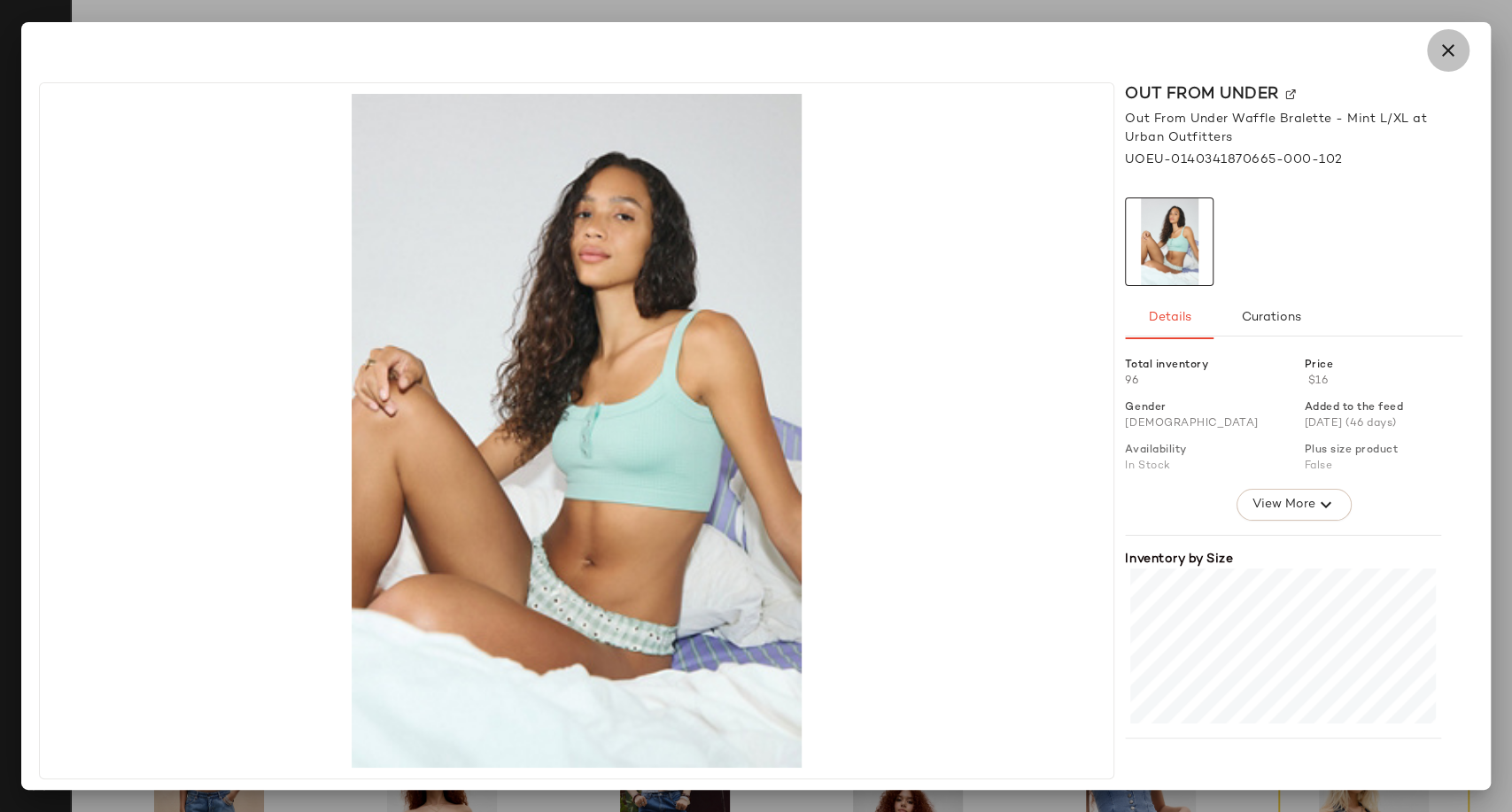
click at [1450, 56] on icon "button" at bounding box center [1447, 50] width 21 height 21
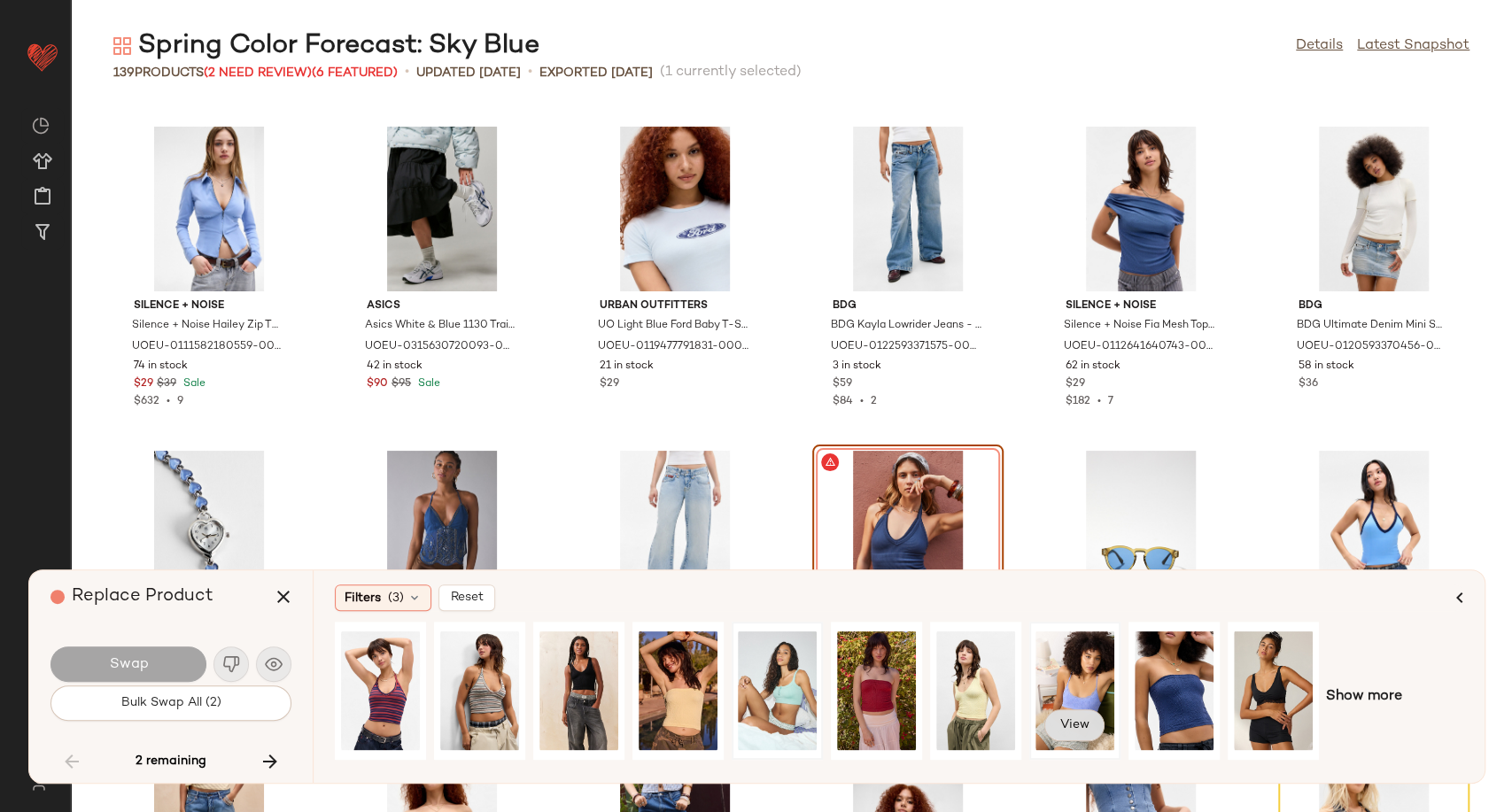
click at [1087, 718] on span "View" at bounding box center [1074, 725] width 30 height 14
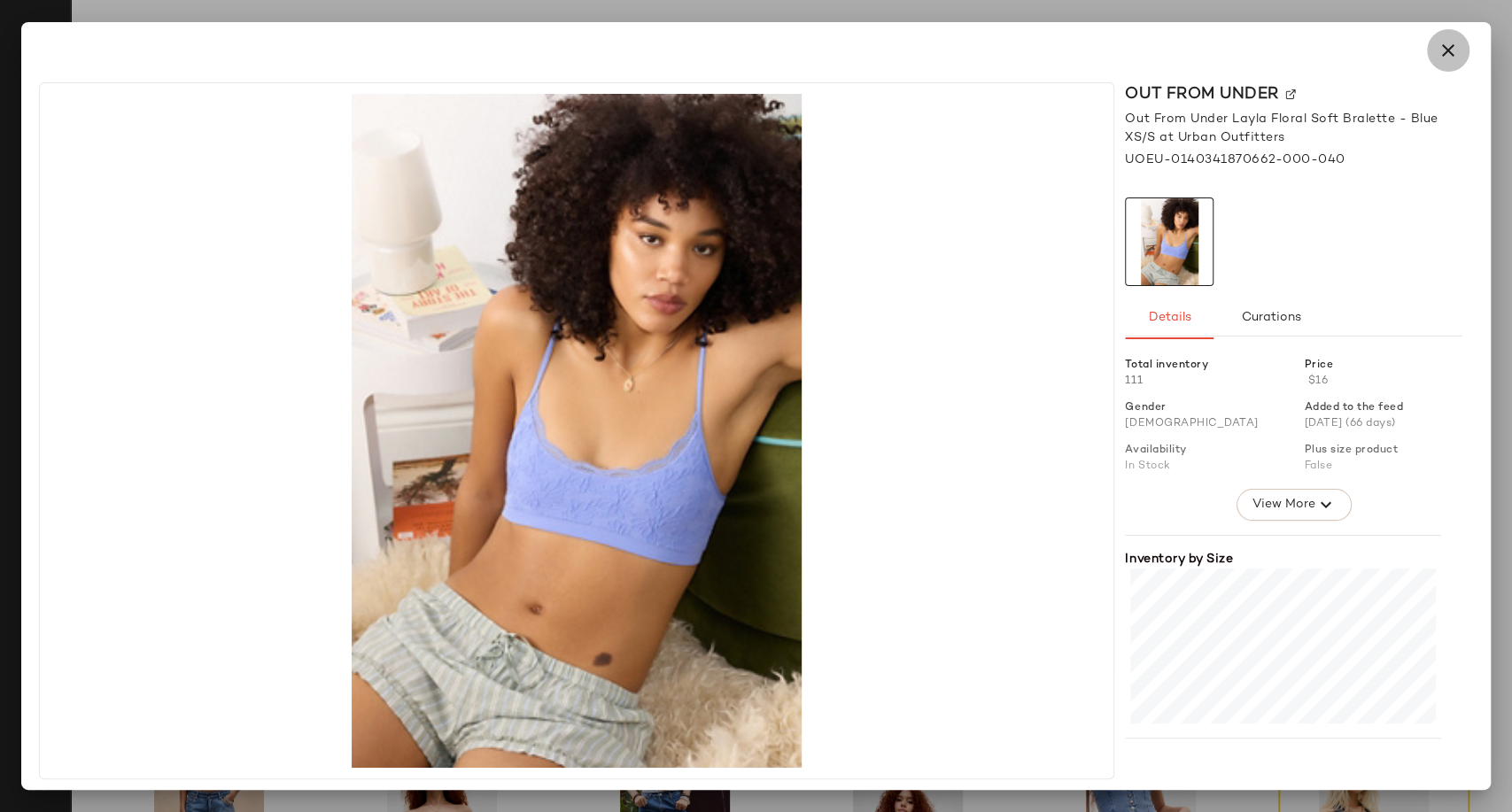
click at [1446, 53] on icon "button" at bounding box center [1447, 50] width 21 height 21
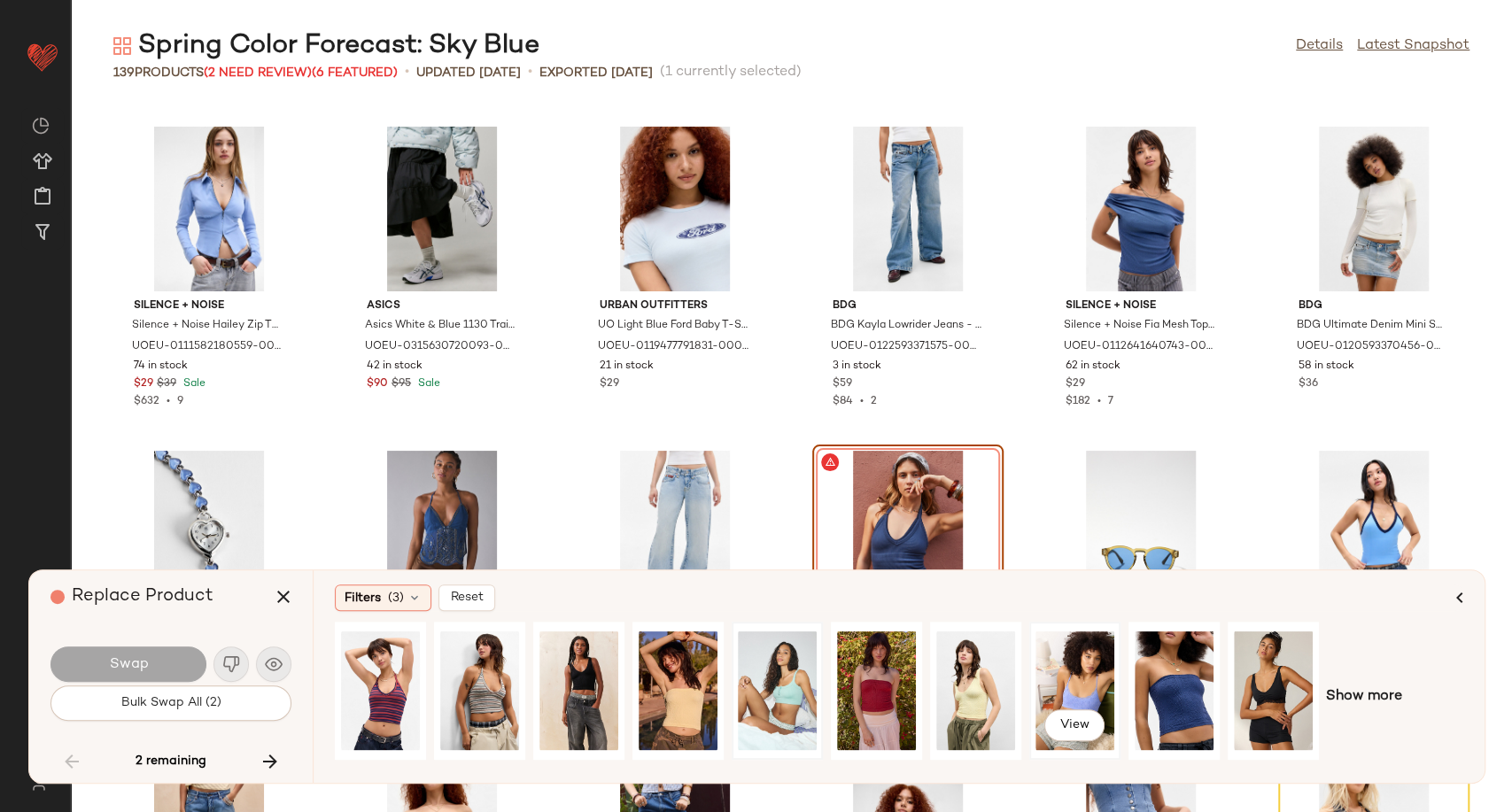
click at [1098, 710] on div "View" at bounding box center [1074, 728] width 60 height 35
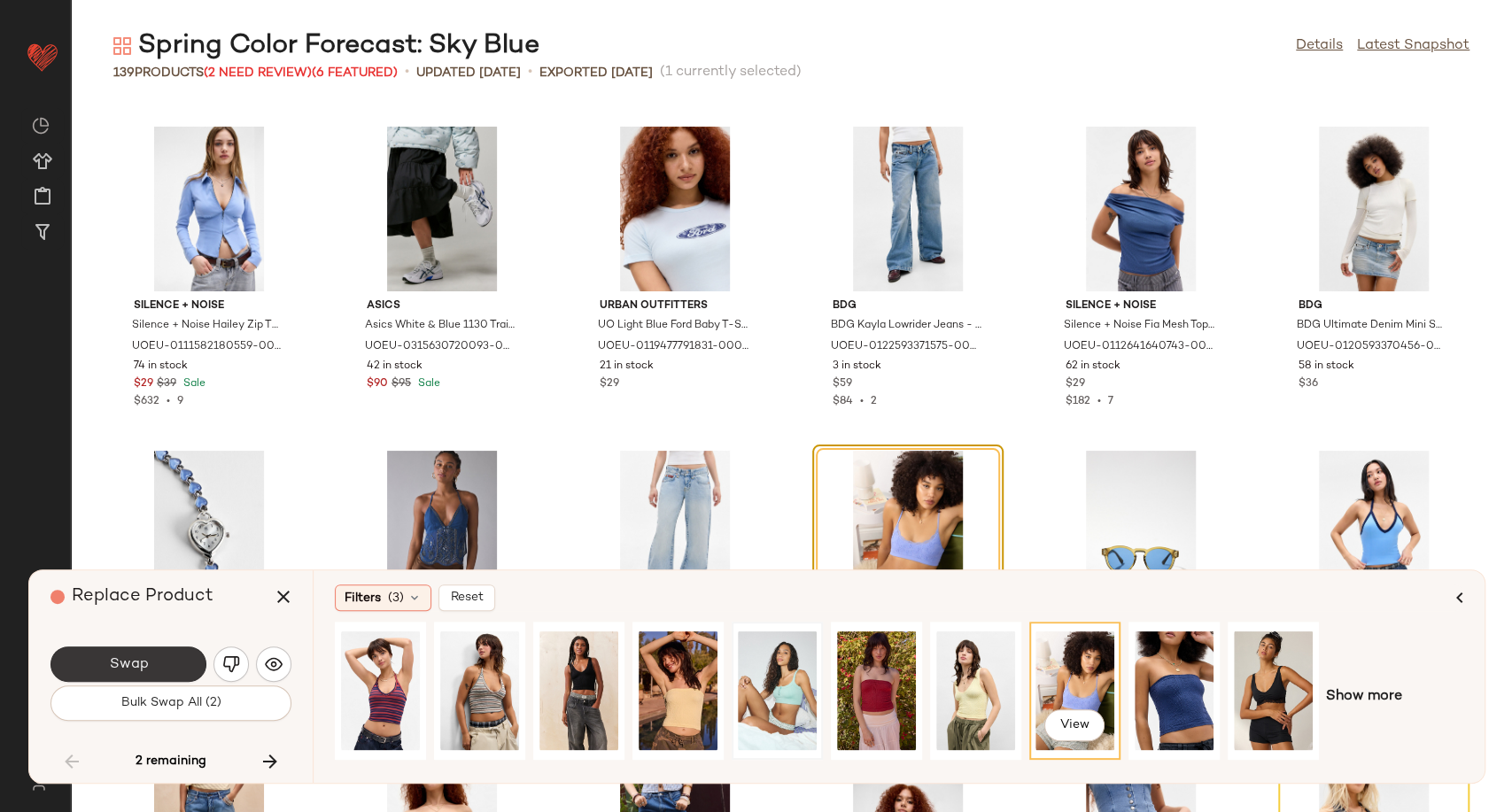
click at [139, 656] on span "Swap" at bounding box center [128, 665] width 40 height 17
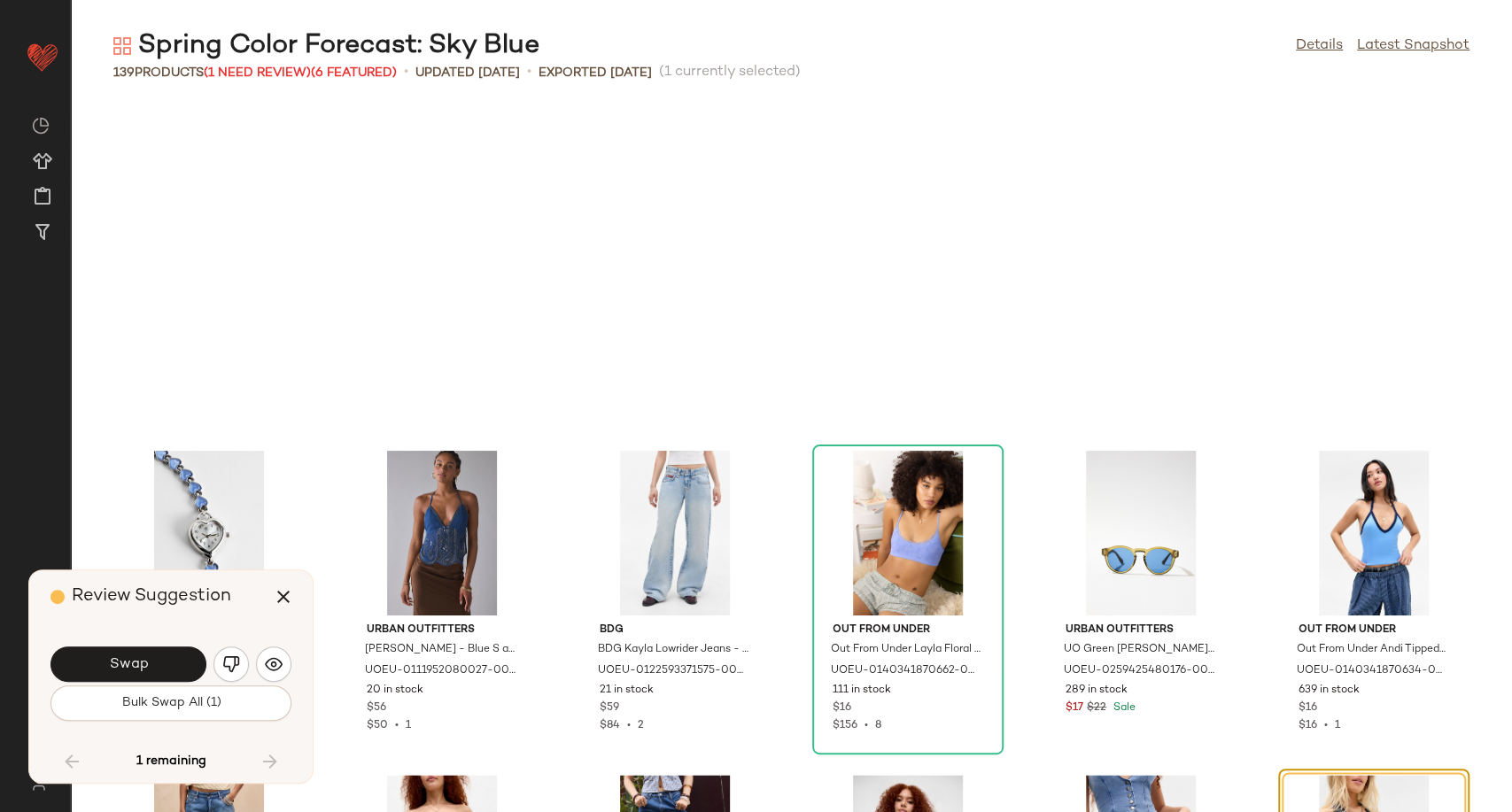
scroll to position [6160, 0]
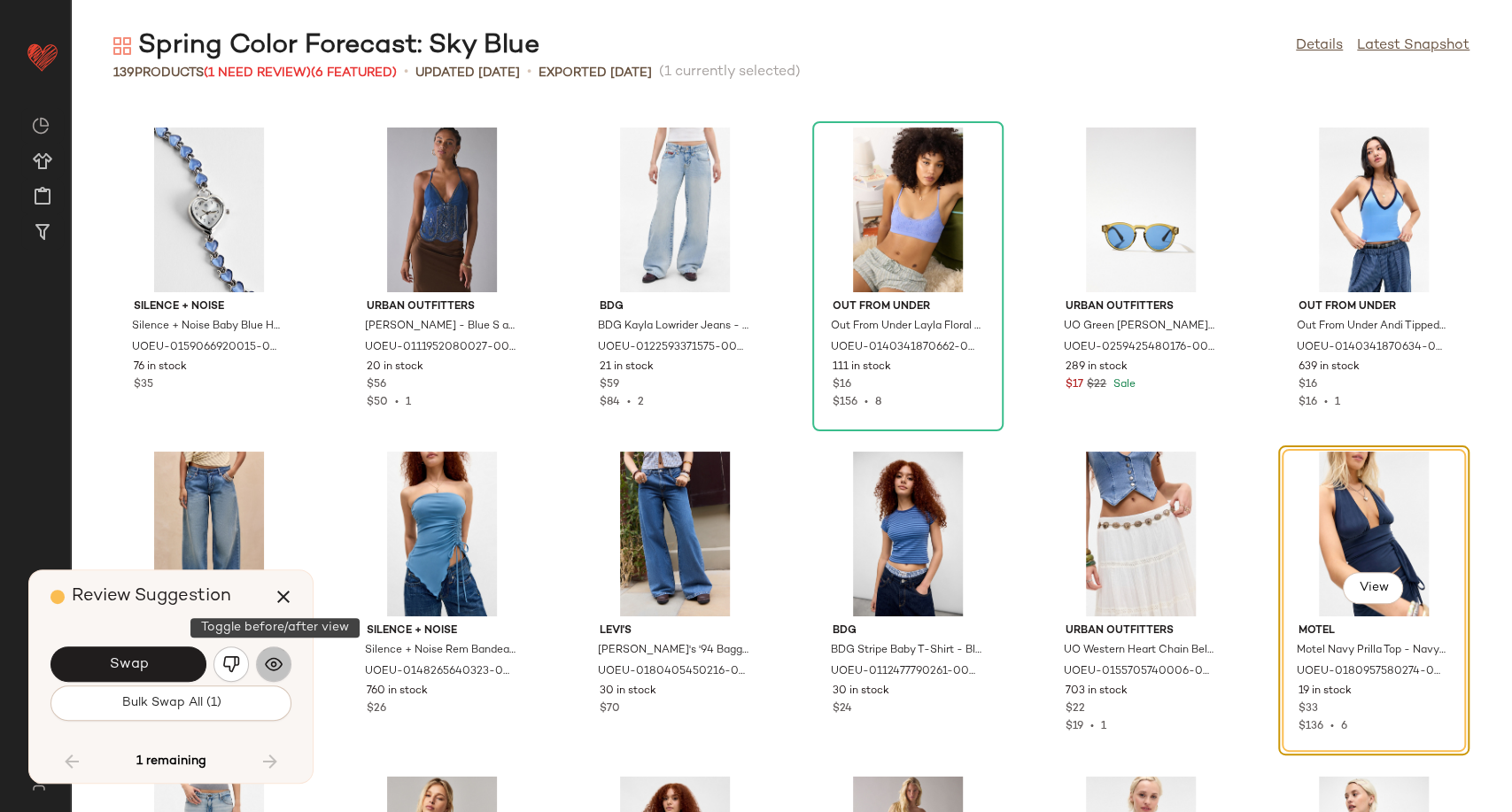
click at [272, 674] on button "button" at bounding box center [273, 665] width 35 height 35
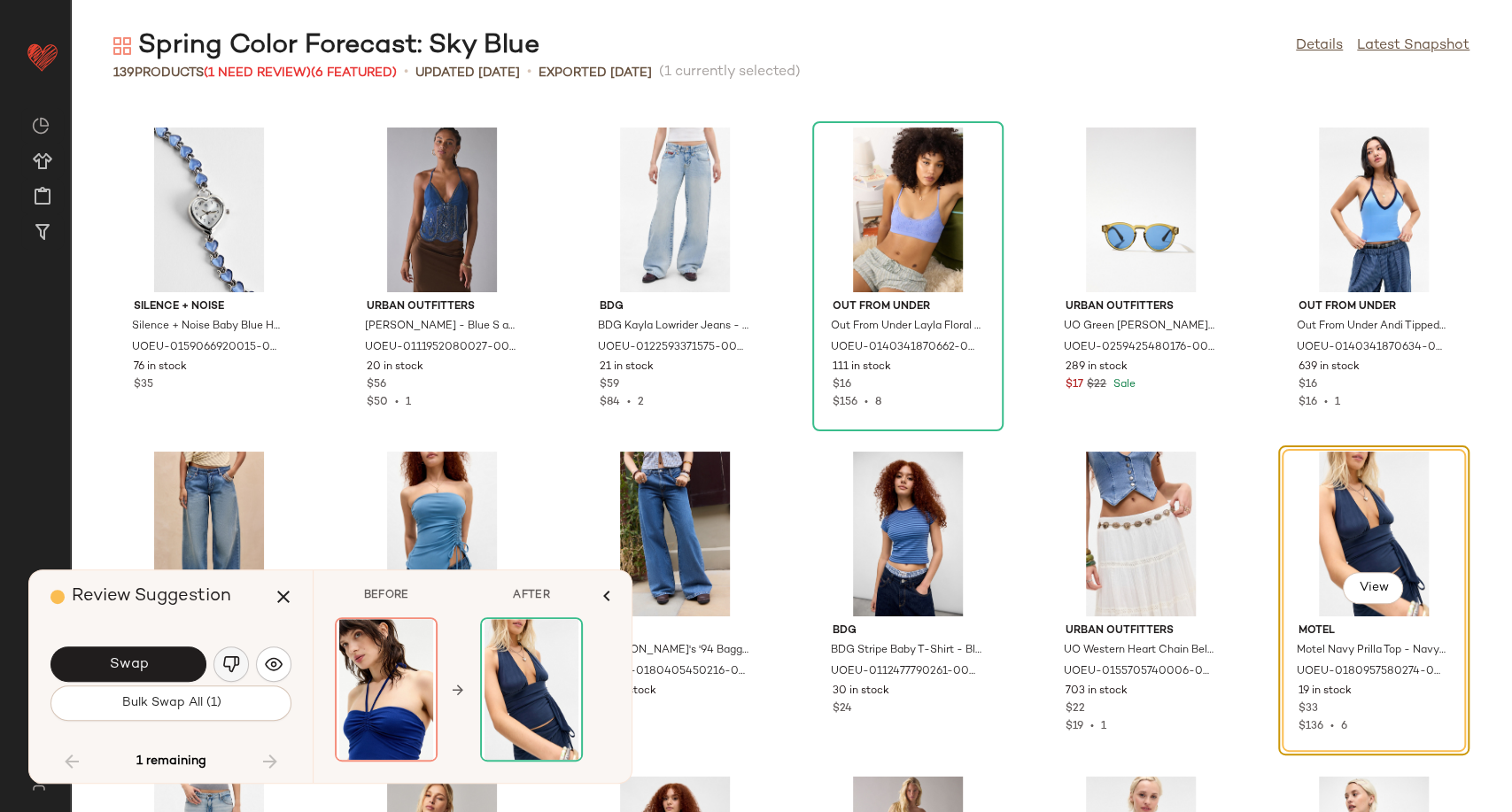
click at [230, 672] on img "button" at bounding box center [231, 664] width 18 height 18
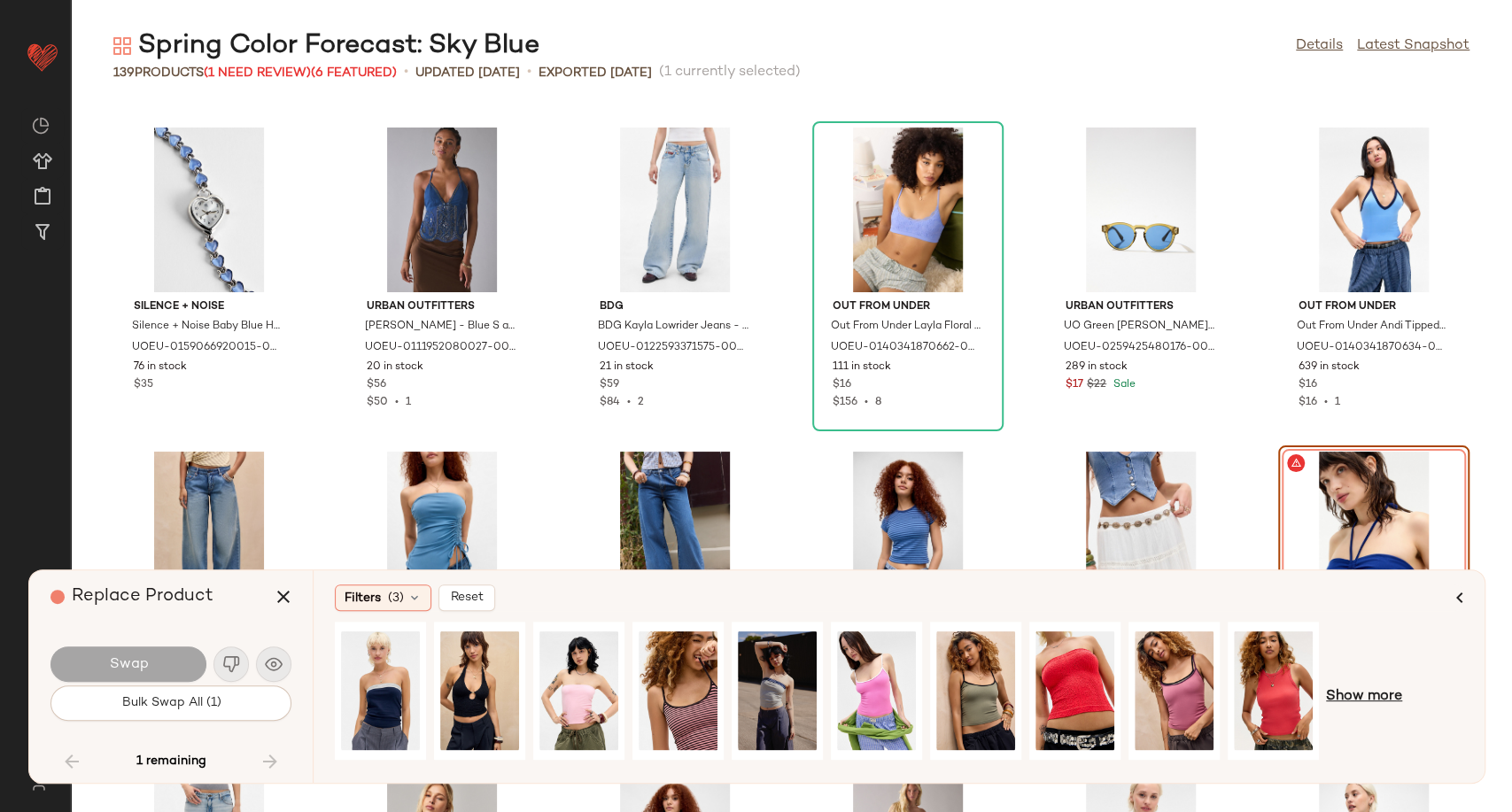
click at [1395, 696] on span "Show more" at bounding box center [1364, 697] width 76 height 21
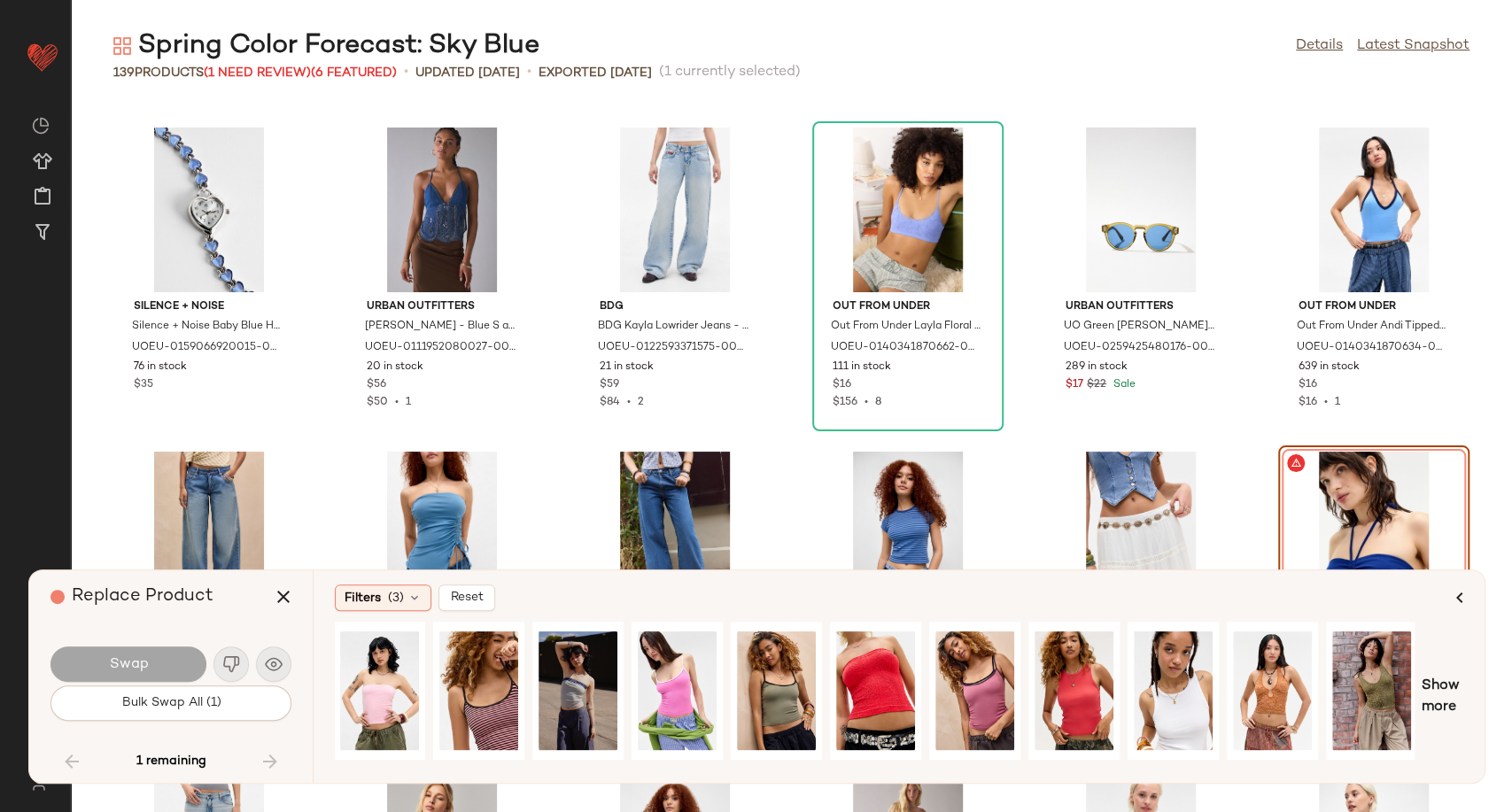
scroll to position [0, 0]
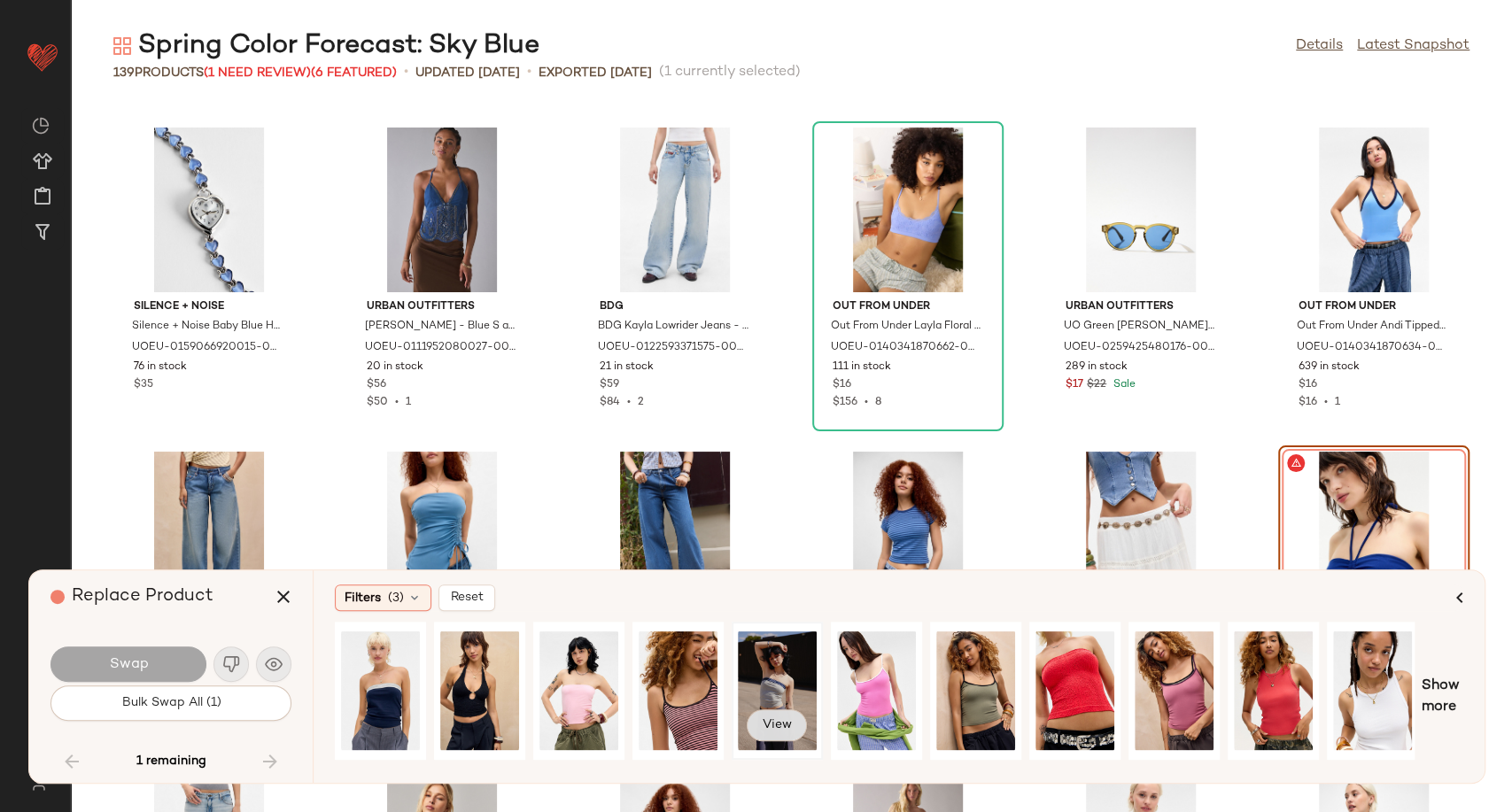
click at [775, 727] on span "View" at bounding box center [776, 725] width 30 height 14
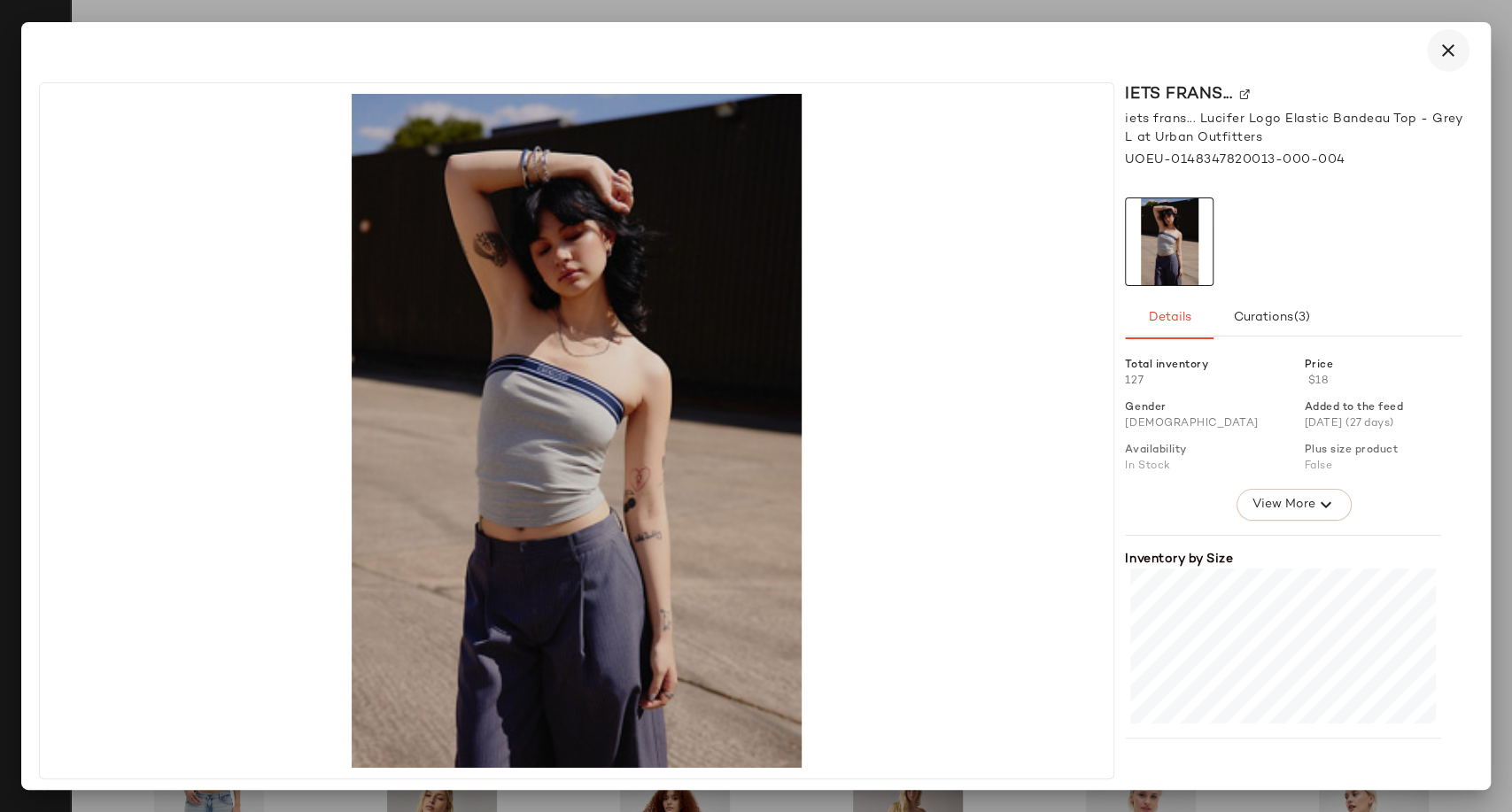
click at [1458, 59] on button "button" at bounding box center [1448, 51] width 43 height 43
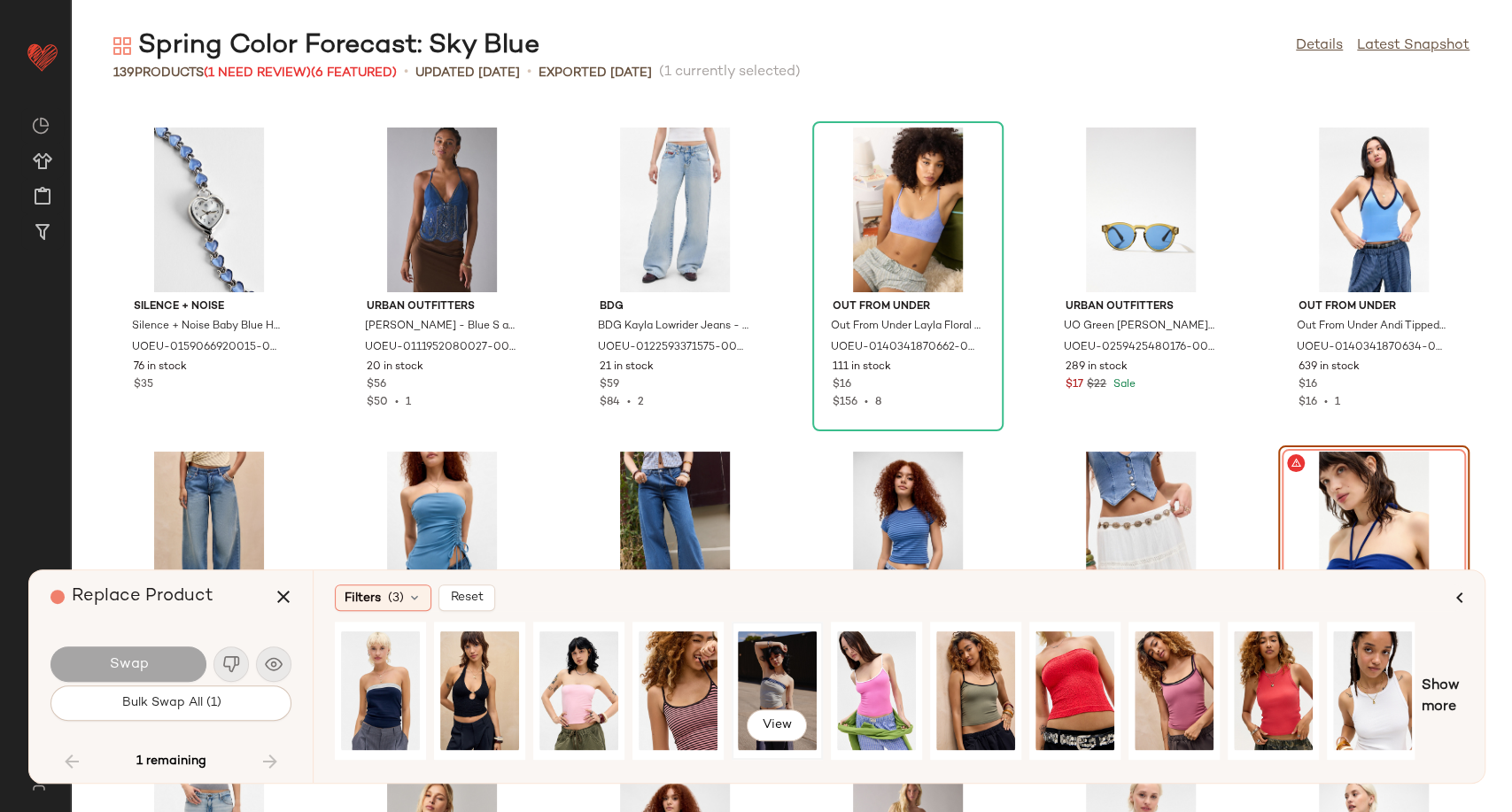
click at [770, 683] on div "View" at bounding box center [776, 691] width 79 height 126
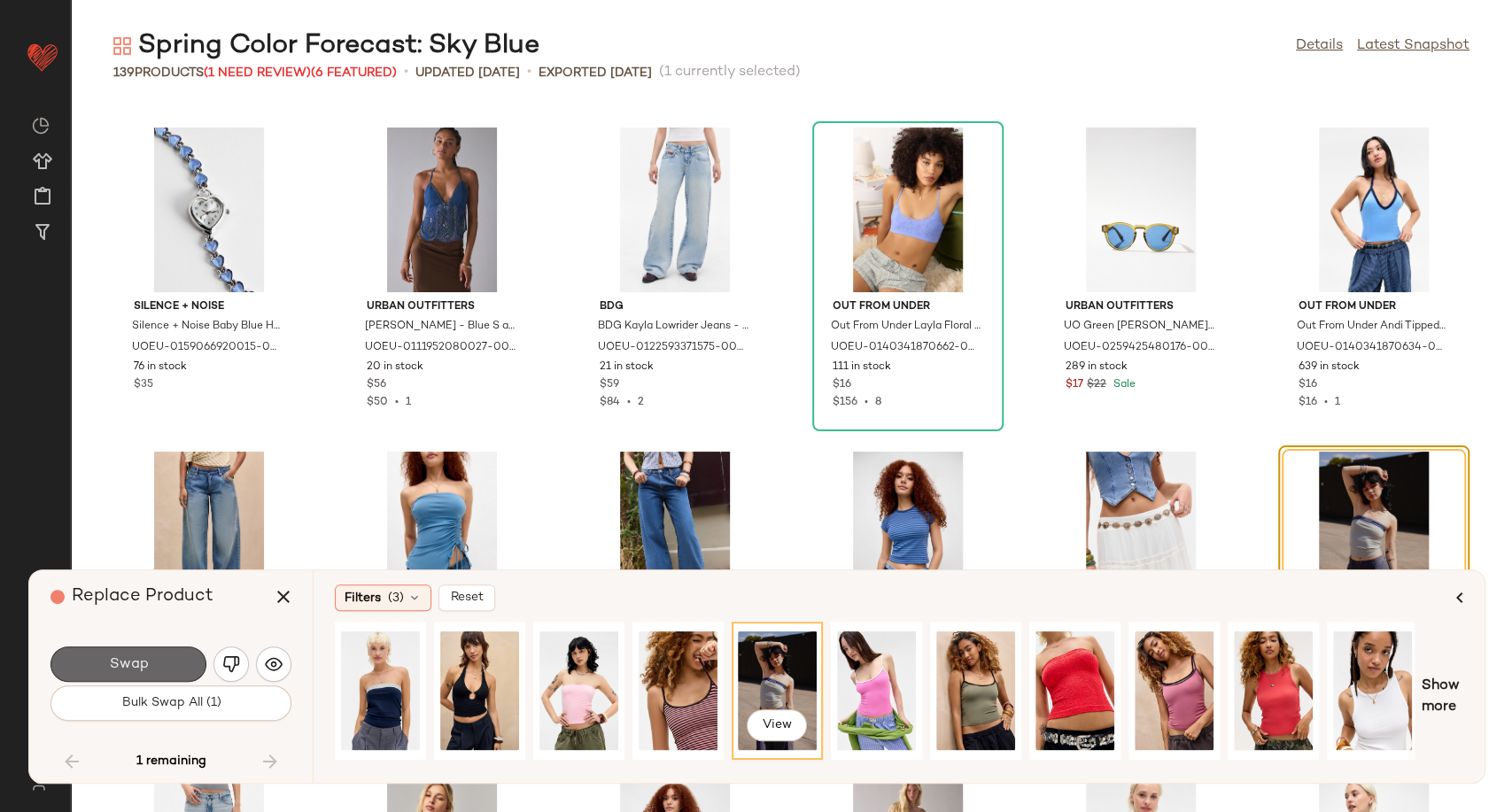
click at [170, 652] on button "Swap" at bounding box center [128, 665] width 156 height 35
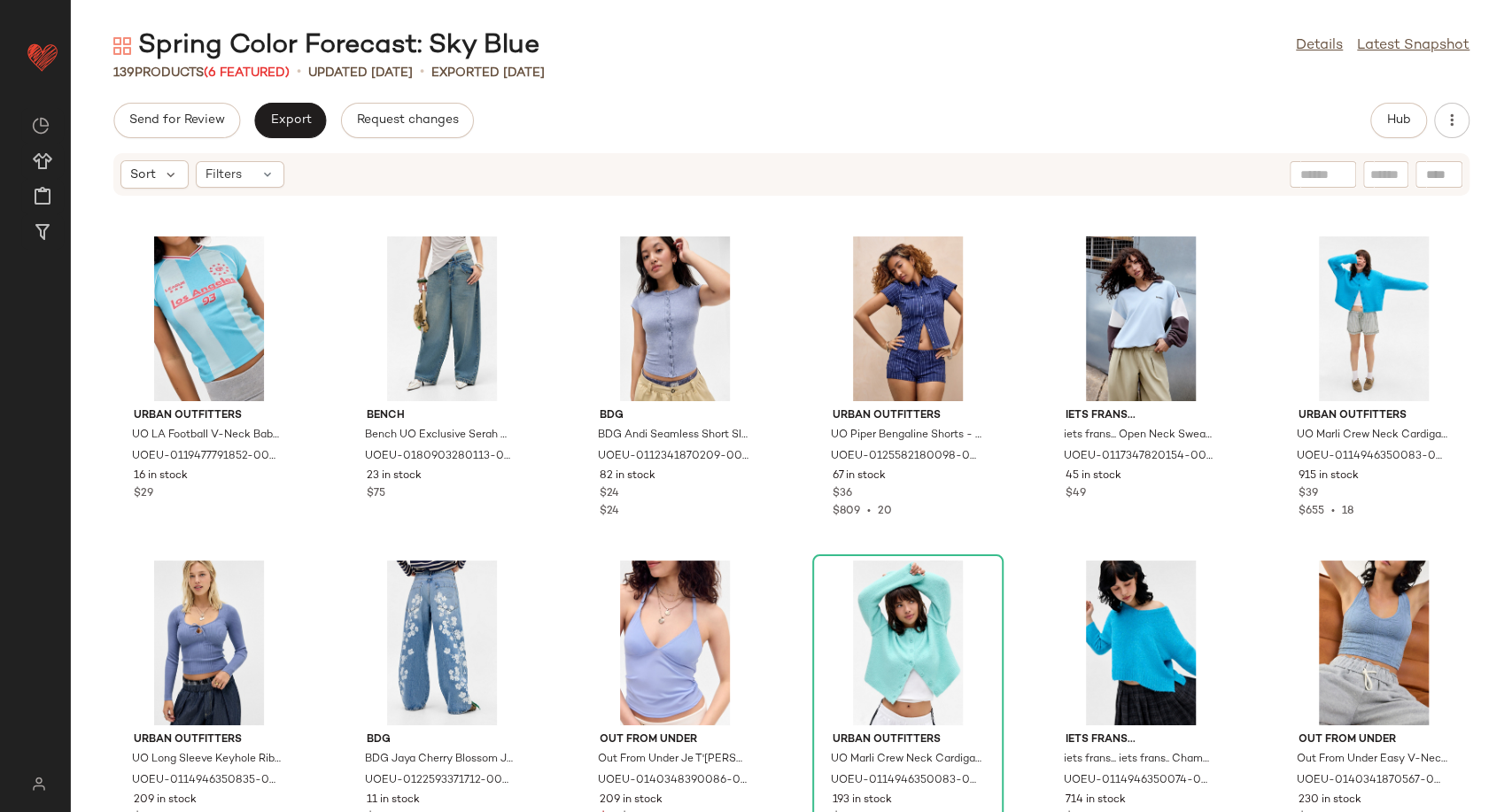
scroll to position [4093, 0]
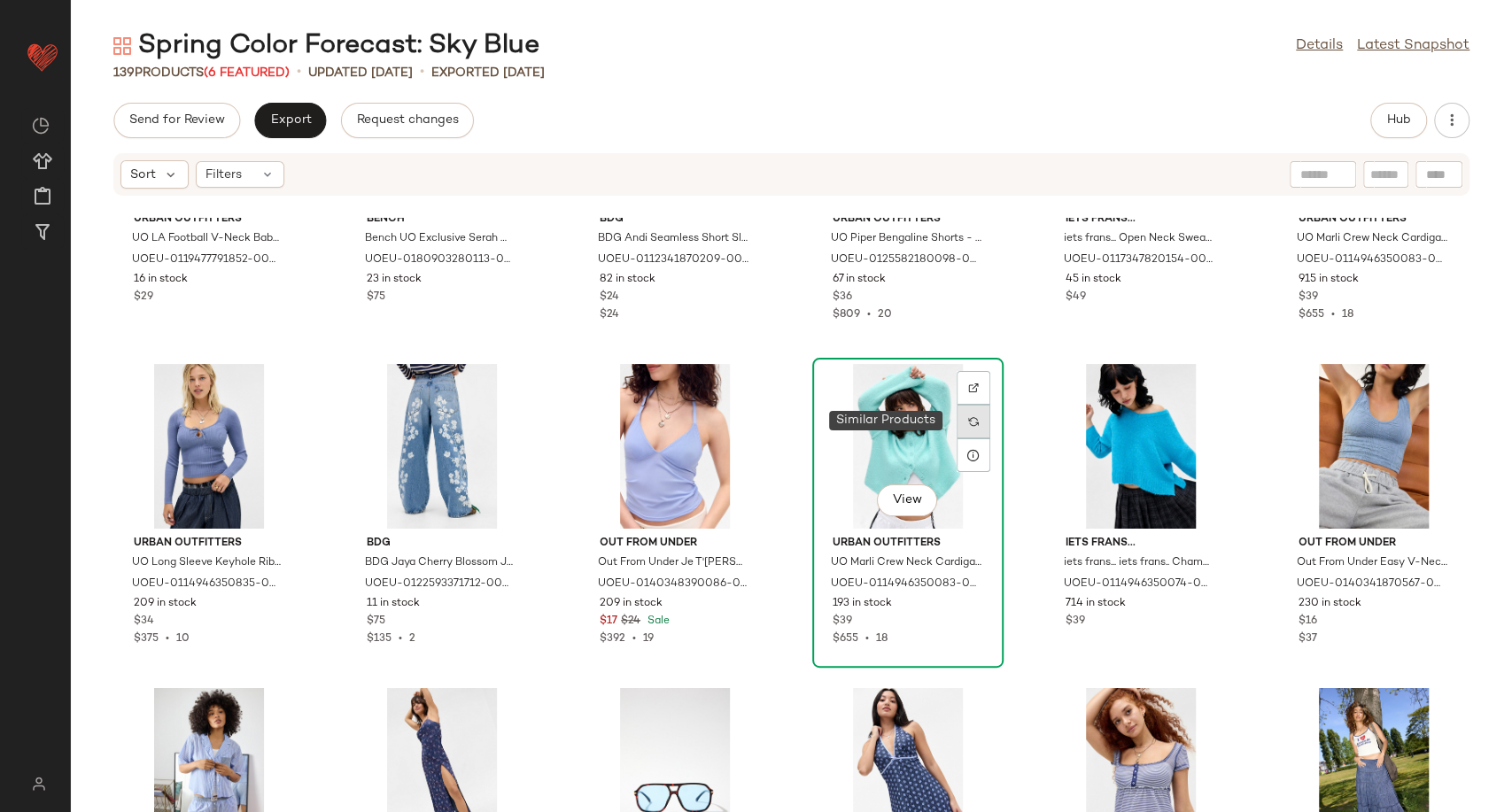
click at [976, 414] on div at bounding box center [973, 422] width 33 height 33
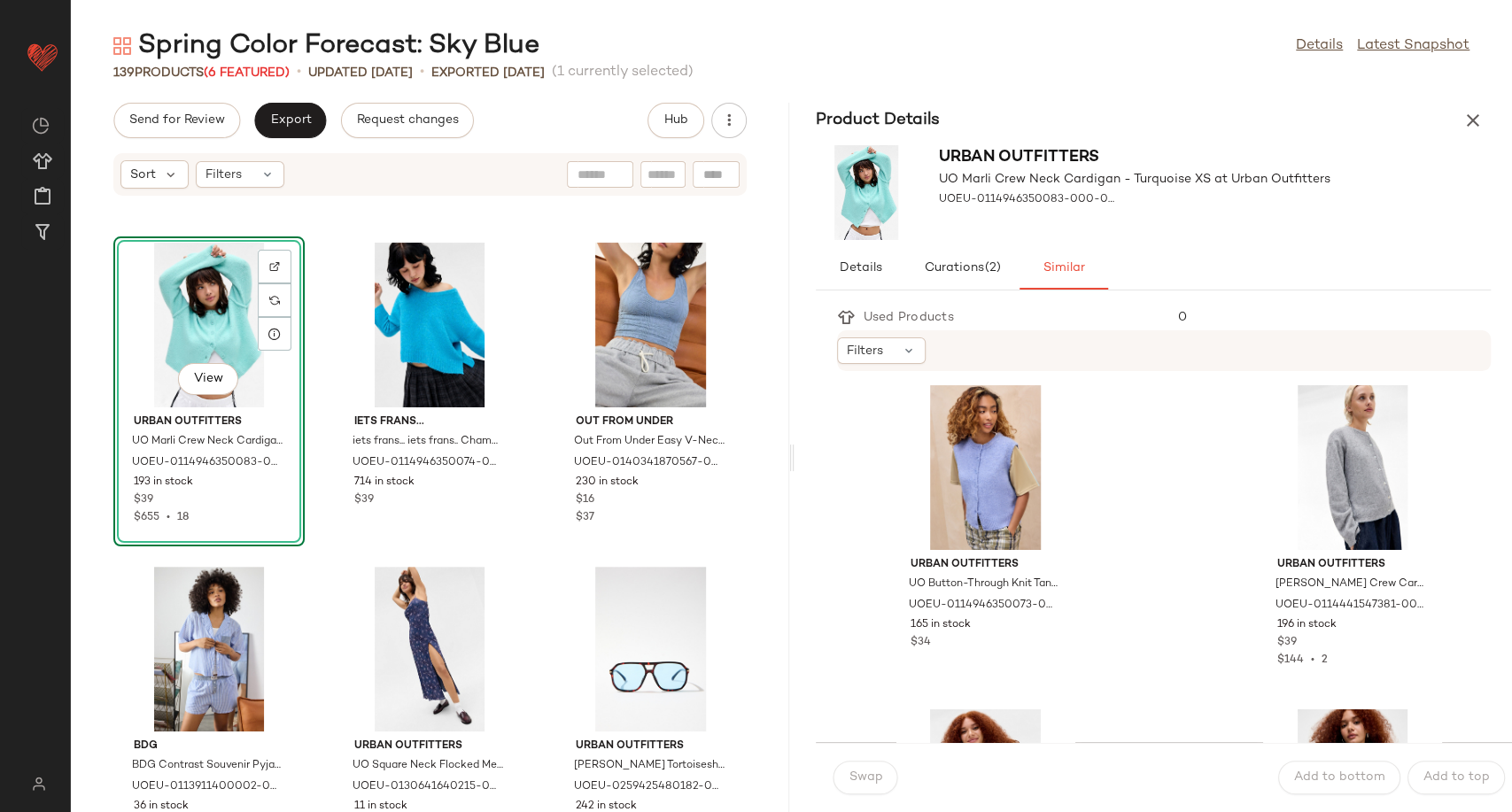
scroll to position [3248, 0]
click at [977, 473] on div "View" at bounding box center [985, 469] width 179 height 165
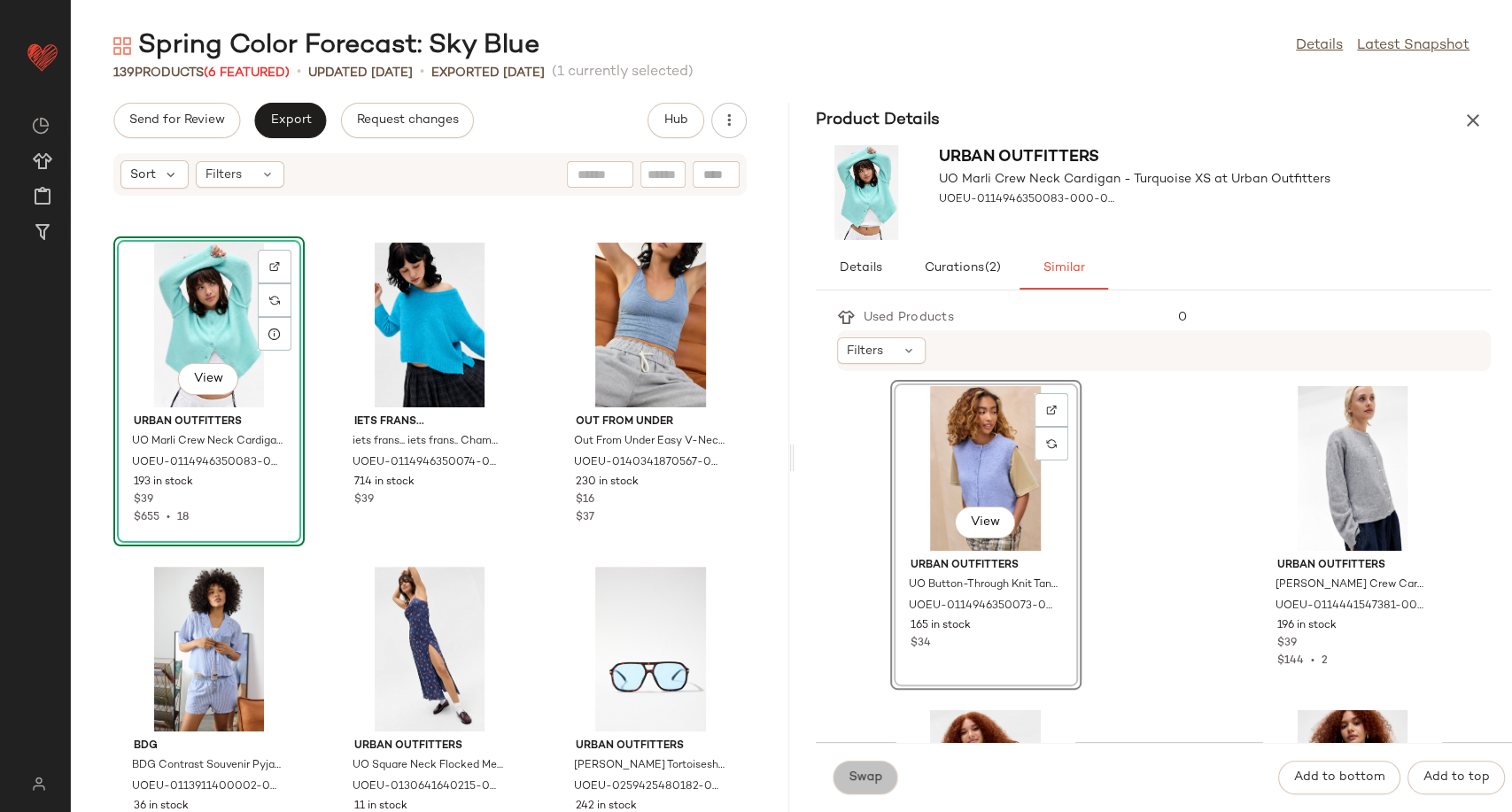
click at [882, 772] on button "Swap" at bounding box center [865, 778] width 65 height 33
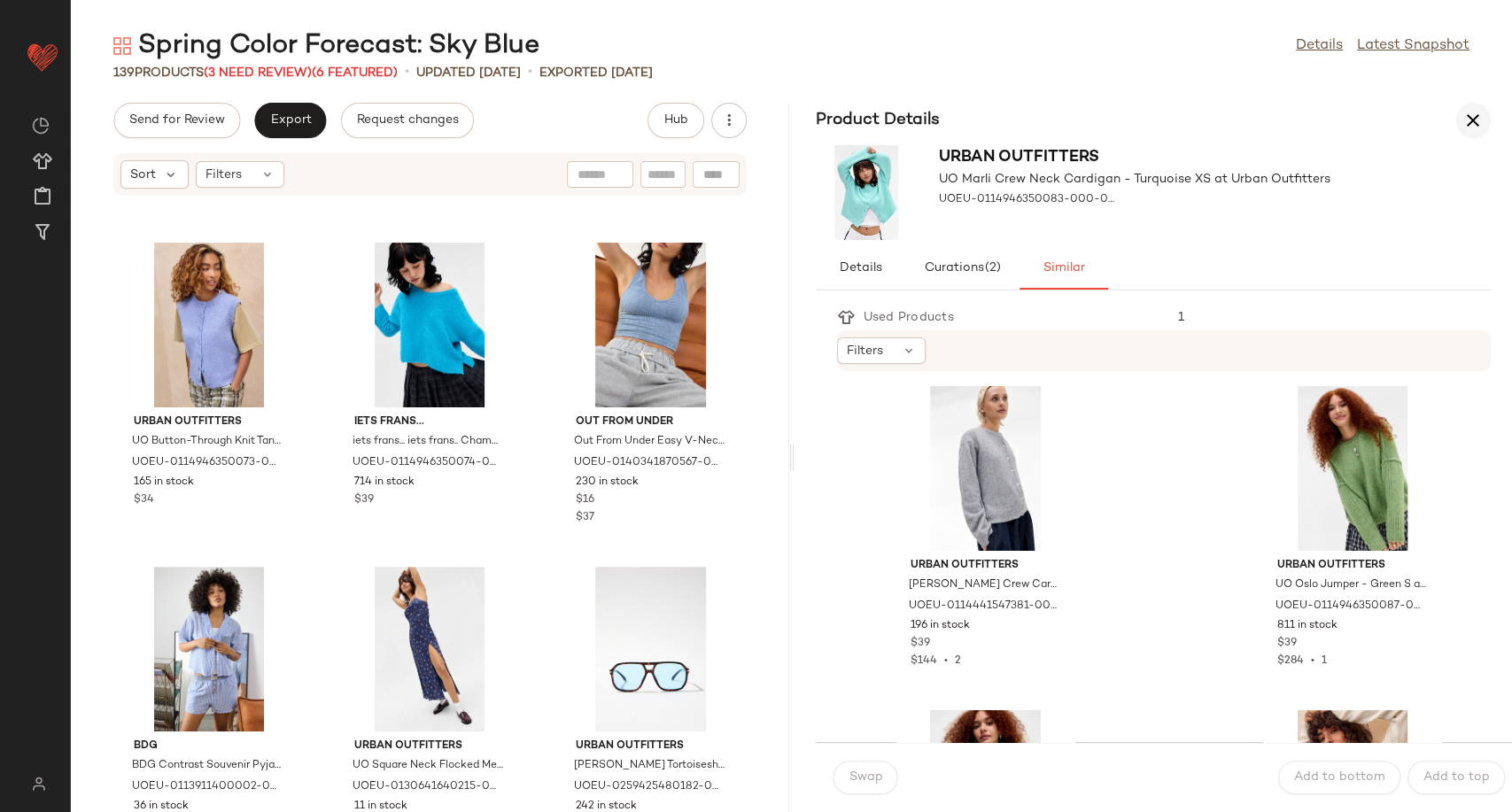
click at [1481, 111] on icon "button" at bounding box center [1472, 121] width 21 height 21
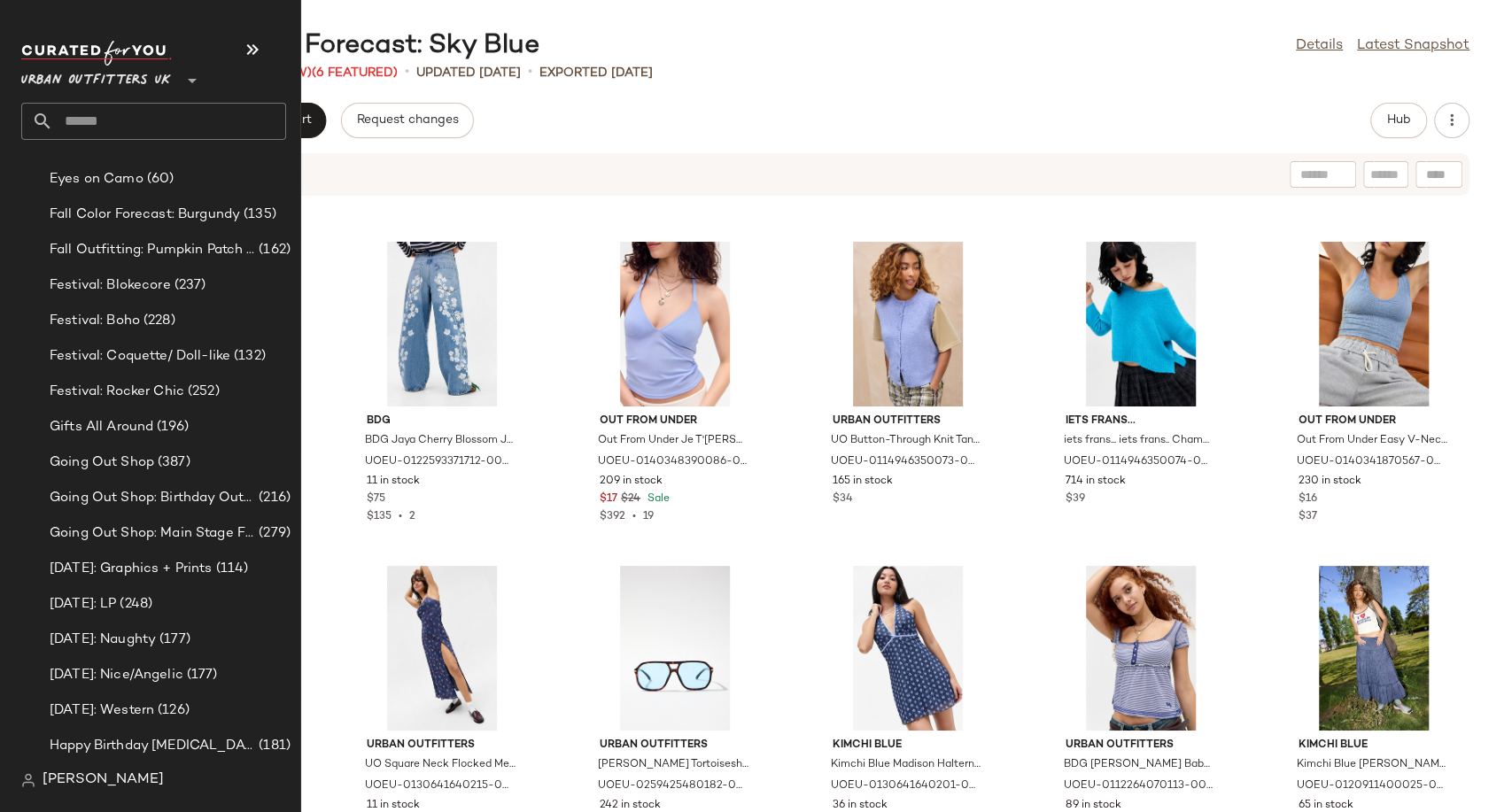
scroll to position [4331, 0]
click at [151, 469] on span "Going Out Shop" at bounding box center [102, 462] width 105 height 20
